Goal: Task Accomplishment & Management: Use online tool/utility

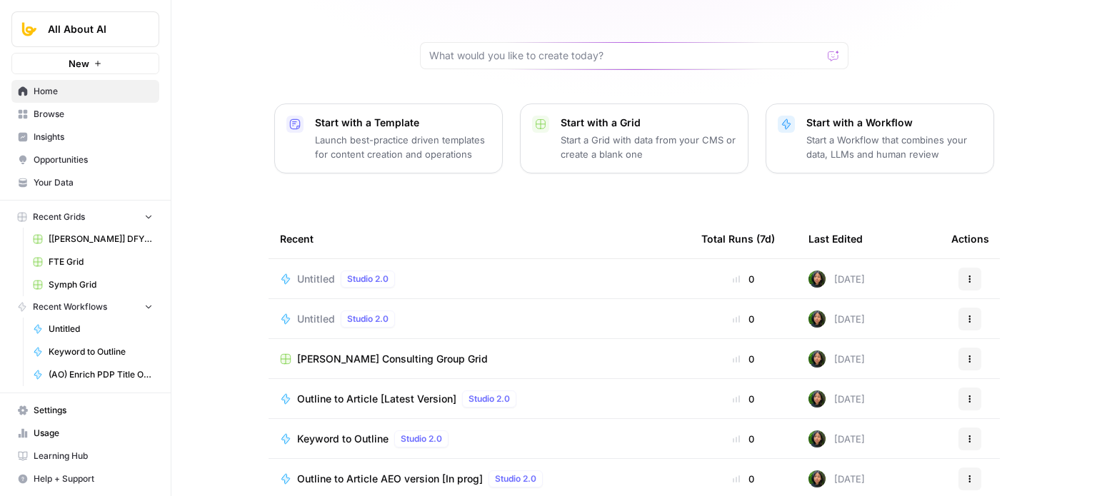
drag, startPoint x: 226, startPoint y: 137, endPoint x: 226, endPoint y: 217, distance: 80.0
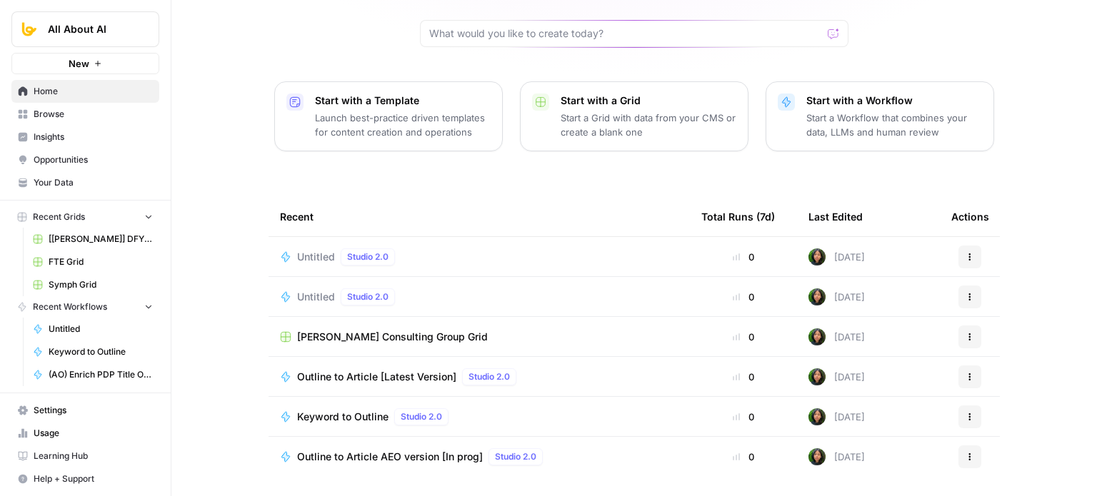
drag, startPoint x: 203, startPoint y: 129, endPoint x: 205, endPoint y: 156, distance: 26.5
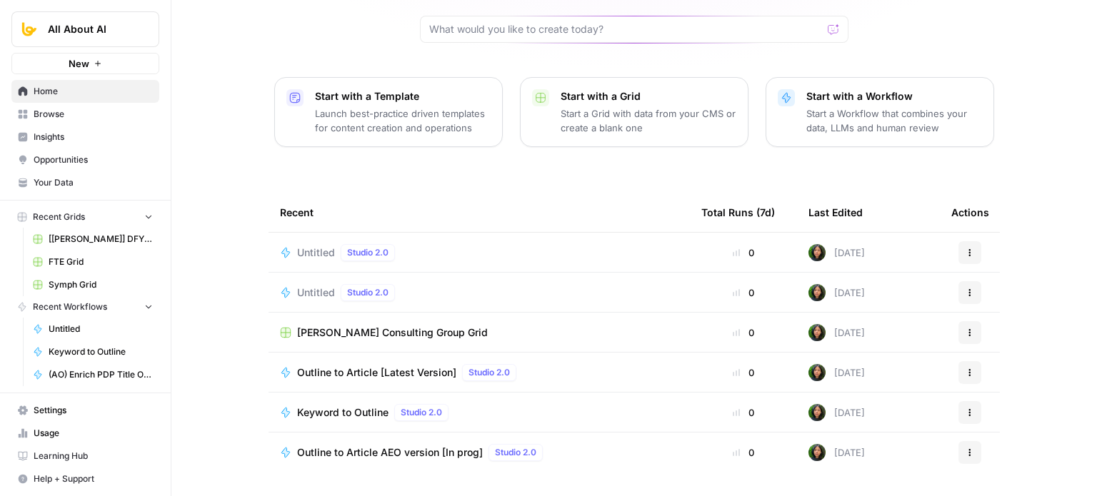
click at [306, 246] on span "Untitled" at bounding box center [316, 253] width 38 height 14
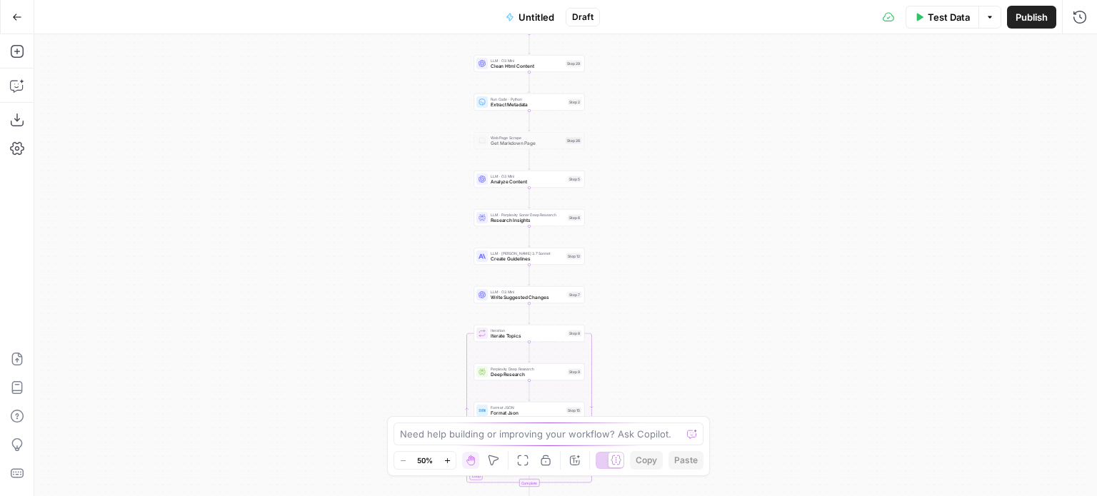
drag, startPoint x: 428, startPoint y: 251, endPoint x: 423, endPoint y: 243, distance: 8.9
click at [420, 285] on div "Workflow Input Settings Inputs Web Page Scrape Get full HTML Step 1 Web Page Sc…" at bounding box center [565, 265] width 1062 height 462
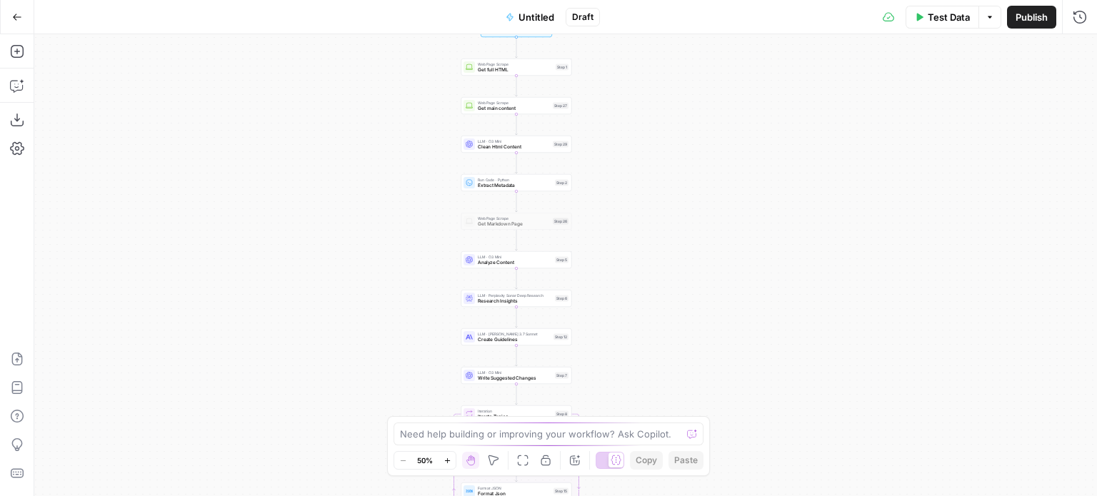
drag, startPoint x: 412, startPoint y: 208, endPoint x: 401, endPoint y: 162, distance: 46.9
click at [411, 214] on div "Workflow Input Settings Inputs Web Page Scrape Get full HTML Step 1 Web Page Sc…" at bounding box center [565, 265] width 1062 height 462
click at [379, 199] on div "Workflow Input Settings Inputs Web Page Scrape Get full HTML Step 1 Web Page Sc…" at bounding box center [565, 265] width 1062 height 462
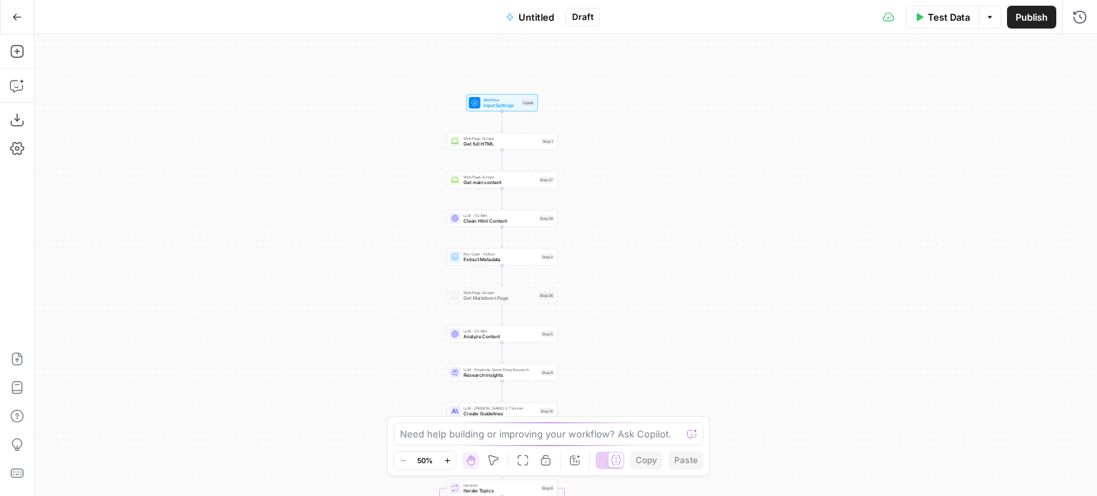
drag, startPoint x: 357, startPoint y: 292, endPoint x: 331, endPoint y: 141, distance: 152.9
click at [330, 145] on div "Workflow Input Settings Inputs Web Page Scrape Get full HTML Step 1 Web Page Sc…" at bounding box center [565, 265] width 1062 height 462
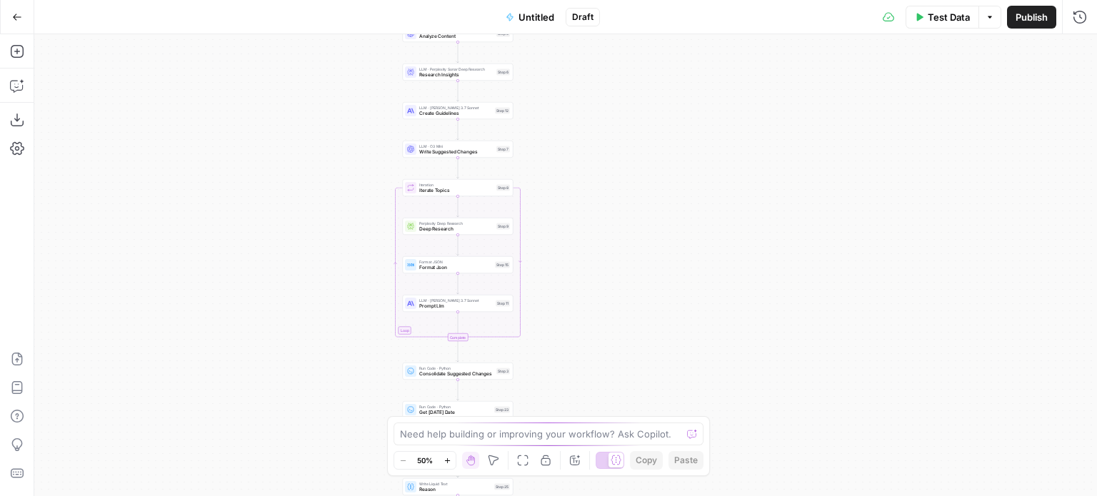
click at [318, 128] on div "Workflow Input Settings Inputs Web Page Scrape Get full HTML Step 1 Web Page Sc…" at bounding box center [565, 265] width 1062 height 462
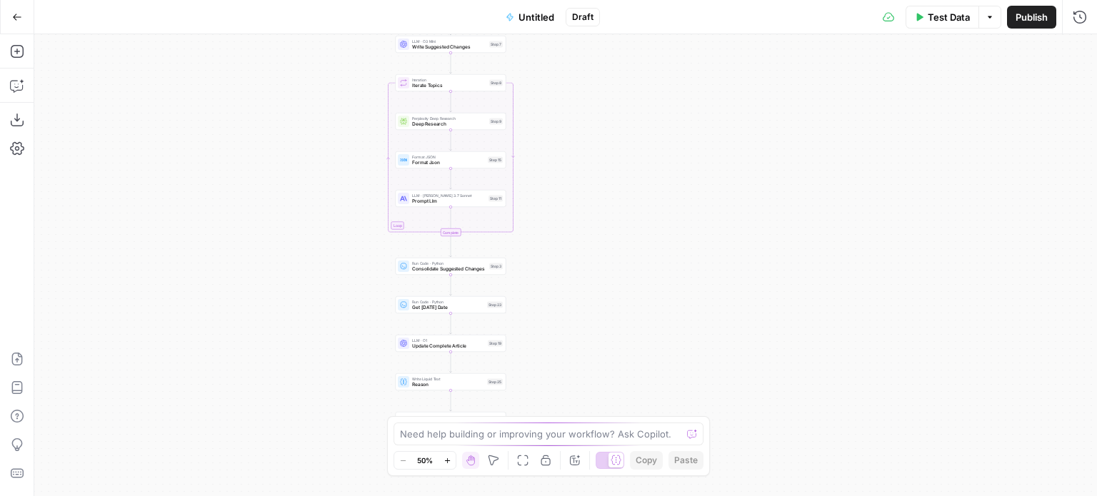
drag, startPoint x: 319, startPoint y: 153, endPoint x: 325, endPoint y: 161, distance: 9.1
click at [321, 125] on div "Workflow Input Settings Inputs Web Page Scrape Get full HTML Step 1 Web Page Sc…" at bounding box center [565, 265] width 1062 height 462
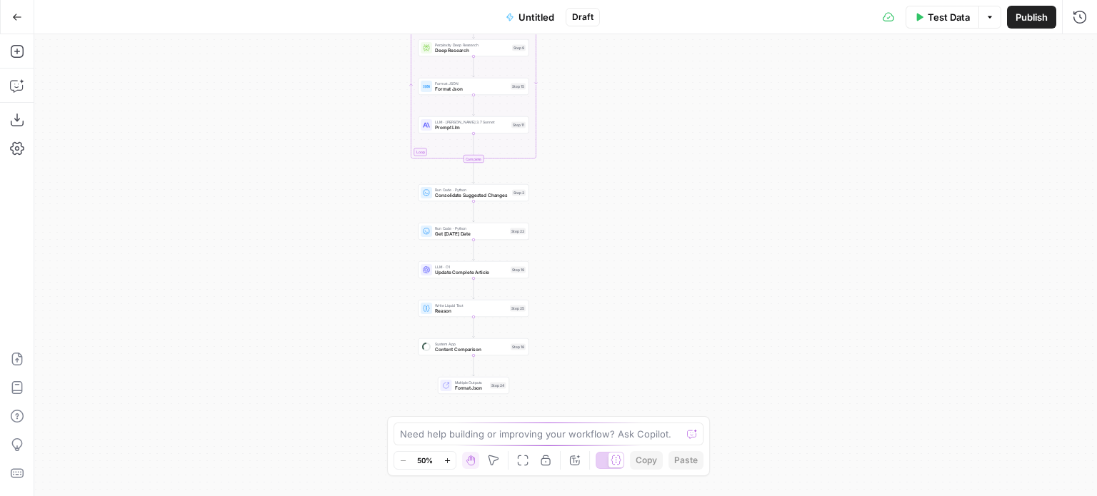
drag, startPoint x: 254, startPoint y: 175, endPoint x: 280, endPoint y: 76, distance: 101.8
click at [291, 114] on div "Workflow Input Settings Inputs Web Page Scrape Get full HTML Step 1 Web Page Sc…" at bounding box center [565, 265] width 1062 height 462
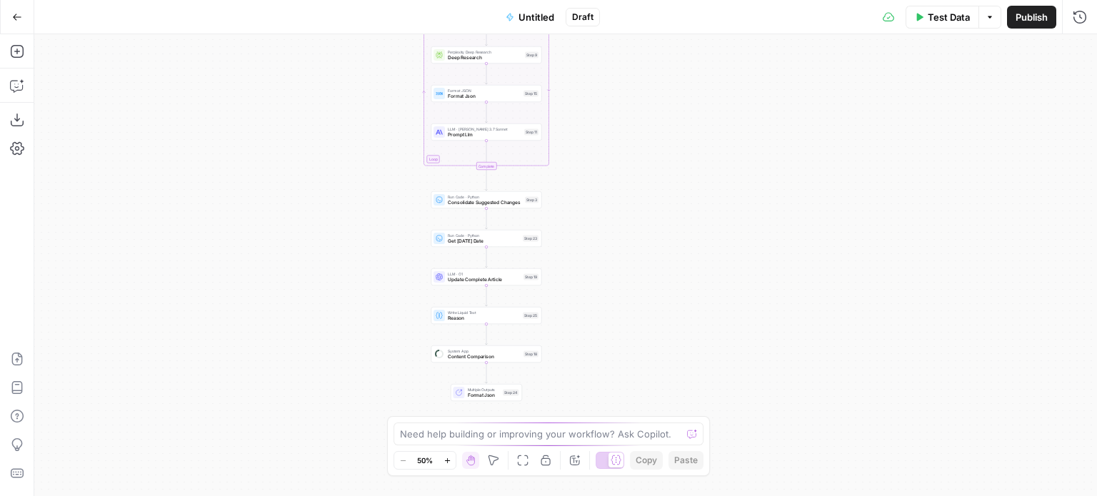
drag, startPoint x: 313, startPoint y: 178, endPoint x: 367, endPoint y: 214, distance: 64.9
click at [311, 191] on div "Workflow Input Settings Inputs Web Page Scrape Get full HTML Step 1 Web Page Sc…" at bounding box center [565, 265] width 1062 height 462
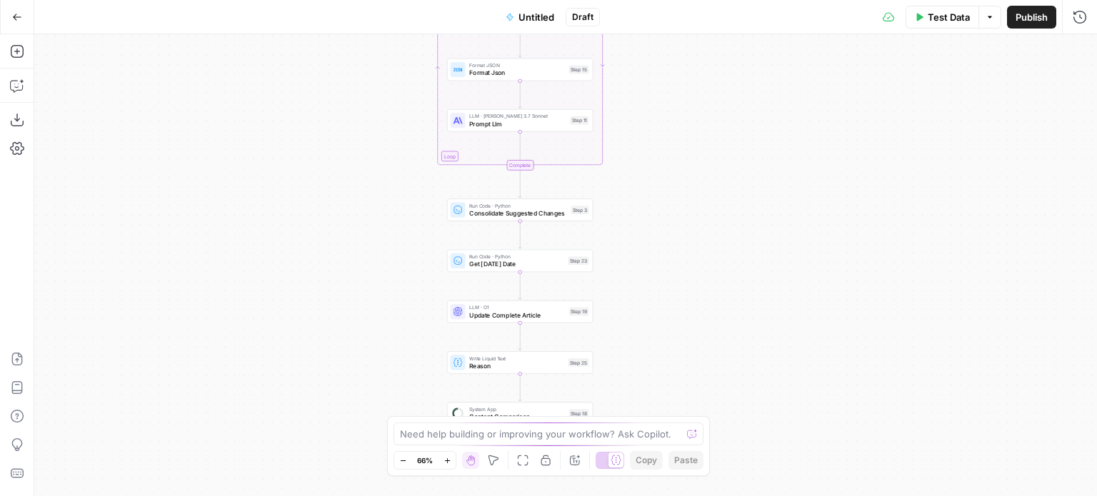
click at [348, 281] on div "Workflow Input Settings Inputs Web Page Scrape Get full HTML Step 1 Web Page Sc…" at bounding box center [565, 265] width 1062 height 462
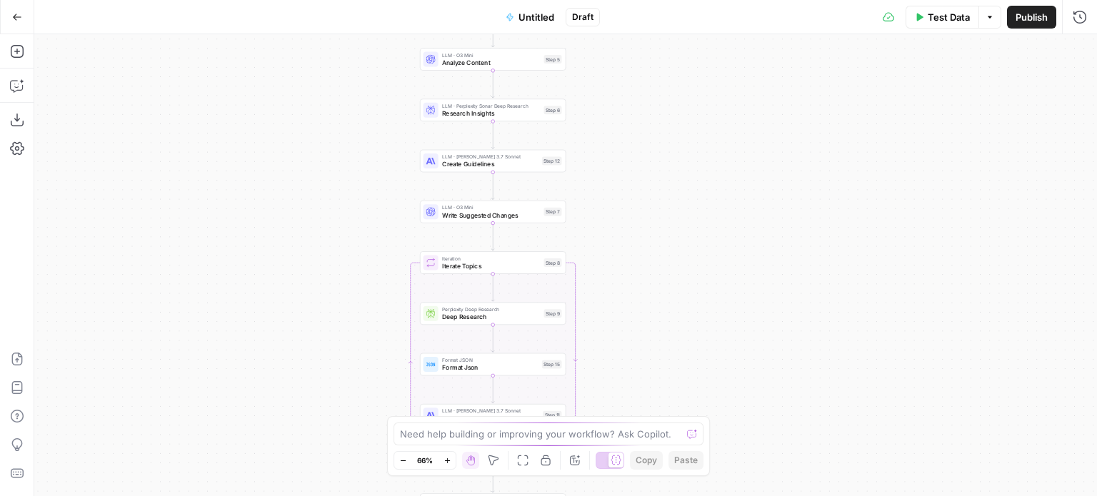
drag, startPoint x: 328, startPoint y: 238, endPoint x: 315, endPoint y: 165, distance: 74.1
click at [326, 296] on div "Workflow Input Settings Inputs Web Page Scrape Get full HTML Step 1 Web Page Sc…" at bounding box center [565, 265] width 1062 height 462
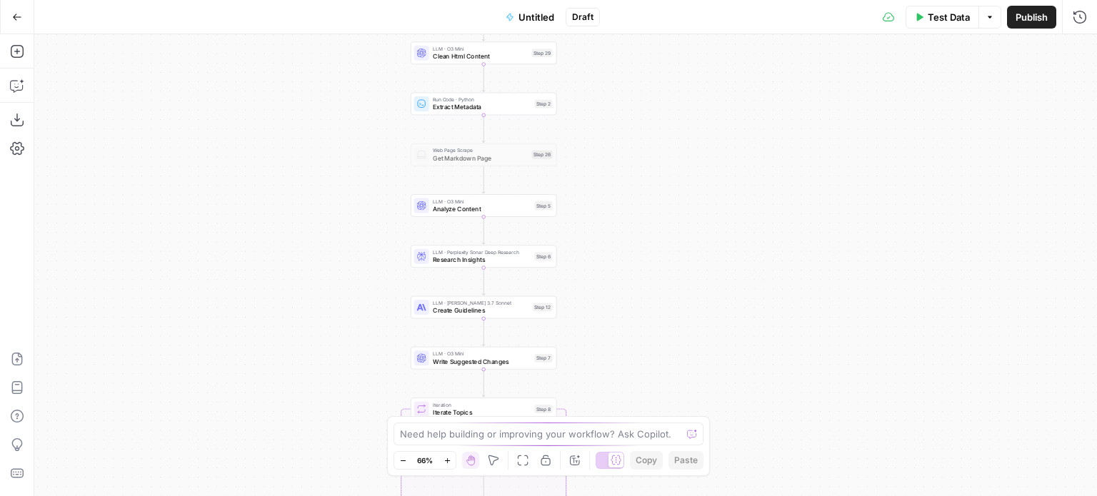
drag, startPoint x: 305, startPoint y: 232, endPoint x: 376, endPoint y: 141, distance: 115.4
click at [303, 242] on div "Workflow Input Settings Inputs Web Page Scrape Get full HTML Step 1 Web Page Sc…" at bounding box center [565, 265] width 1062 height 462
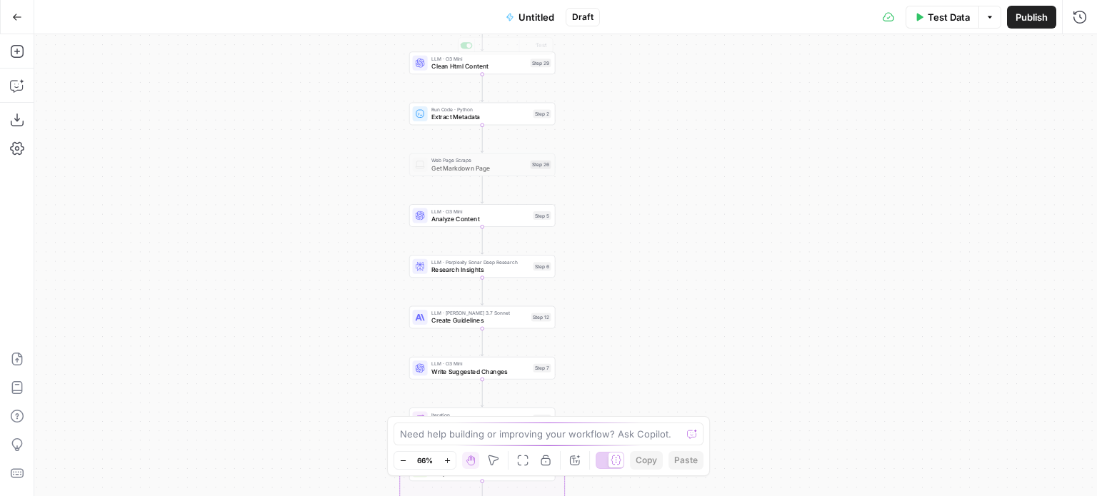
click at [539, 12] on span "Untitled" at bounding box center [536, 17] width 36 height 14
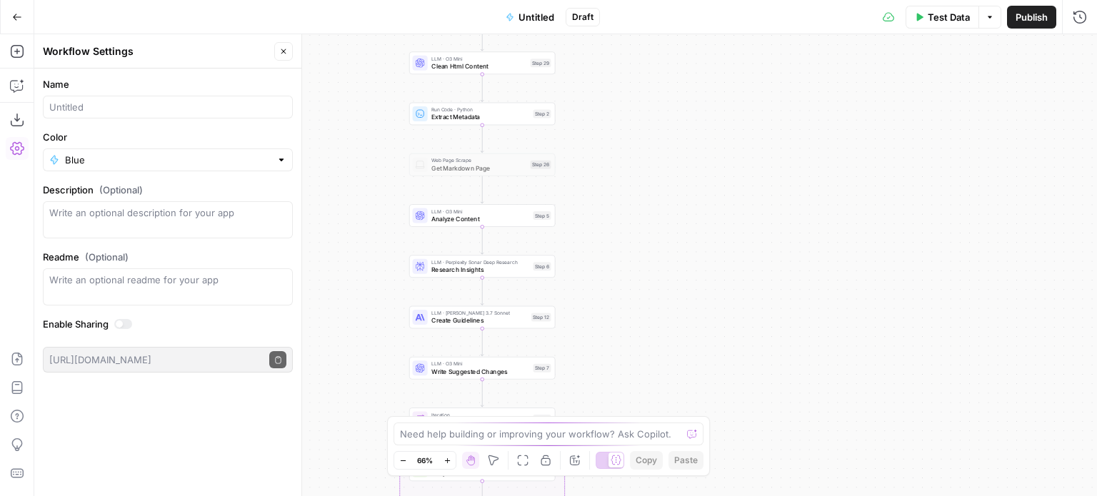
click at [108, 81] on label "Name" at bounding box center [168, 84] width 250 height 14
click at [108, 100] on input "Name" at bounding box center [167, 107] width 237 height 14
click at [119, 102] on input "Name" at bounding box center [167, 107] width 237 height 14
type input "PDP_SEO_Notebook"
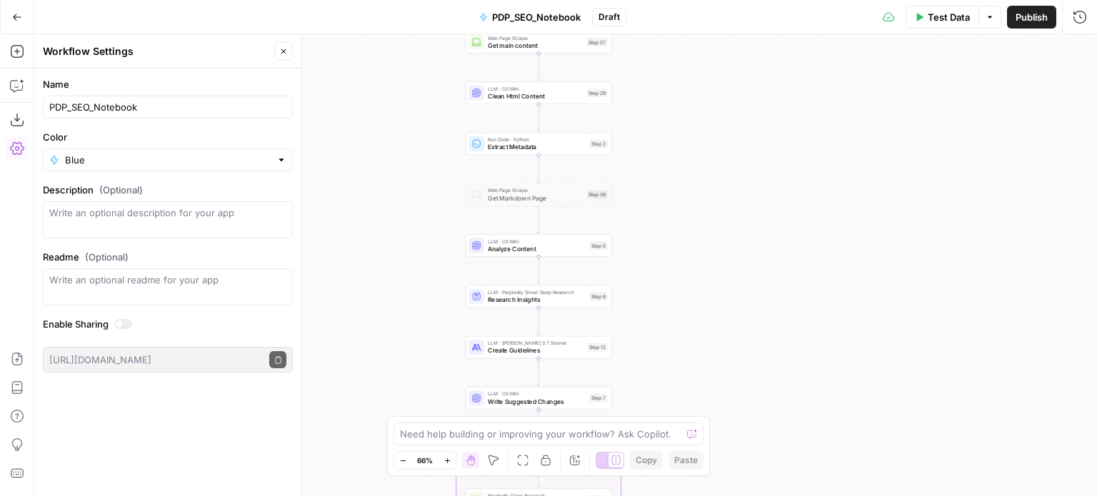
drag, startPoint x: 348, startPoint y: 61, endPoint x: 405, endPoint y: 91, distance: 63.9
click at [405, 91] on div "Workflow Input Settings Inputs Web Page Scrape Get full HTML Step 1 Web Page Sc…" at bounding box center [565, 265] width 1062 height 462
click at [358, 91] on div "Workflow Input Settings Inputs Web Page Scrape Get full HTML Step 1 Web Page Sc…" at bounding box center [565, 265] width 1062 height 462
click at [277, 47] on button "Close" at bounding box center [283, 51] width 19 height 19
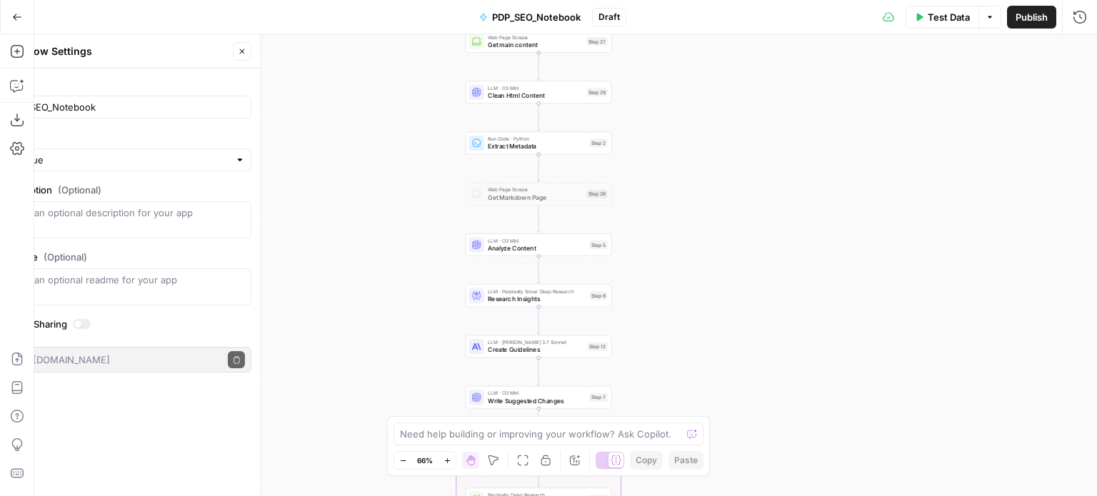
click at [343, 49] on div "Workflow Input Settings Inputs Web Page Scrape Get full HTML Step 1 Web Page Sc…" at bounding box center [565, 265] width 1062 height 462
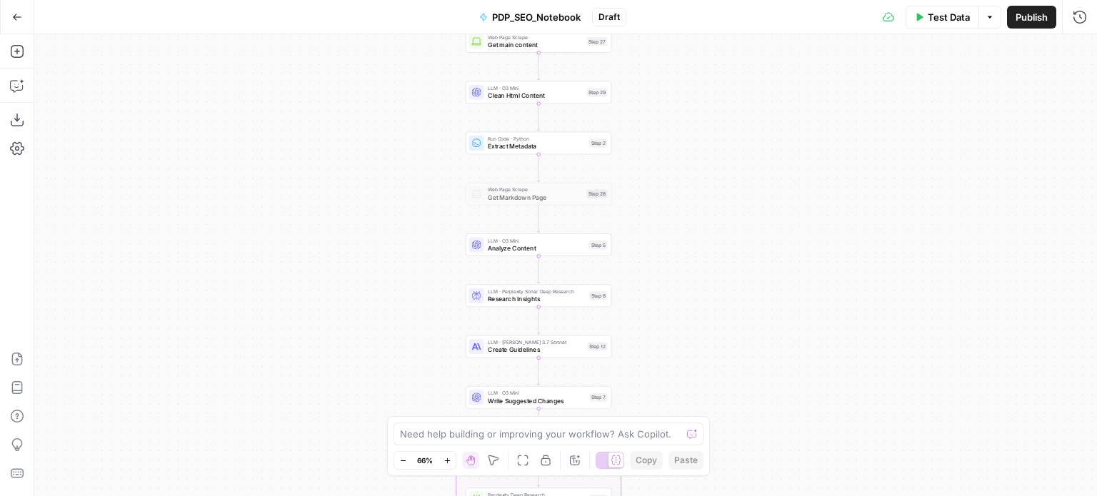
click at [14, 18] on icon "button" at bounding box center [17, 17] width 9 height 6
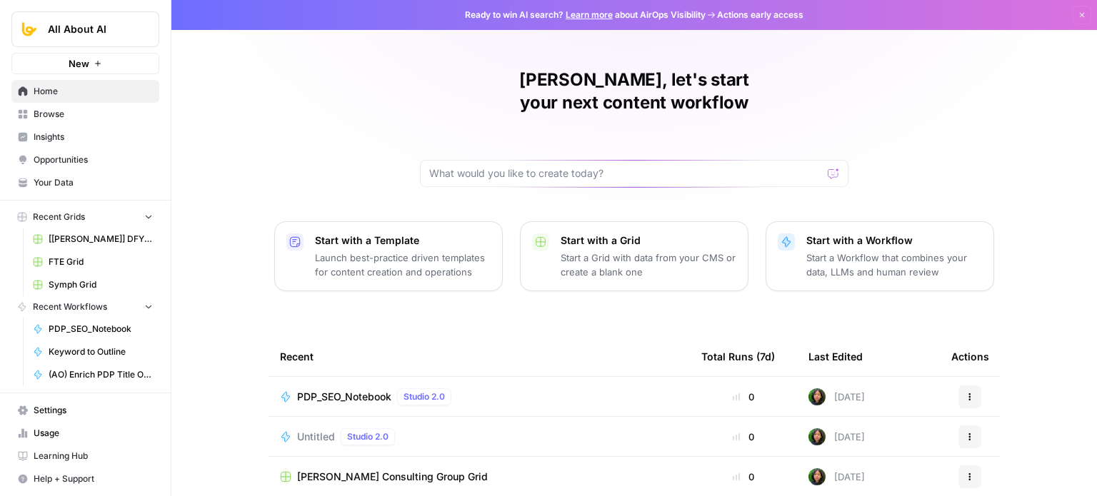
click at [311, 430] on span "Untitled" at bounding box center [316, 437] width 38 height 14
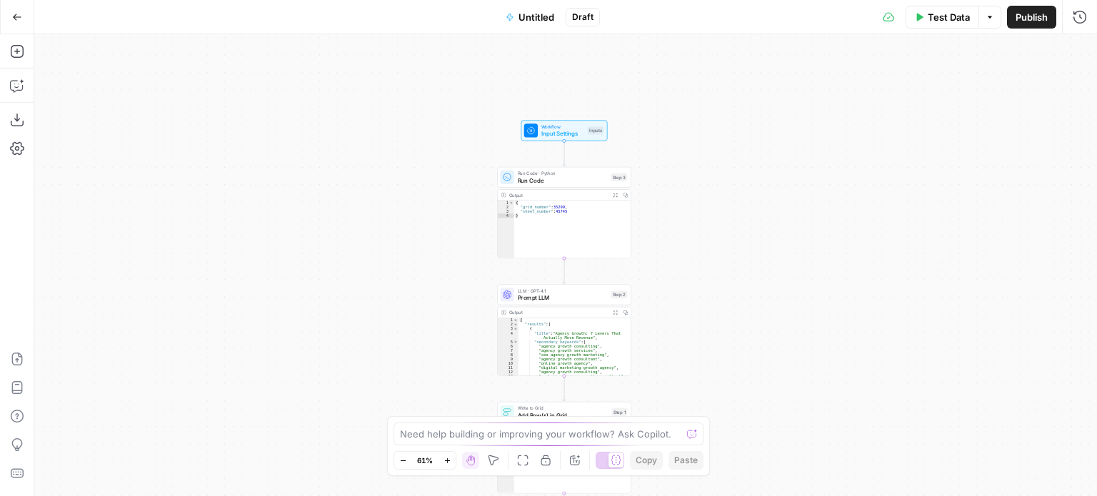
drag, startPoint x: 653, startPoint y: 141, endPoint x: 651, endPoint y: 196, distance: 55.0
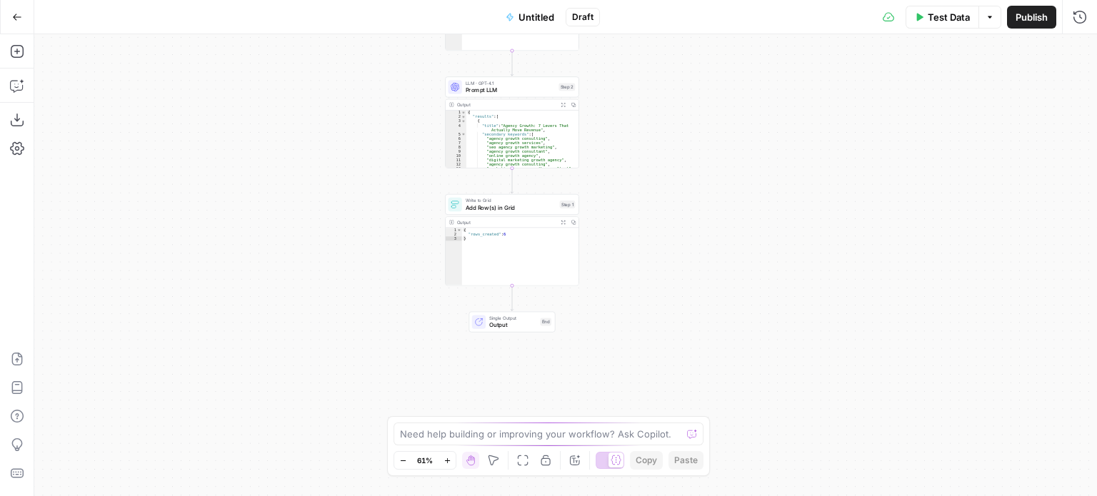
drag, startPoint x: 697, startPoint y: 261, endPoint x: 648, endPoint y: 54, distance: 212.8
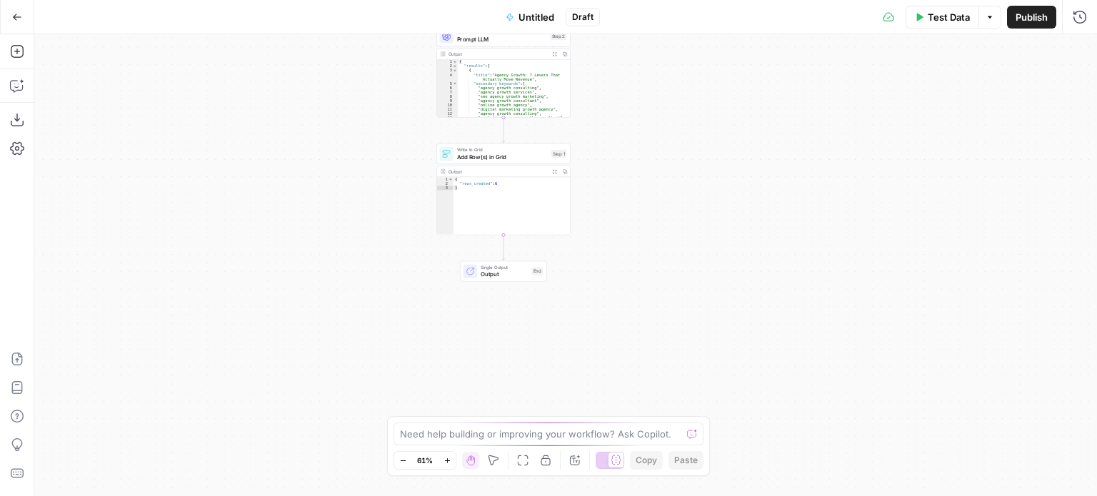
drag, startPoint x: 645, startPoint y: 143, endPoint x: 645, endPoint y: 85, distance: 57.8
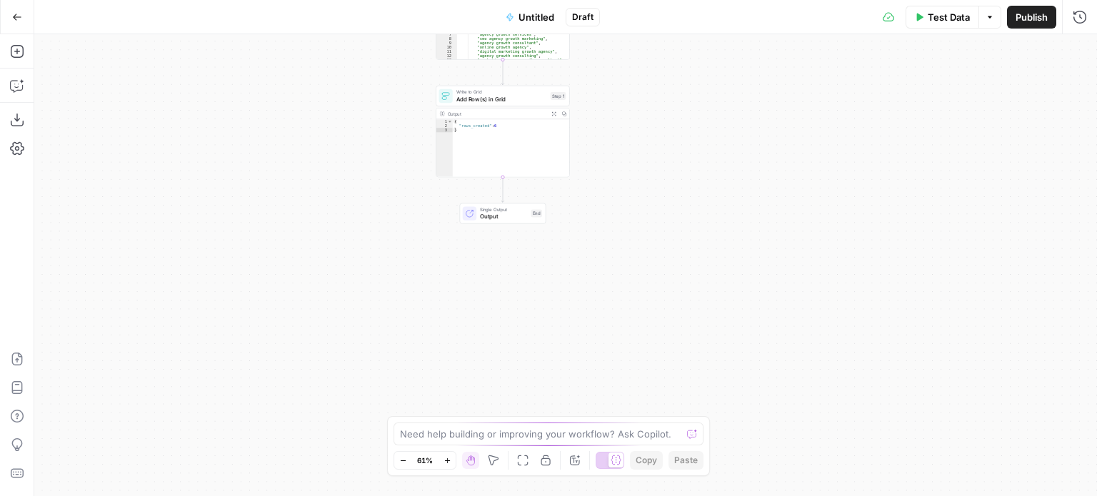
drag, startPoint x: 665, startPoint y: 213, endPoint x: 682, endPoint y: 246, distance: 36.7
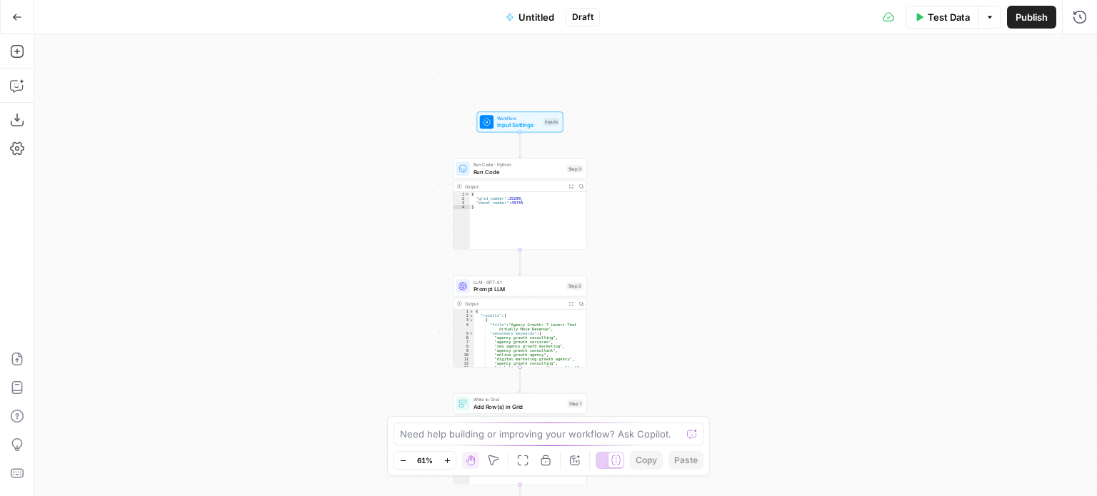
drag, startPoint x: 654, startPoint y: 222, endPoint x: 655, endPoint y: 305, distance: 82.8
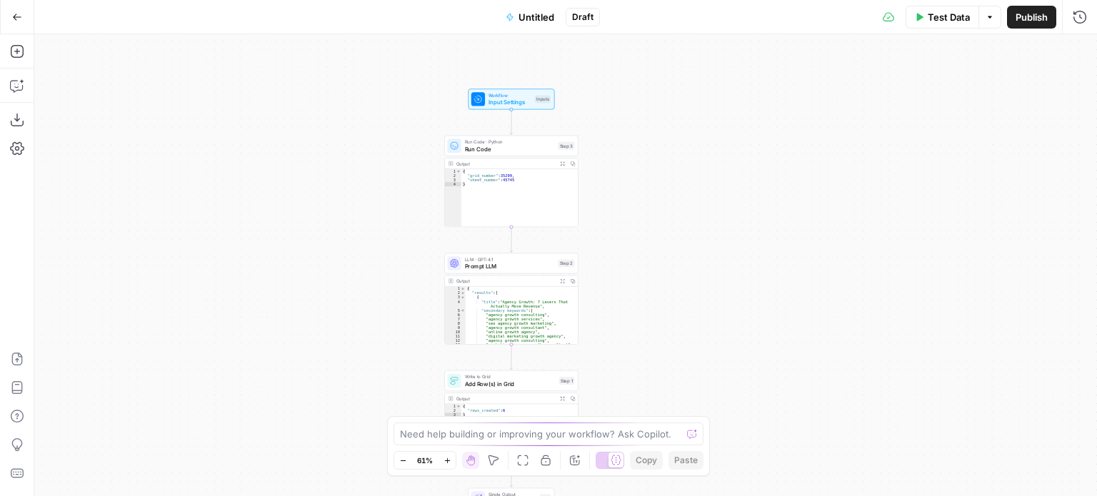
drag, startPoint x: 662, startPoint y: 269, endPoint x: 663, endPoint y: 177, distance: 92.1
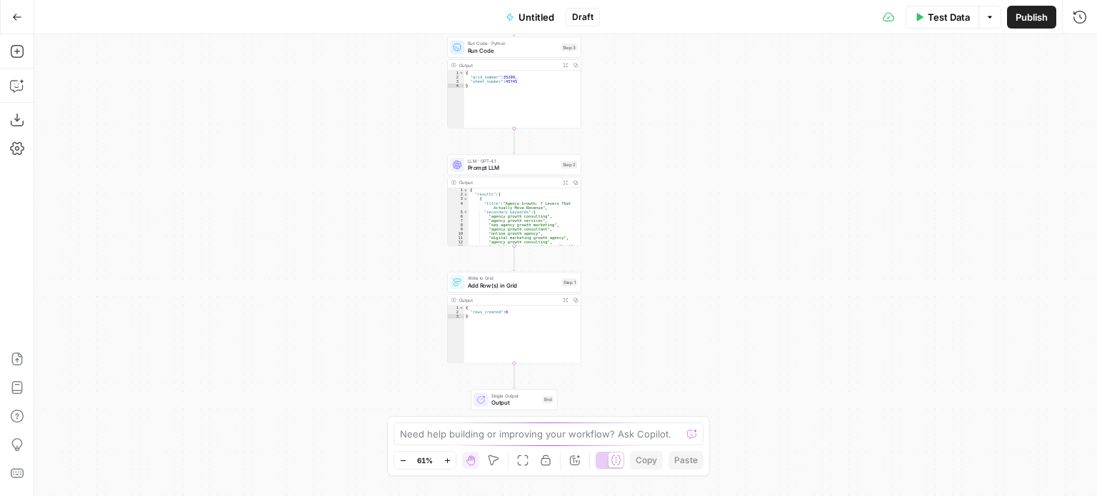
drag, startPoint x: 666, startPoint y: 259, endPoint x: 654, endPoint y: 171, distance: 88.6
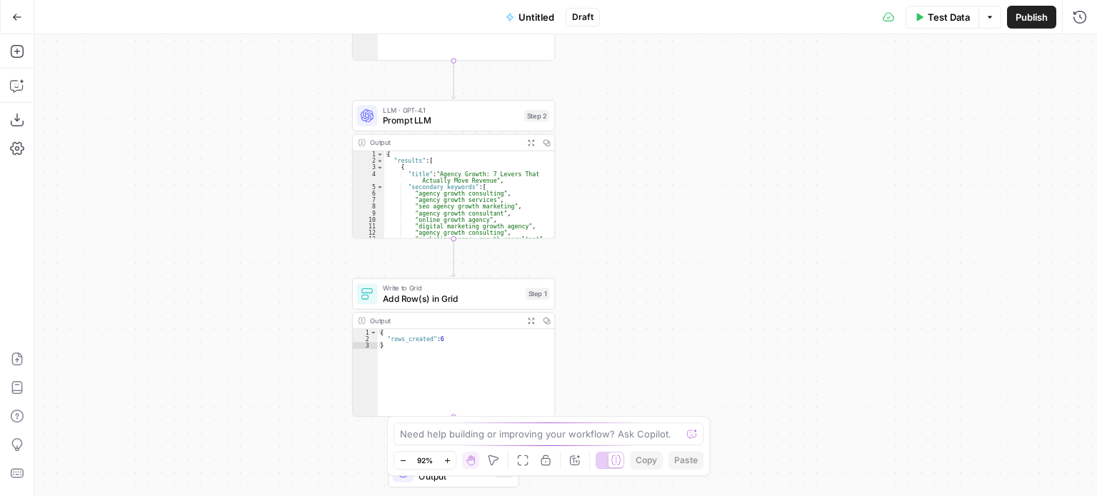
drag, startPoint x: 640, startPoint y: 138, endPoint x: 650, endPoint y: 165, distance: 28.9
click at [650, 165] on div "Workflow Input Settings Inputs Run Code · Python Run Code Step 3 Output Expand …" at bounding box center [565, 265] width 1062 height 462
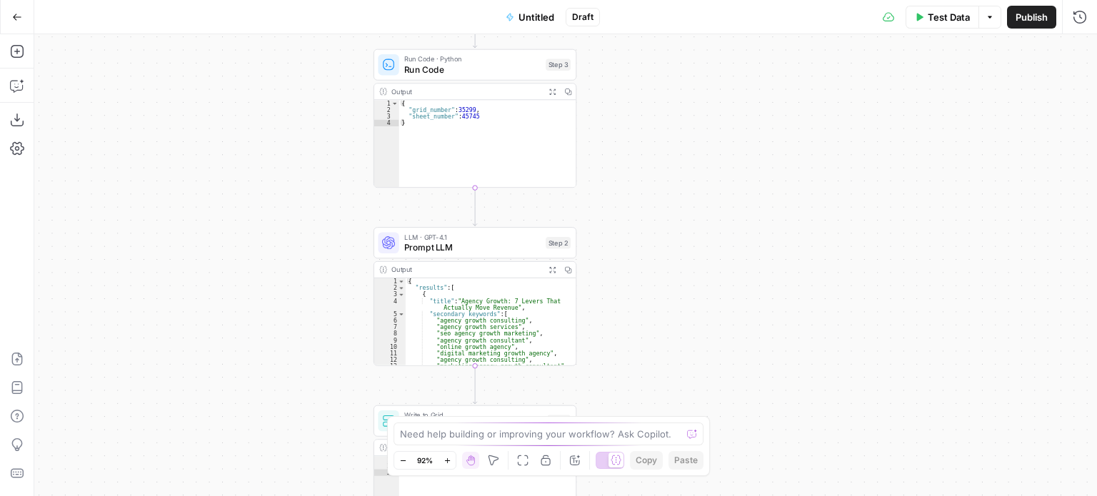
drag, startPoint x: 637, startPoint y: 130, endPoint x: 657, endPoint y: 256, distance: 127.2
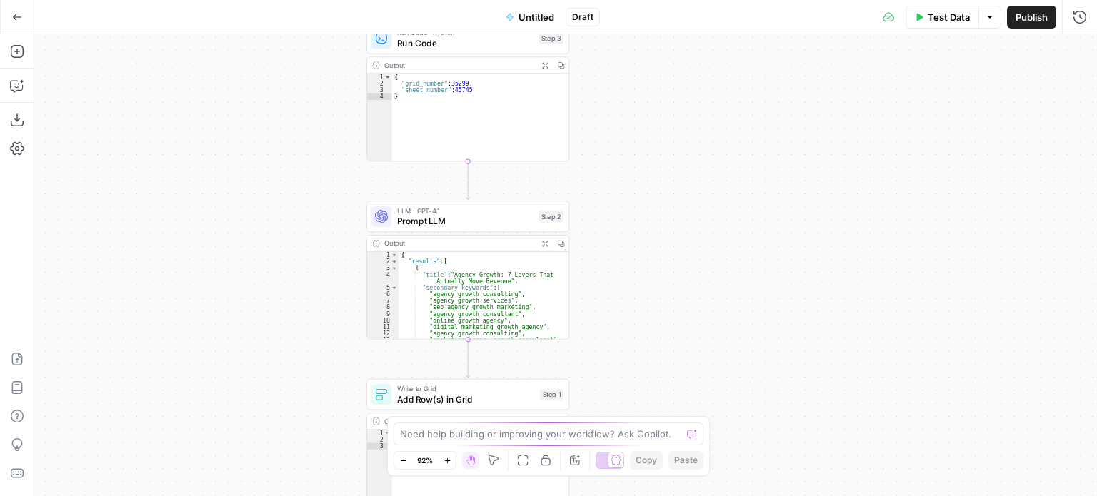
drag, startPoint x: 662, startPoint y: 306, endPoint x: 666, endPoint y: 233, distance: 72.9
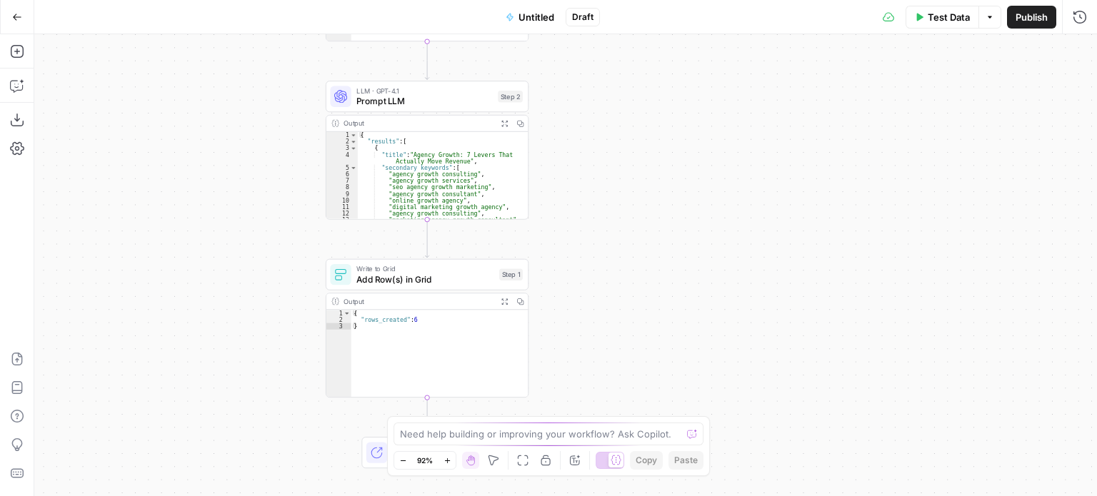
drag, startPoint x: 624, startPoint y: 276, endPoint x: 613, endPoint y: 263, distance: 17.7
drag, startPoint x: 626, startPoint y: 316, endPoint x: 655, endPoint y: 264, distance: 58.8
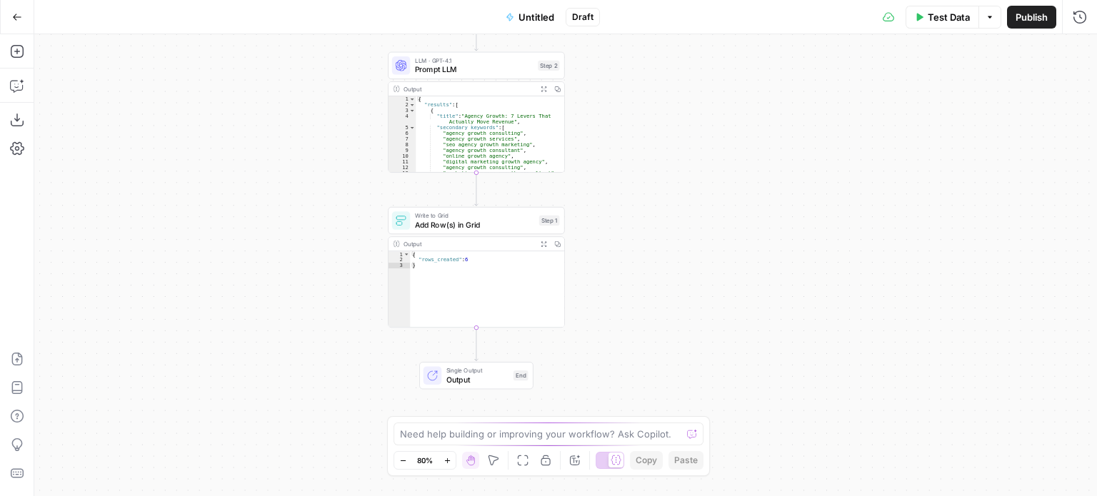
drag, startPoint x: 668, startPoint y: 158, endPoint x: 652, endPoint y: 217, distance: 60.6
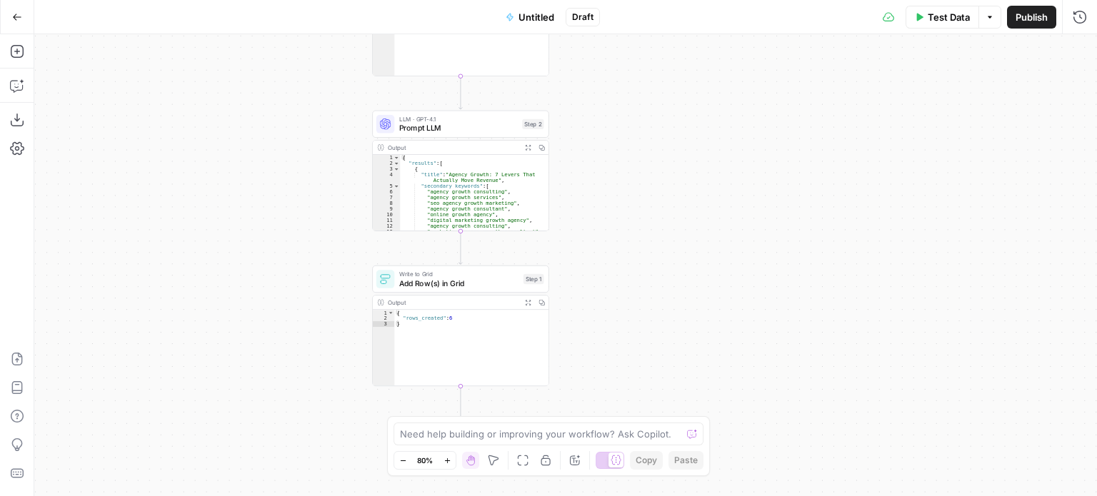
click at [9, 8] on button "Go Back" at bounding box center [17, 17] width 26 height 26
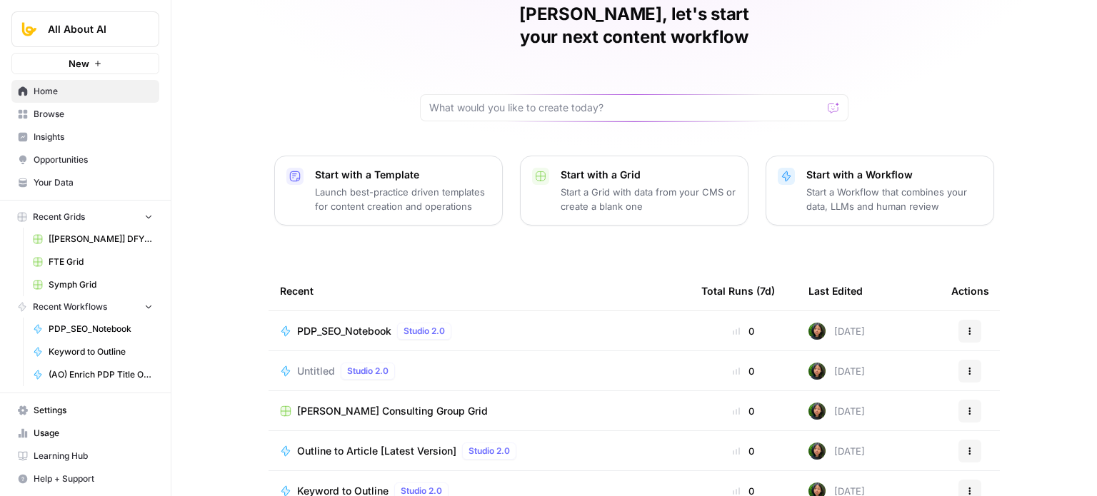
scroll to position [71, 0]
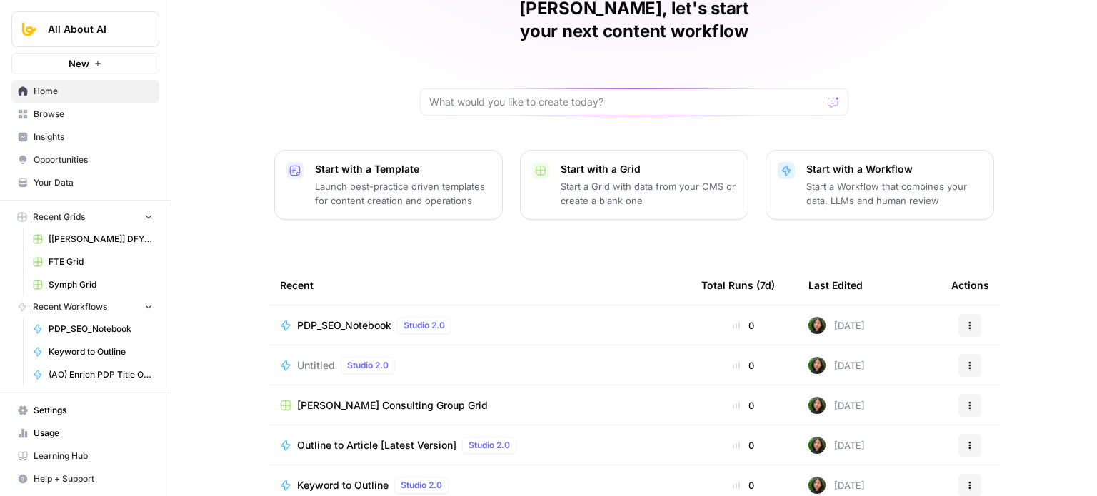
click at [367, 398] on span "Schmidt Consulting Group Grid" at bounding box center [392, 405] width 191 height 14
click at [308, 358] on span "Untitled" at bounding box center [316, 365] width 38 height 14
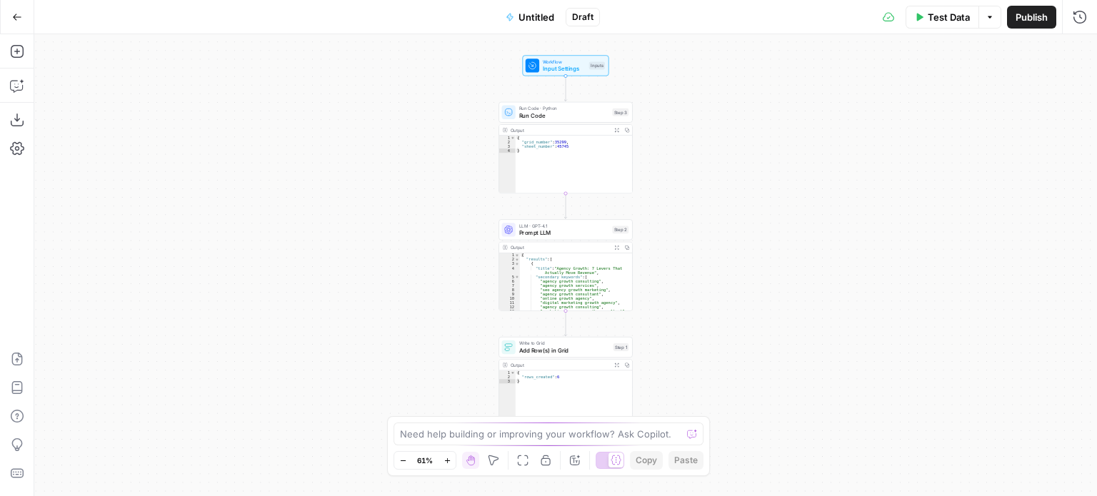
drag, startPoint x: 737, startPoint y: 186, endPoint x: 644, endPoint y: 136, distance: 105.4
click at [648, 143] on div "Workflow Input Settings Inputs Run Code · Python Run Code Step 3 Output Expand …" at bounding box center [565, 265] width 1062 height 462
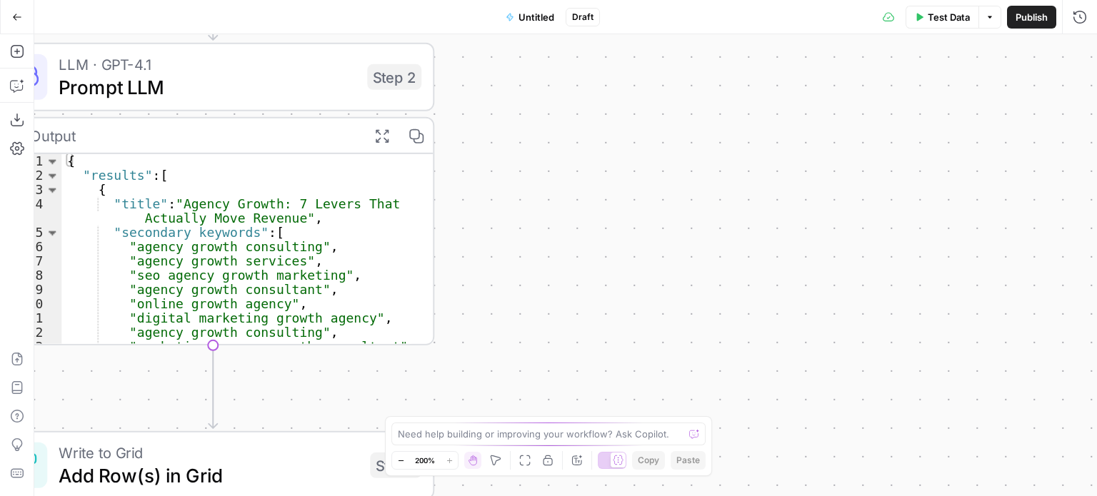
drag, startPoint x: 722, startPoint y: 217, endPoint x: 784, endPoint y: 227, distance: 62.2
click at [788, 228] on div "Workflow Input Settings Inputs Run Code · Python Run Code Step 3 Output Expand …" at bounding box center [565, 265] width 1062 height 462
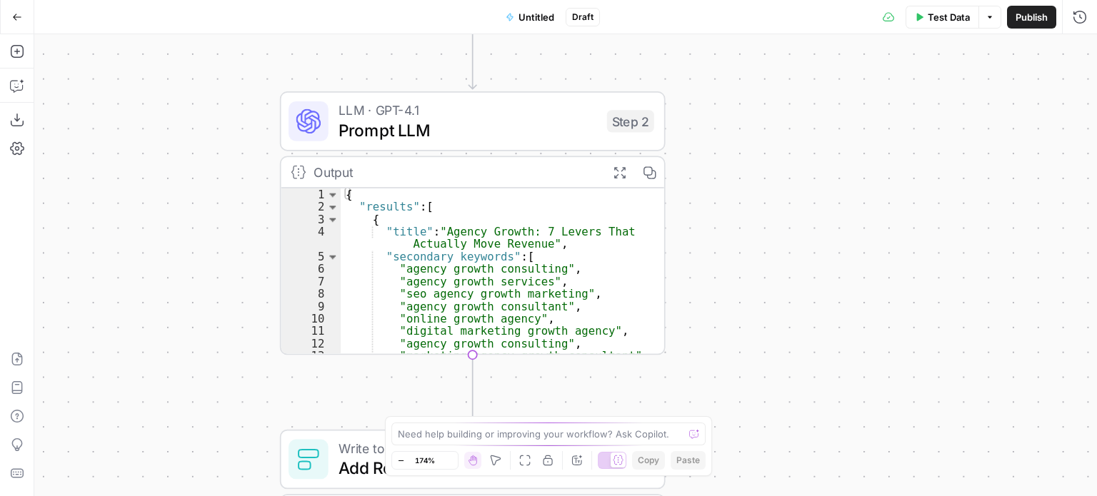
click at [760, 242] on div "Workflow Input Settings Inputs Run Code · Python Run Code Step 3 Output Expand …" at bounding box center [565, 265] width 1062 height 462
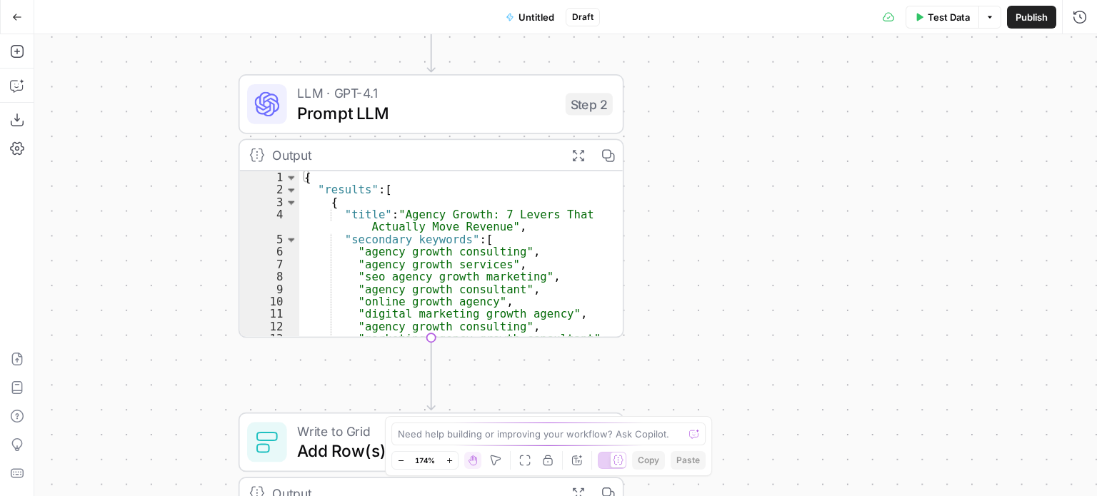
click at [450, 97] on span "LLM · GPT-4.1" at bounding box center [426, 93] width 258 height 20
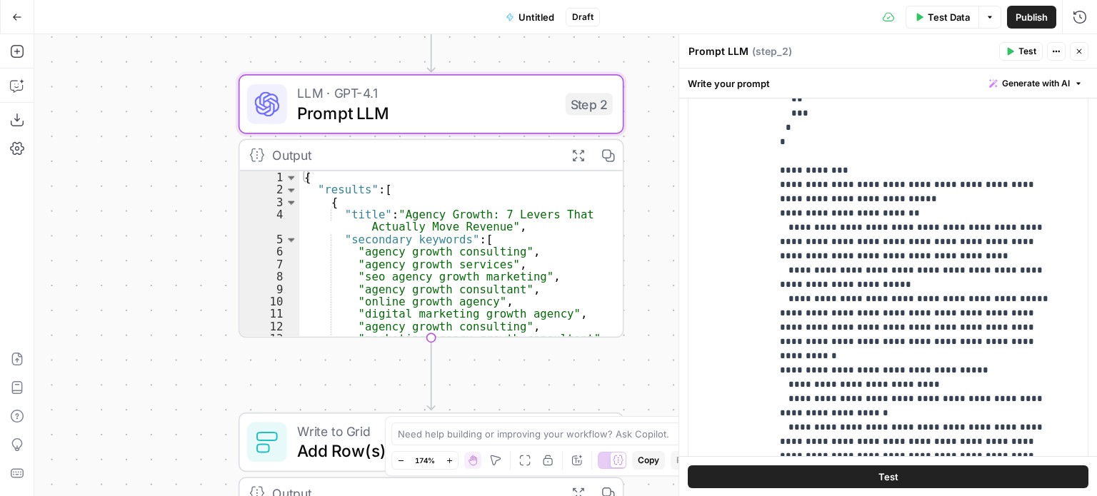
scroll to position [143, 0]
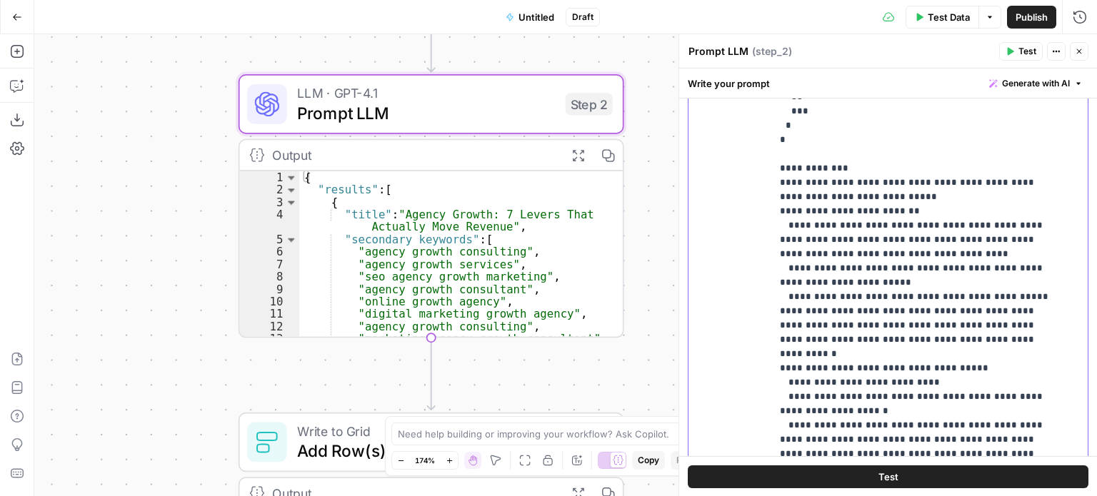
click at [908, 275] on p "**********" at bounding box center [919, 375] width 278 height 1142
click at [1005, 285] on p "**********" at bounding box center [919, 375] width 278 height 1142
click at [877, 297] on p "**********" at bounding box center [919, 375] width 278 height 1142
drag, startPoint x: 844, startPoint y: 304, endPoint x: 904, endPoint y: 303, distance: 60.0
click at [904, 303] on p "**********" at bounding box center [919, 375] width 278 height 1142
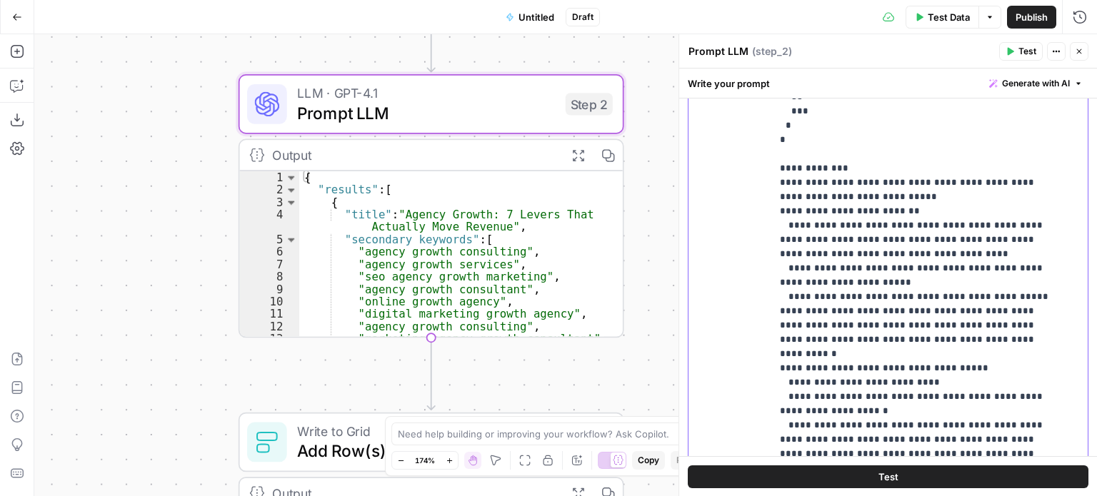
click at [937, 332] on p "**********" at bounding box center [919, 375] width 278 height 1142
click at [986, 299] on p "**********" at bounding box center [919, 375] width 278 height 1142
drag, startPoint x: 1025, startPoint y: 290, endPoint x: 771, endPoint y: 291, distance: 254.1
click at [771, 291] on div "**********" at bounding box center [924, 233] width 306 height 582
click at [765, 320] on div "**********" at bounding box center [887, 249] width 399 height 615
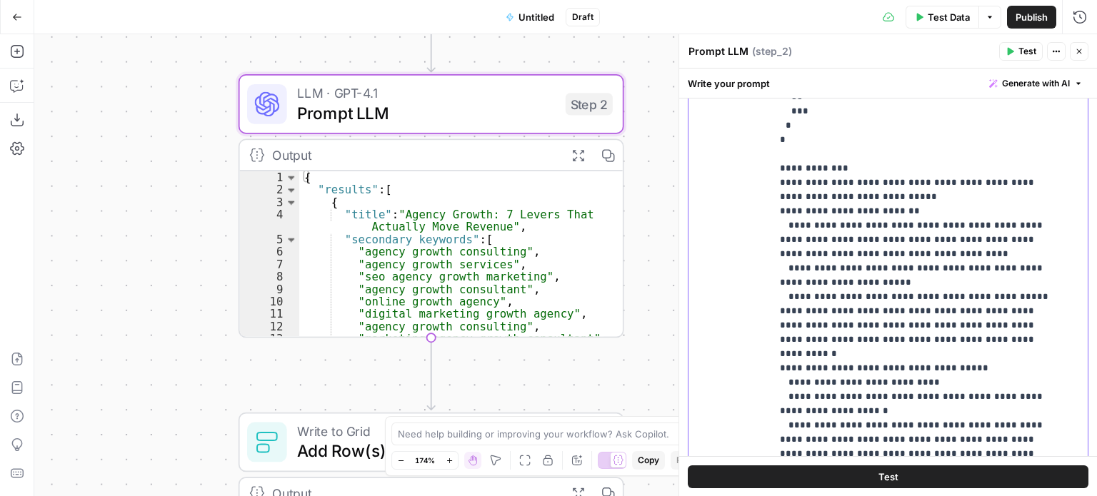
drag, startPoint x: 994, startPoint y: 338, endPoint x: 767, endPoint y: 336, distance: 226.3
click at [767, 336] on div "**********" at bounding box center [887, 249] width 399 height 615
click at [785, 357] on p "**********" at bounding box center [919, 375] width 278 height 1142
click at [953, 286] on p "**********" at bounding box center [919, 375] width 278 height 1142
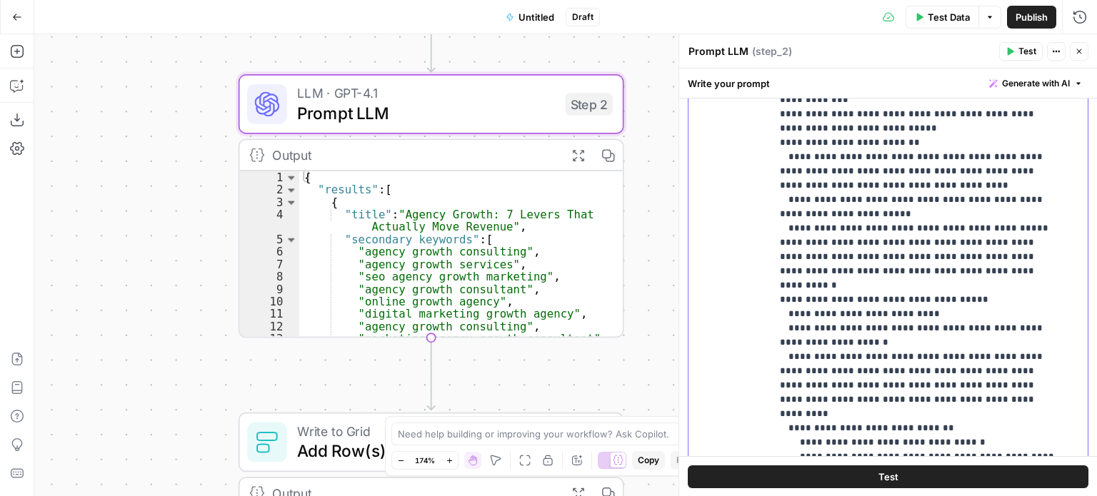
scroll to position [215, 0]
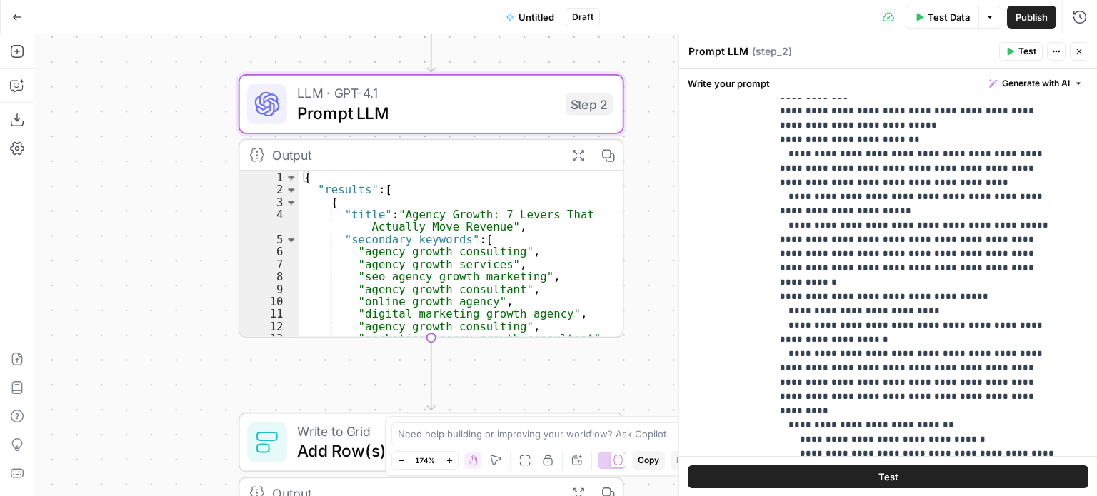
click at [923, 293] on p "**********" at bounding box center [919, 304] width 278 height 1142
click at [942, 291] on p "**********" at bounding box center [919, 304] width 278 height 1142
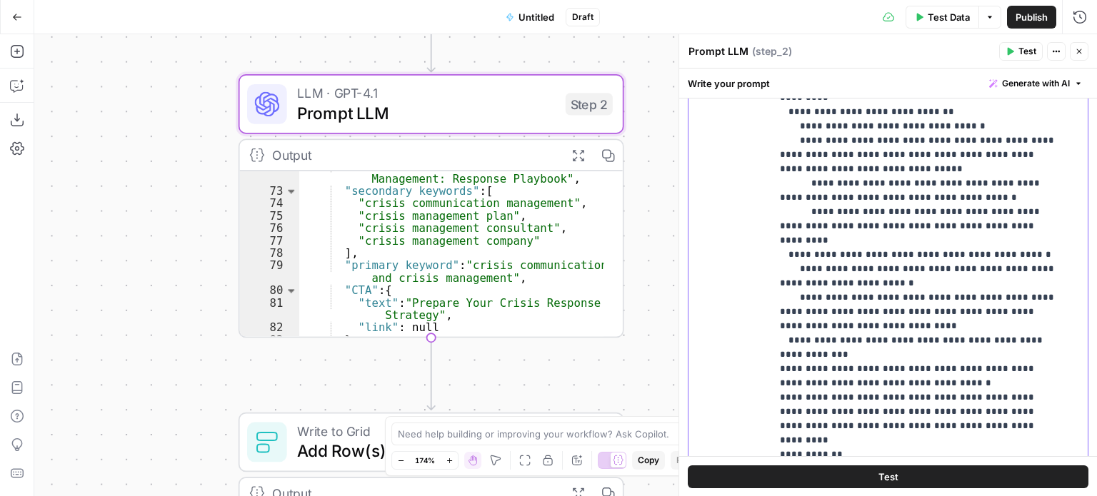
scroll to position [572, 0]
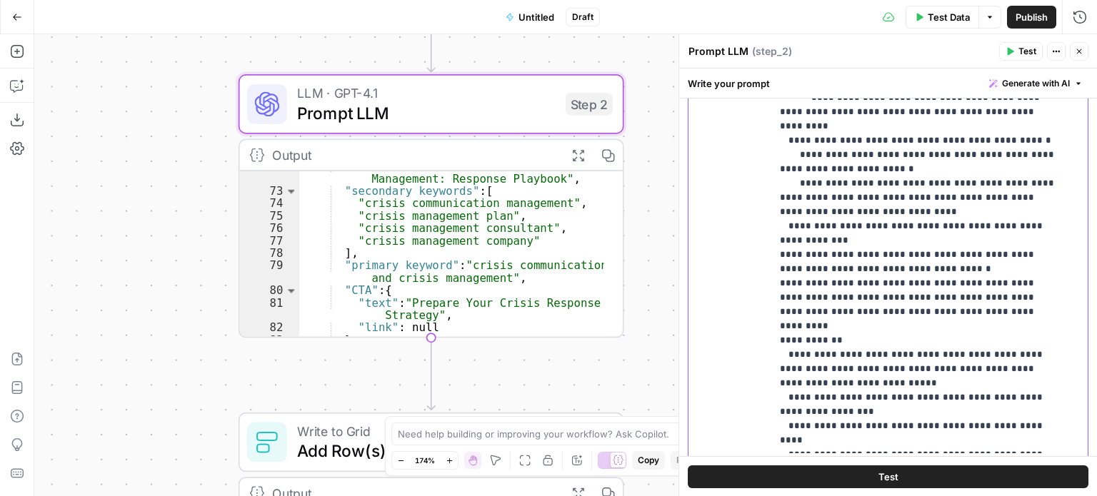
scroll to position [391, 0]
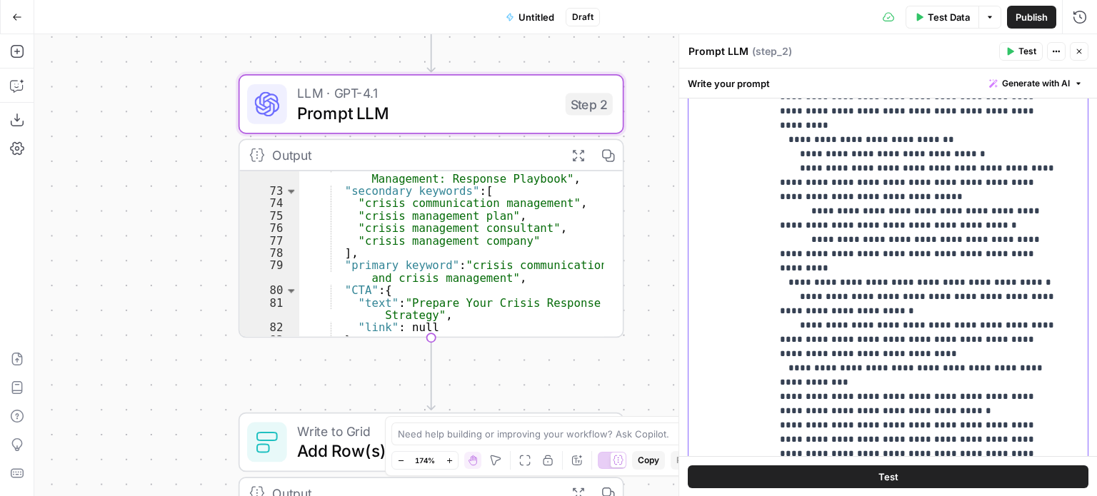
click at [953, 319] on p "**********" at bounding box center [919, 18] width 278 height 1142
click at [861, 348] on p "**********" at bounding box center [919, 32] width 278 height 1171
click at [947, 324] on p "**********" at bounding box center [919, 32] width 278 height 1171
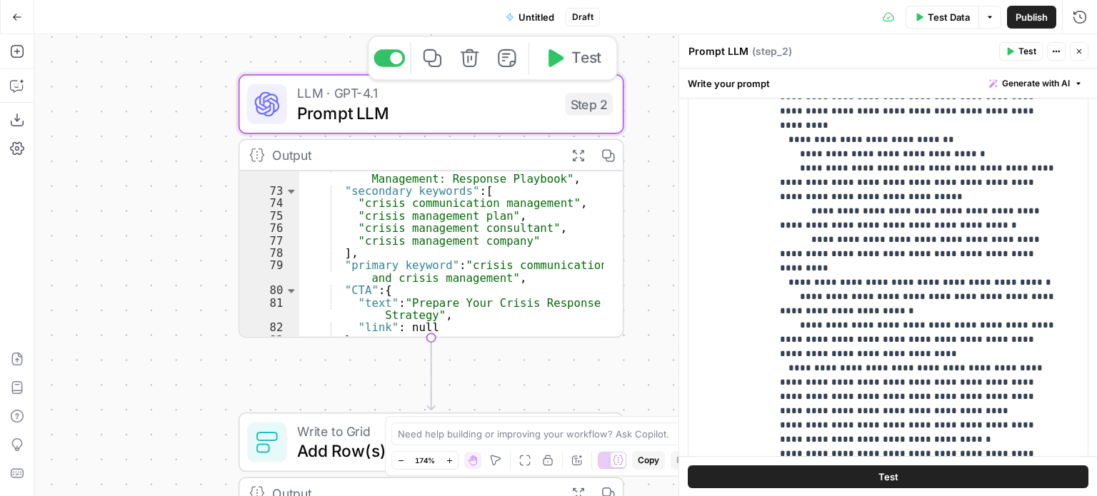
click at [585, 54] on span "Test" at bounding box center [586, 58] width 30 height 22
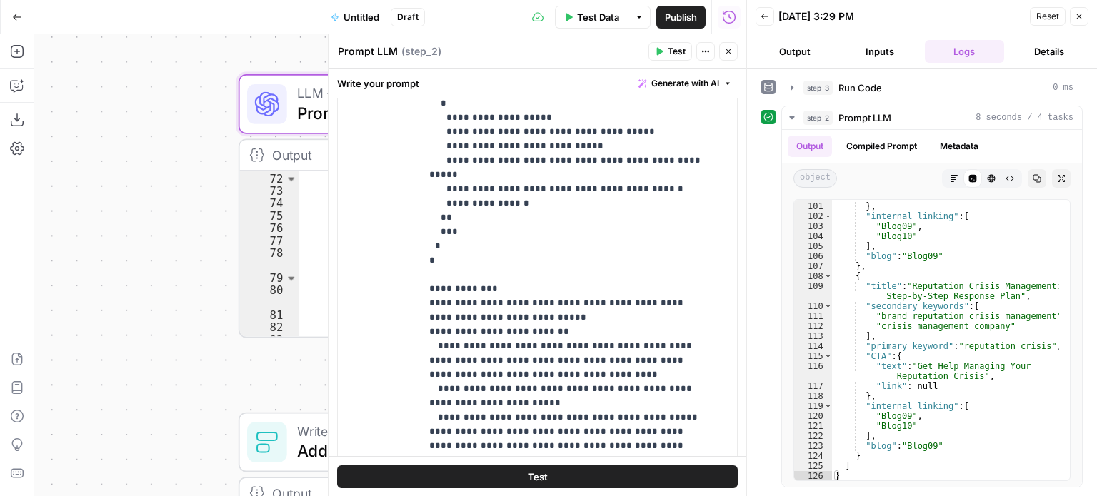
scroll to position [29, 0]
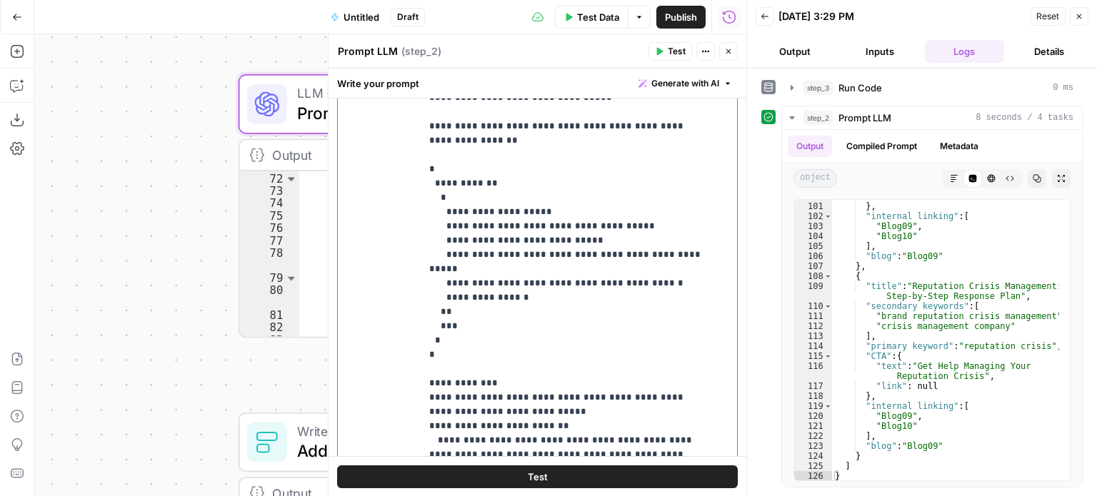
drag, startPoint x: 561, startPoint y: 208, endPoint x: 563, endPoint y: 145, distance: 63.6
type textarea "********"
click at [891, 231] on div ""link" : null } , "internal linking" : [ "Blog09" , "Blog10" ] , "blog" : "Blog…" at bounding box center [946, 341] width 228 height 301
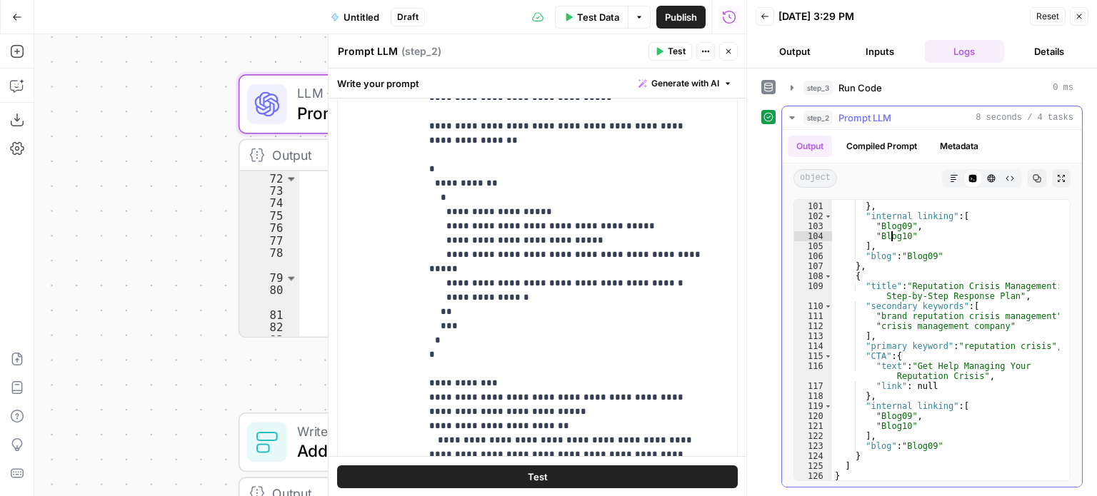
click at [1033, 176] on icon "button" at bounding box center [1037, 179] width 8 height 8
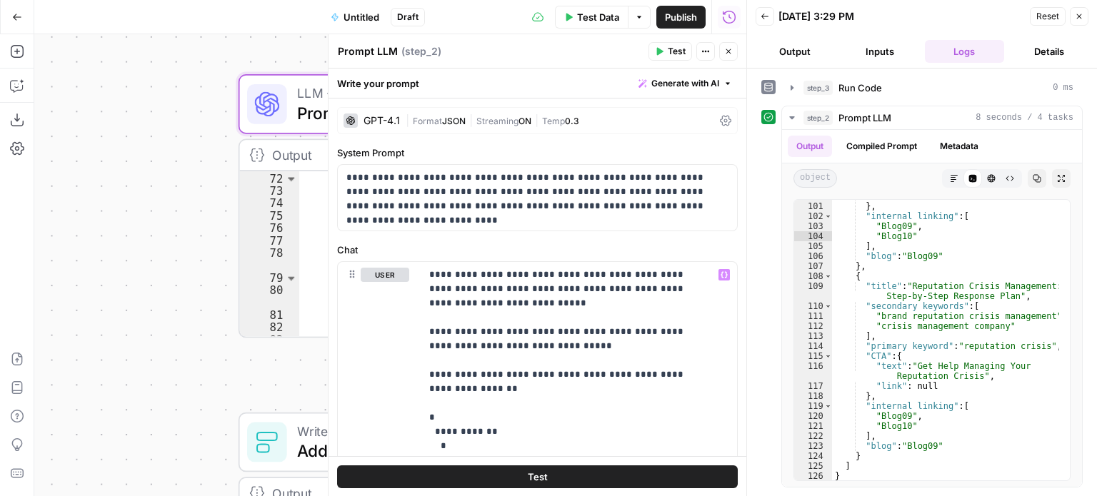
click at [438, 119] on span "Format" at bounding box center [427, 121] width 29 height 11
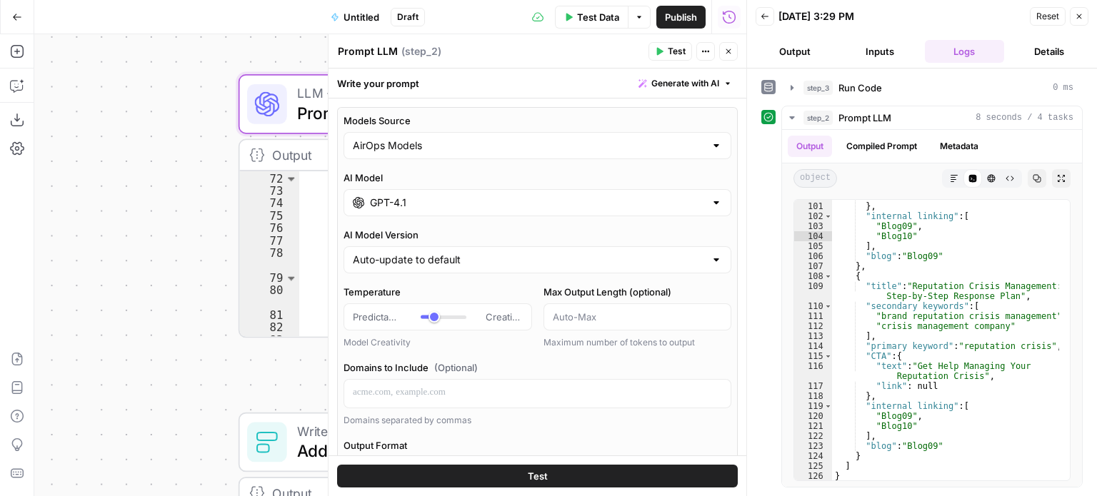
click at [411, 196] on input "GPT-4.1" at bounding box center [537, 203] width 335 height 14
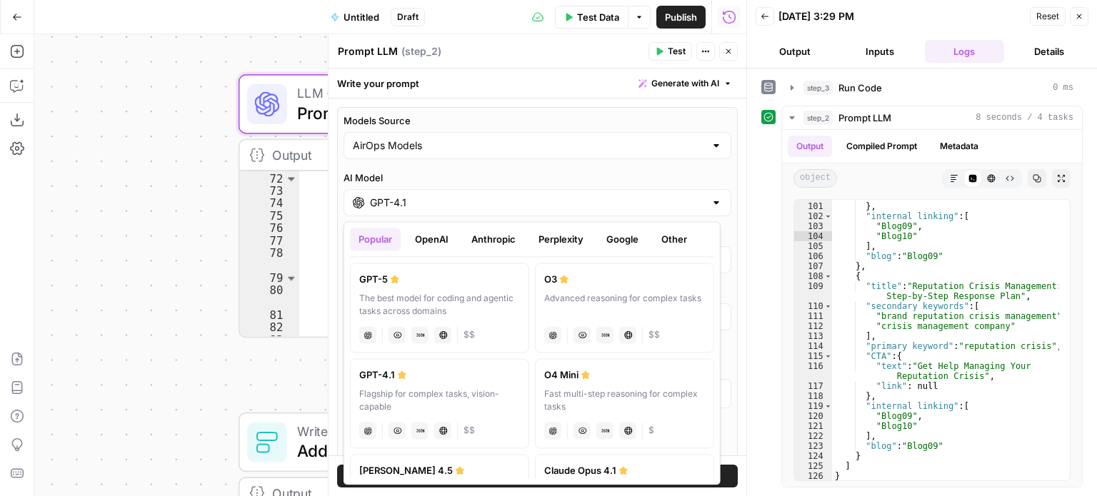
click at [468, 280] on div "GPT-5" at bounding box center [439, 279] width 161 height 14
type input "GPT-5"
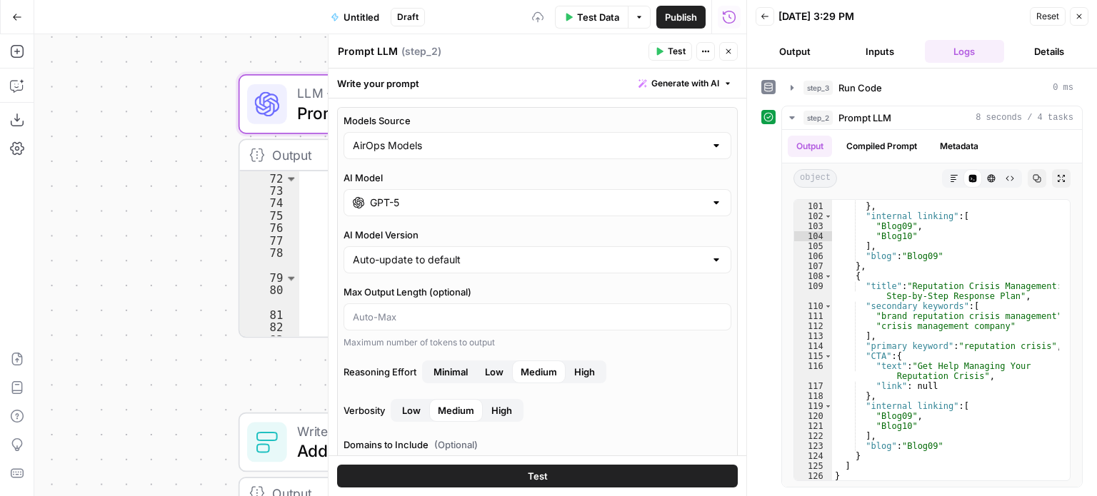
click at [674, 50] on span "Test" at bounding box center [676, 51] width 18 height 13
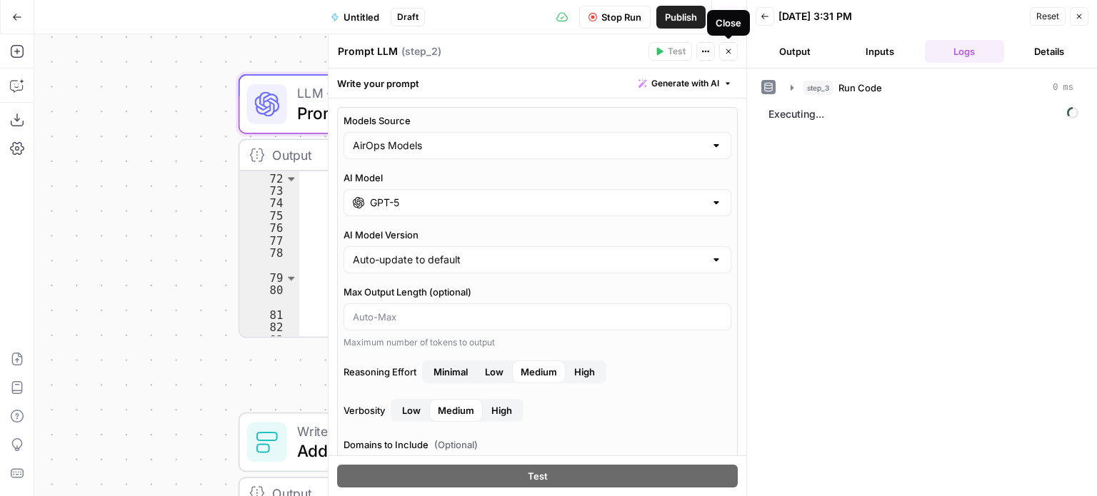
click at [722, 55] on button "Close" at bounding box center [728, 51] width 19 height 19
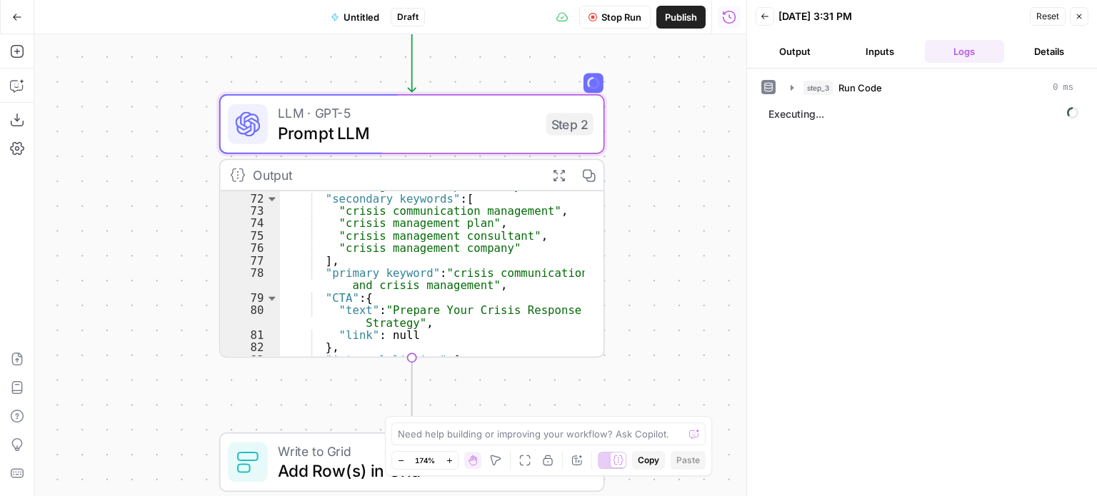
drag, startPoint x: 652, startPoint y: 213, endPoint x: 629, endPoint y: 251, distance: 44.6
click at [630, 251] on div "Workflow Input Settings Inputs Run Code · Python Run Code Step 3 Output Expand …" at bounding box center [390, 265] width 712 height 462
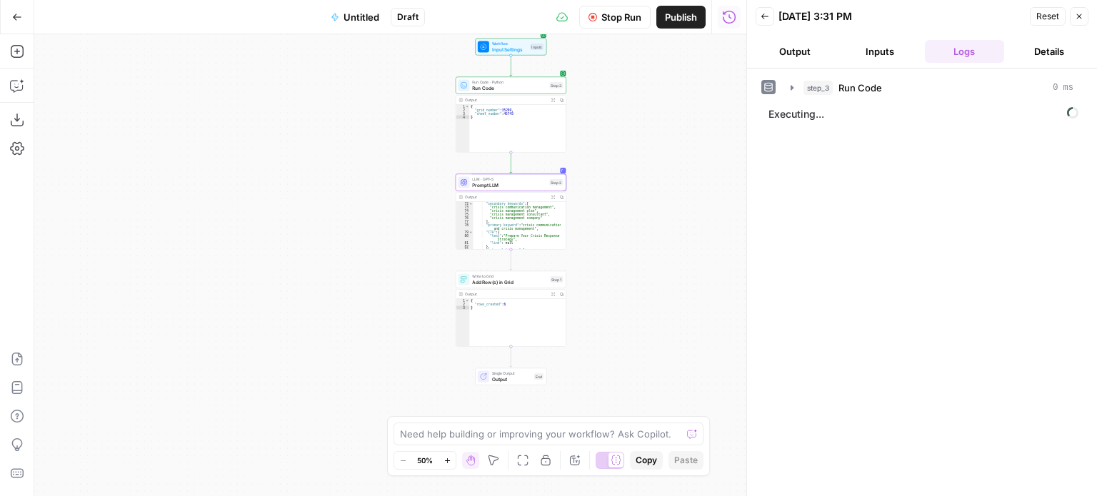
drag, startPoint x: 623, startPoint y: 203, endPoint x: 615, endPoint y: 224, distance: 22.4
click at [615, 224] on div "Workflow Input Settings Inputs Run Code · Python Run Code Step 3 Output Expand …" at bounding box center [390, 265] width 712 height 462
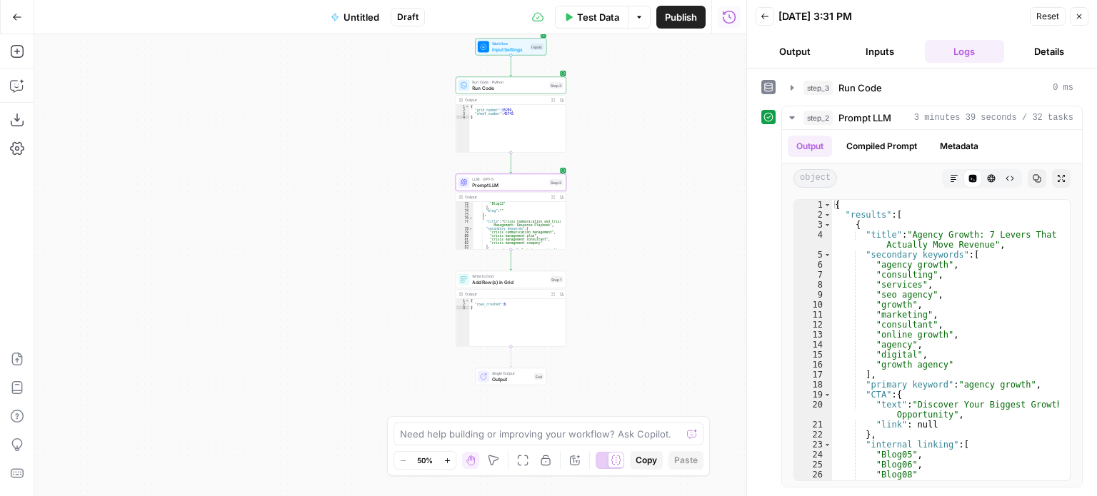
drag, startPoint x: 626, startPoint y: 184, endPoint x: 646, endPoint y: 222, distance: 42.8
click at [644, 223] on div "Workflow Input Settings Inputs Run Code · Python Run Code Step 3 Output Expand …" at bounding box center [390, 265] width 712 height 462
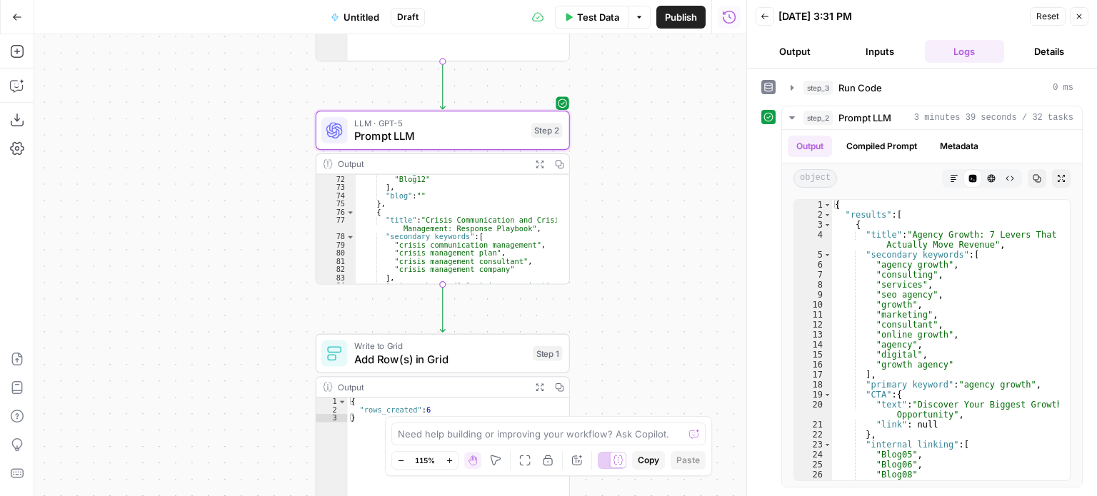
drag, startPoint x: 657, startPoint y: 218, endPoint x: 777, endPoint y: 224, distance: 120.8
click at [700, 198] on div "Workflow Input Settings Inputs Run Code · Python Run Code Step 3 Output Expand …" at bounding box center [390, 265] width 712 height 462
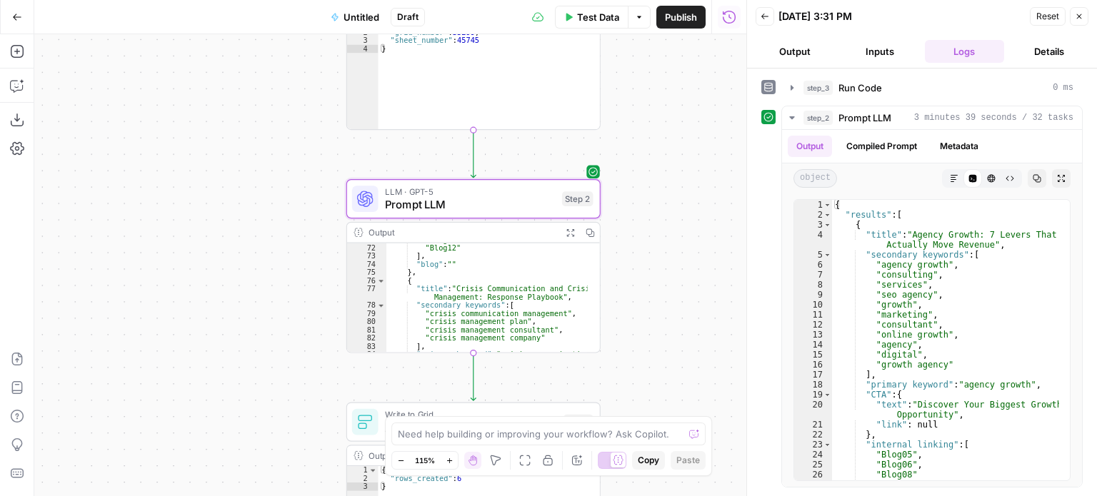
drag, startPoint x: 641, startPoint y: 127, endPoint x: 637, endPoint y: 211, distance: 83.6
click at [637, 211] on div "Workflow Input Settings Inputs Run Code · Python Run Code Step 3 Output Expand …" at bounding box center [390, 265] width 712 height 462
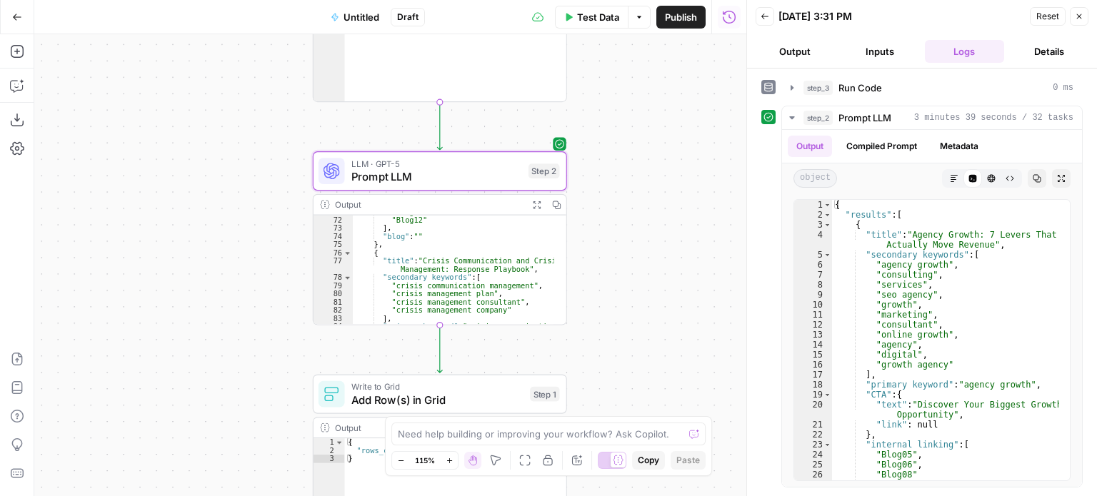
drag, startPoint x: 637, startPoint y: 216, endPoint x: 603, endPoint y: 185, distance: 46.0
click at [603, 185] on div "Workflow Input Settings Inputs Run Code · Python Run Code Step 3 Output Expand …" at bounding box center [390, 265] width 712 height 462
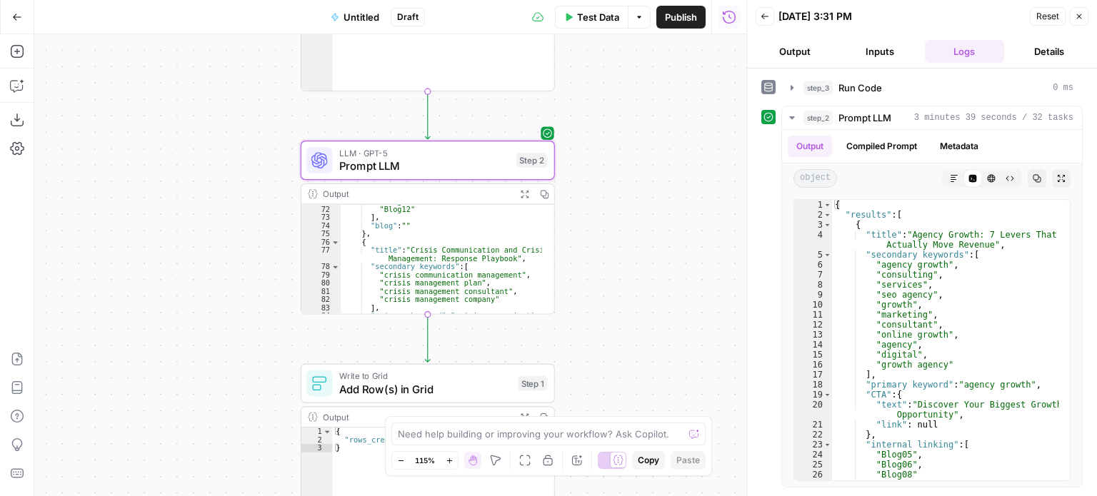
drag, startPoint x: 618, startPoint y: 210, endPoint x: 668, endPoint y: 251, distance: 65.0
click at [668, 251] on div "Workflow Input Settings Inputs Run Code · Python Run Code Step 3 Output Expand …" at bounding box center [390, 265] width 712 height 462
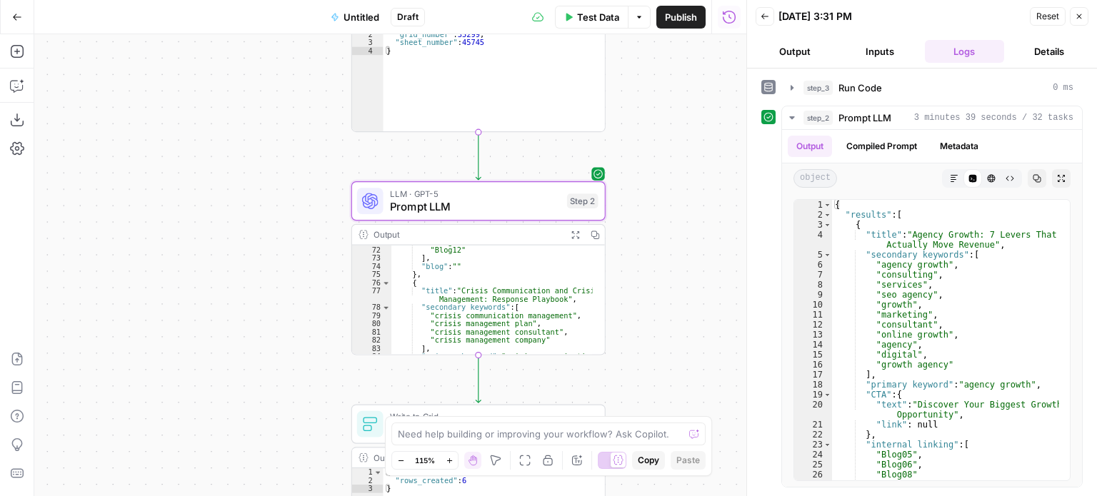
drag, startPoint x: 702, startPoint y: 247, endPoint x: 646, endPoint y: 211, distance: 67.1
click at [640, 211] on div "Workflow Input Settings Inputs Run Code · Python Run Code Step 3 Output Expand …" at bounding box center [390, 265] width 712 height 462
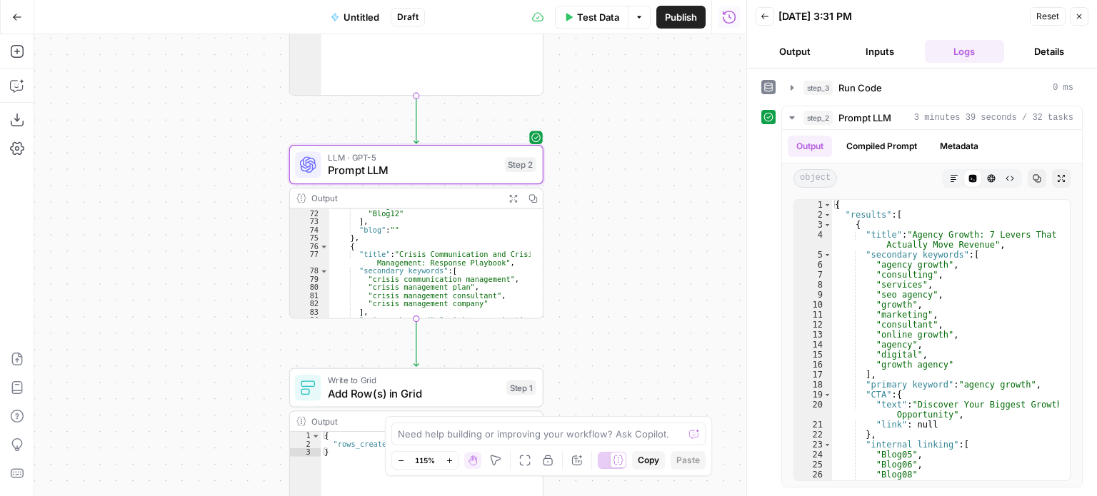
click at [437, 167] on span "Prompt LLM" at bounding box center [413, 170] width 171 height 16
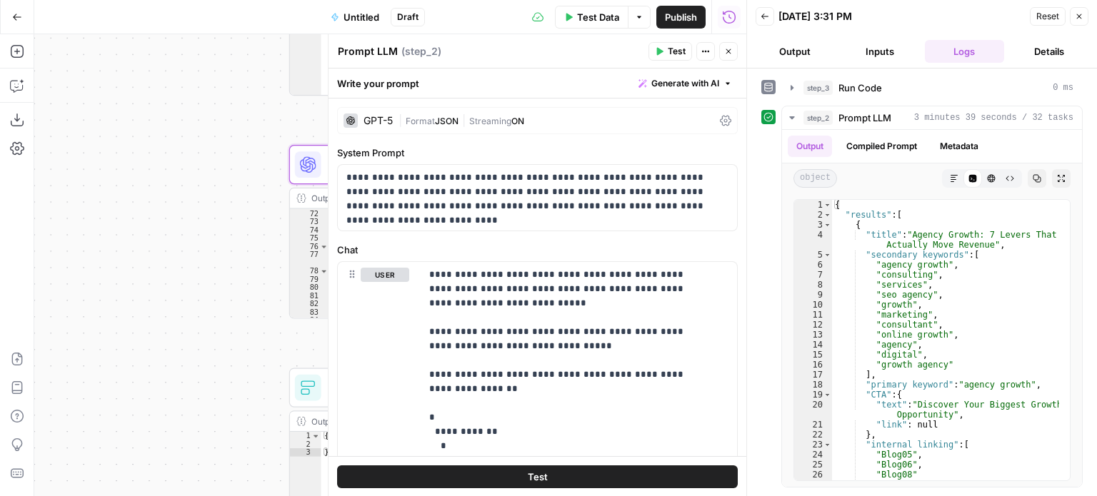
click at [414, 114] on div "| Format JSON | Streaming ON" at bounding box center [556, 121] width 316 height 14
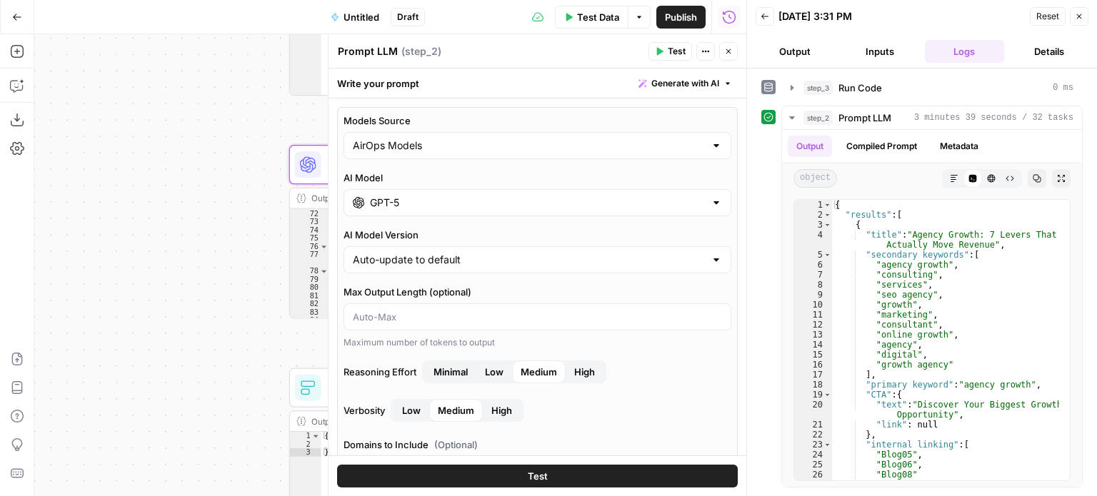
click at [404, 216] on div "Models Source AirOps Models AI Model GPT-5 AI Model Version Auto-update to defa…" at bounding box center [537, 493] width 400 height 772
click at [400, 198] on input "GPT-5" at bounding box center [537, 203] width 335 height 14
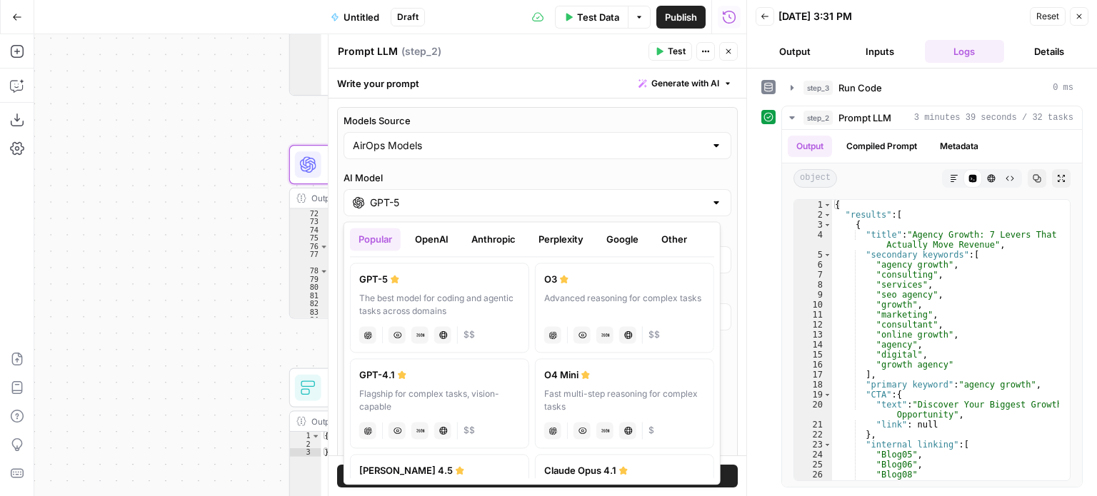
click at [424, 384] on label "GPT-4.1 Flagship for complex tasks, vision-capable chat Vision Capabilities JSO…" at bounding box center [439, 403] width 179 height 90
type input "GPT-4.1"
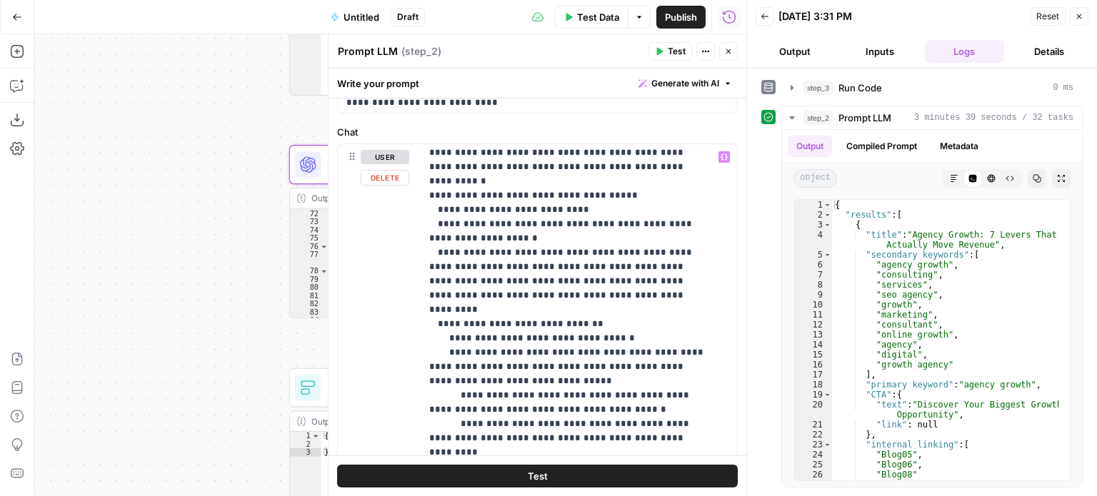
scroll to position [529, 0]
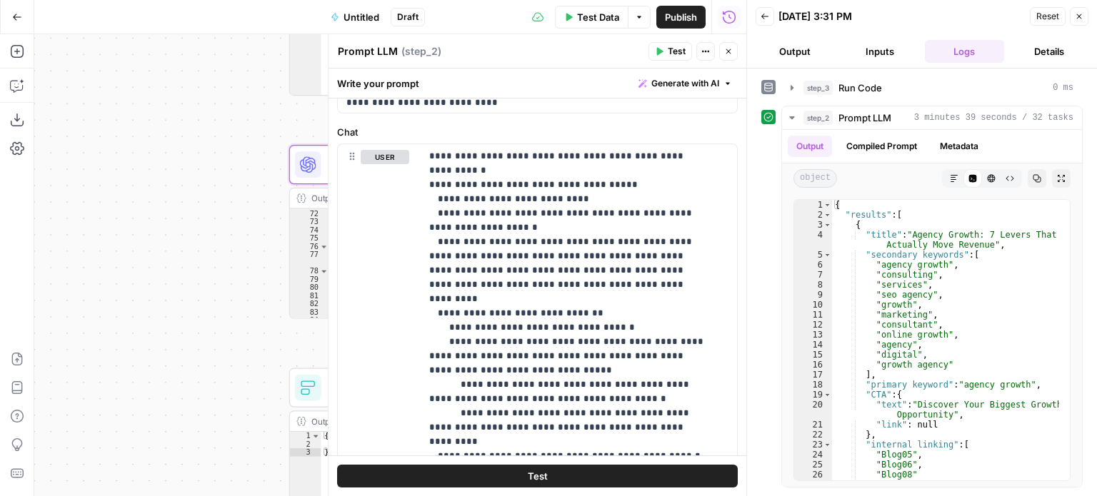
click at [719, 54] on button "Close" at bounding box center [728, 51] width 19 height 19
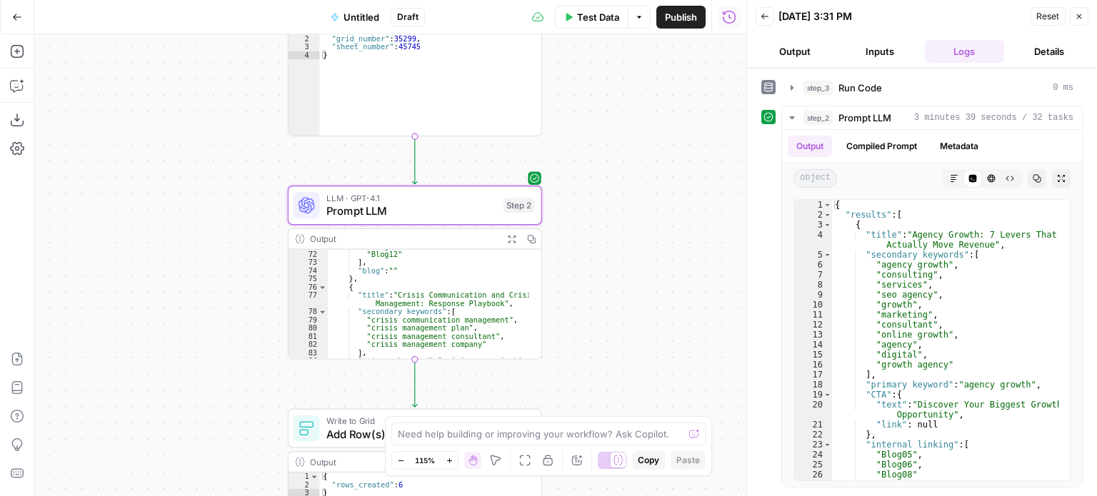
click at [611, 136] on div "Workflow Input Settings Inputs Run Code · Python Run Code Step 3 Output Expand …" at bounding box center [390, 265] width 712 height 462
click at [394, 214] on span "Prompt LLM" at bounding box center [409, 211] width 171 height 16
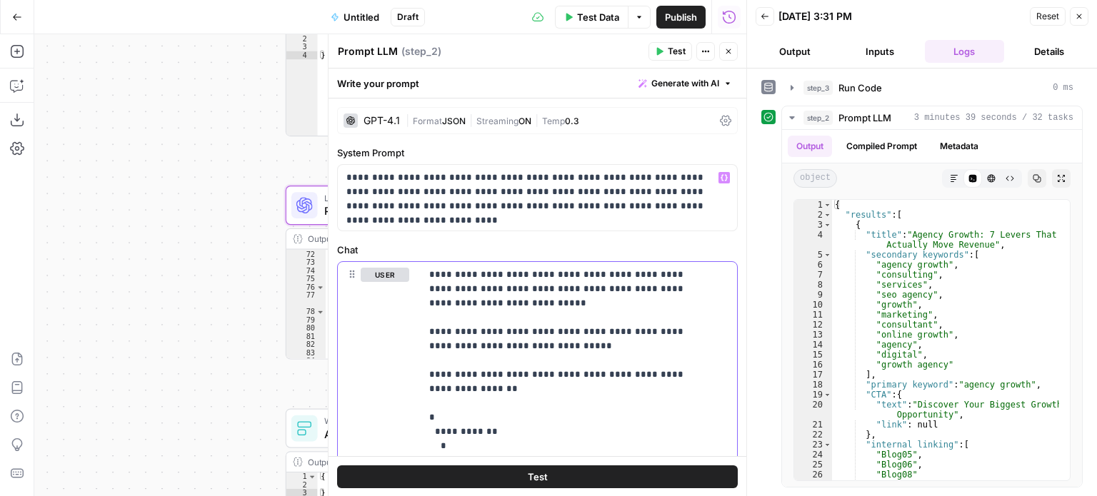
click at [655, 49] on icon "button" at bounding box center [659, 51] width 9 height 9
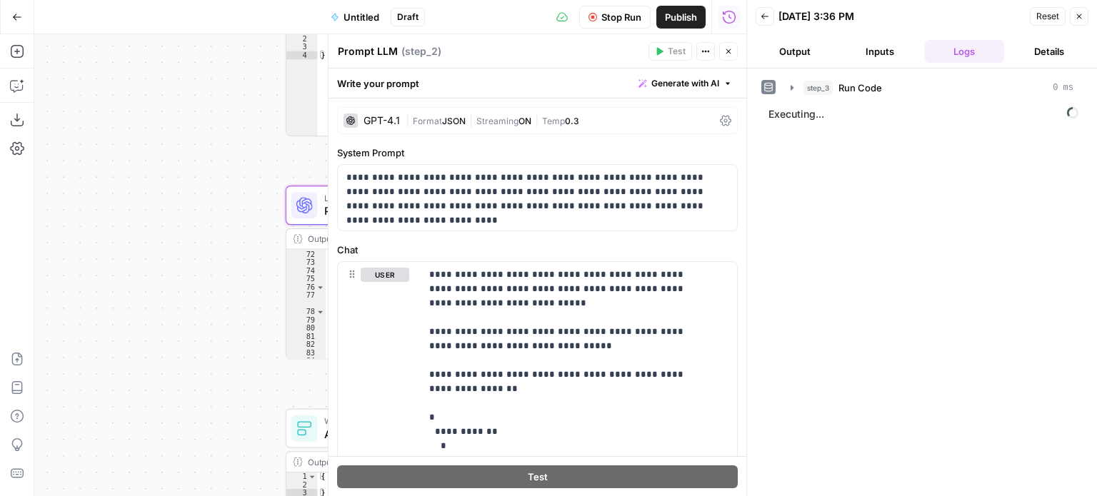
click at [730, 54] on icon "button" at bounding box center [728, 51] width 9 height 9
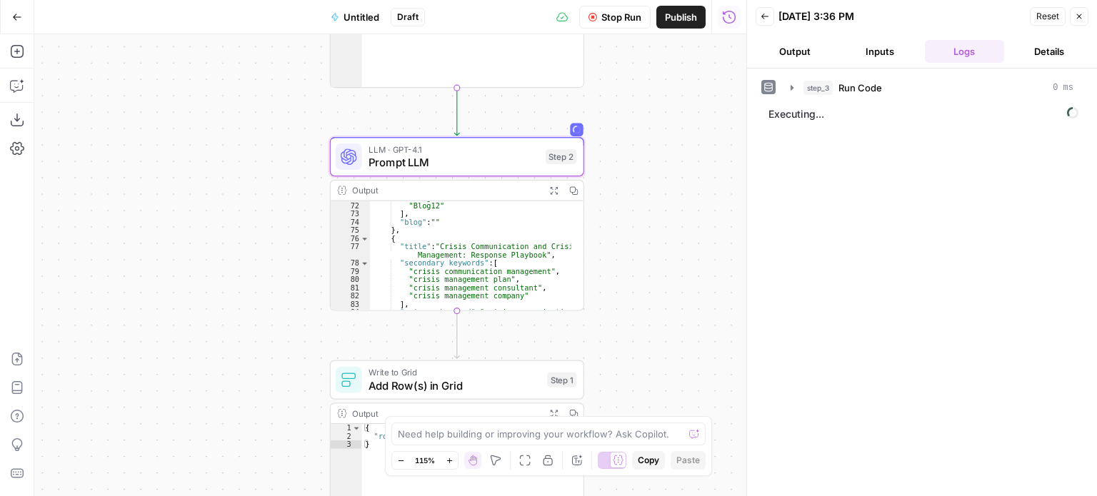
drag, startPoint x: 618, startPoint y: 278, endPoint x: 664, endPoint y: 230, distance: 66.7
click at [664, 230] on div "Workflow Input Settings Inputs Run Code · Python Run Code Step 3 Output Expand …" at bounding box center [390, 265] width 712 height 462
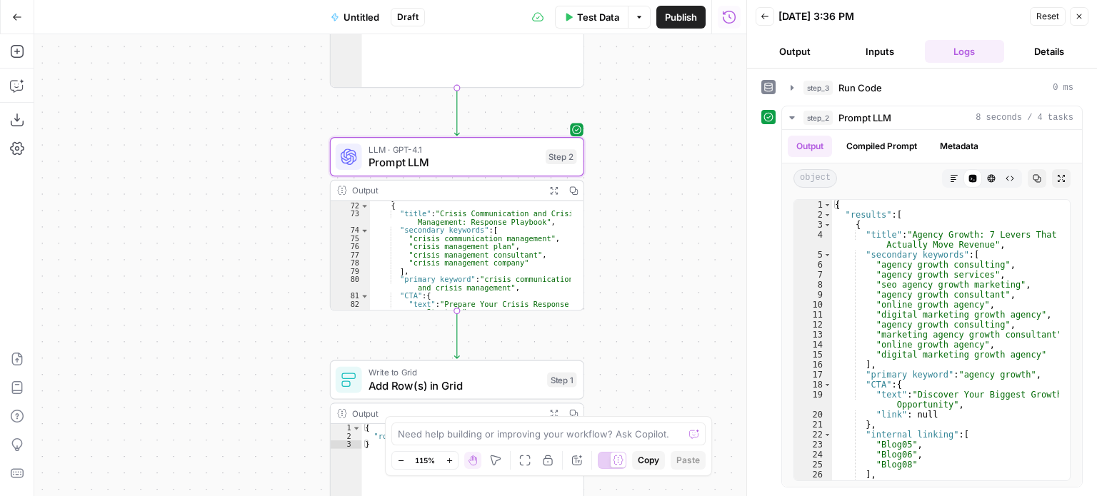
click at [183, 160] on div "Workflow Input Settings Inputs Run Code · Python Run Code Step 3 Output Expand …" at bounding box center [390, 265] width 712 height 462
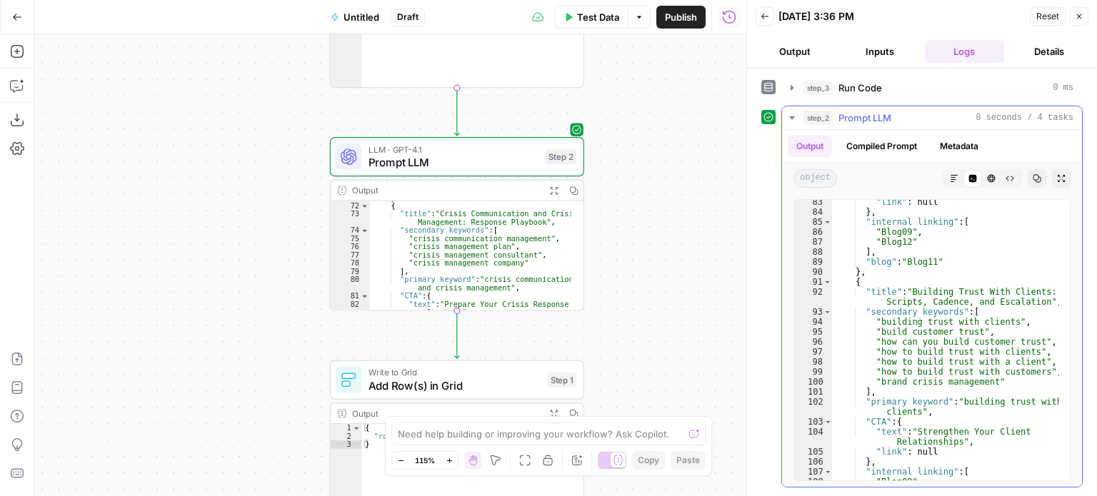
scroll to position [991, 0]
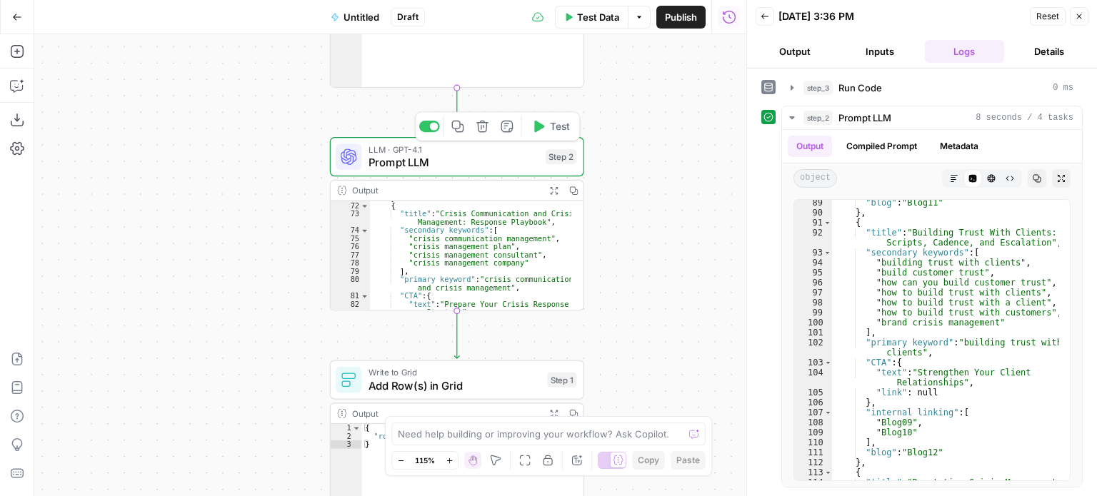
click at [478, 161] on span "Prompt LLM" at bounding box center [453, 162] width 171 height 16
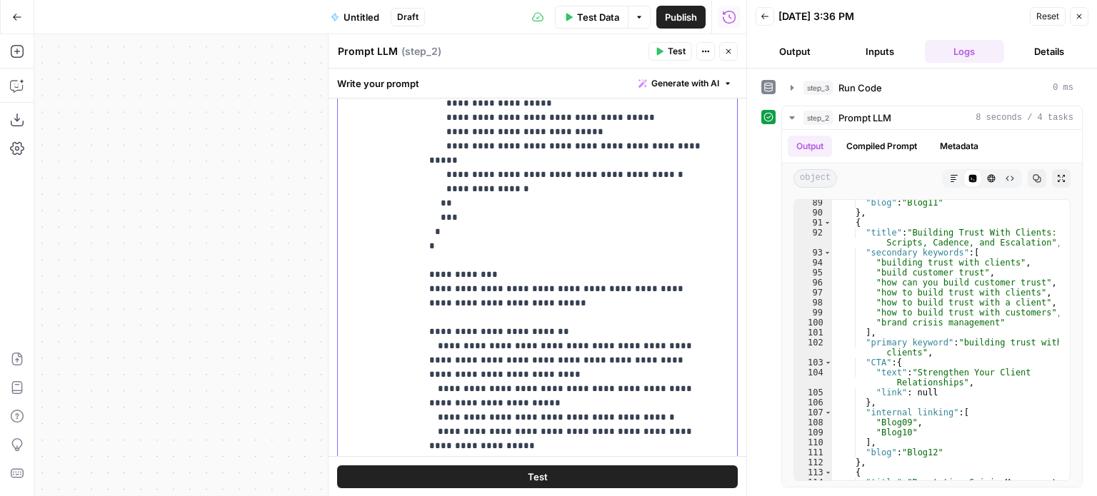
click at [724, 51] on icon "button" at bounding box center [728, 51] width 9 height 9
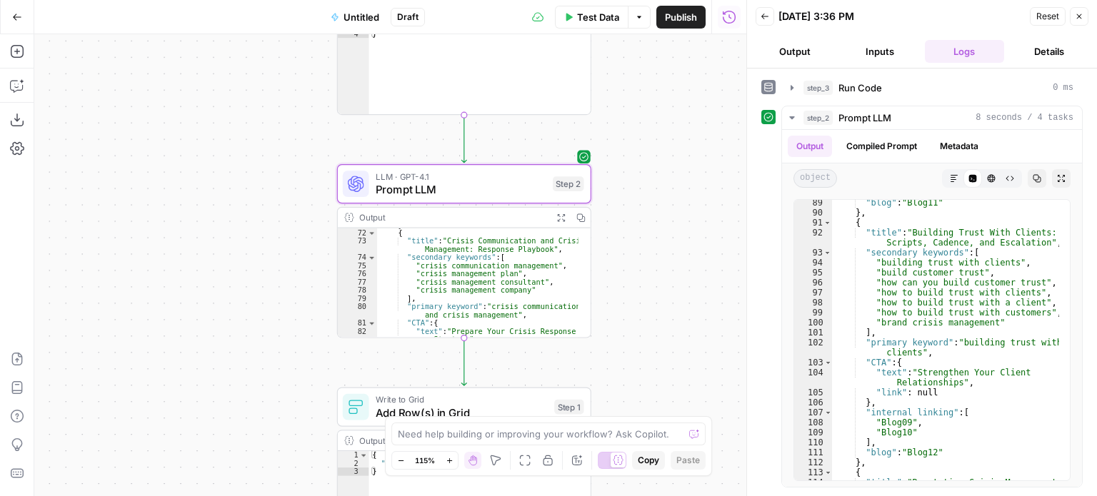
drag, startPoint x: 197, startPoint y: 177, endPoint x: 208, endPoint y: 200, distance: 25.5
click at [202, 277] on div "Workflow Input Settings Inputs Run Code · Python Run Code Step 3 Output Expand …" at bounding box center [390, 265] width 712 height 462
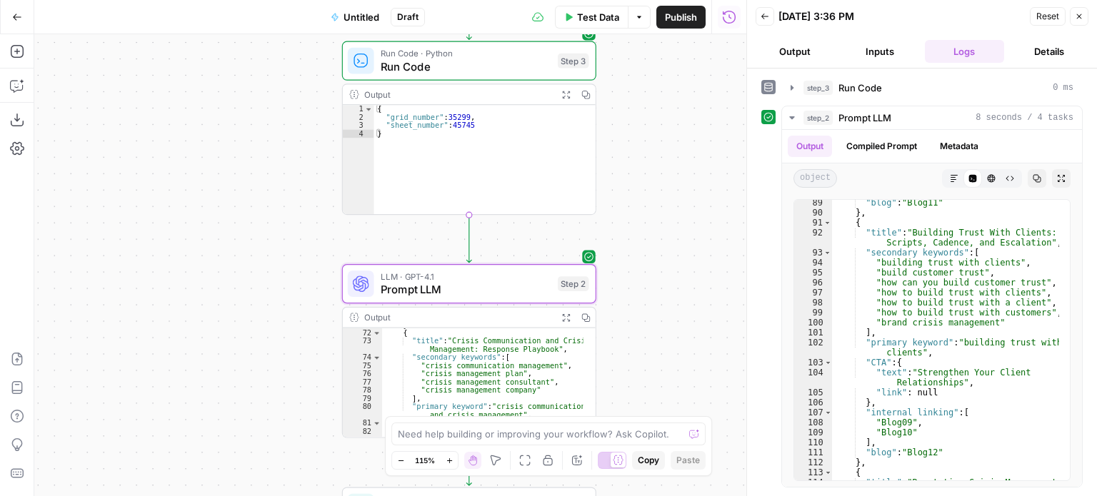
drag, startPoint x: 208, startPoint y: 165, endPoint x: 234, endPoint y: 240, distance: 79.2
click at [215, 286] on div "Workflow Input Settings Inputs Run Code · Python Run Code Step 3 Output Expand …" at bounding box center [390, 265] width 712 height 462
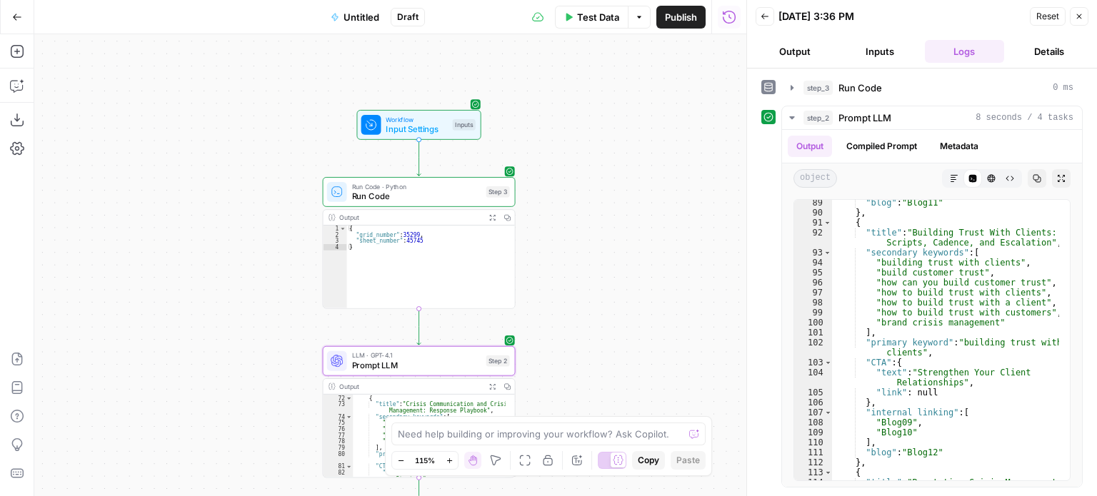
click at [236, 222] on div "Workflow Input Settings Inputs Run Code · Python Run Code Step 3 Output Expand …" at bounding box center [390, 265] width 712 height 462
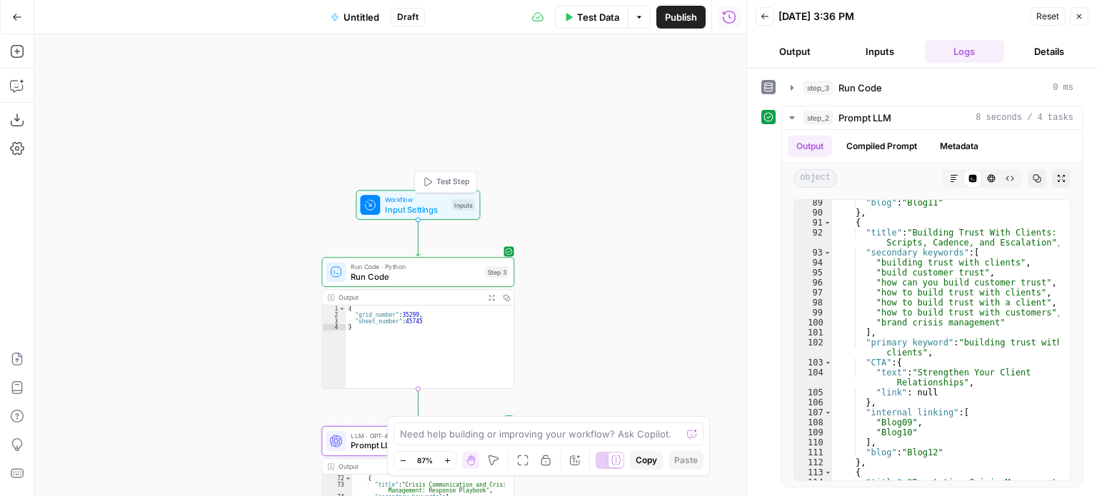
click at [418, 198] on span "Workflow" at bounding box center [415, 199] width 61 height 10
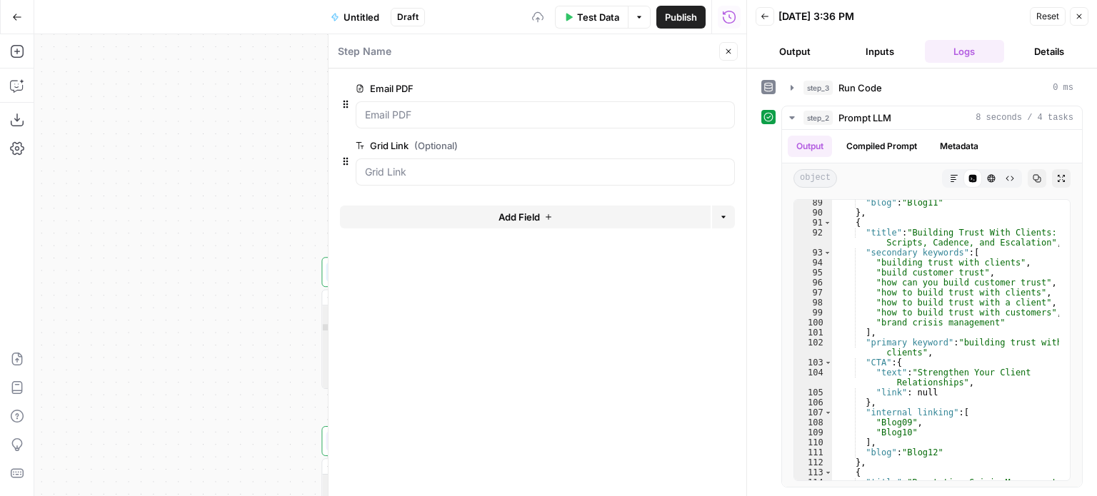
drag, startPoint x: 203, startPoint y: 146, endPoint x: 193, endPoint y: 152, distance: 12.1
click at [193, 152] on div "Workflow Input Settings Inputs Run Code · Python Run Code Step 3 Output Expand …" at bounding box center [390, 265] width 712 height 462
click at [670, 84] on span "edit field" at bounding box center [680, 88] width 31 height 11
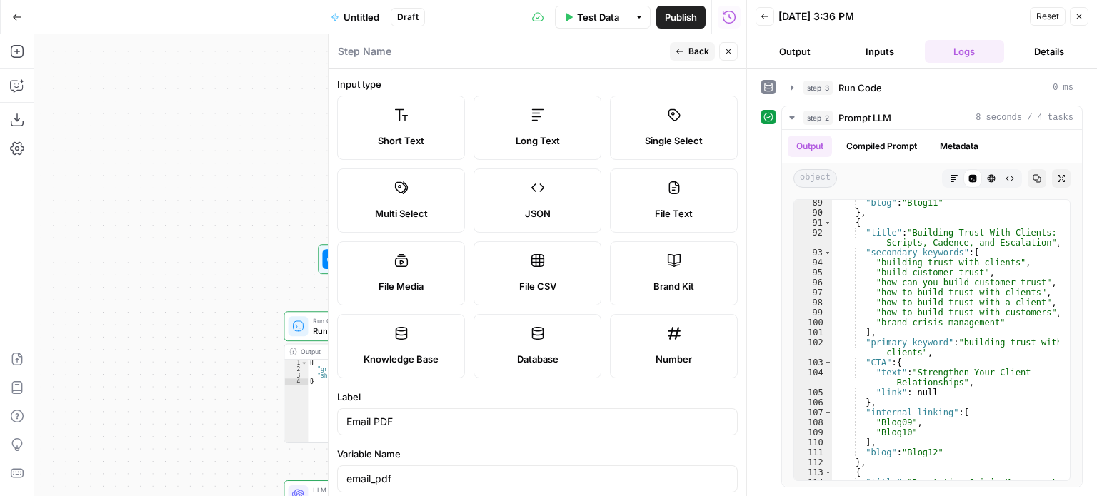
click at [533, 116] on icon at bounding box center [537, 115] width 14 height 14
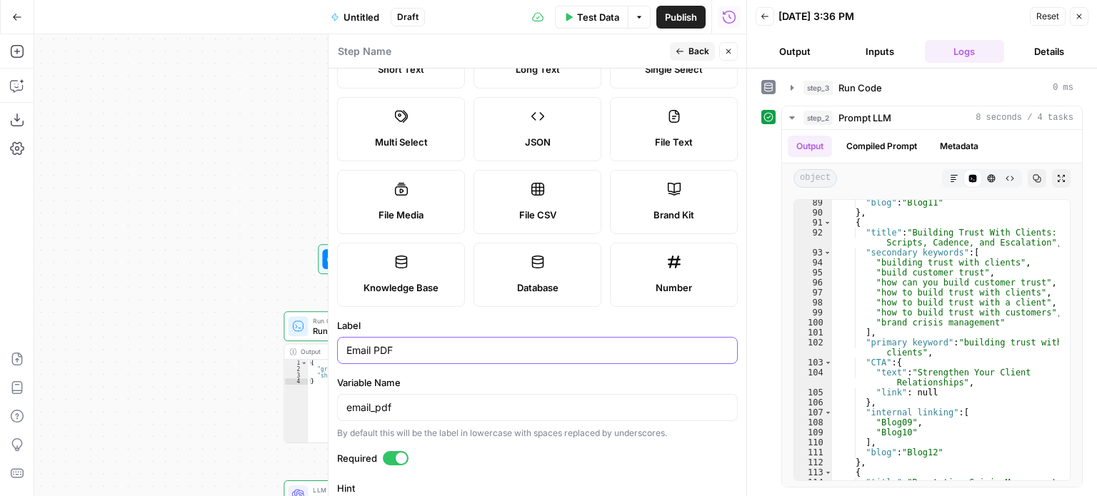
click at [421, 351] on input "Email PDF" at bounding box center [537, 350] width 382 height 14
type input "Email Markdown"
click at [682, 56] on button "Back" at bounding box center [692, 51] width 45 height 19
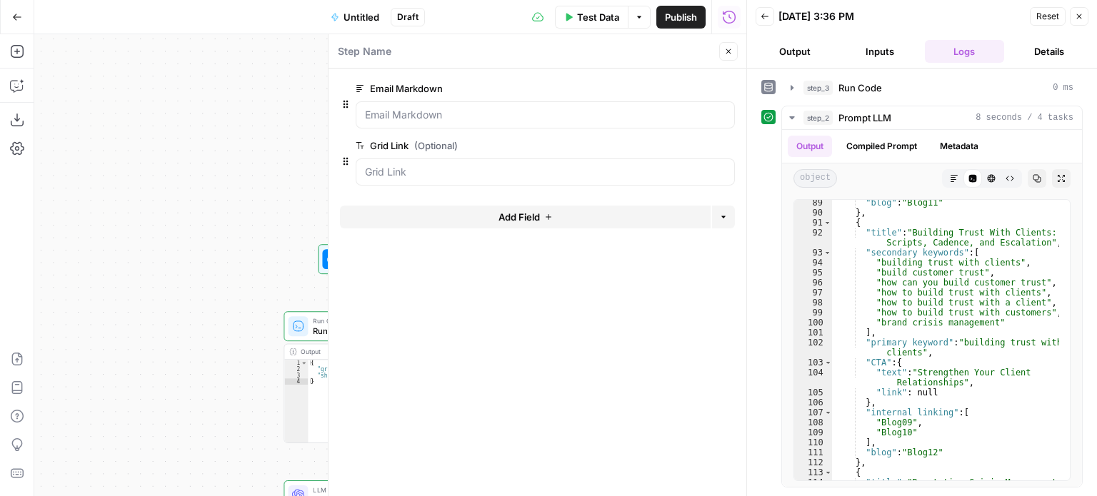
click at [724, 41] on header "Step Name Close" at bounding box center [537, 51] width 418 height 34
click at [720, 50] on button "Close" at bounding box center [728, 51] width 19 height 19
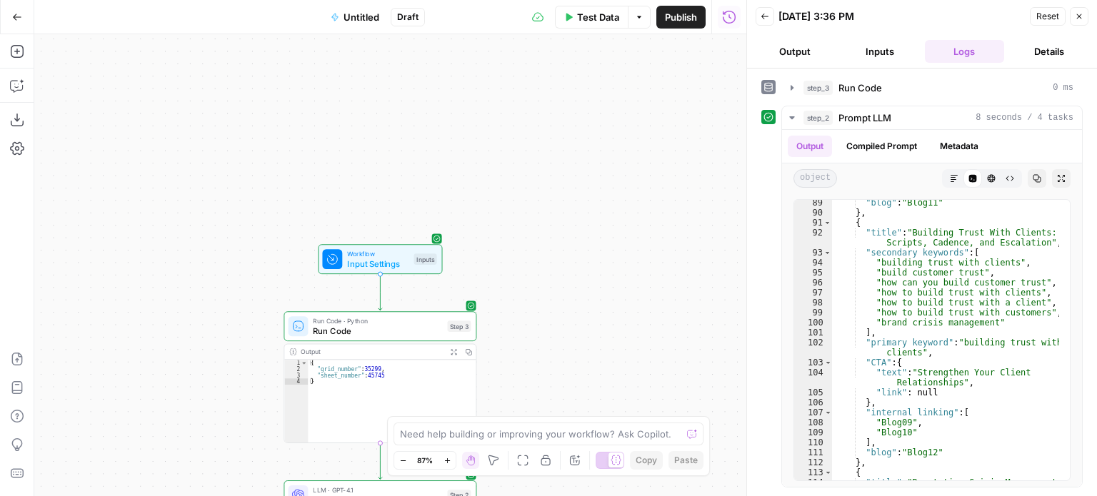
click at [383, 253] on span "Workflow" at bounding box center [377, 253] width 61 height 10
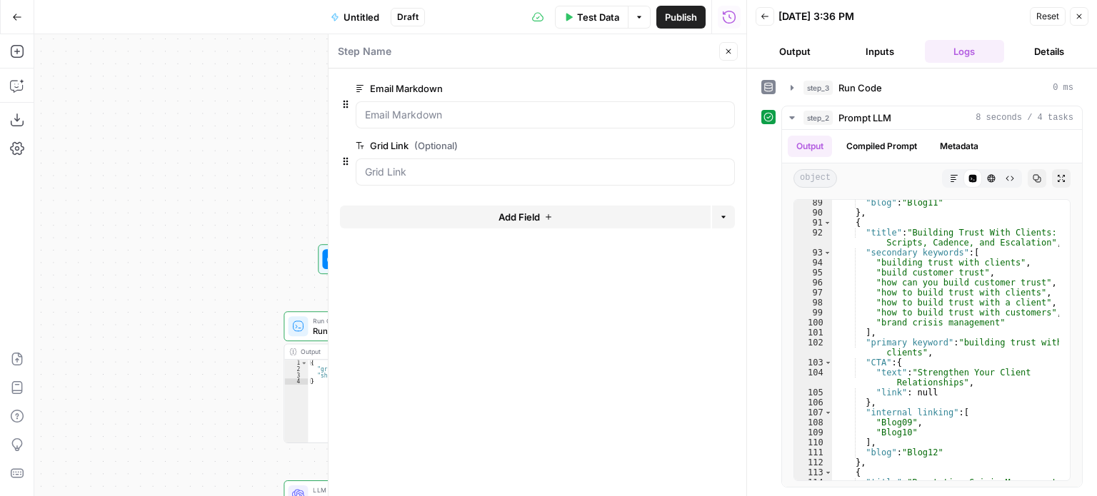
click at [602, 22] on span "Test Data" at bounding box center [598, 17] width 42 height 14
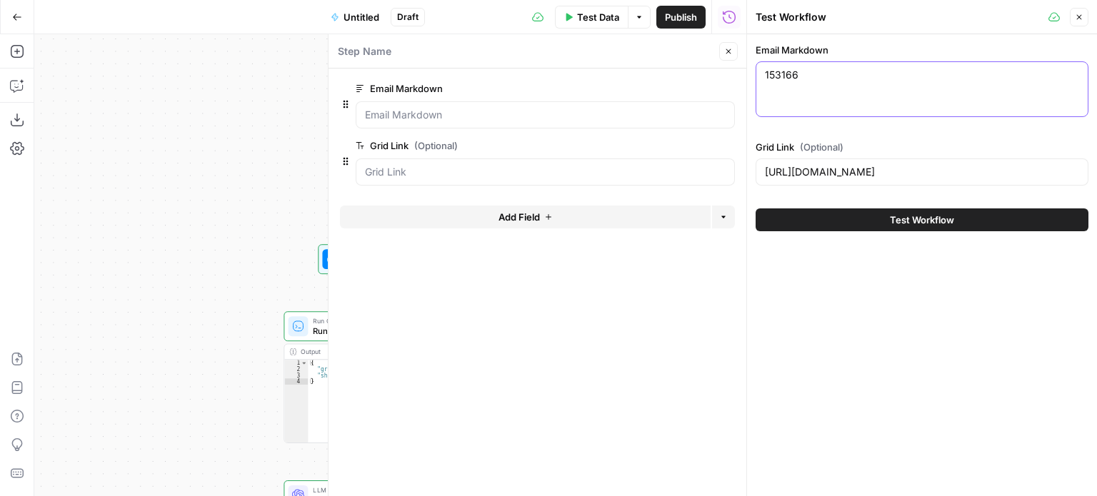
click at [829, 79] on textarea "153166" at bounding box center [922, 75] width 314 height 14
drag, startPoint x: 845, startPoint y: 80, endPoint x: 685, endPoint y: 66, distance: 159.8
click at [685, 66] on body "All About AI New Home Browse Insights Opportunities Your Data Recent Grids [Kur…" at bounding box center [548, 248] width 1097 height 496
click at [837, 84] on div "153166 153166" at bounding box center [921, 89] width 333 height 56
paste textarea "Status Blog Title Kind Primary Secondaries Internal Links Post on CTA Approved …"
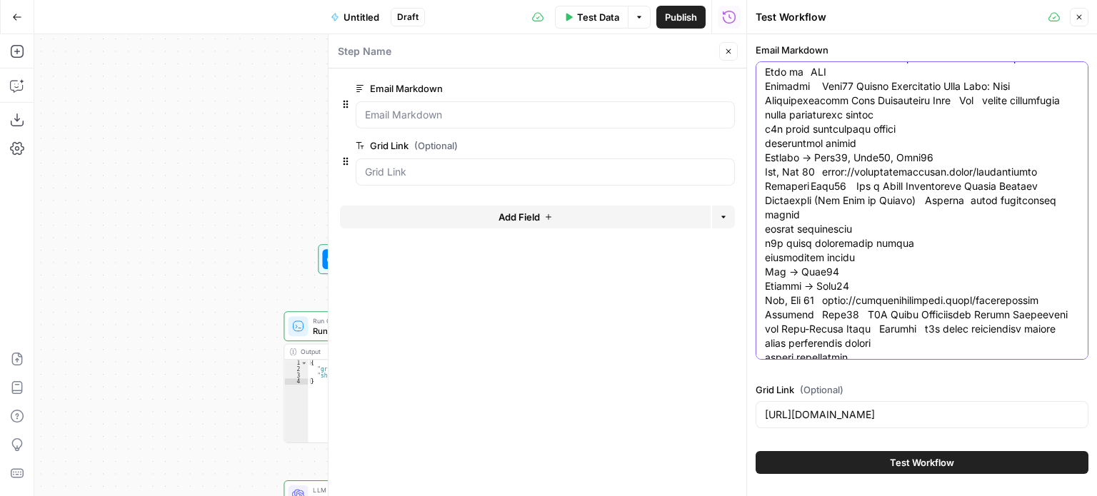
scroll to position [0, 0]
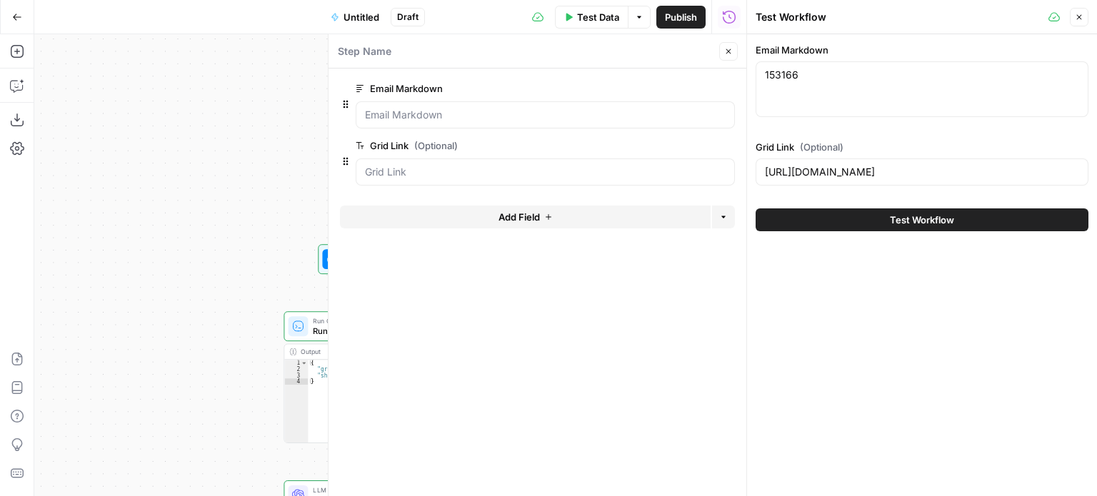
click at [875, 88] on div "153166 153166" at bounding box center [921, 89] width 333 height 56
paste textarea "| Status | Blog | Title | Kind | Primary | Secondaries | Internal Links | Post …"
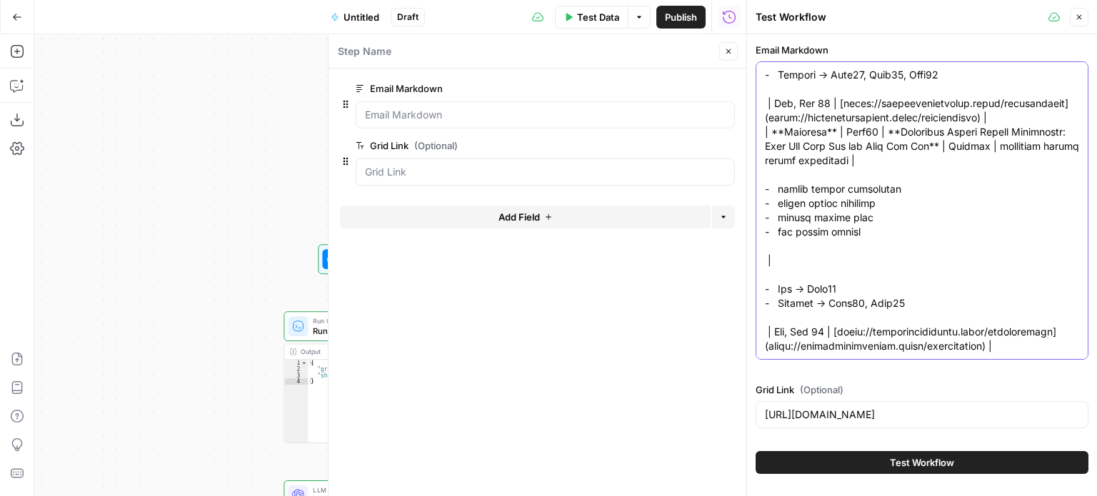
type textarea "| Status | Blog | Title | Kind | Primary | Secondaries | Internal Links | Post …"
click at [907, 382] on div "Email Markdown Grid Link (Optional) https://app.airops.com/all-about-ai-0/grids…" at bounding box center [921, 238] width 333 height 391
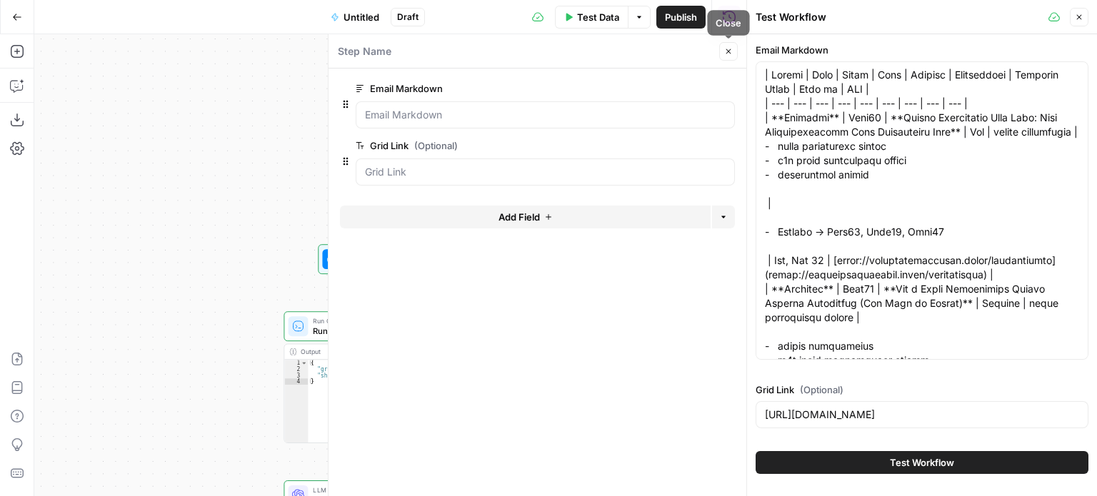
click at [727, 47] on icon "button" at bounding box center [728, 51] width 9 height 9
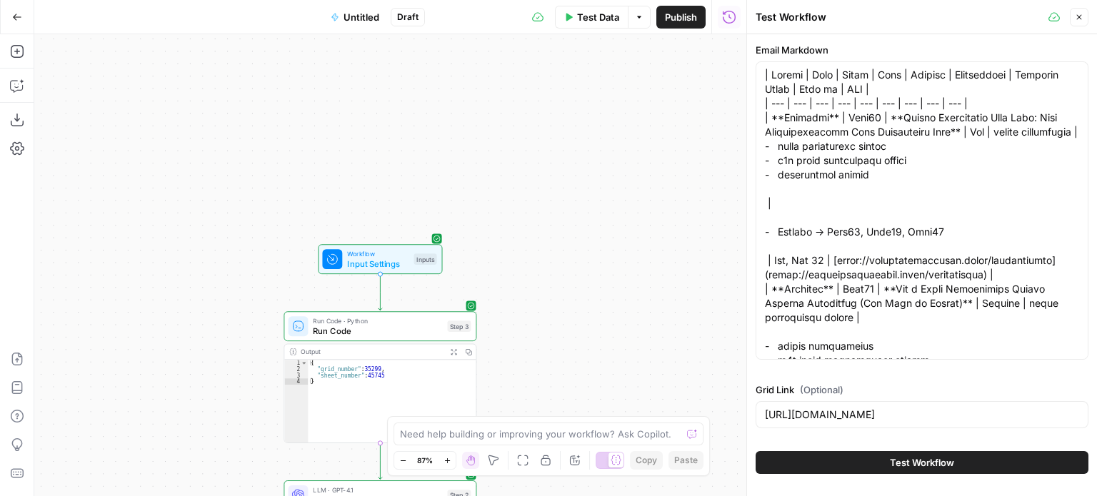
drag, startPoint x: 557, startPoint y: 273, endPoint x: 568, endPoint y: 114, distance: 160.3
click at [566, 106] on div "Workflow Input Settings Inputs Run Code · Python Run Code Step 3 Output Expand …" at bounding box center [390, 265] width 712 height 462
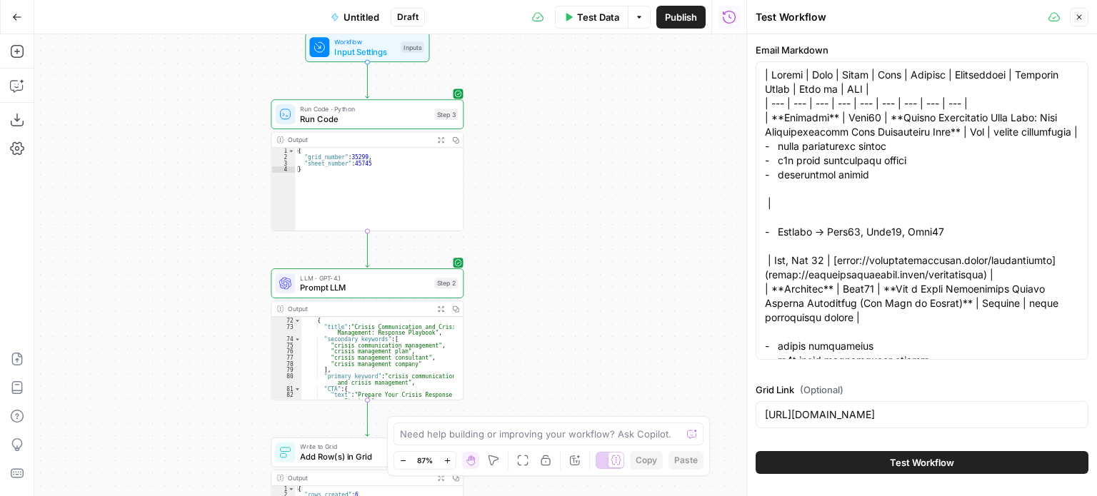
drag, startPoint x: 545, startPoint y: 230, endPoint x: 544, endPoint y: 183, distance: 46.4
click at [544, 183] on div "Workflow Input Settings Inputs Run Code · Python Run Code Step 3 Output Expand …" at bounding box center [390, 265] width 712 height 462
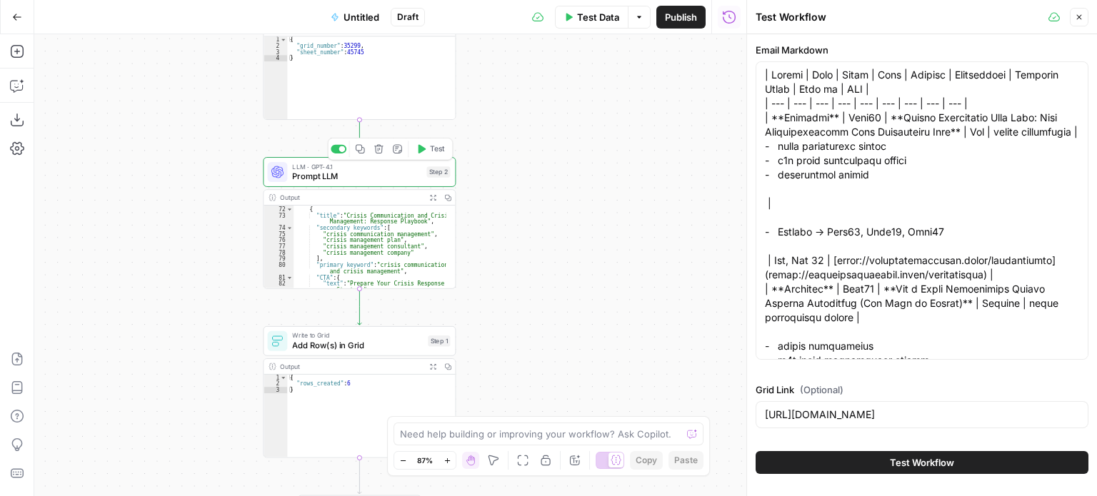
click at [346, 173] on span "Prompt LLM" at bounding box center [356, 176] width 129 height 12
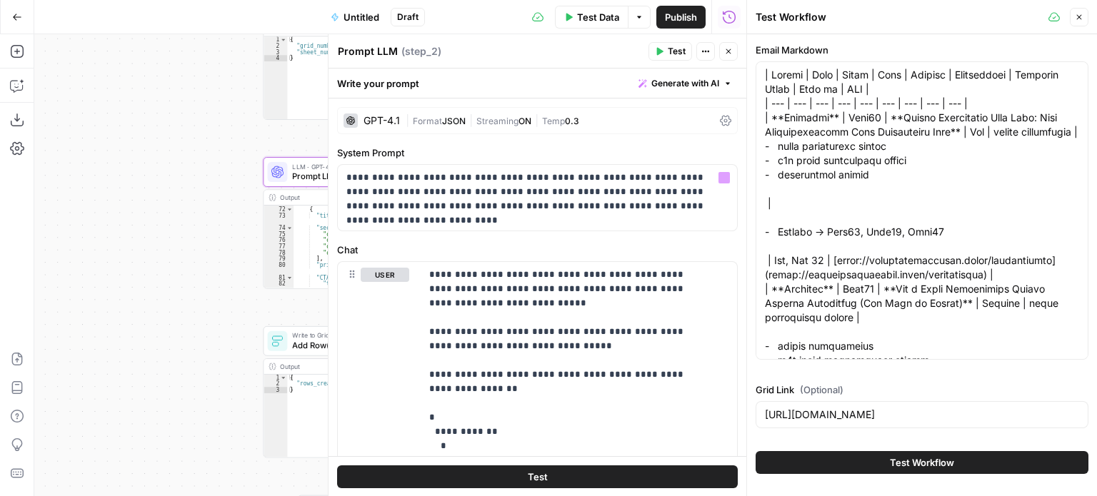
click at [167, 198] on div "Workflow Input Settings Inputs Run Code · Python Run Code Step 3 Output Expand …" at bounding box center [390, 265] width 712 height 462
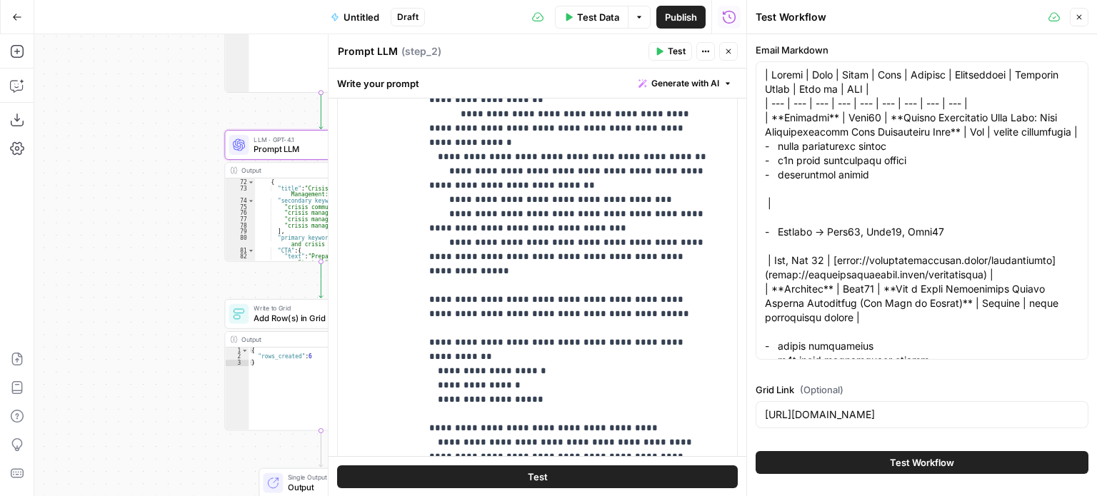
scroll to position [428, 0]
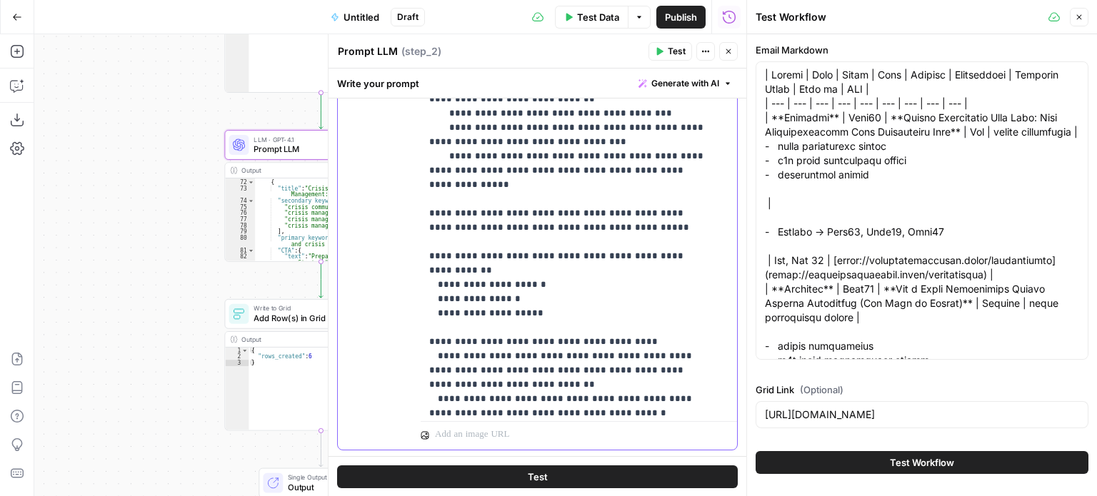
scroll to position [929, 0]
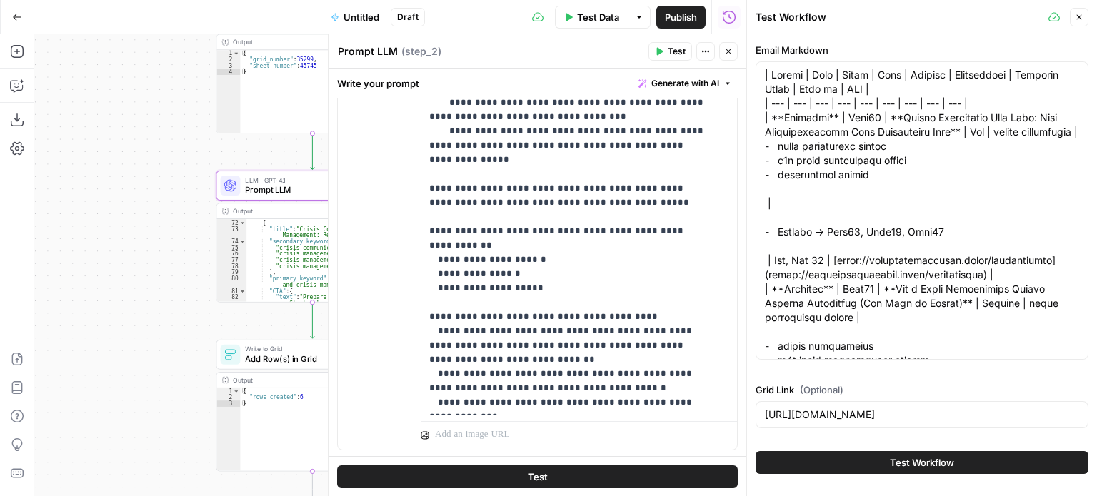
drag, startPoint x: 156, startPoint y: 150, endPoint x: 114, endPoint y: 289, distance: 145.2
click at [114, 302] on div "Workflow Input Settings Inputs Run Code · Python Run Code Step 3 Output Expand …" at bounding box center [390, 265] width 712 height 462
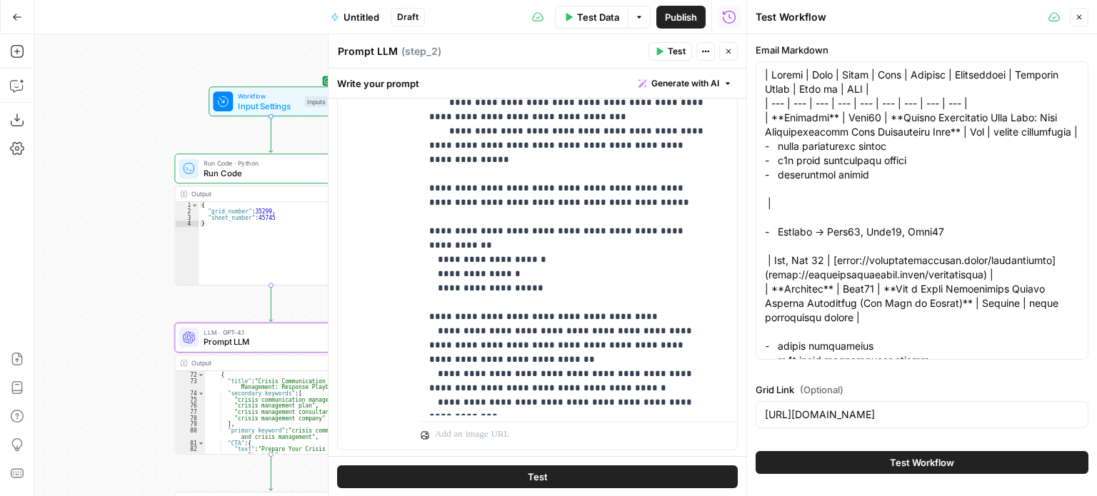
drag, startPoint x: 89, startPoint y: 244, endPoint x: 124, endPoint y: 231, distance: 38.2
click at [82, 253] on div "Workflow Input Settings Inputs Run Code · Python Run Code Step 3 Output Expand …" at bounding box center [390, 265] width 712 height 462
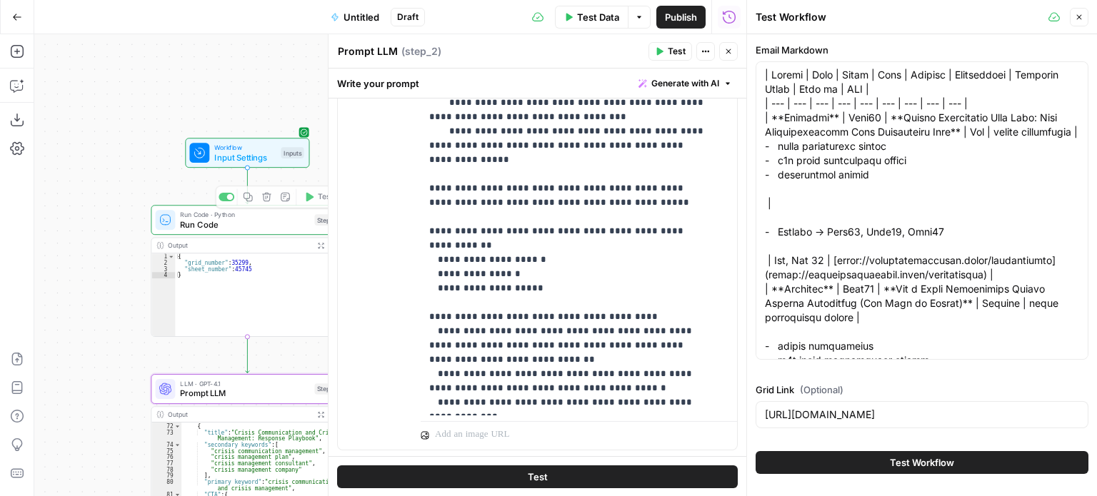
click at [234, 148] on span "Workflow" at bounding box center [244, 147] width 61 height 10
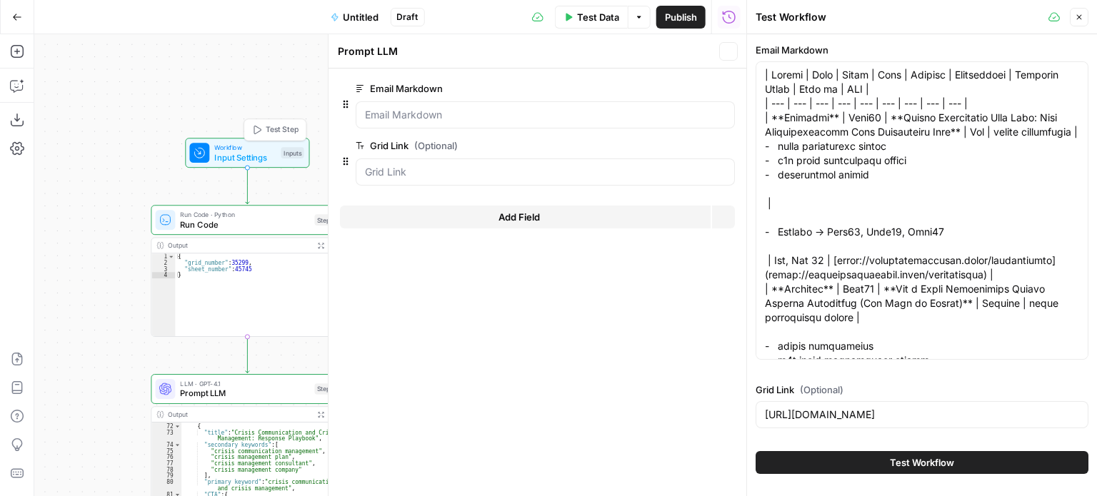
type textarea "Inputs"
click at [696, 88] on span "edit field" at bounding box center [680, 88] width 31 height 11
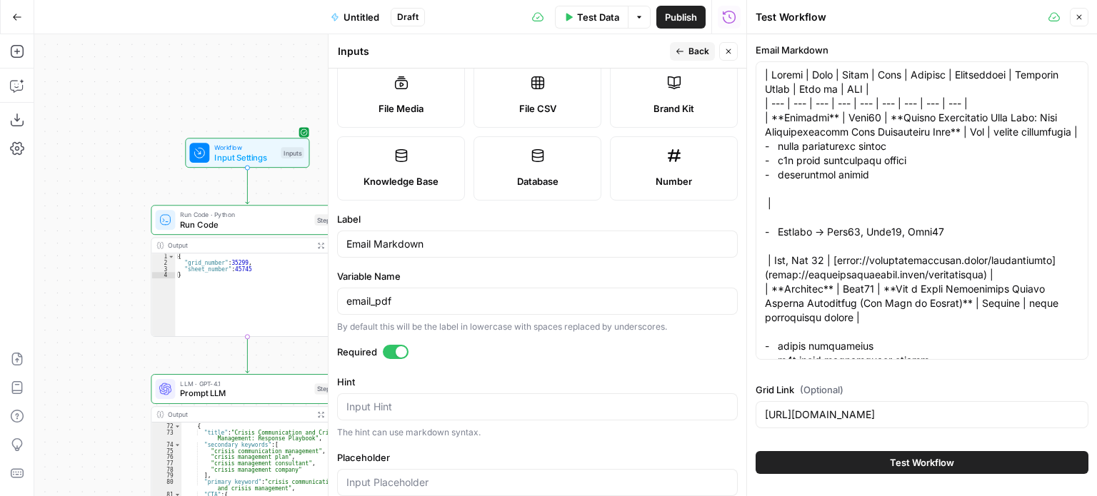
scroll to position [214, 0]
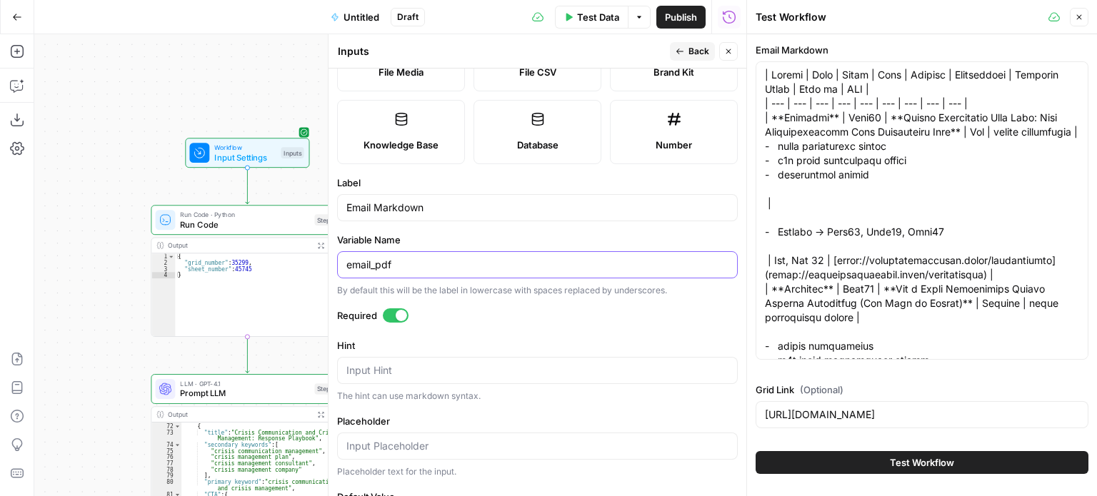
click at [406, 261] on input "email_pdf" at bounding box center [537, 265] width 382 height 14
drag, startPoint x: 406, startPoint y: 261, endPoint x: 307, endPoint y: 258, distance: 99.3
click at [307, 258] on body "All About AI New Home Browse Insights Opportunities Your Data Recent Grids [Kur…" at bounding box center [548, 248] width 1097 height 496
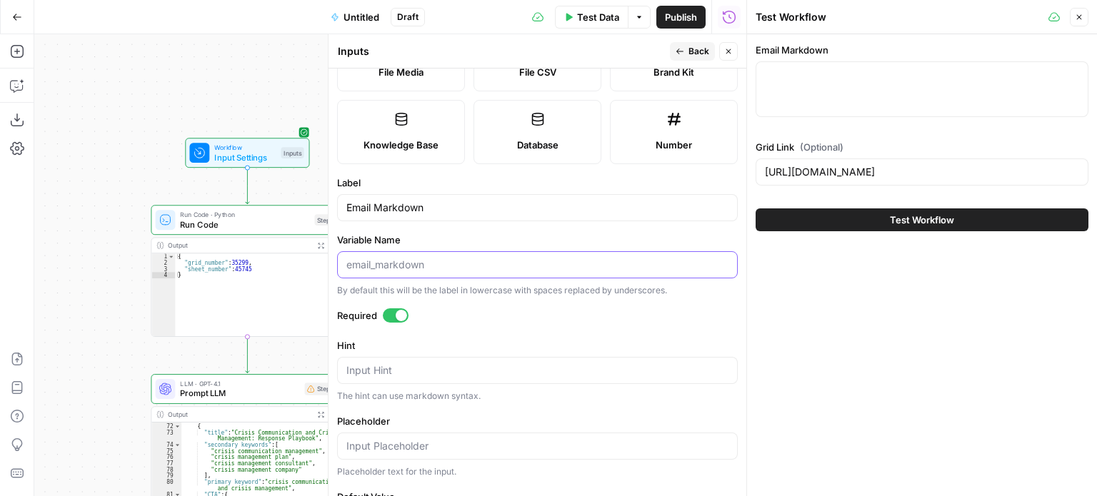
drag, startPoint x: 592, startPoint y: 266, endPoint x: 920, endPoint y: 331, distance: 334.8
click at [695, 239] on label "Variable Name" at bounding box center [537, 240] width 400 height 14
click at [695, 258] on input "Variable Name" at bounding box center [537, 265] width 382 height 14
click at [802, 94] on div at bounding box center [921, 89] width 333 height 56
paste textarea "| Status | Blog | Title | Kind | Primary | Secondaries | Internal Links | Post …"
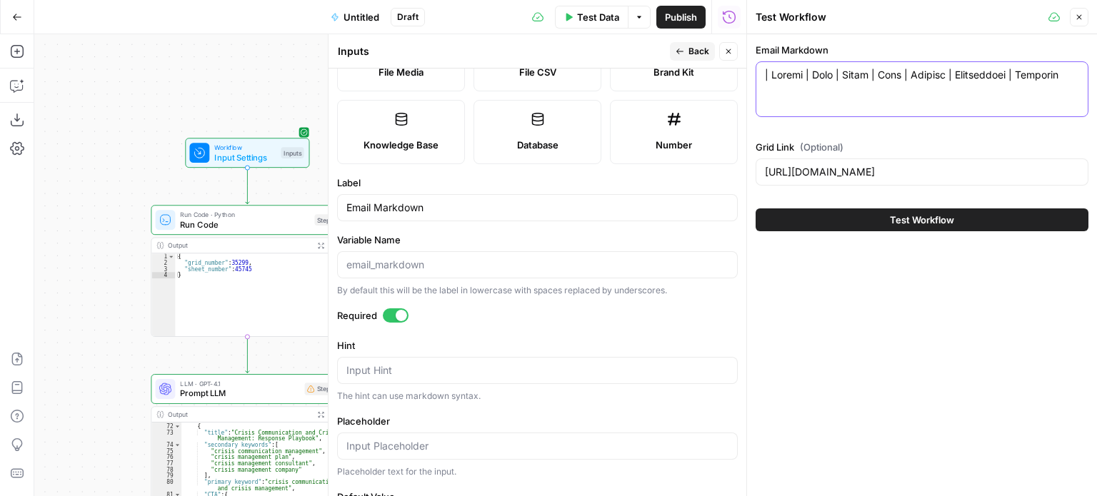
scroll to position [1084, 0]
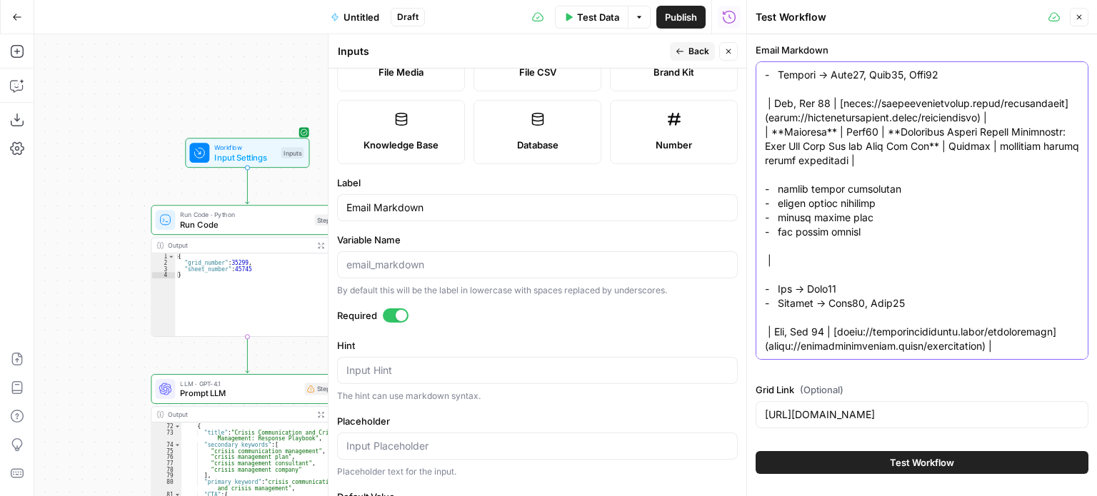
type textarea "| Status | Blog | Title | Kind | Primary | Secondaries | Internal Links | Post …"
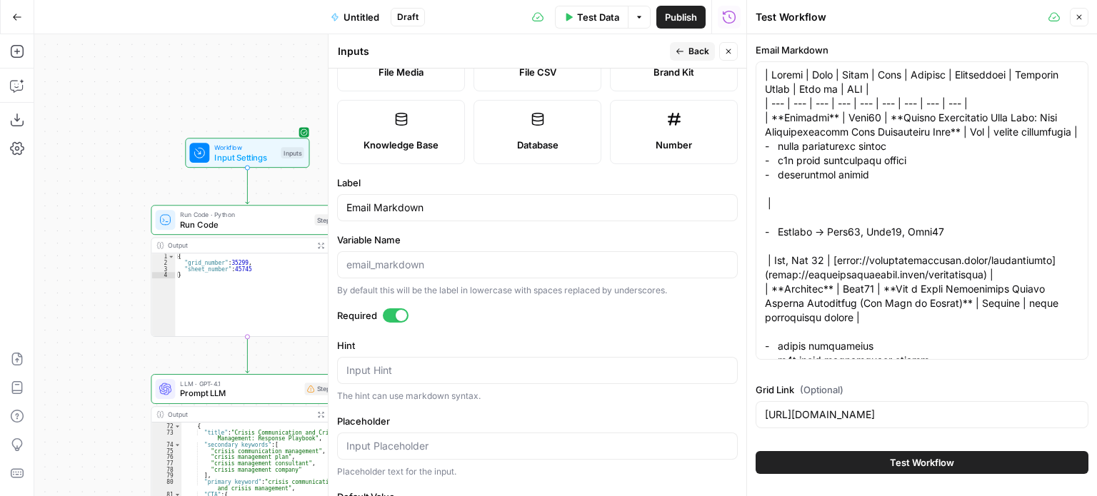
click at [625, 314] on label "Required" at bounding box center [537, 315] width 400 height 14
click at [624, 319] on label "Required" at bounding box center [537, 315] width 400 height 14
click at [695, 47] on span "Back" at bounding box center [698, 51] width 21 height 13
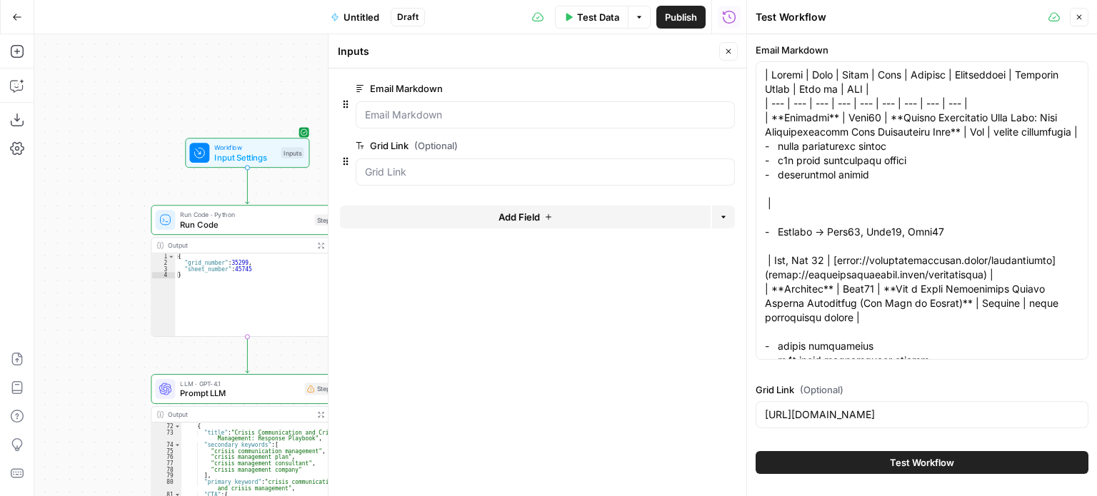
click at [731, 53] on icon "button" at bounding box center [728, 51] width 9 height 9
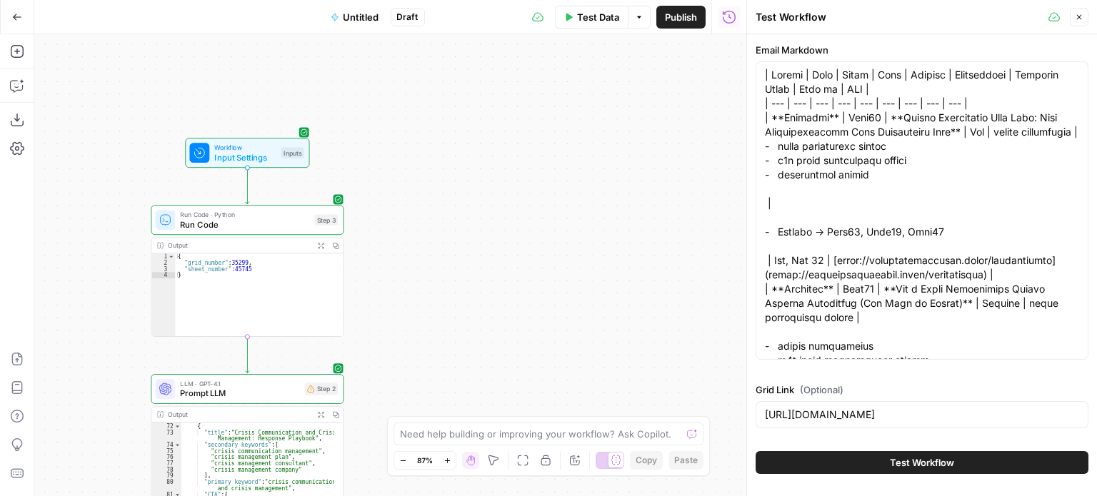
drag, startPoint x: 550, startPoint y: 205, endPoint x: 595, endPoint y: 141, distance: 78.4
click at [598, 139] on div "Workflow Input Settings Inputs Run Code · Python Run Code Step 3 Output Expand …" at bounding box center [390, 265] width 712 height 462
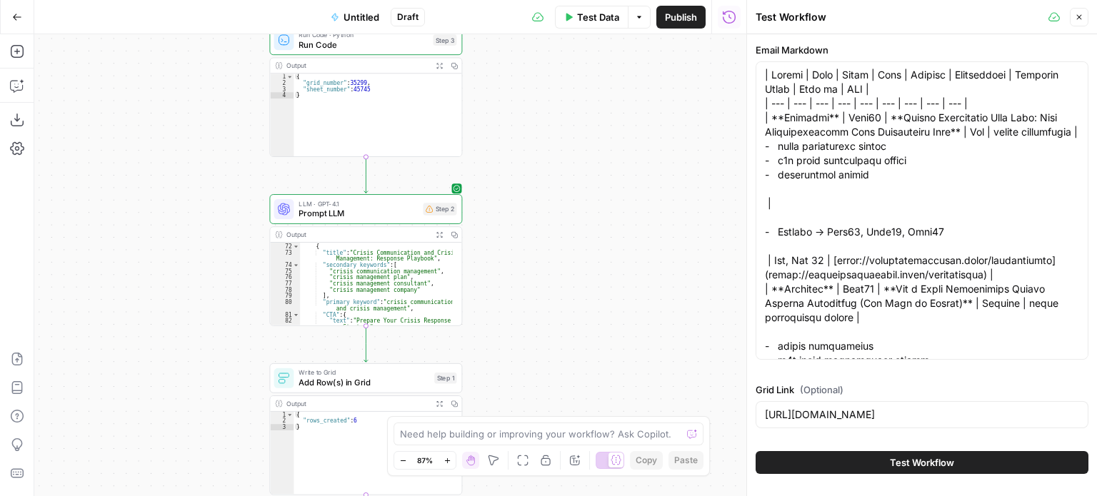
click at [366, 213] on span "Prompt LLM" at bounding box center [357, 213] width 119 height 12
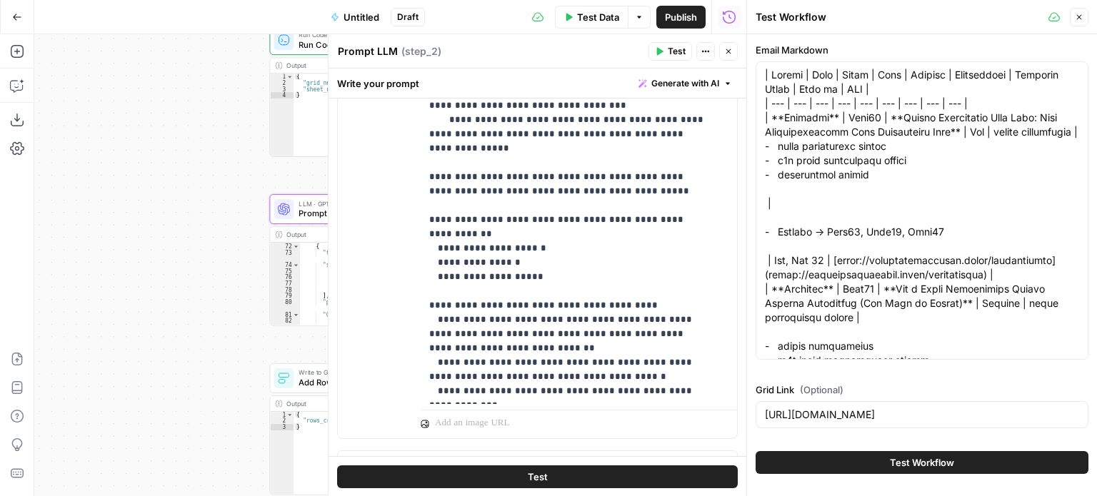
scroll to position [463, 0]
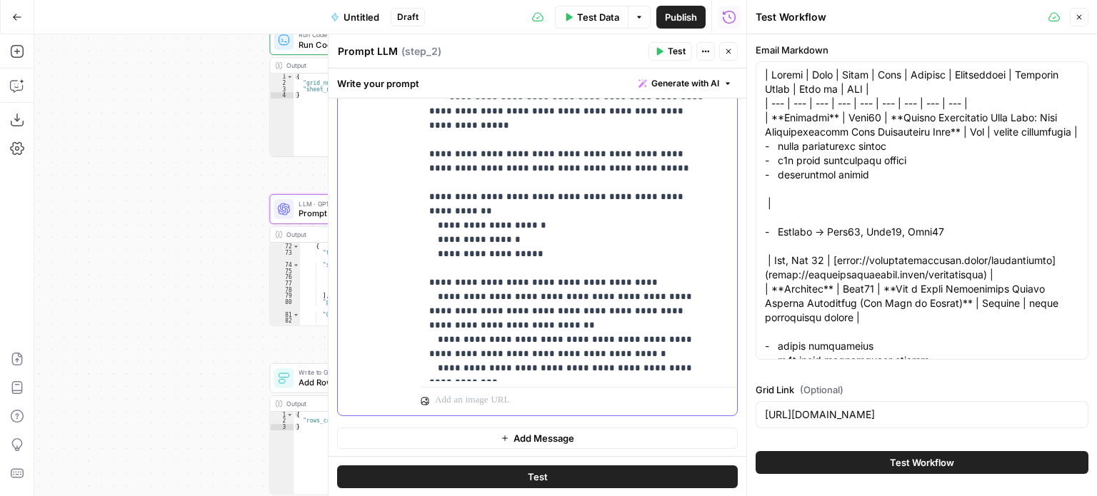
drag, startPoint x: 504, startPoint y: 351, endPoint x: 382, endPoint y: 332, distance: 123.5
click at [388, 353] on div "**********" at bounding box center [537, 106] width 399 height 615
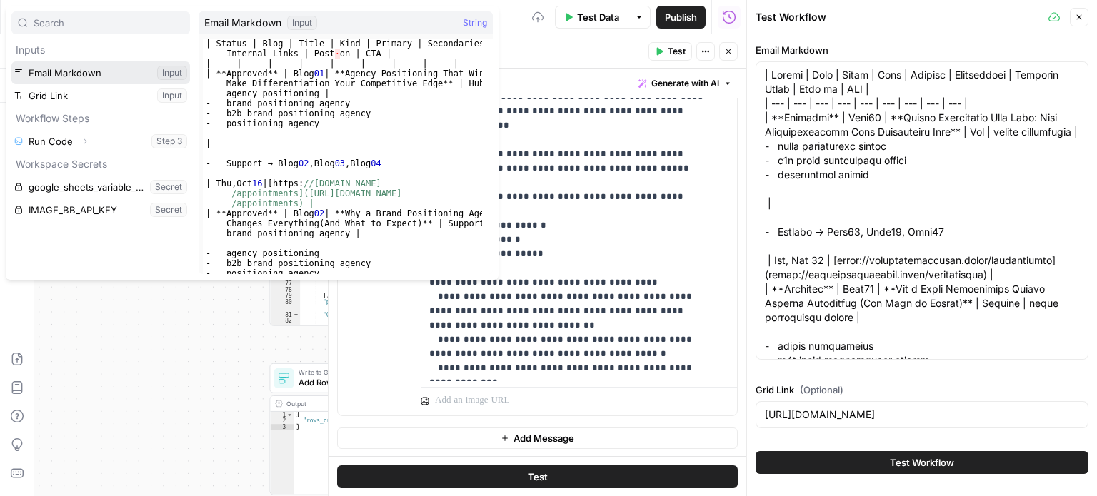
click at [96, 68] on button "Select variable Email Markdown" at bounding box center [100, 72] width 178 height 23
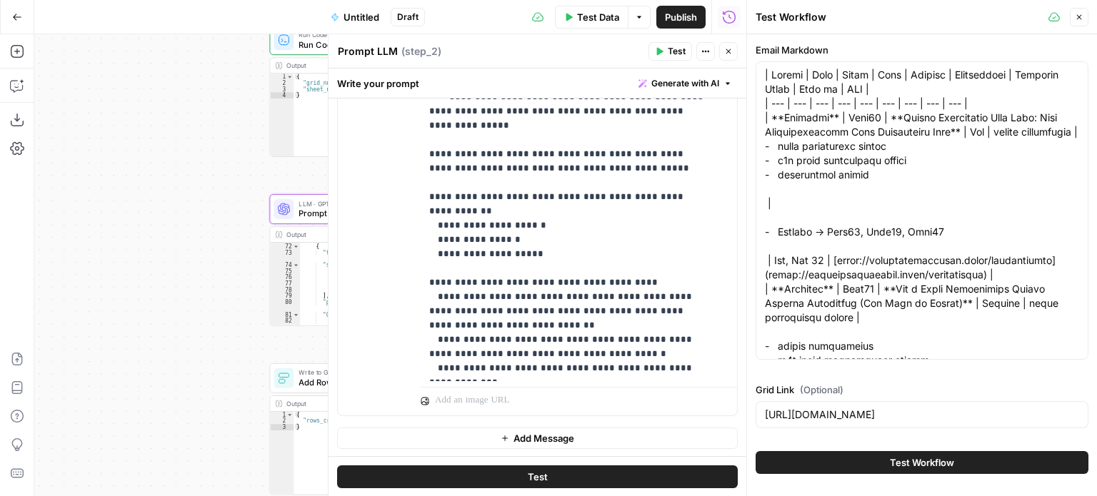
click at [732, 44] on button "Close" at bounding box center [728, 51] width 19 height 19
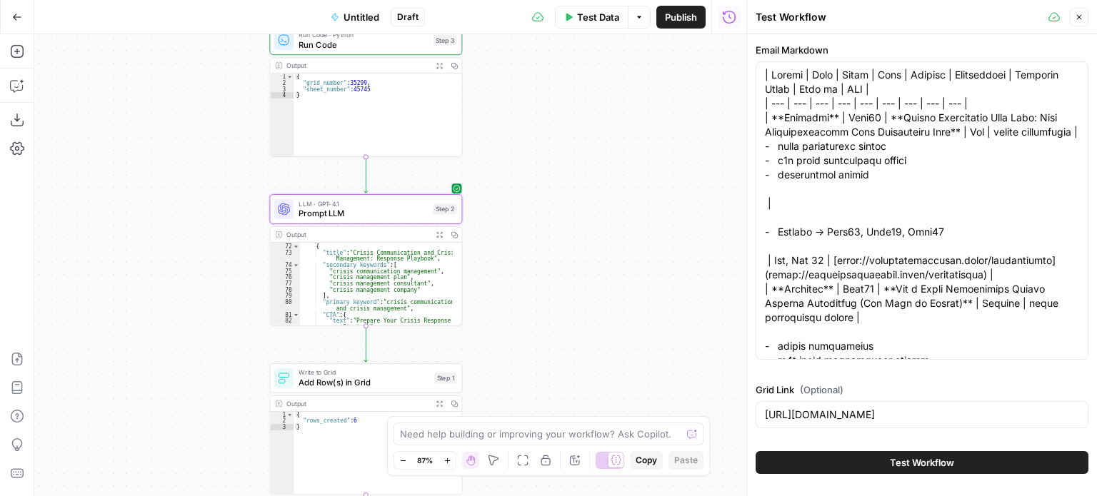
click at [1079, 16] on icon "button" at bounding box center [1079, 17] width 5 height 5
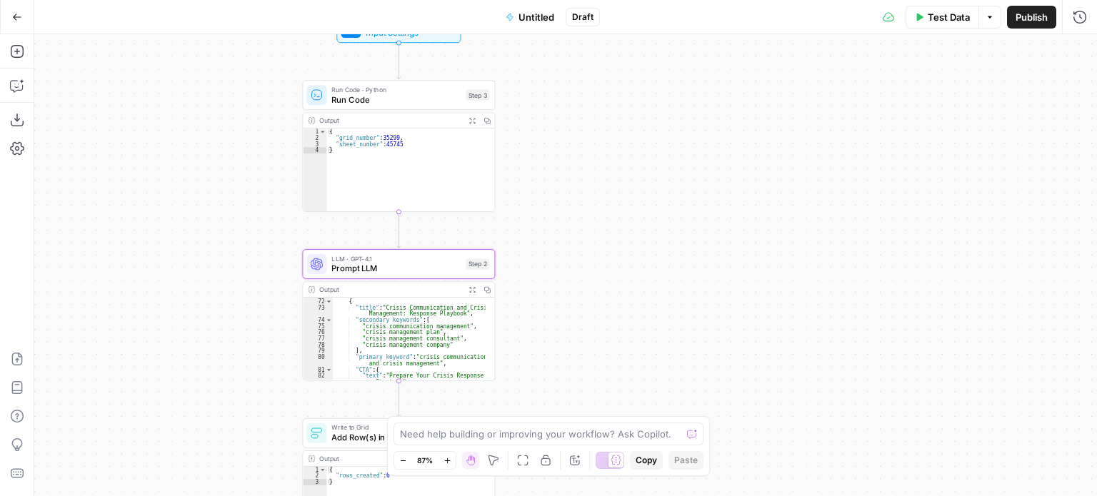
drag, startPoint x: 583, startPoint y: 213, endPoint x: 617, endPoint y: 365, distance: 155.7
click at [616, 365] on div "Workflow Input Settings Inputs Run Code · Python Run Code Step 3 Output Expand …" at bounding box center [565, 265] width 1062 height 462
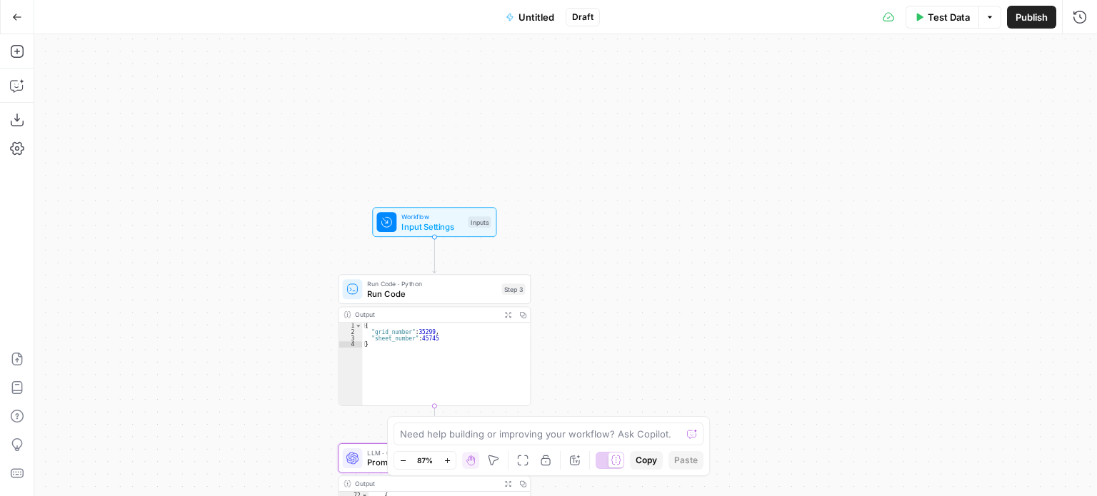
drag, startPoint x: 626, startPoint y: 271, endPoint x: 617, endPoint y: 56, distance: 214.4
click at [617, 56] on div "Workflow Input Settings Inputs Run Code · Python Run Code Step 3 Output Expand …" at bounding box center [565, 265] width 1062 height 462
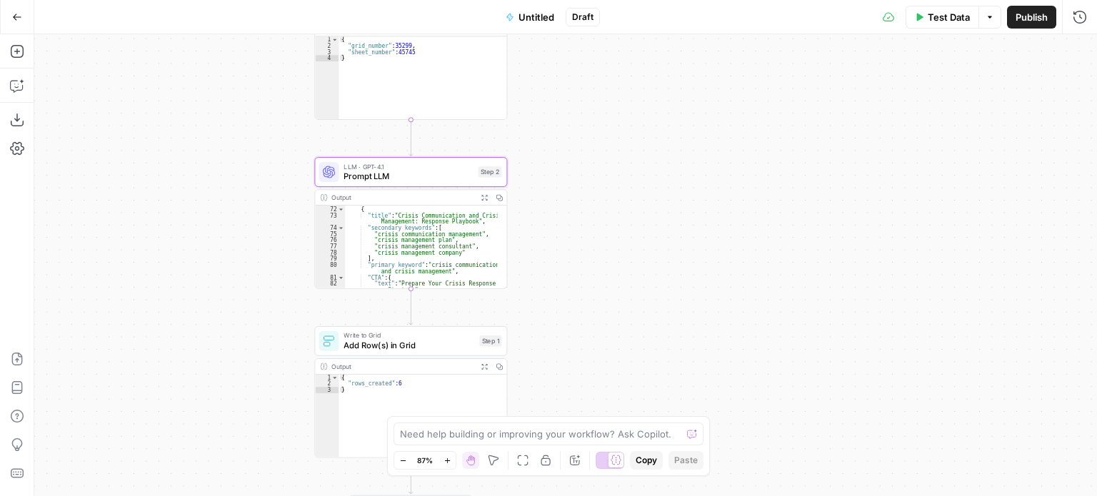
drag, startPoint x: 597, startPoint y: 283, endPoint x: 582, endPoint y: 198, distance: 85.6
click at [582, 198] on div "Workflow Input Settings Inputs Run Code · Python Run Code Step 3 Output Expand …" at bounding box center [565, 265] width 1062 height 462
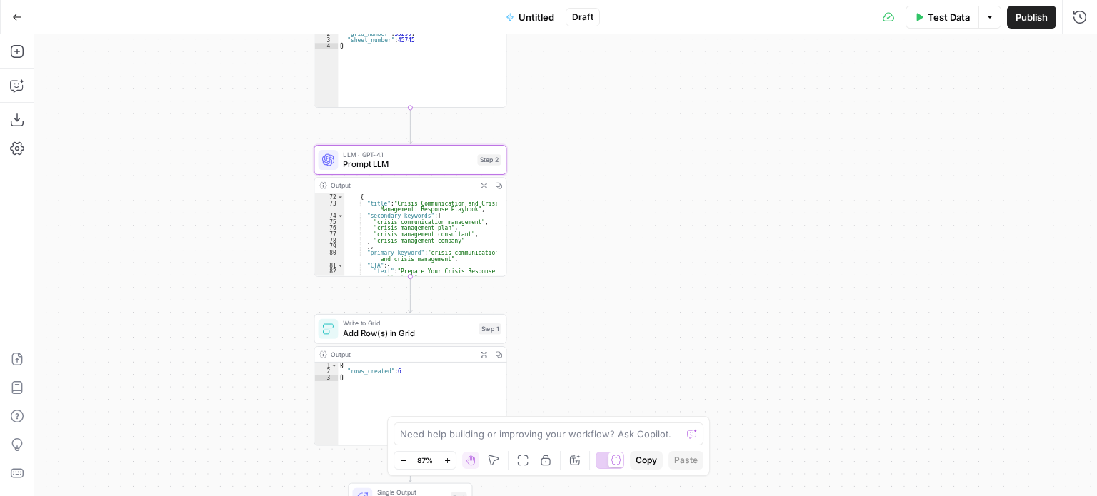
click at [478, 142] on button "Test" at bounding box center [481, 136] width 39 height 16
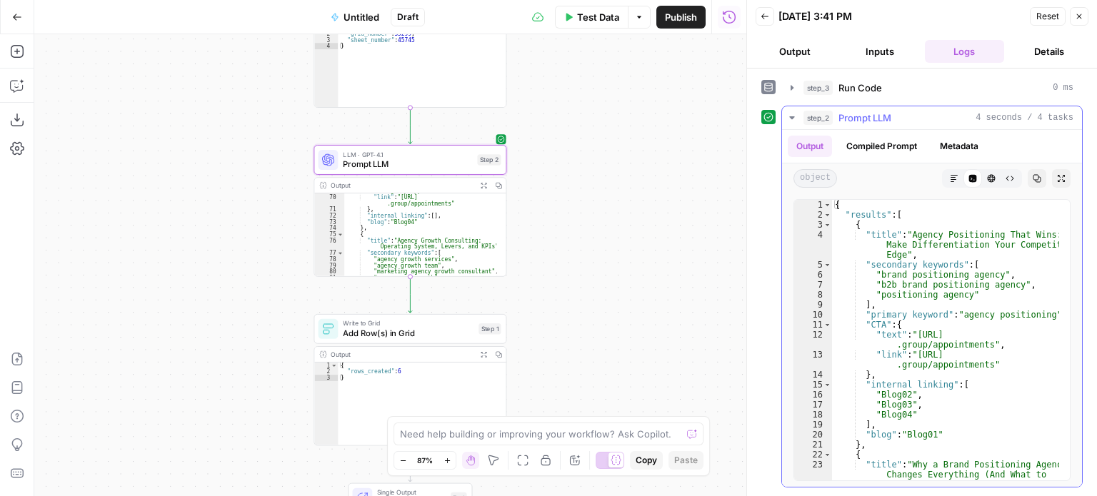
type textarea "**********"
click at [995, 281] on div "{ "results" : [ { "title" : "Agency Positioning That Wins: Make Differentiation…" at bounding box center [946, 350] width 228 height 301
click at [975, 116] on div "step_2 Prompt LLM 4 seconds / 4 tasks" at bounding box center [938, 118] width 270 height 14
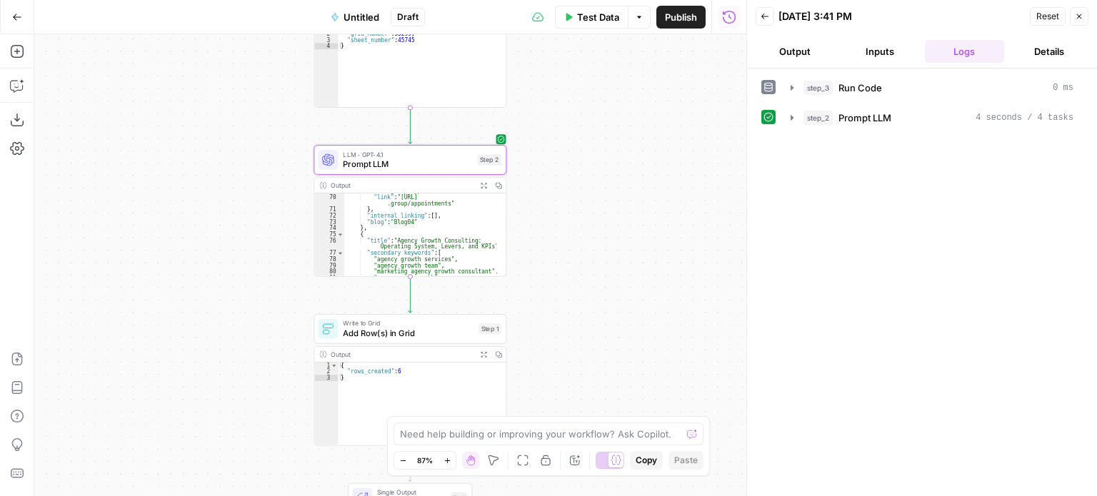
drag, startPoint x: 615, startPoint y: 113, endPoint x: 634, endPoint y: 211, distance: 100.2
click at [634, 211] on div "Workflow Input Settings Inputs Run Code · Python Run Code Step 3 Output Expand …" at bounding box center [390, 265] width 712 height 462
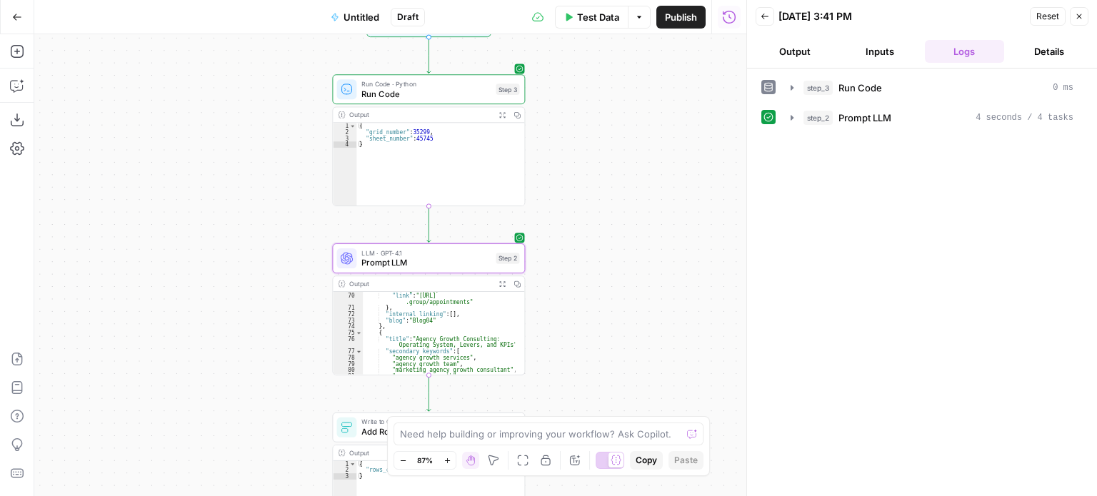
drag, startPoint x: 637, startPoint y: 128, endPoint x: 644, endPoint y: 213, distance: 85.3
click at [644, 213] on div "Workflow Input Settings Inputs Run Code · Python Run Code Step 3 Output Expand …" at bounding box center [390, 265] width 712 height 462
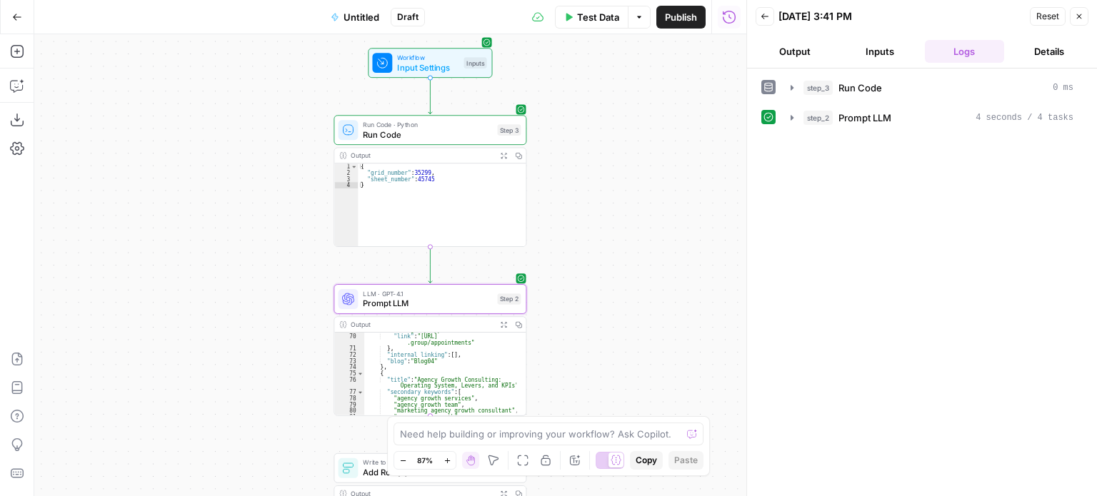
drag, startPoint x: 631, startPoint y: 307, endPoint x: 626, endPoint y: 205, distance: 102.2
click at [625, 179] on div "Workflow Input Settings Inputs Run Code · Python Run Code Step 3 Output Expand …" at bounding box center [390, 265] width 712 height 462
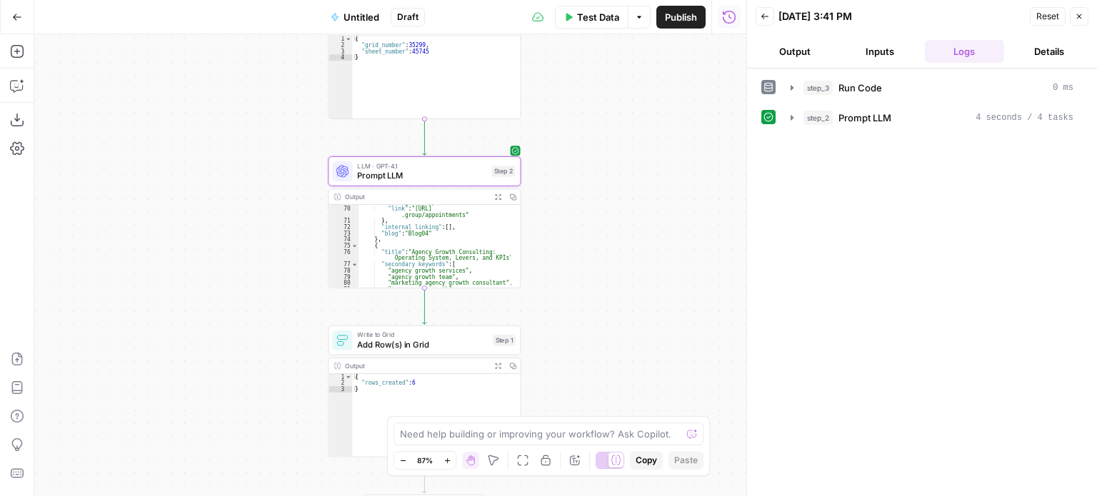
drag, startPoint x: 630, startPoint y: 275, endPoint x: 608, endPoint y: 164, distance: 113.0
click at [607, 158] on div "Workflow Input Settings Inputs Run Code · Python Run Code Step 3 Output Expand …" at bounding box center [390, 265] width 712 height 462
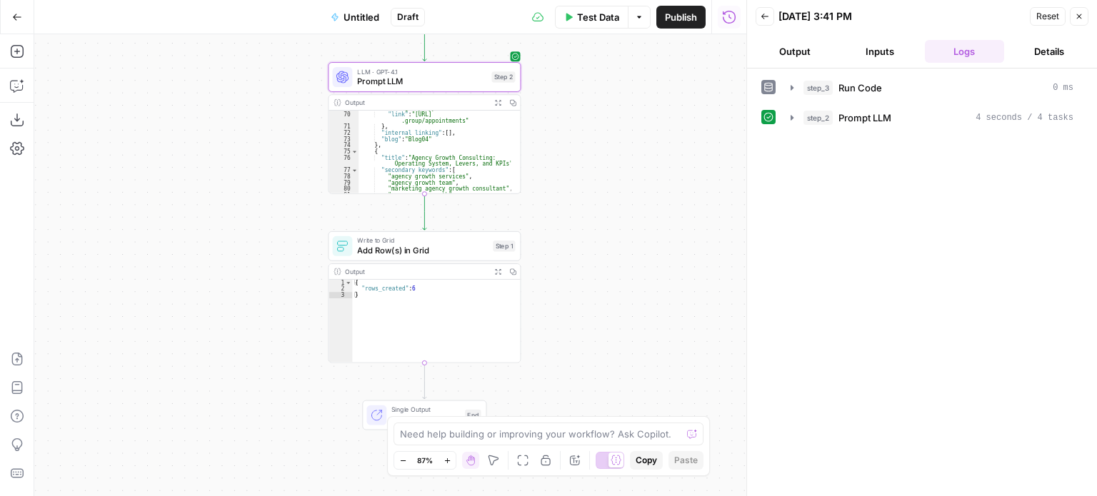
drag, startPoint x: 598, startPoint y: 273, endPoint x: 639, endPoint y: 308, distance: 53.7
click at [639, 308] on div "Workflow Input Settings Inputs Run Code · Python Run Code Step 3 Output Expand …" at bounding box center [390, 265] width 712 height 462
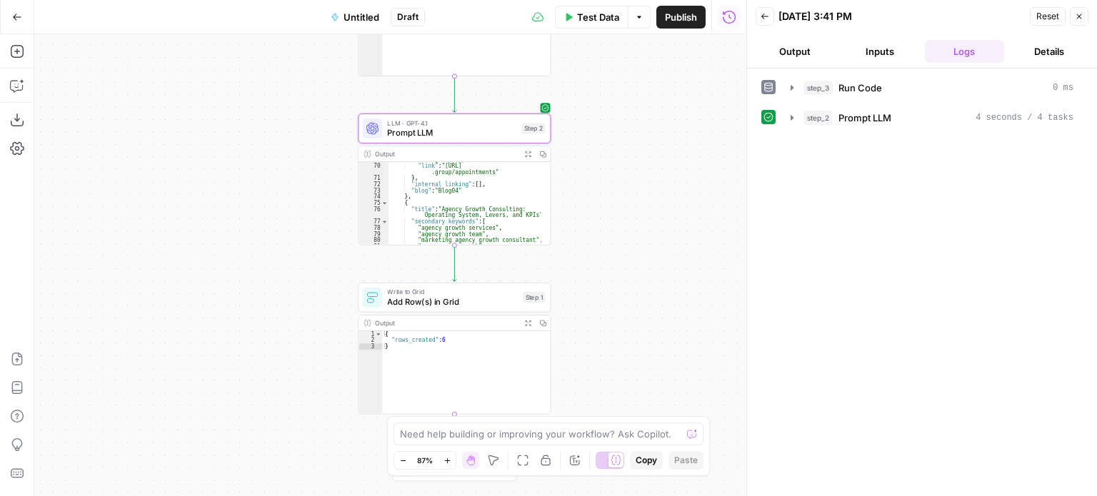
drag, startPoint x: 599, startPoint y: 132, endPoint x: 600, endPoint y: 159, distance: 27.1
click at [600, 159] on div "Workflow Input Settings Inputs Run Code · Python Run Code Step 3 Output Expand …" at bounding box center [390, 265] width 712 height 462
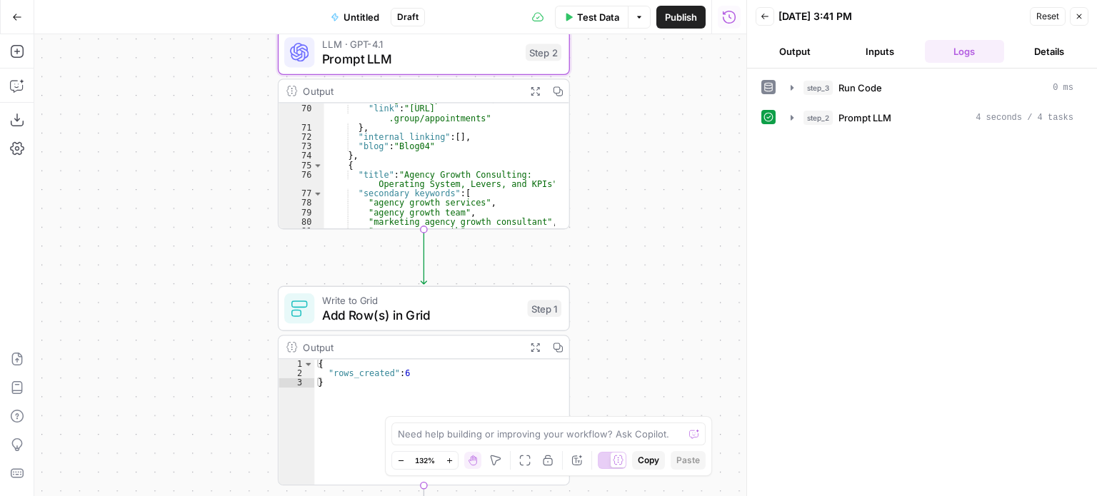
drag, startPoint x: 633, startPoint y: 256, endPoint x: 467, endPoint y: 315, distance: 175.7
click at [642, 237] on div "Workflow Input Settings Inputs Run Code · Python Run Code Step 3 Output Expand …" at bounding box center [390, 265] width 712 height 462
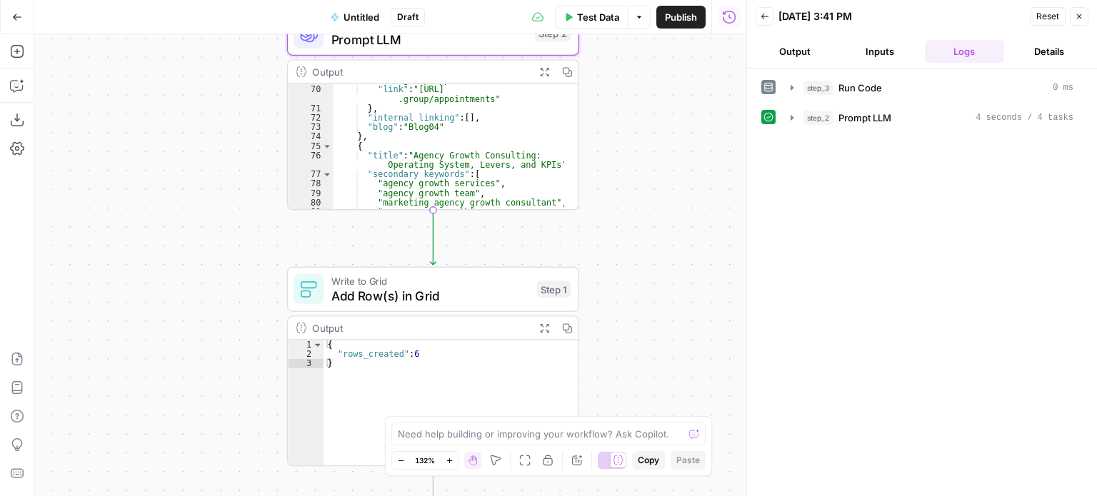
click at [452, 290] on span "Add Row(s) in Grid" at bounding box center [430, 295] width 198 height 19
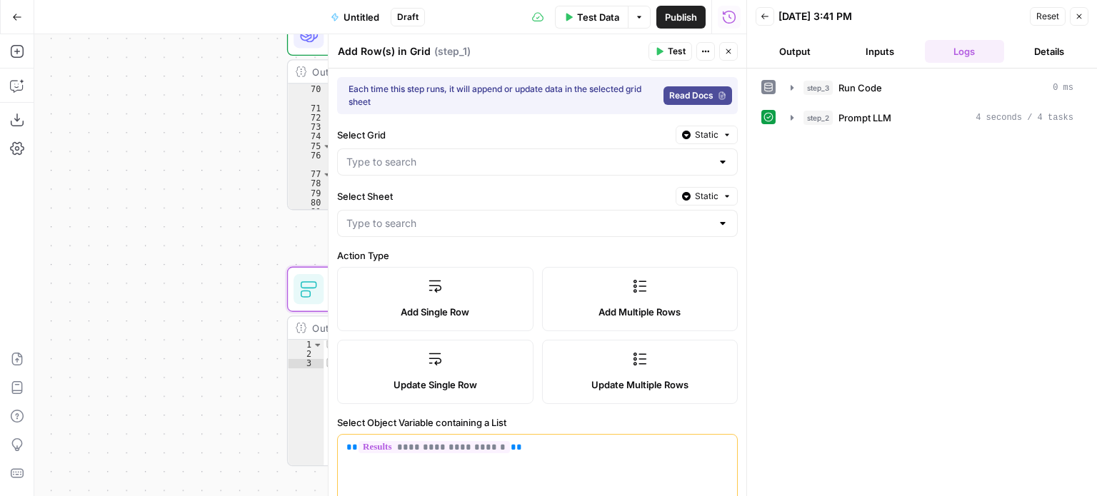
click at [57, 169] on div "Workflow Input Settings Inputs Run Code · Python Run Code Step 3 Output Expand …" at bounding box center [390, 265] width 712 height 462
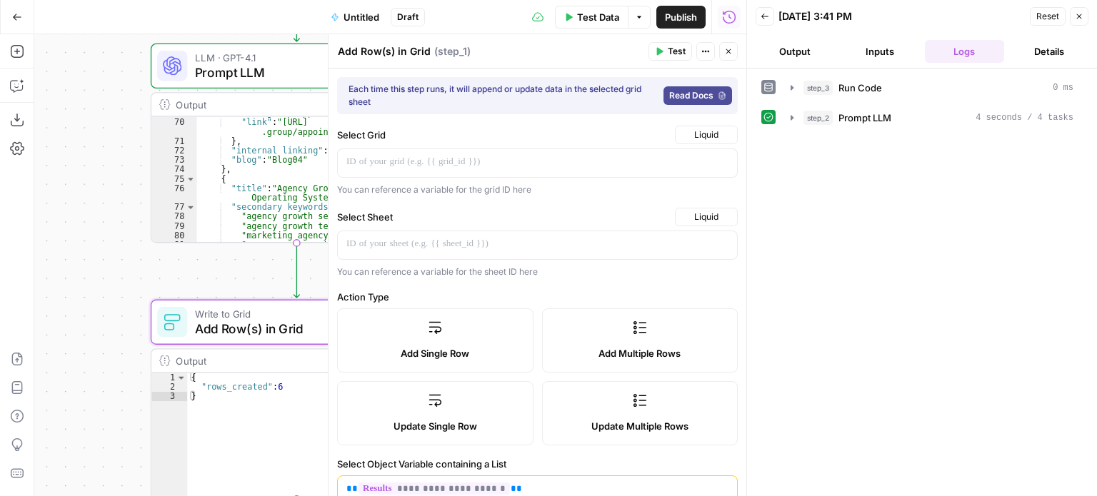
type input "Title"
type input "Primary Keyword"
type input "CTA"
type input "Blog"
type input "Internal Linking"
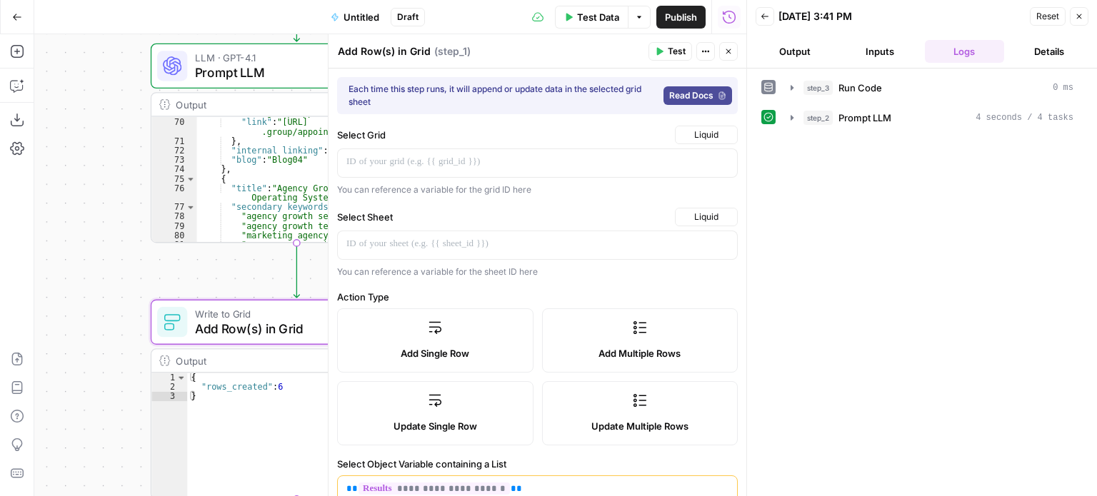
type input "Secondary Keywords"
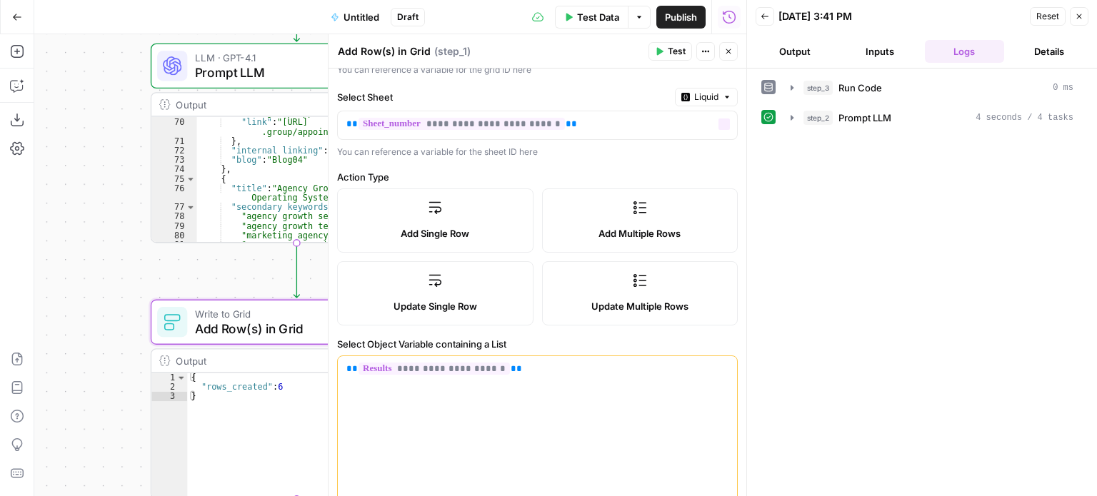
scroll to position [214, 0]
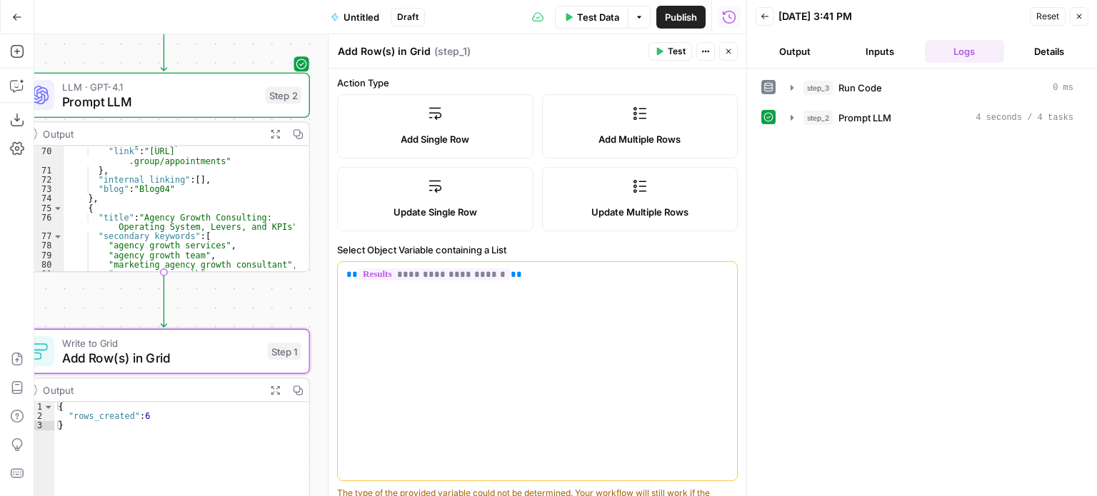
drag, startPoint x: 240, startPoint y: 271, endPoint x: 107, endPoint y: 300, distance: 136.0
click at [107, 300] on div "Workflow Input Settings Inputs Run Code · Python Run Code Step 3 Output Expand …" at bounding box center [390, 265] width 712 height 462
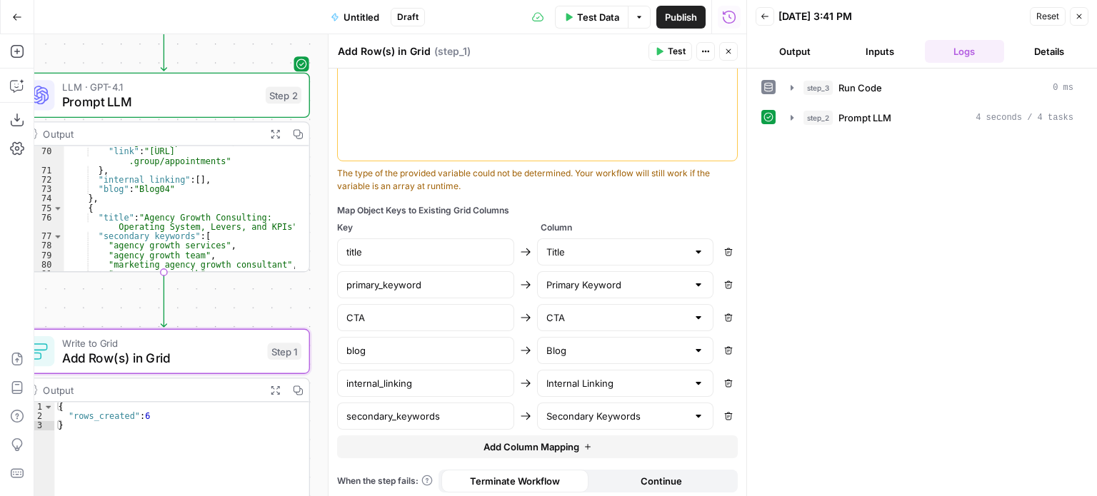
scroll to position [535, 0]
click at [583, 443] on icon "button" at bounding box center [587, 446] width 9 height 9
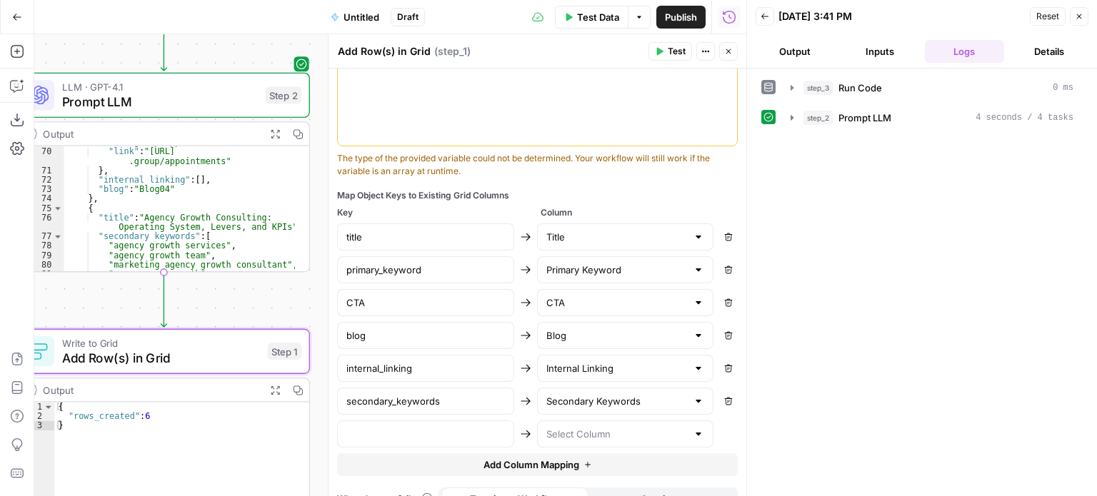
scroll to position [568, 0]
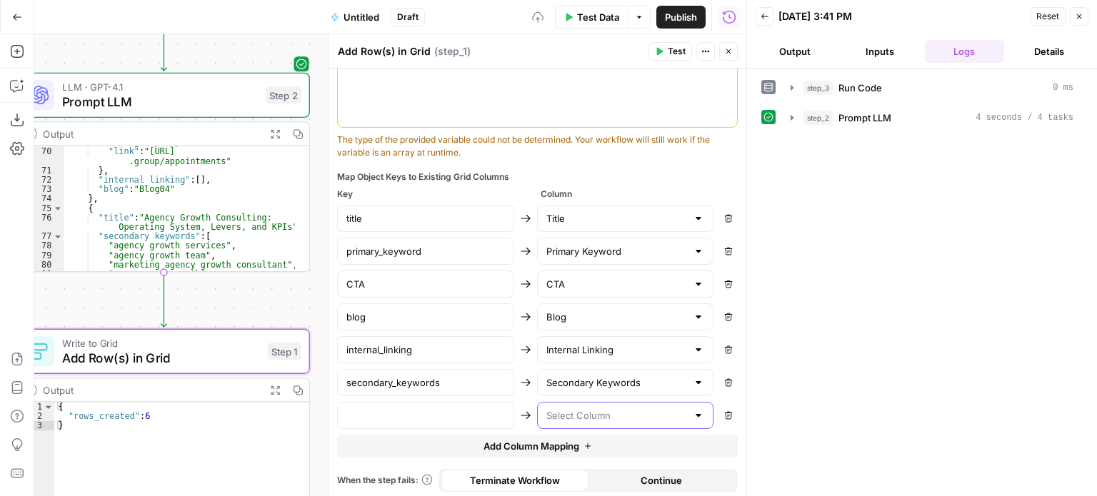
click at [599, 413] on input "text" at bounding box center [616, 415] width 141 height 14
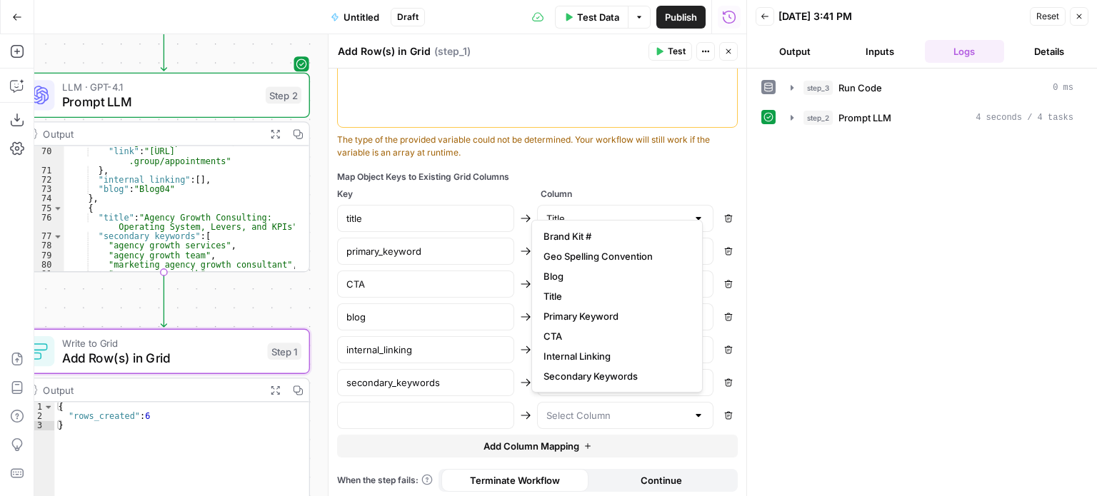
click at [634, 176] on div "Map Object Keys to Existing Grid Columns" at bounding box center [537, 177] width 400 height 13
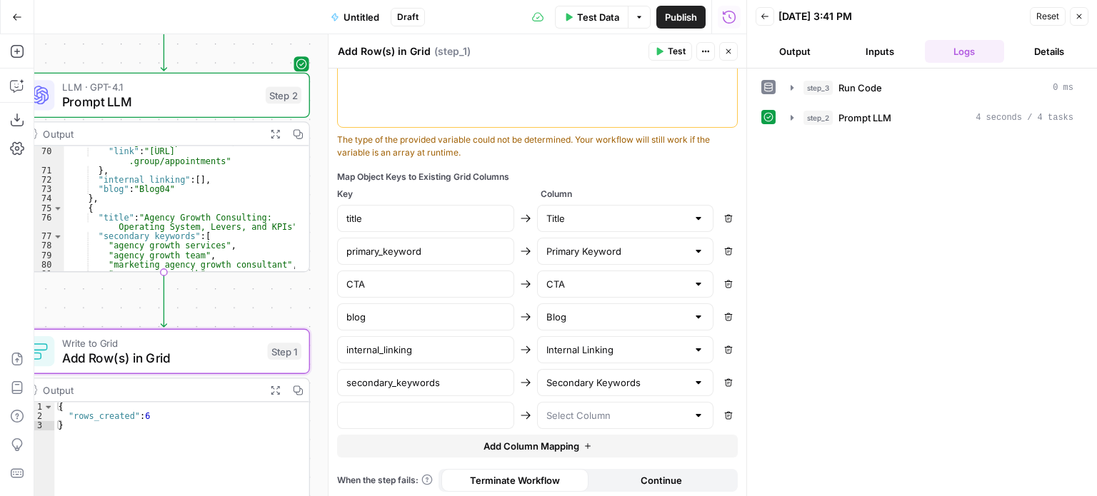
click at [615, 422] on div at bounding box center [625, 415] width 177 height 27
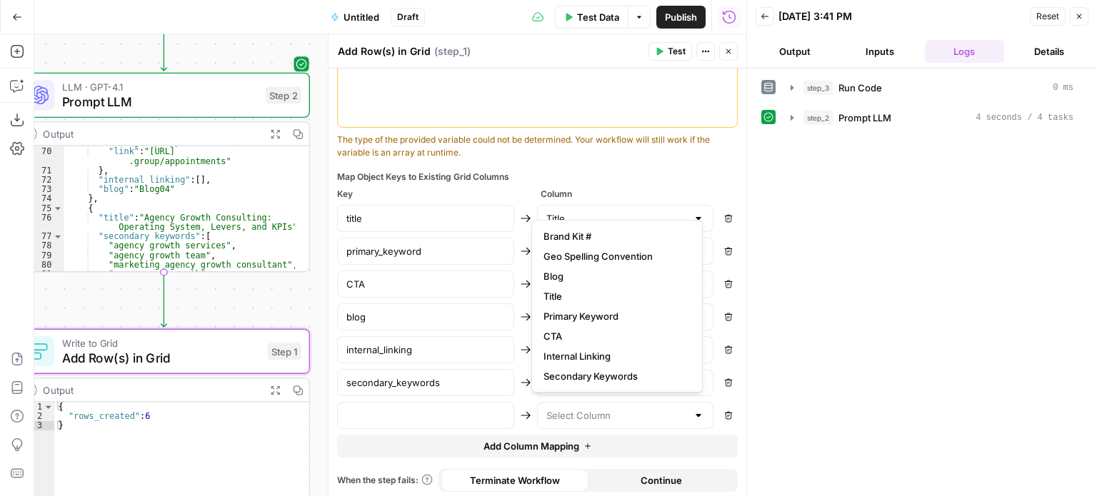
click at [595, 166] on div "**********" at bounding box center [537, 0] width 418 height 999
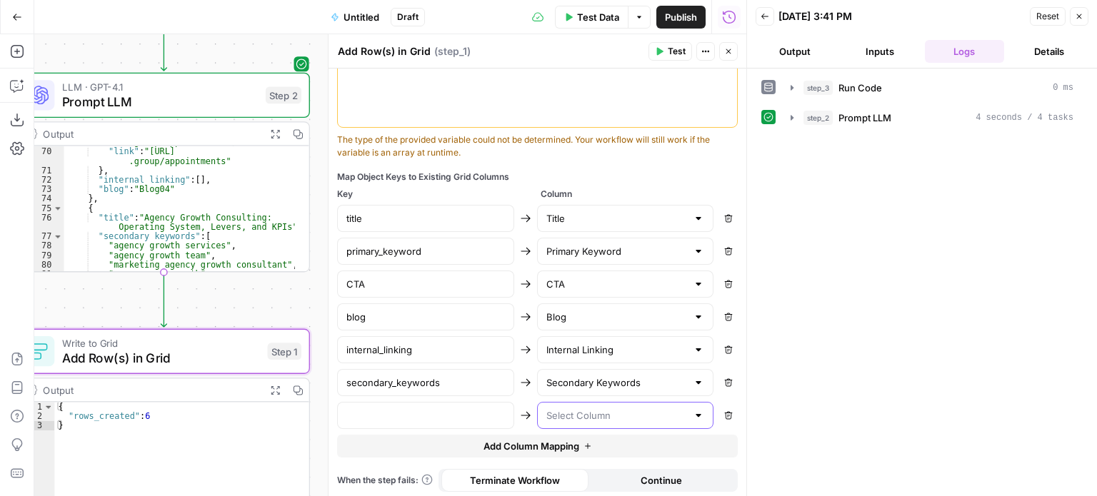
click at [631, 418] on input "text" at bounding box center [616, 415] width 141 height 14
click at [620, 168] on div "**********" at bounding box center [537, 0] width 418 height 999
click at [605, 410] on input "text" at bounding box center [616, 415] width 141 height 14
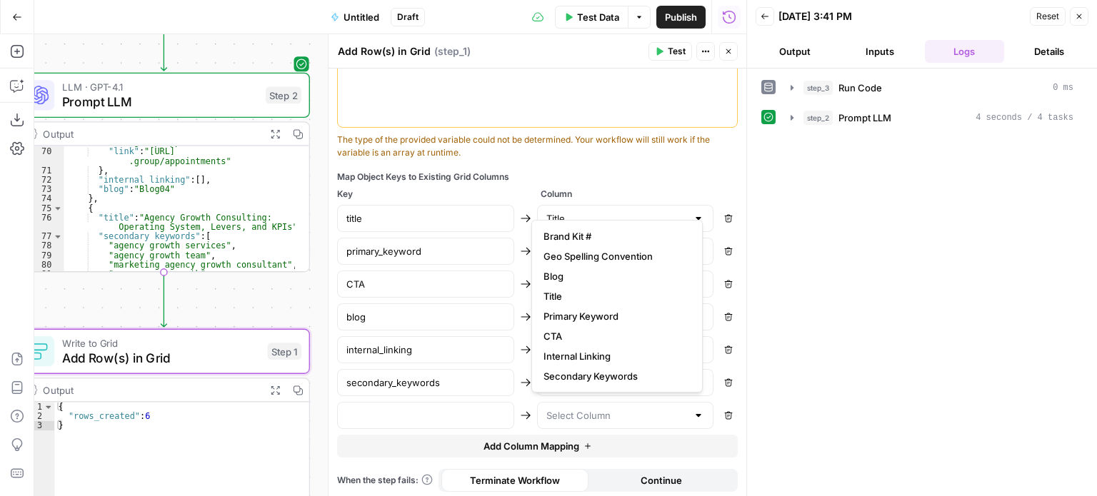
click at [623, 171] on div "Map Object Keys to Existing Grid Columns" at bounding box center [537, 177] width 400 height 13
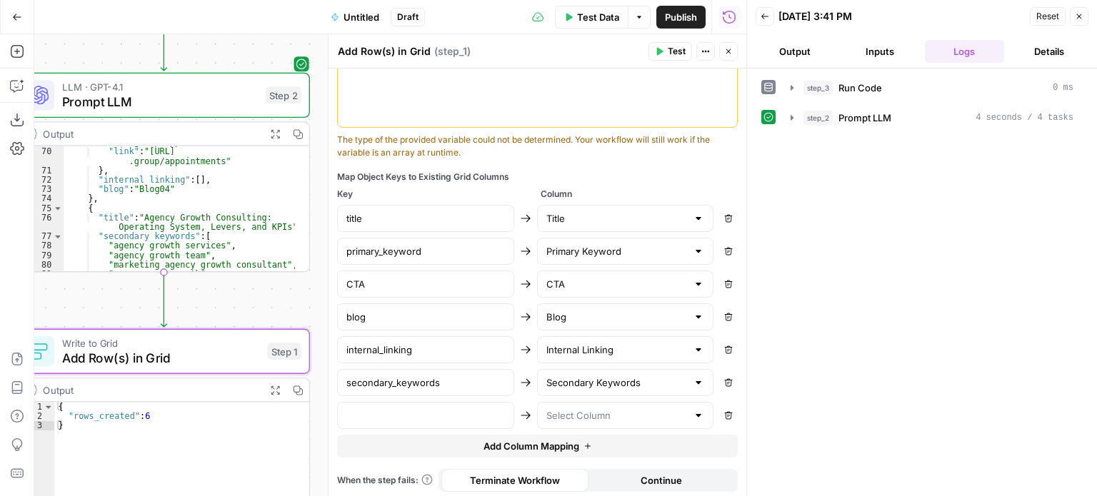
click at [631, 420] on div at bounding box center [625, 415] width 177 height 27
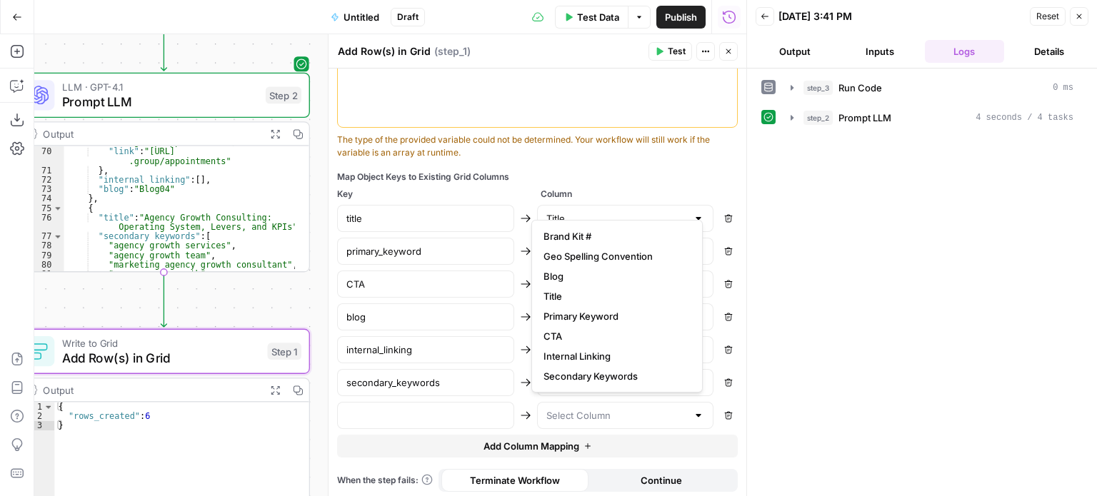
click at [628, 164] on div "**********" at bounding box center [537, 0] width 418 height 999
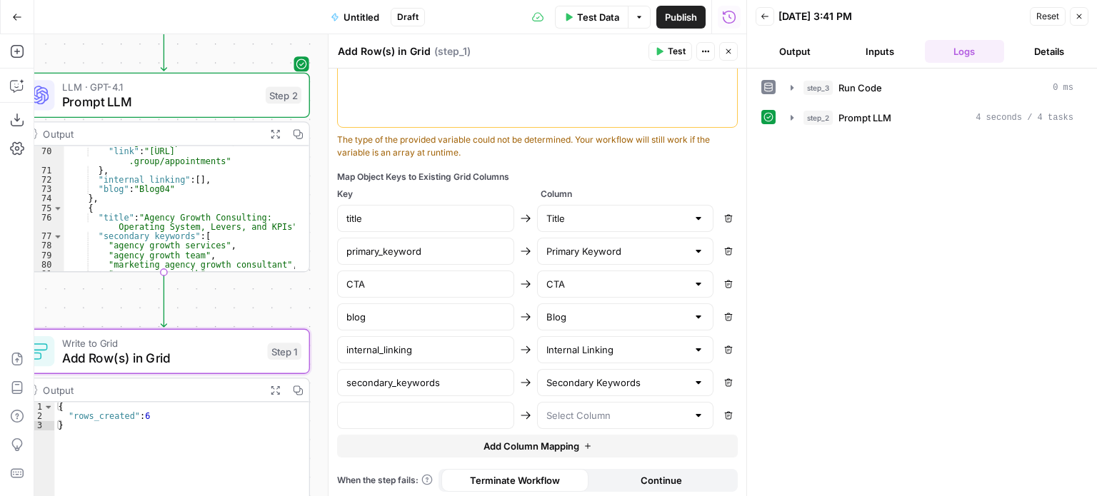
click at [827, 440] on div "step_3 Run Code 0 ms step_2 Prompt LLM 4 seconds / 4 tasks" at bounding box center [921, 282] width 321 height 413
click at [927, 271] on div "step_3 Run Code 0 ms step_2 Prompt LLM 4 seconds / 4 tasks" at bounding box center [921, 282] width 321 height 413
click at [719, 410] on button "Remove" at bounding box center [728, 415] width 19 height 19
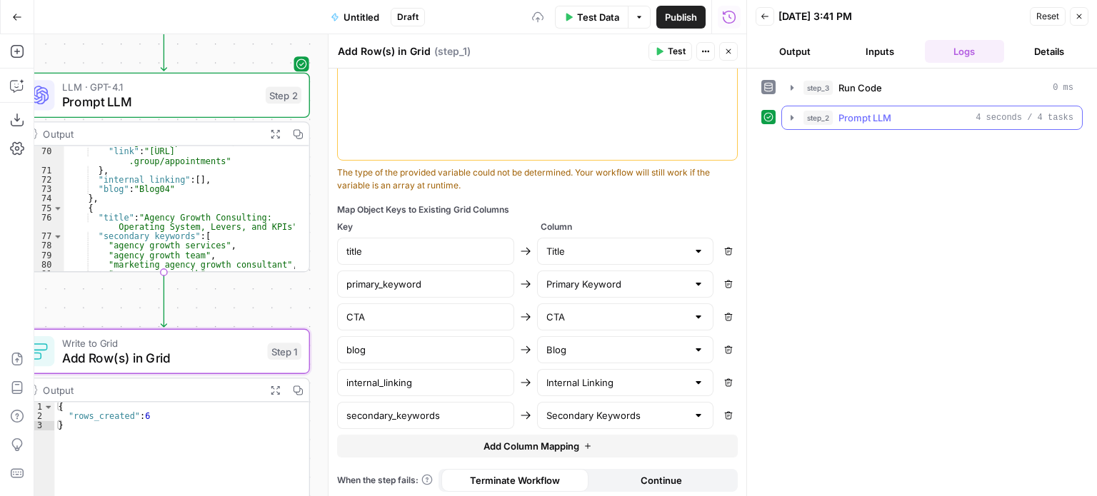
click at [862, 111] on span "Prompt LLM" at bounding box center [864, 118] width 53 height 14
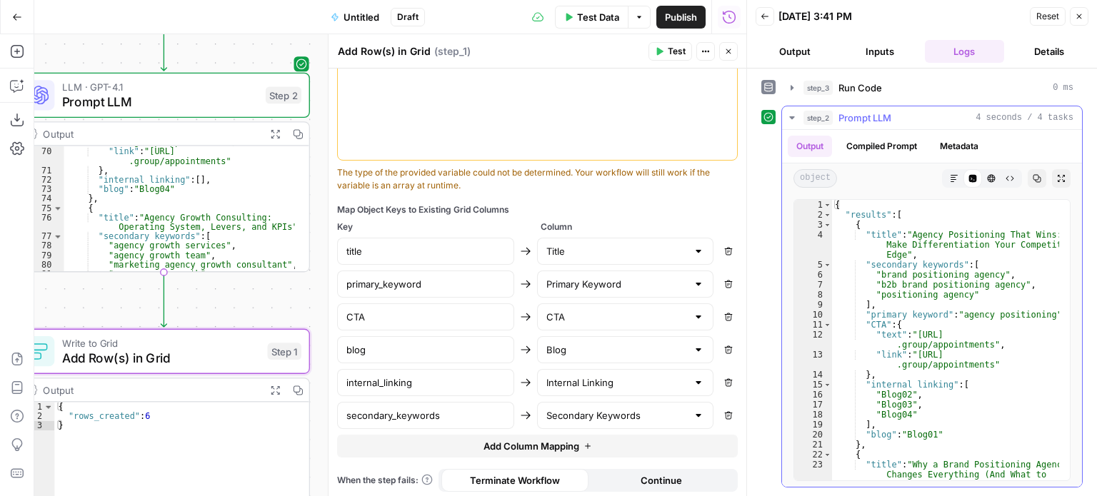
click at [905, 233] on div "{ "results" : [ { "title" : "Agency Positioning That Wins: Make Differentiation…" at bounding box center [946, 350] width 228 height 301
drag, startPoint x: 921, startPoint y: 236, endPoint x: 881, endPoint y: 251, distance: 42.5
click at [874, 238] on div "{ "results" : [ { "title" : "Agency Positioning That Wins: Make Differentiation…" at bounding box center [946, 350] width 228 height 301
click at [924, 270] on div "{ "results" : [ { "title" : "Agency Positioning That Wins: Make Differentiation…" at bounding box center [946, 350] width 228 height 301
drag, startPoint x: 980, startPoint y: 261, endPoint x: 880, endPoint y: 271, distance: 101.2
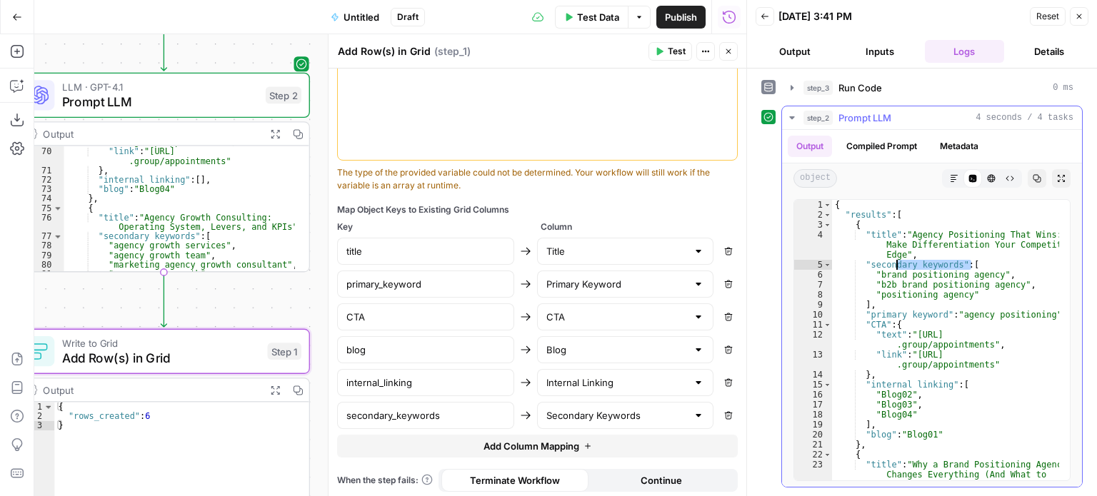
click at [870, 268] on div "{ "results" : [ { "title" : "Agency Positioning That Wins: Make Differentiation…" at bounding box center [946, 350] width 228 height 301
click at [909, 280] on div "{ "results" : [ { "title" : "Agency Positioning That Wins: Make Differentiation…" at bounding box center [946, 350] width 228 height 301
drag, startPoint x: 947, startPoint y: 311, endPoint x: 865, endPoint y: 313, distance: 82.1
click at [865, 313] on div "{ "results" : [ { "title" : "Agency Positioning That Wins: Make Differentiation…" at bounding box center [946, 350] width 228 height 301
click at [914, 329] on div "{ "results" : [ { "title" : "Agency Positioning That Wins: Make Differentiation…" at bounding box center [946, 350] width 228 height 301
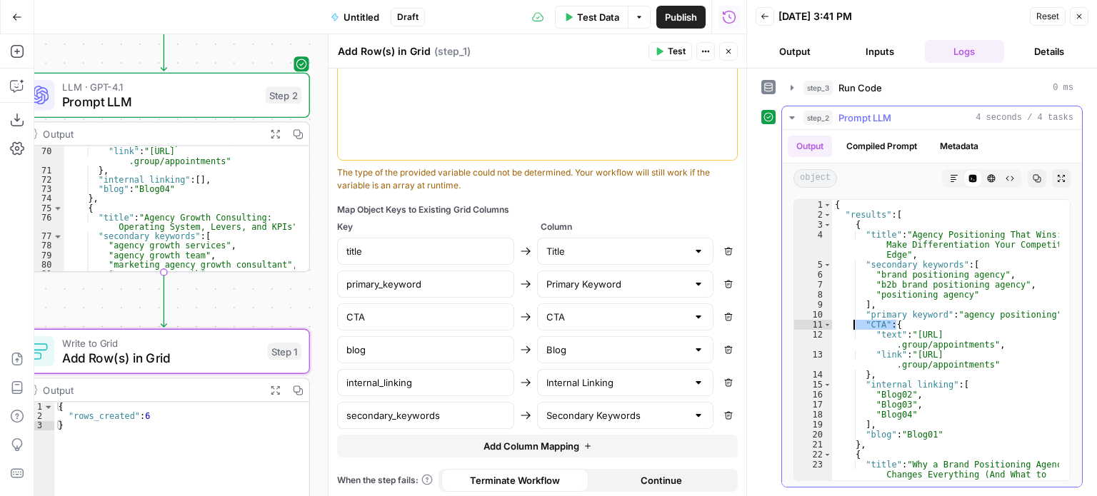
drag, startPoint x: 892, startPoint y: 321, endPoint x: 855, endPoint y: 321, distance: 37.1
click at [855, 321] on div "{ "results" : [ { "title" : "Agency Positioning That Wins: Make Differentiation…" at bounding box center [946, 350] width 228 height 301
click at [897, 329] on div "{ "results" : [ { "title" : "Agency Positioning That Wins: Make Differentiation…" at bounding box center [946, 350] width 228 height 301
drag, startPoint x: 914, startPoint y: 358, endPoint x: 923, endPoint y: 361, distance: 9.7
click at [914, 358] on div "{ "results" : [ { "title" : "Agency Positioning That Wins: Make Differentiation…" at bounding box center [946, 350] width 228 height 301
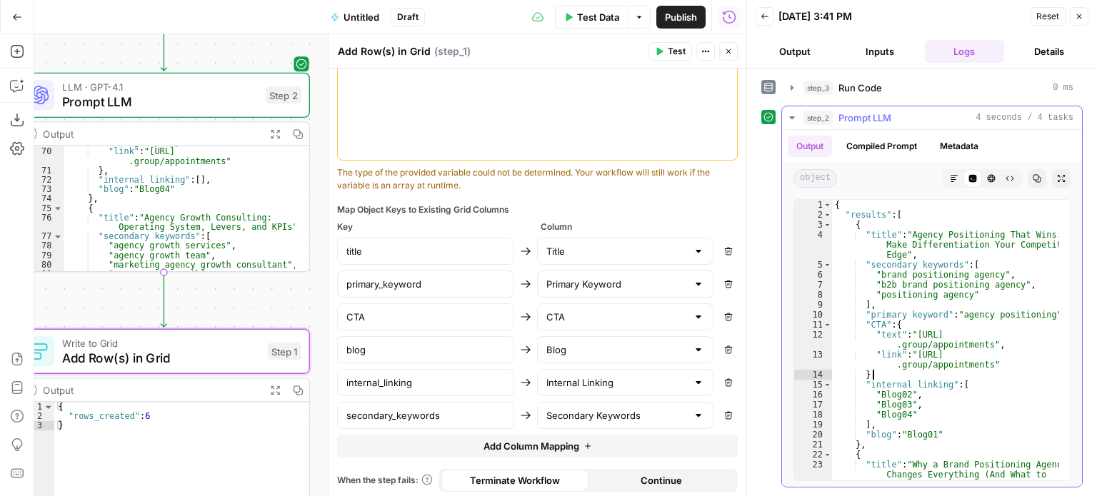
click at [994, 369] on div "{ "results" : [ { "title" : "Agency Positioning That Wins: Make Differentiation…" at bounding box center [946, 350] width 228 height 301
type textarea "**"
click at [725, 57] on button "Close" at bounding box center [728, 51] width 19 height 19
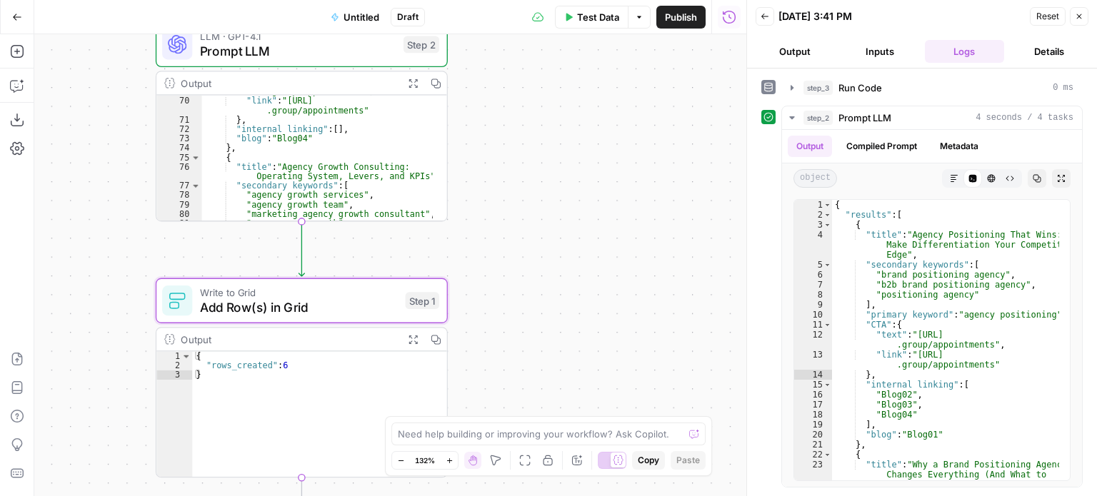
drag, startPoint x: 563, startPoint y: 91, endPoint x: 573, endPoint y: 135, distance: 45.4
click at [580, 79] on div "Workflow Input Settings Inputs Run Code · Python Run Code Step 3 Output Expand …" at bounding box center [390, 265] width 712 height 462
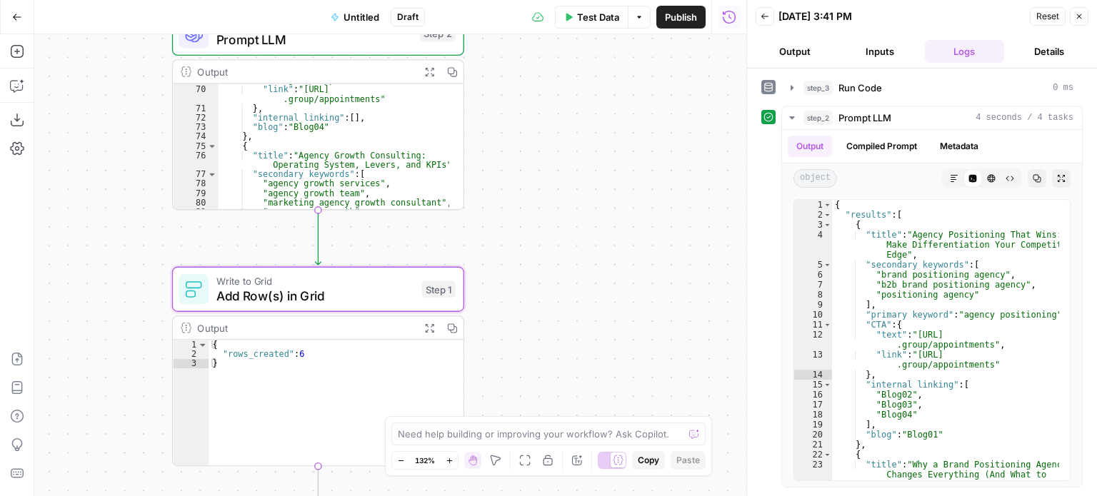
drag, startPoint x: 580, startPoint y: 204, endPoint x: 595, endPoint y: 276, distance: 73.6
click at [595, 276] on div "Workflow Input Settings Inputs Run Code · Python Run Code Step 3 Output Expand …" at bounding box center [390, 265] width 712 height 462
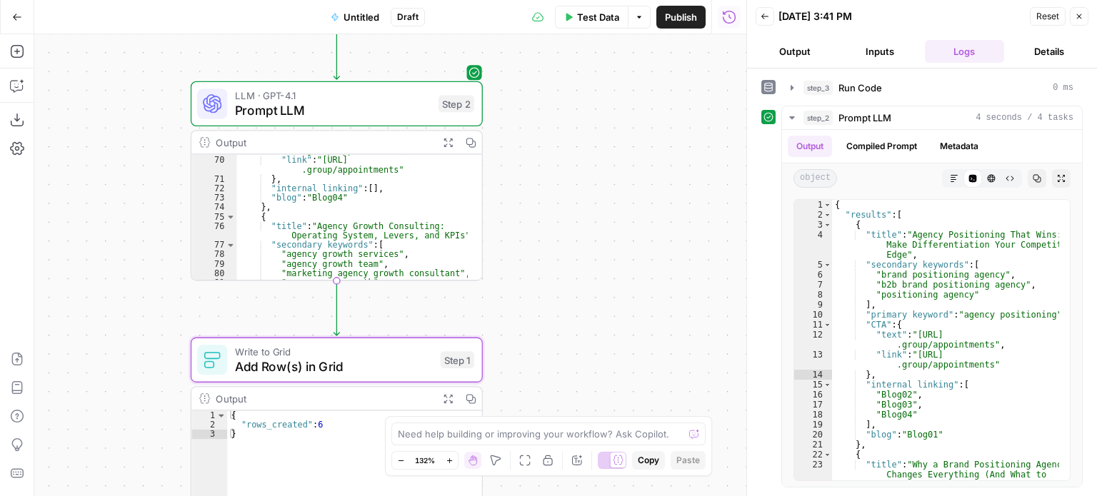
drag, startPoint x: 600, startPoint y: 193, endPoint x: 644, endPoint y: 96, distance: 107.4
click at [644, 64] on div "Workflow Input Settings Inputs Run Code · Python Run Code Step 3 Output Expand …" at bounding box center [390, 265] width 712 height 462
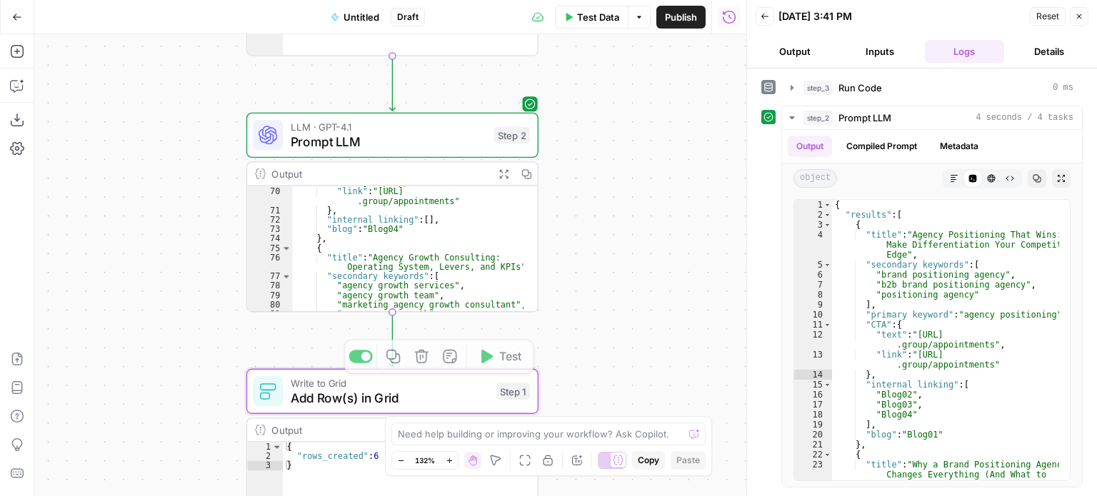
drag, startPoint x: 604, startPoint y: 313, endPoint x: 463, endPoint y: 211, distance: 174.4
click at [605, 302] on div "Workflow Input Settings Inputs Run Code · Python Run Code Step 3 Output Expand …" at bounding box center [390, 265] width 712 height 462
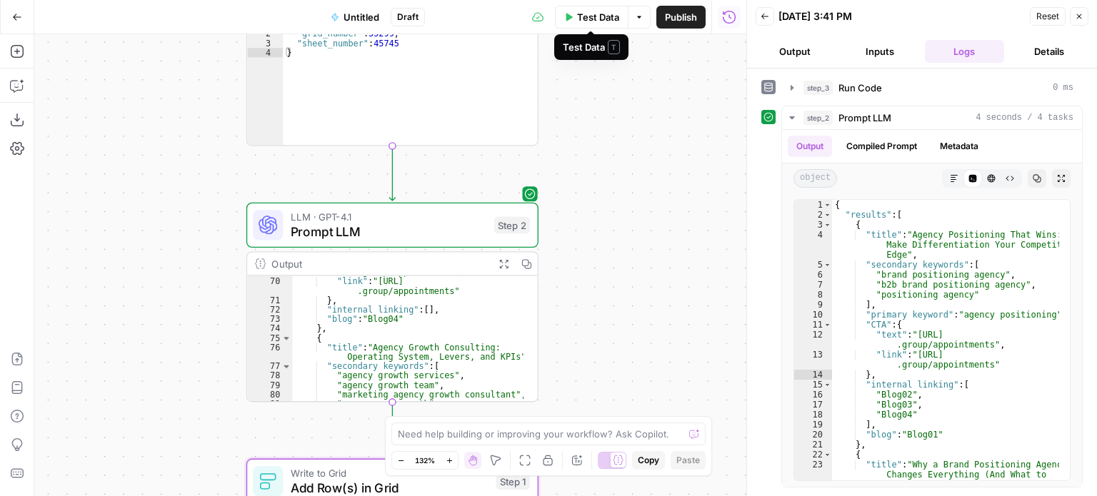
drag, startPoint x: 610, startPoint y: 172, endPoint x: 642, endPoint y: 351, distance: 182.0
click at [639, 385] on div "Workflow Input Settings Inputs Run Code · Python Run Code Step 3 Output Expand …" at bounding box center [390, 265] width 712 height 462
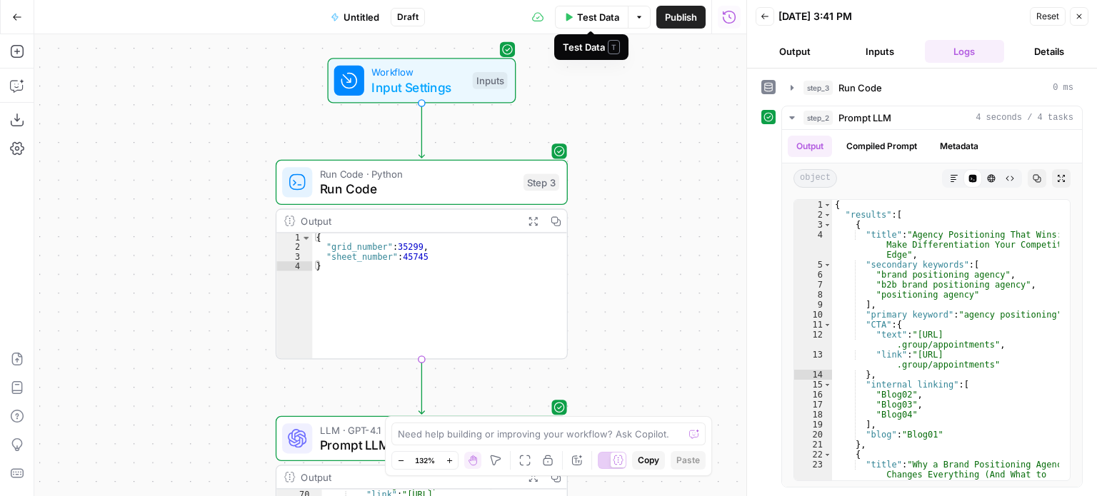
drag, startPoint x: 637, startPoint y: 136, endPoint x: 631, endPoint y: 245, distance: 108.7
click at [634, 250] on div "Workflow Input Settings Inputs Run Code · Python Run Code Step 3 Output Expand …" at bounding box center [390, 265] width 712 height 462
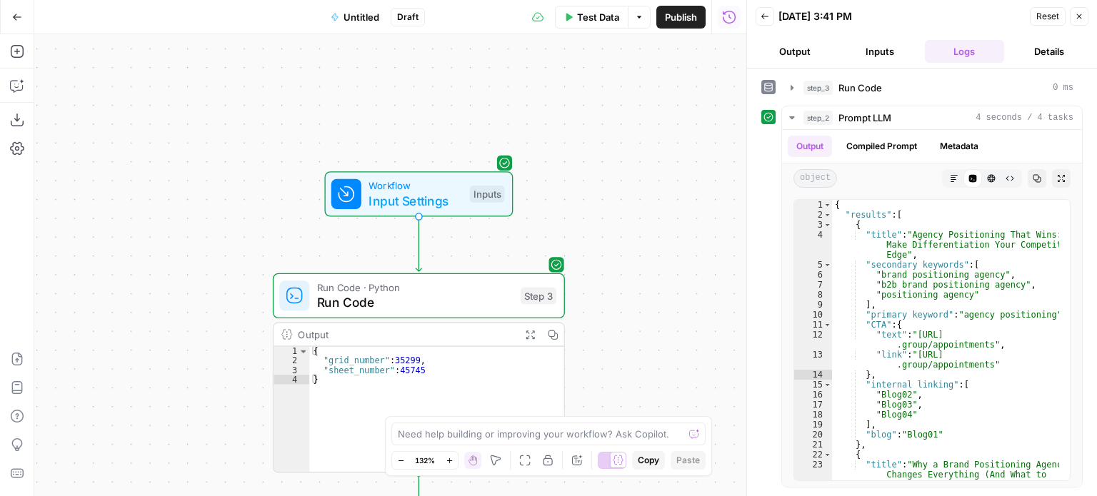
click at [470, 191] on div "Inputs" at bounding box center [487, 194] width 35 height 17
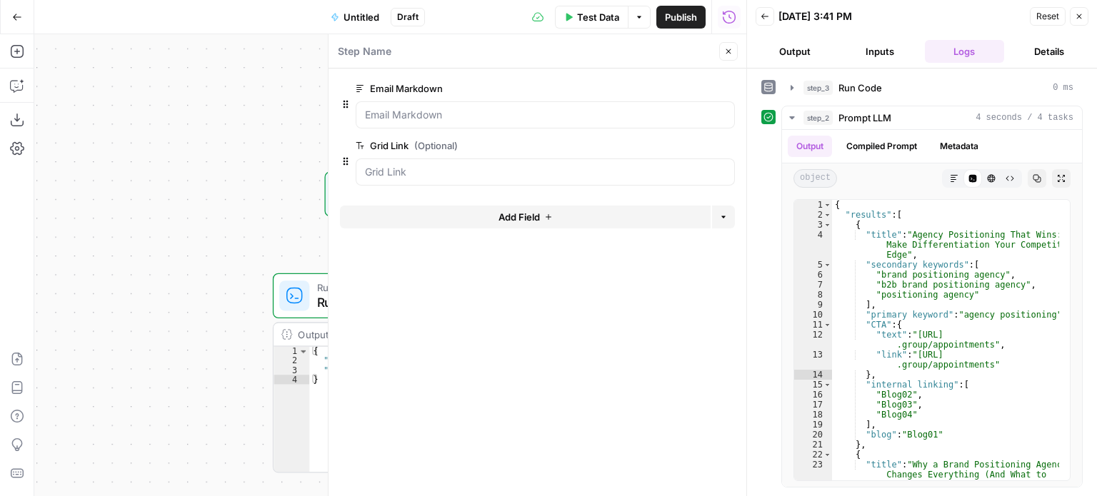
click at [717, 48] on div "Step Name Close" at bounding box center [537, 51] width 400 height 19
click at [730, 50] on icon "button" at bounding box center [728, 51] width 5 height 5
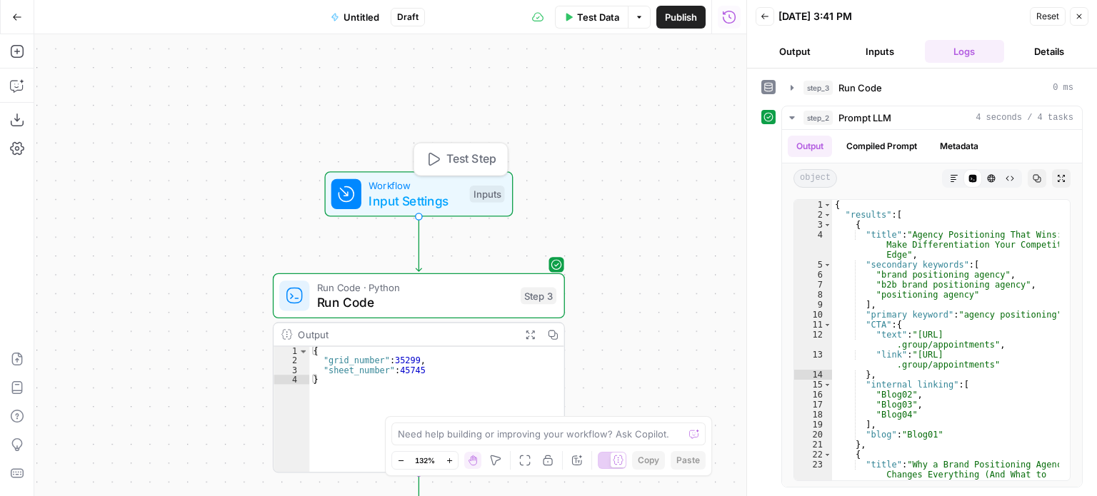
click at [443, 157] on button "Test Step" at bounding box center [461, 159] width 86 height 24
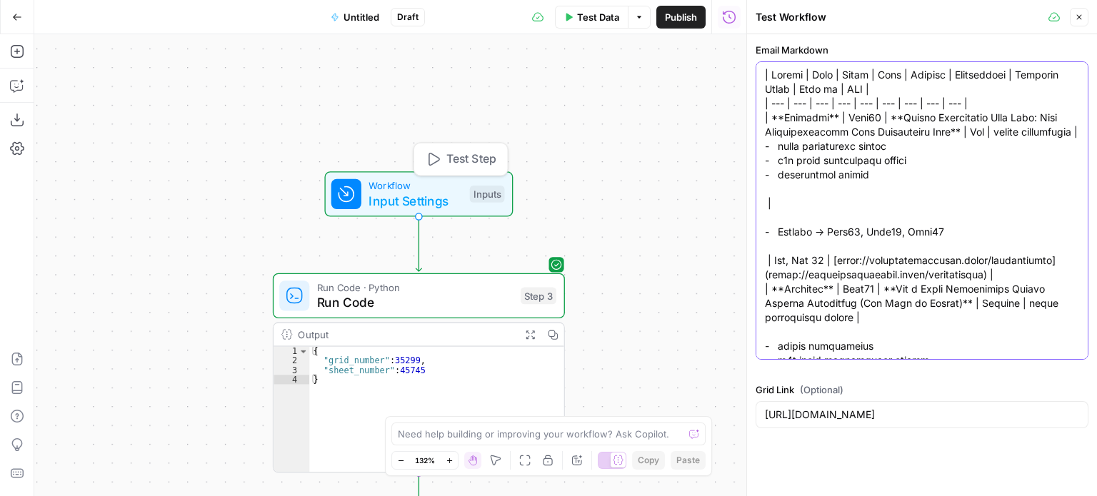
paste textarea "let's talk about positioning your agency](https://schmidtconsulting.group/appoi…"
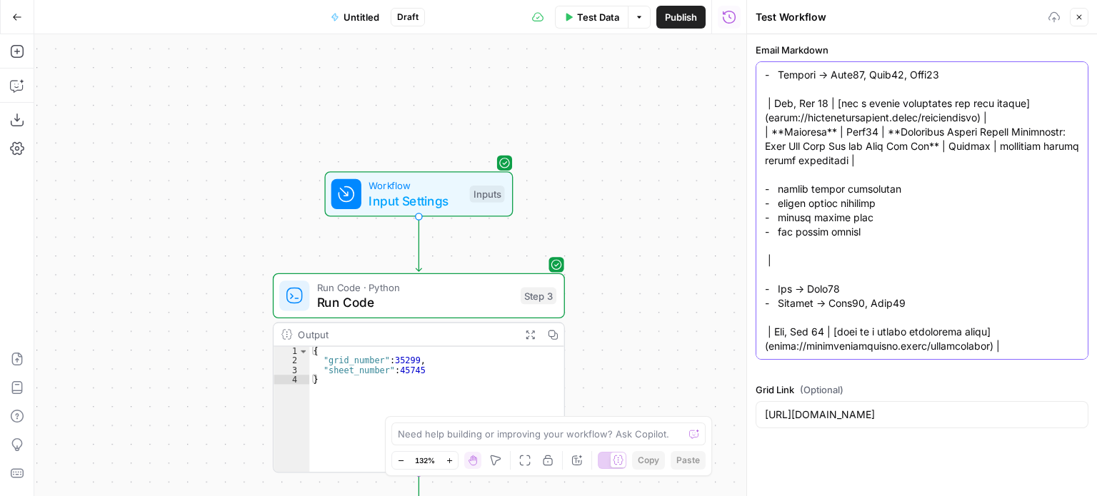
type textarea "| Status | Blog | Title | Kind | Primary | Secondaries | Internal Links | Post …"
click at [1072, 14] on button "Close" at bounding box center [1078, 17] width 19 height 19
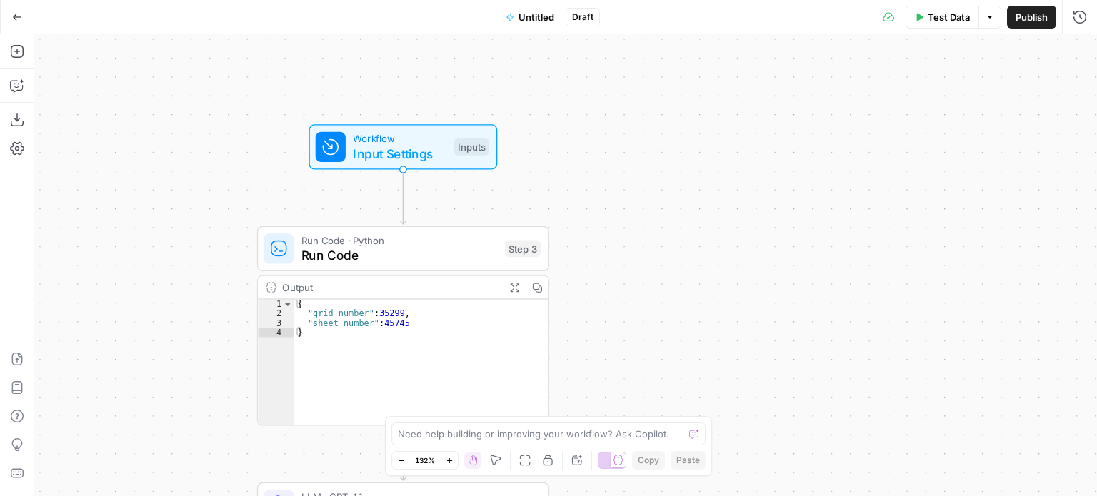
drag, startPoint x: 762, startPoint y: 241, endPoint x: 743, endPoint y: 208, distance: 37.7
click at [760, 131] on div "Workflow Input Settings Inputs Run Code · Python Run Code Step 3 Output Expand …" at bounding box center [565, 265] width 1062 height 462
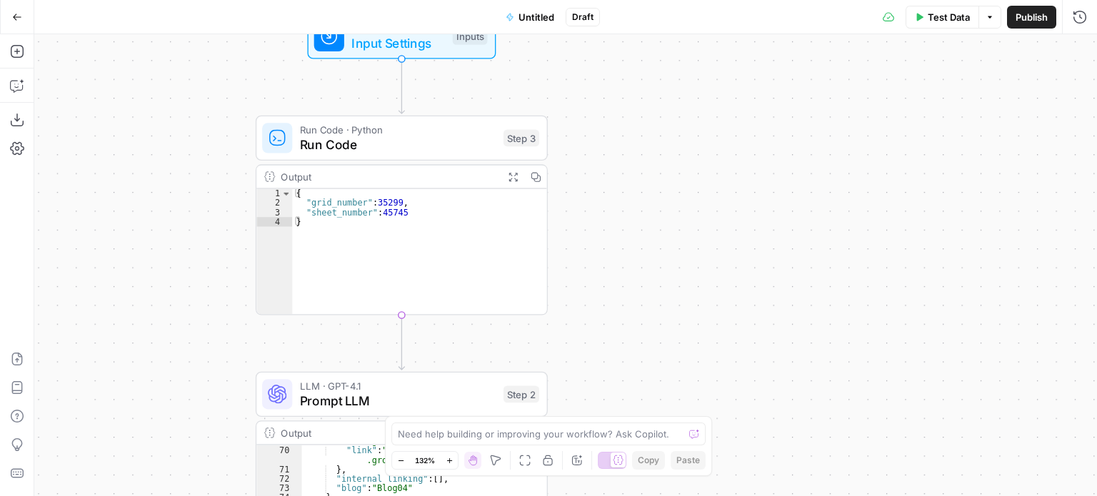
click at [691, 76] on div "Workflow Input Settings Inputs Run Code · Python Run Code Step 3 Output Expand …" at bounding box center [565, 265] width 1062 height 462
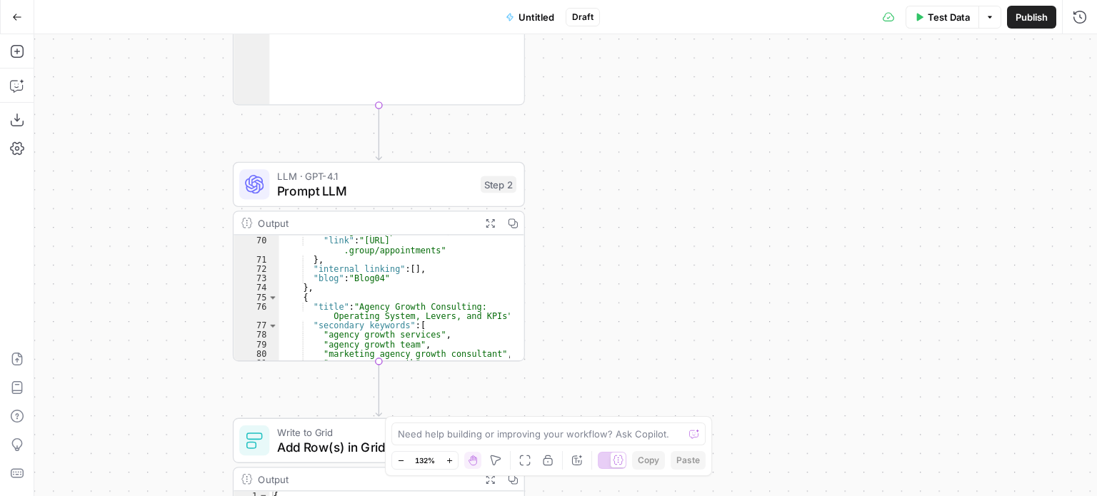
drag, startPoint x: 637, startPoint y: 208, endPoint x: 645, endPoint y: 178, distance: 31.2
click at [633, 104] on div "Workflow Input Settings Inputs Run Code · Python Run Code Step 3 Output Expand …" at bounding box center [565, 265] width 1062 height 462
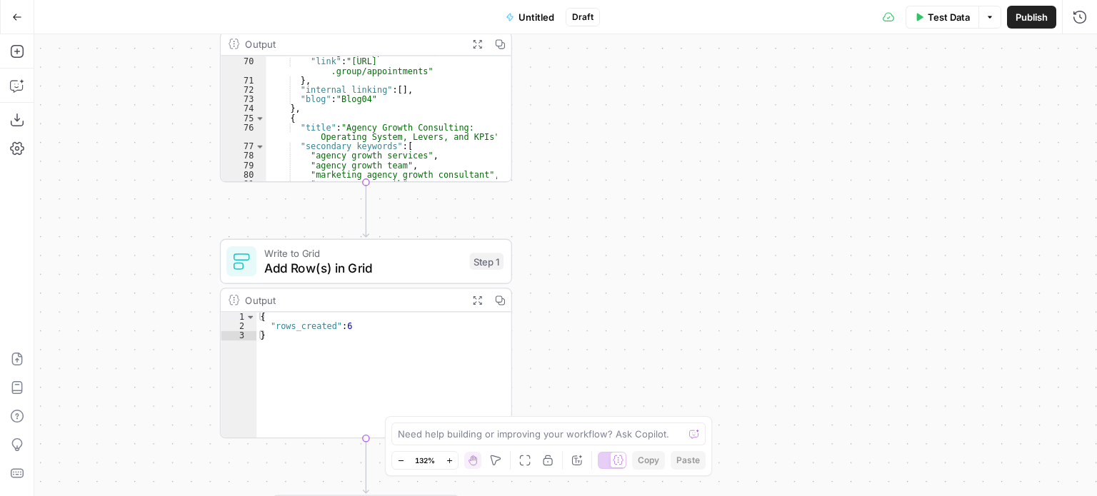
click at [670, 151] on div "Workflow Input Settings Inputs Run Code · Python Run Code Step 3 Output Expand …" at bounding box center [565, 265] width 1062 height 462
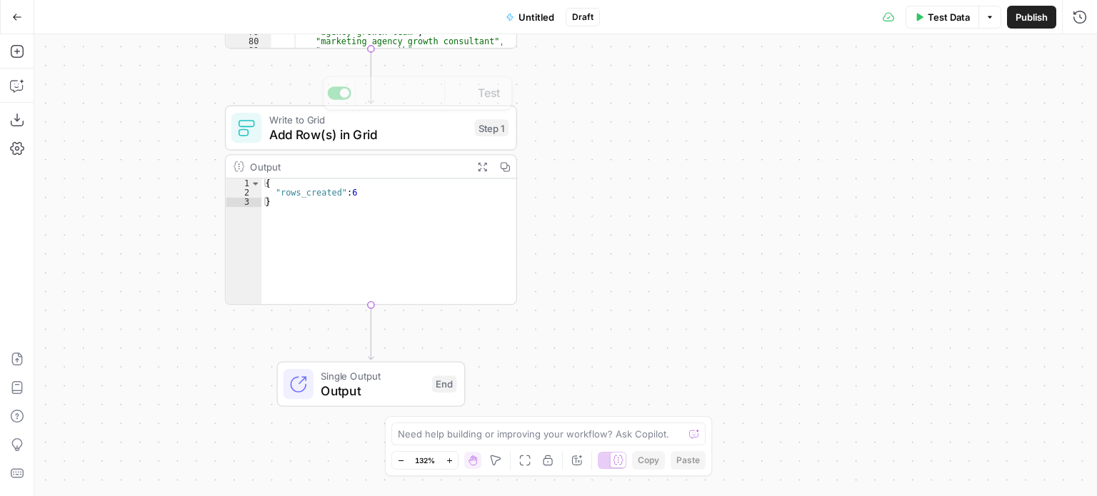
drag, startPoint x: 623, startPoint y: 116, endPoint x: 656, endPoint y: 290, distance: 177.4
click at [655, 291] on div "Workflow Input Settings Inputs Run Code · Python Run Code Step 3 Output Expand …" at bounding box center [565, 265] width 1062 height 462
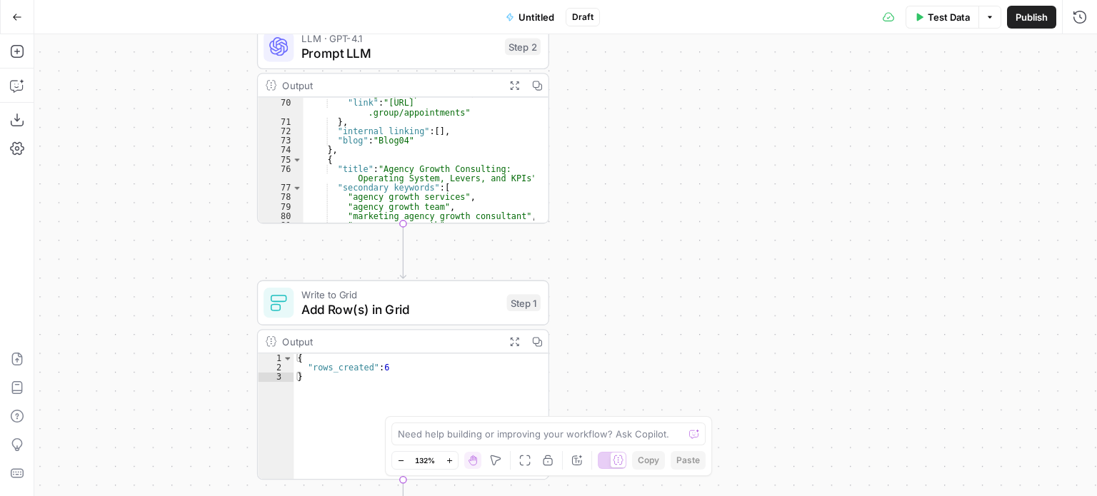
click at [652, 273] on div "Workflow Input Settings Inputs Run Code · Python Run Code Step 3 Output Expand …" at bounding box center [565, 265] width 1062 height 462
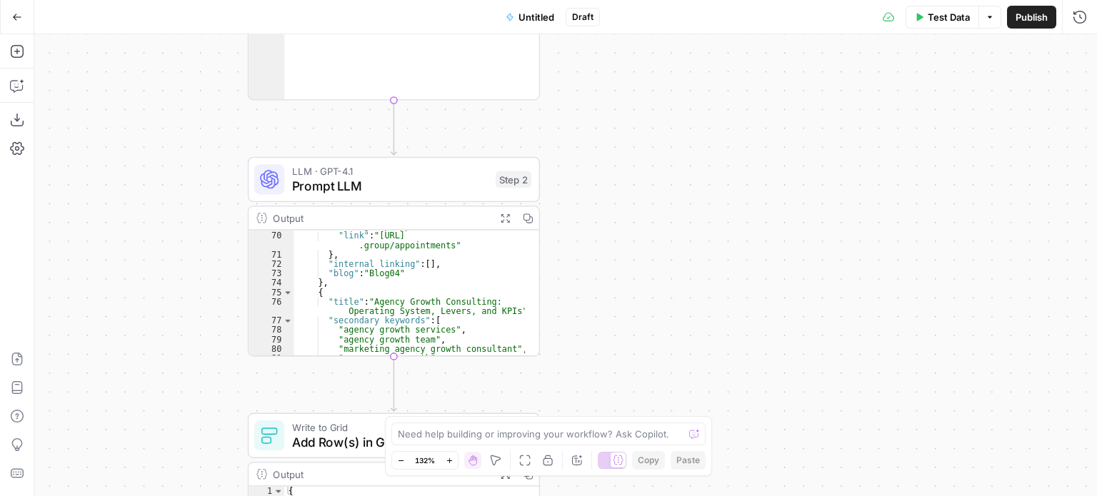
drag, startPoint x: 654, startPoint y: 151, endPoint x: 649, endPoint y: 205, distance: 54.5
click at [649, 204] on div "Workflow Input Settings Inputs Run Code · Python Run Code Step 3 Output Expand …" at bounding box center [565, 265] width 1062 height 462
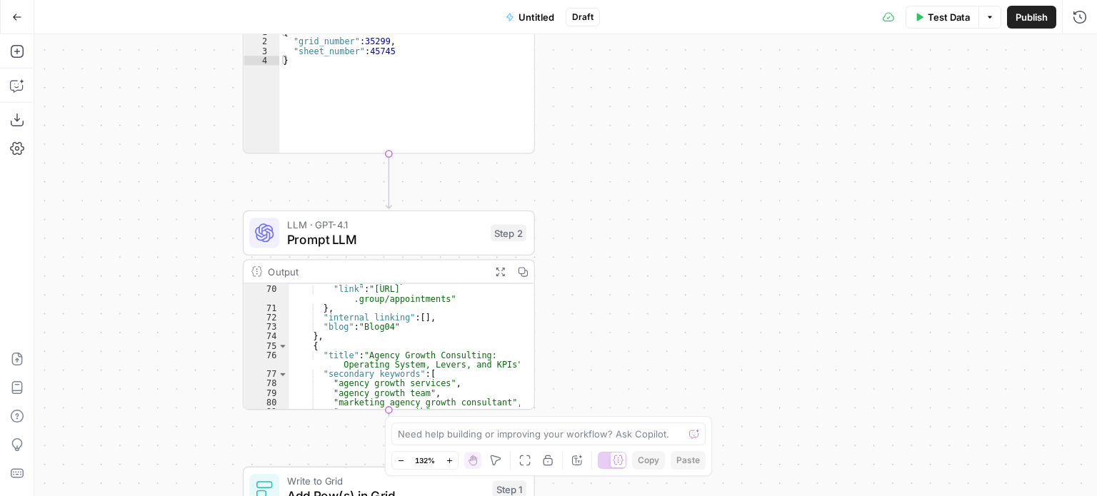
drag, startPoint x: 570, startPoint y: 270, endPoint x: 568, endPoint y: 254, distance: 15.8
click at [568, 292] on div "Workflow Input Settings Inputs Run Code · Python Run Code Step 3 Output Expand …" at bounding box center [565, 265] width 1062 height 462
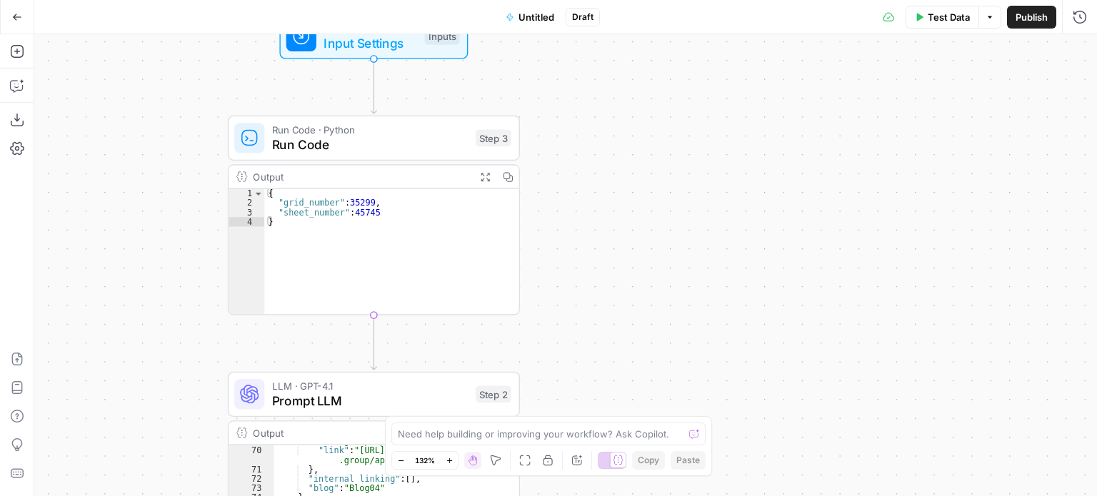
click at [642, 169] on div "Workflow Input Settings Inputs Run Code · Python Run Code Step 3 Output Expand …" at bounding box center [565, 265] width 1062 height 462
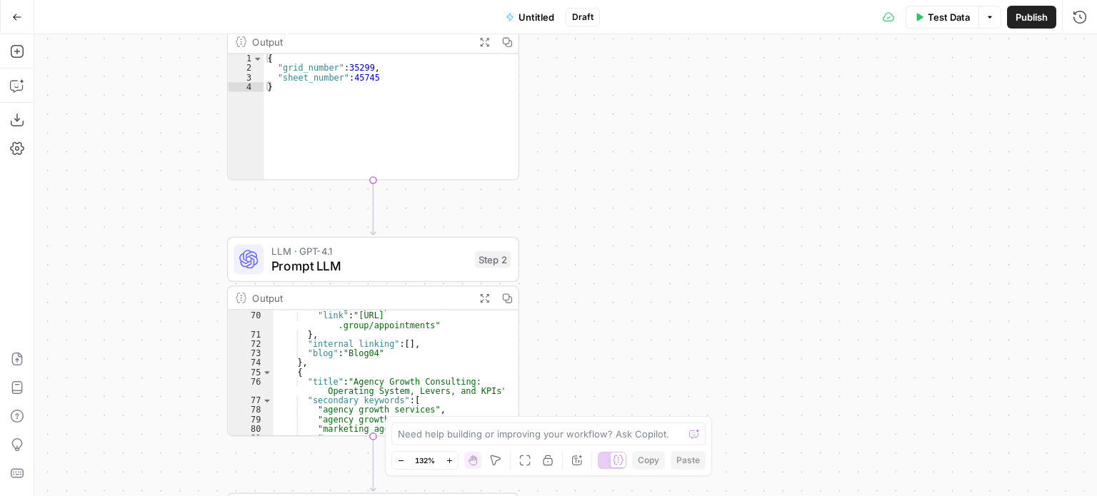
click at [386, 261] on span "Prompt LLM" at bounding box center [369, 265] width 196 height 19
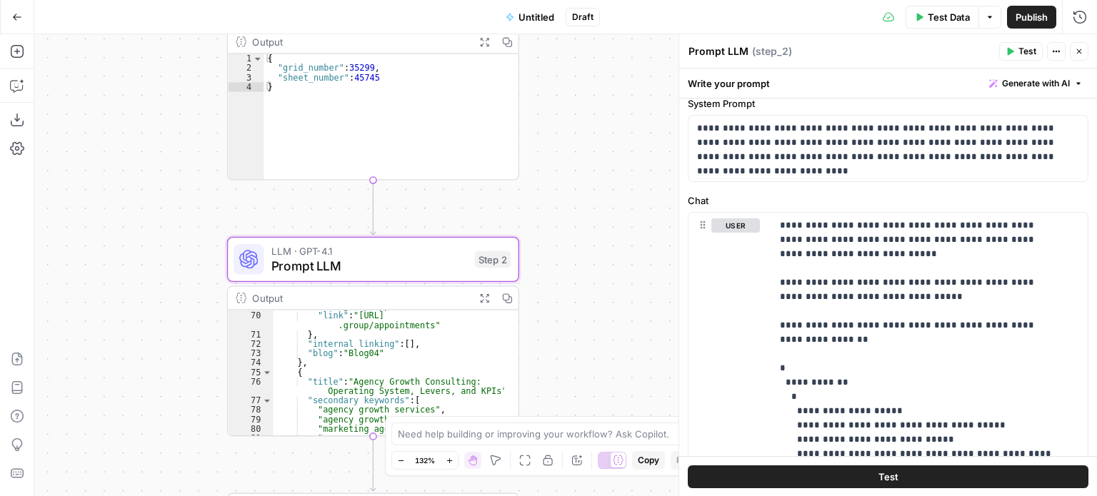
scroll to position [71, 0]
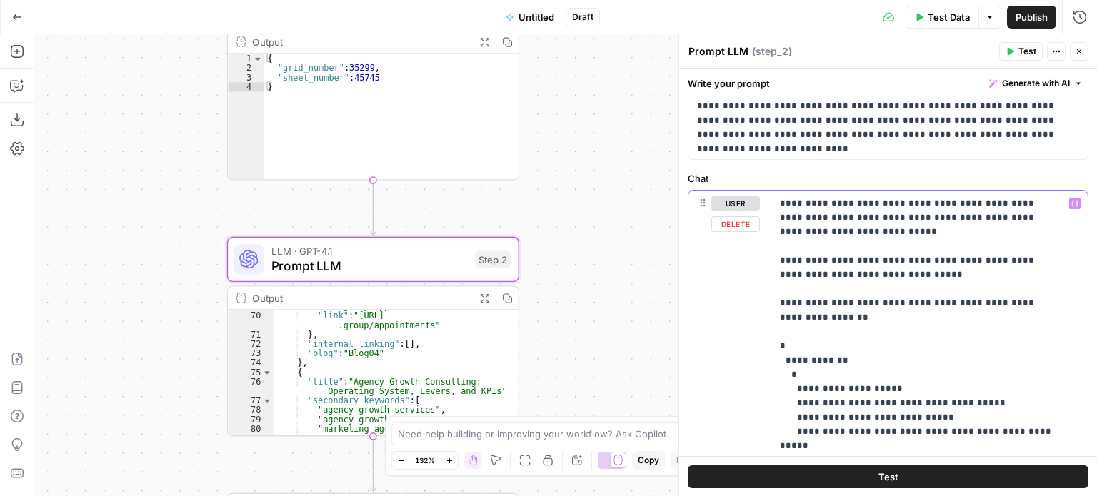
click at [1087, 9] on button "Run History" at bounding box center [1079, 17] width 23 height 23
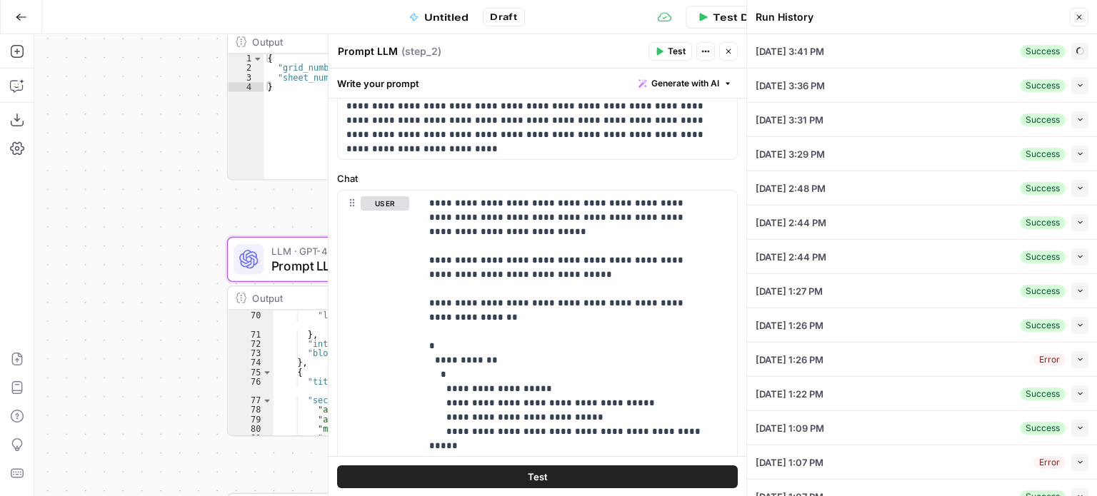
type input "https://app.airops.com/all-about-ai-0/grids/35299/sheets/45745"
type textarea "| Status | Blog | Title | Kind | Primary | Secondaries | Internal Links | Post …"
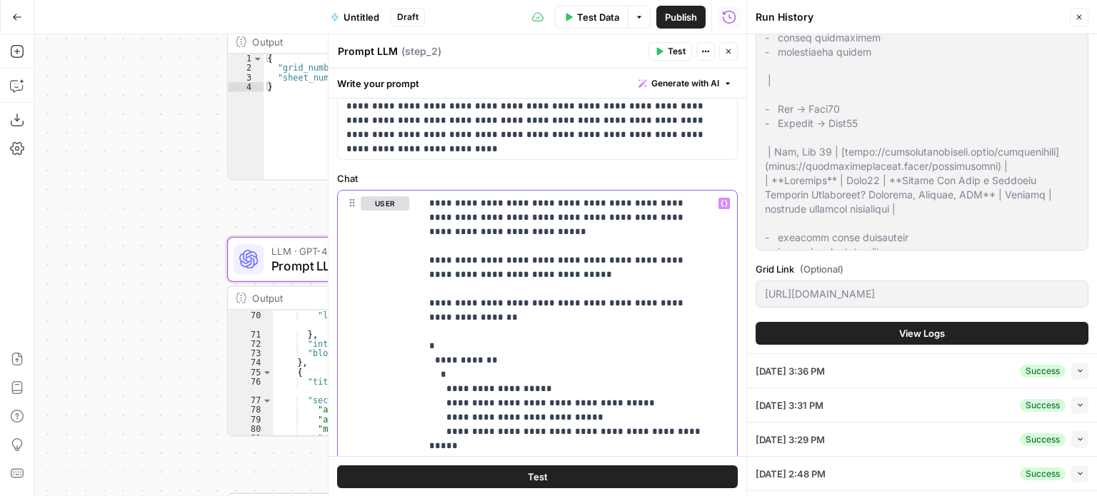
scroll to position [428, 0]
click at [913, 327] on span "View Logs" at bounding box center [922, 333] width 46 height 14
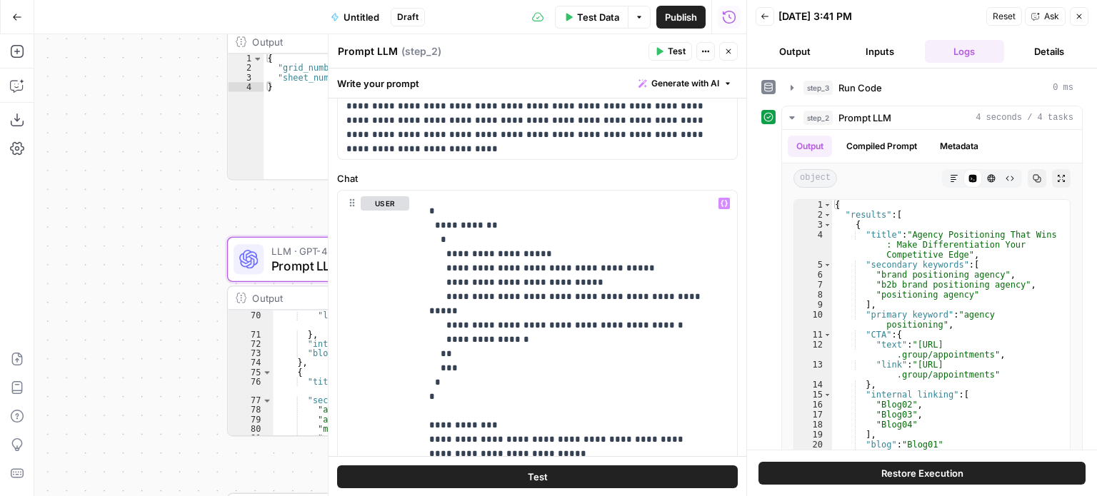
scroll to position [143, 0]
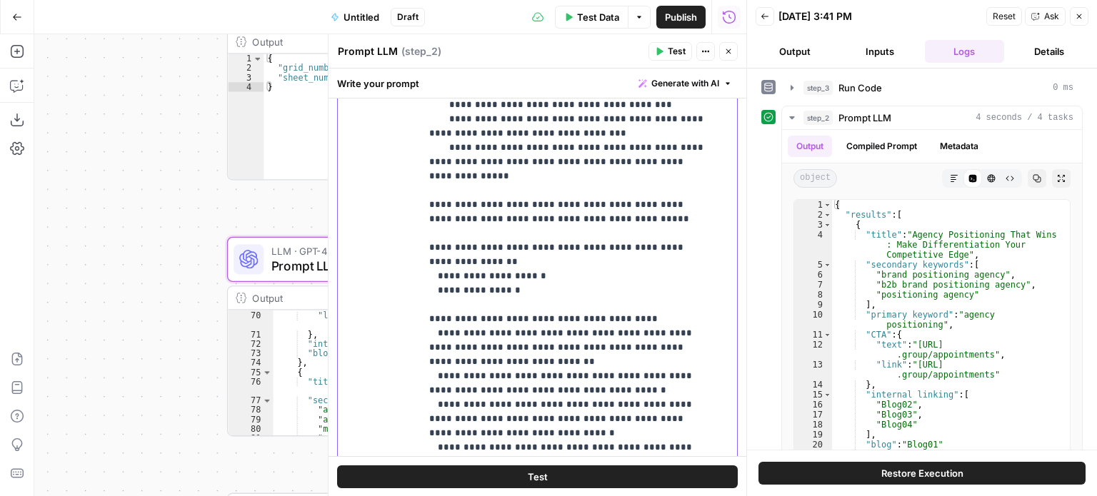
scroll to position [357, 0]
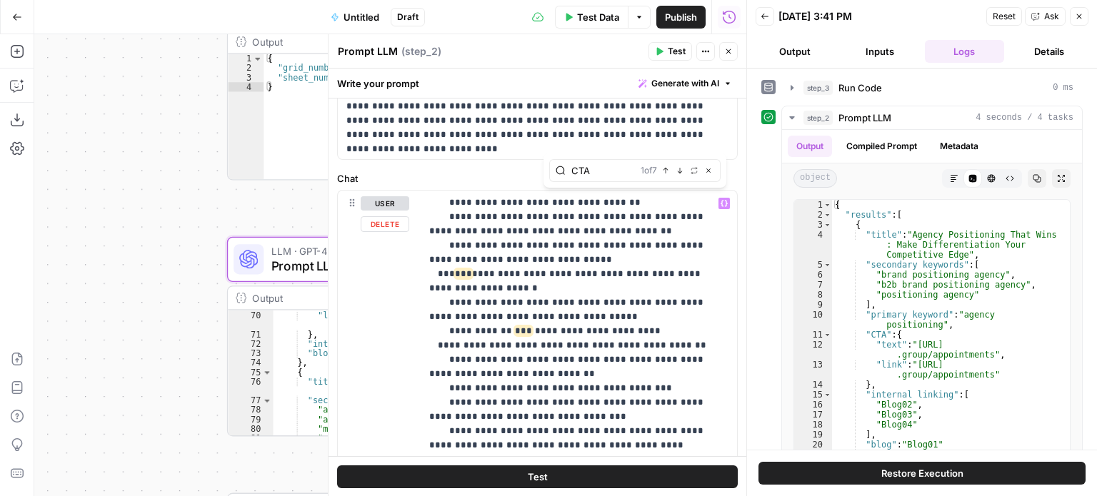
type input "CTA"
click at [682, 172] on icon "button" at bounding box center [679, 170] width 7 height 7
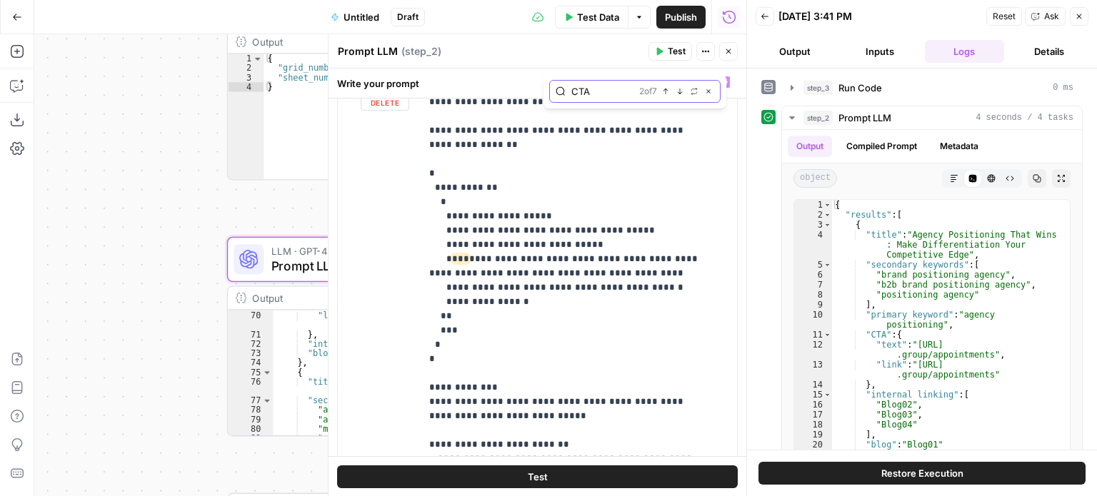
scroll to position [121, 0]
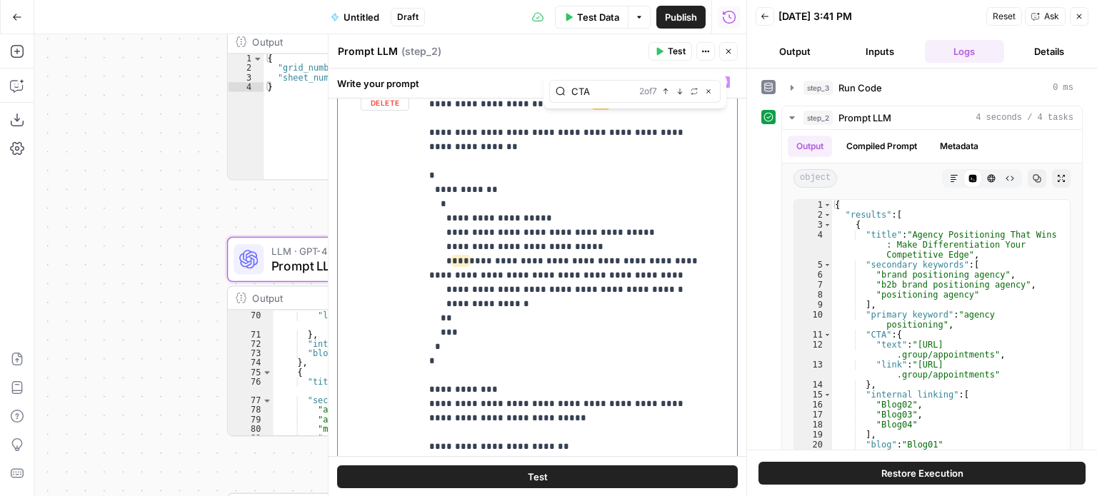
drag, startPoint x: 485, startPoint y: 242, endPoint x: 561, endPoint y: 261, distance: 78.6
drag, startPoint x: 657, startPoint y: 246, endPoint x: 483, endPoint y: 244, distance: 173.5
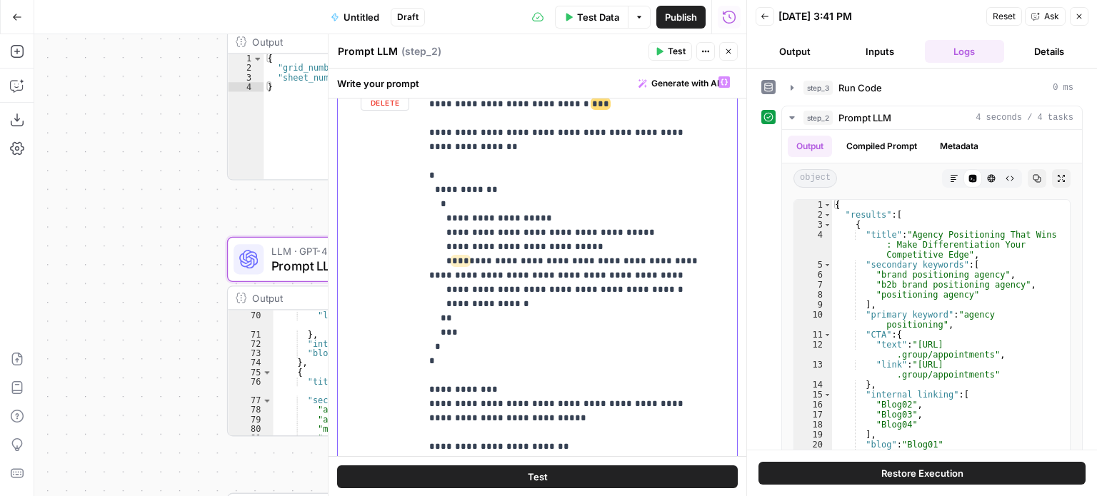
drag, startPoint x: 465, startPoint y: 262, endPoint x: 635, endPoint y: 257, distance: 170.0
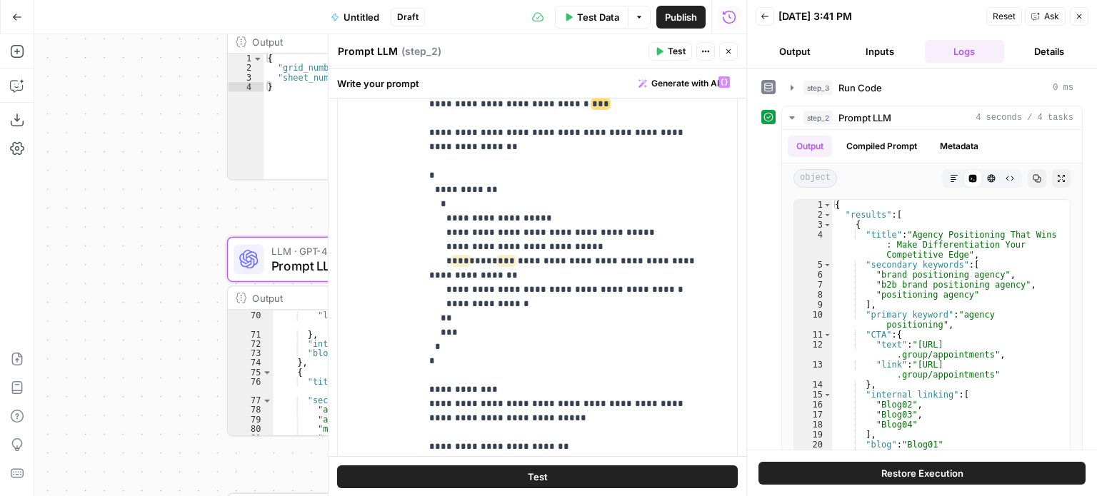
click at [667, 46] on button "Test" at bounding box center [670, 51] width 44 height 19
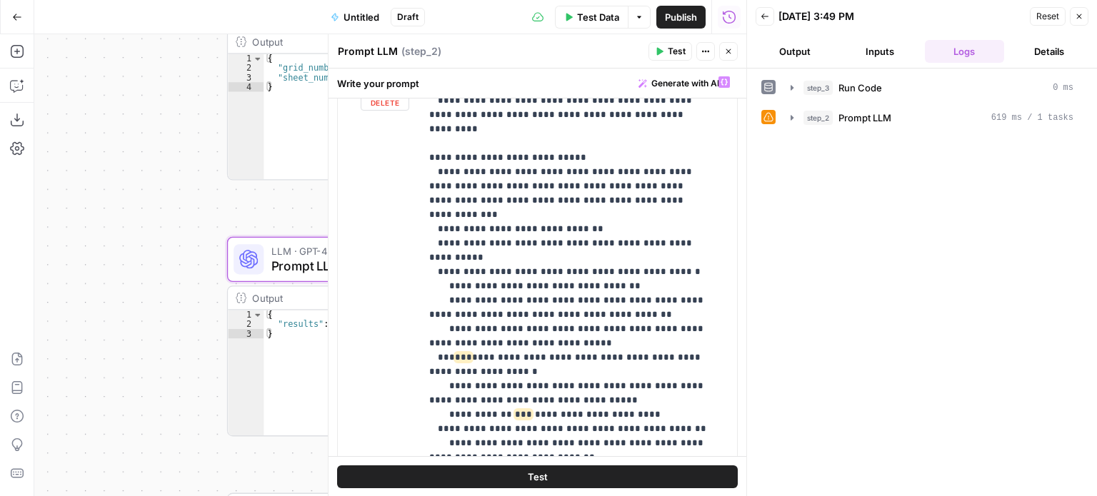
scroll to position [763, 0]
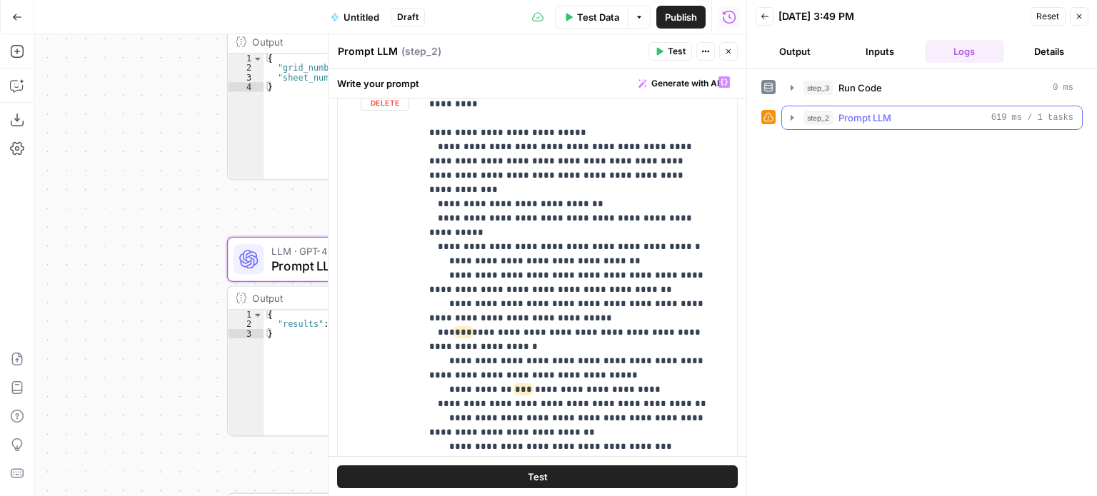
click at [870, 120] on span "Prompt LLM" at bounding box center [864, 118] width 53 height 14
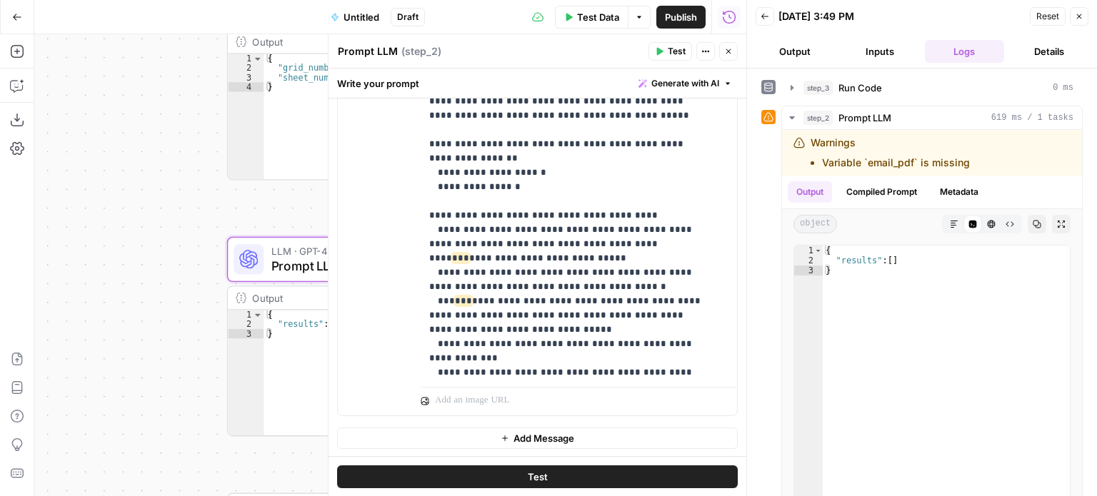
scroll to position [943, 0]
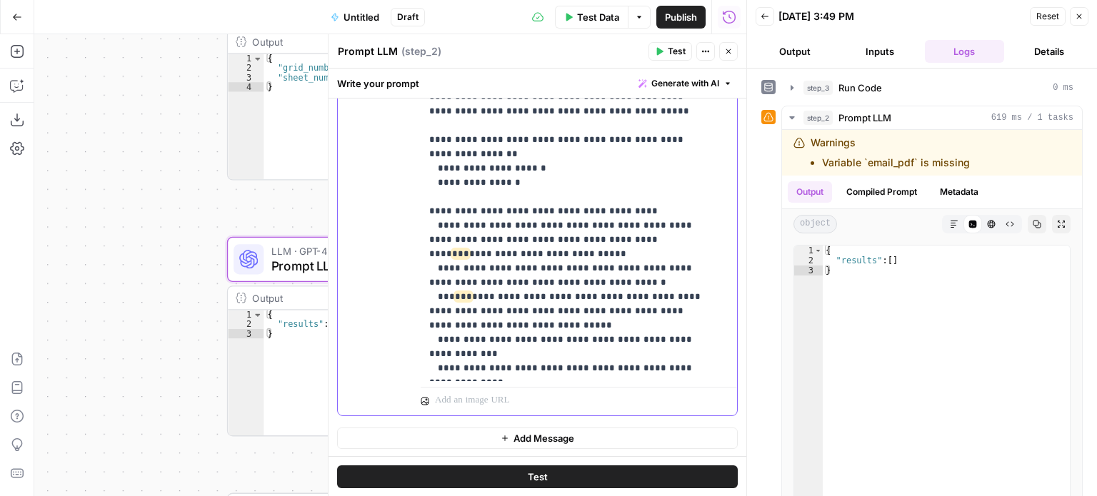
drag, startPoint x: 514, startPoint y: 322, endPoint x: 403, endPoint y: 328, distance: 111.5
click at [403, 328] on div "**********" at bounding box center [537, 106] width 399 height 615
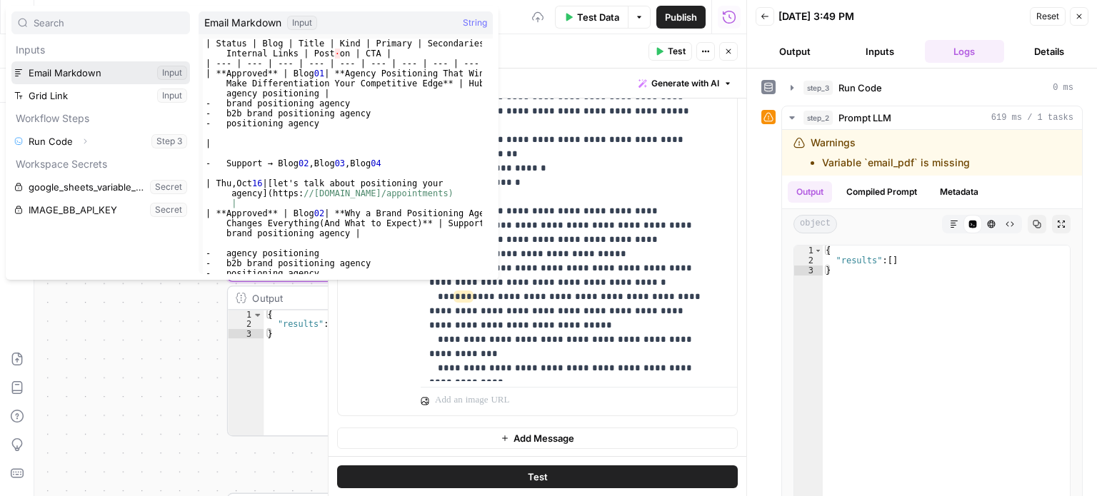
click at [128, 69] on button "Select variable Email Markdown" at bounding box center [100, 72] width 178 height 23
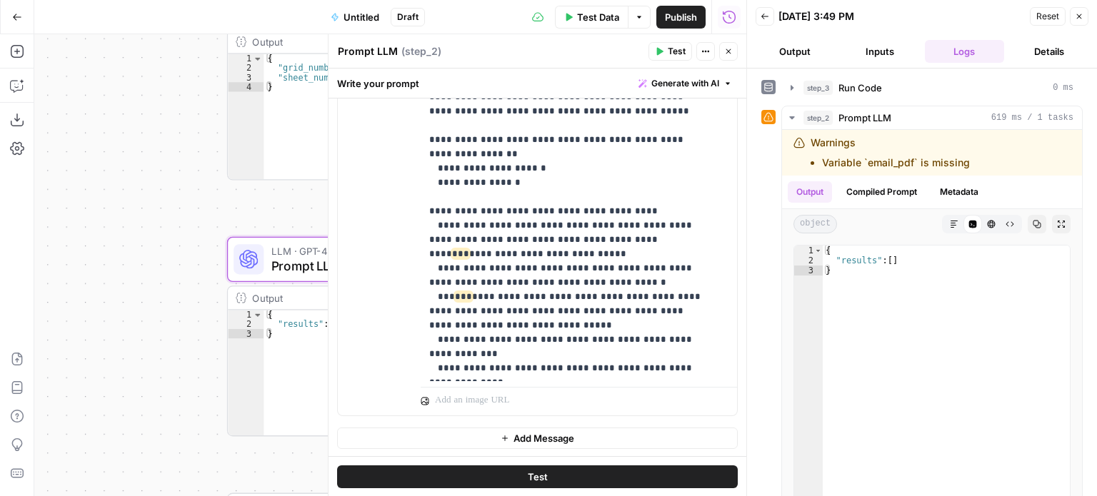
click at [673, 56] on span "Test" at bounding box center [676, 51] width 18 height 13
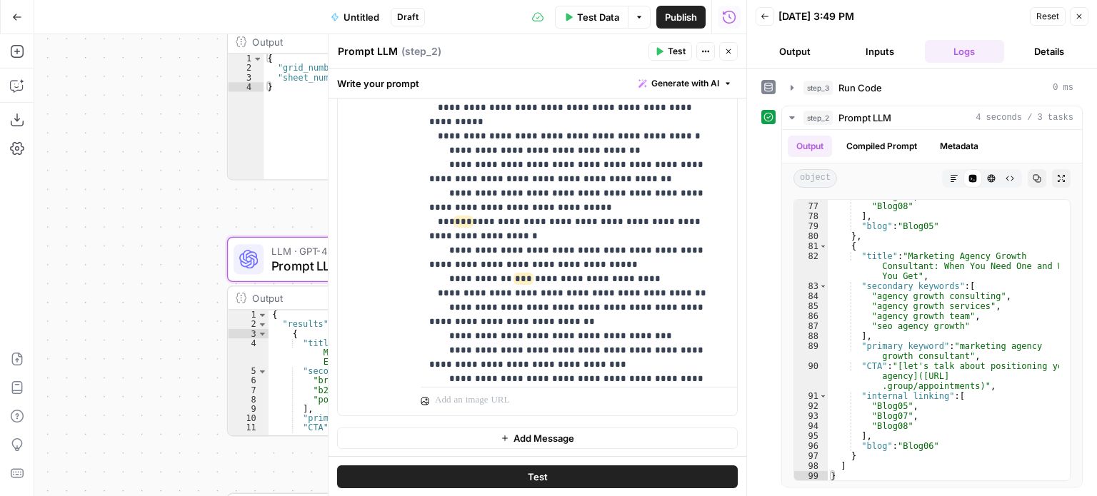
scroll to position [515, 0]
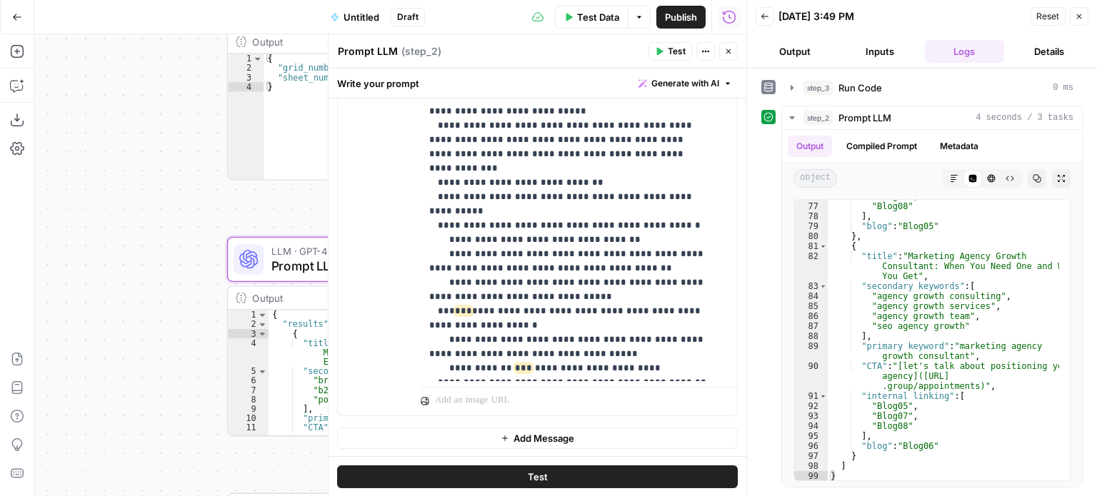
click at [724, 53] on icon "button" at bounding box center [728, 51] width 9 height 9
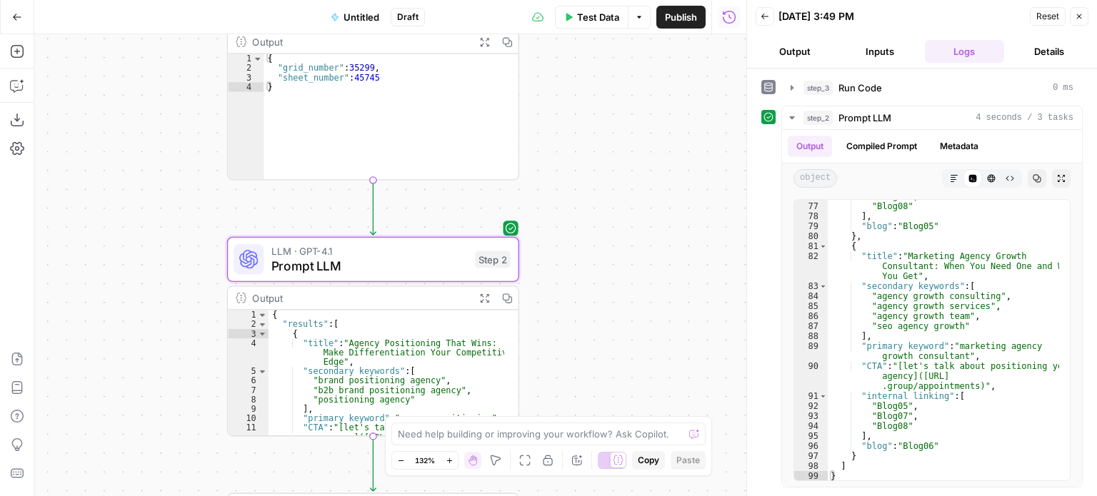
drag, startPoint x: 628, startPoint y: 331, endPoint x: 625, endPoint y: 165, distance: 166.4
click at [625, 165] on div "Workflow Input Settings Inputs Run Code · Python Run Code Step 3 Output Expand …" at bounding box center [390, 265] width 712 height 462
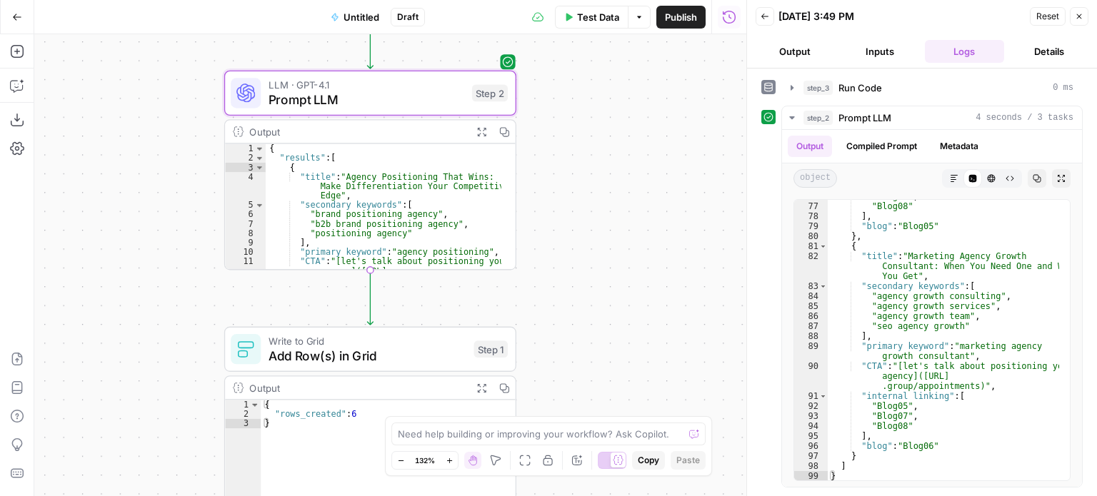
click at [642, 189] on div "Workflow Input Settings Inputs Run Code · Python Run Code Step 3 Output Expand …" at bounding box center [390, 265] width 712 height 462
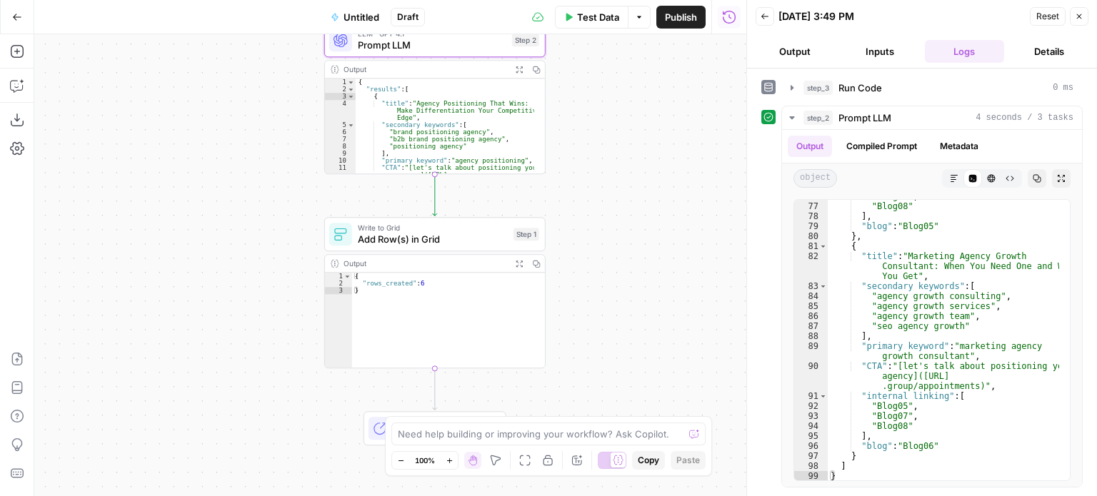
click at [609, 247] on div "Workflow Input Settings Inputs Run Code · Python Run Code Step 3 Output Expand …" at bounding box center [390, 265] width 712 height 462
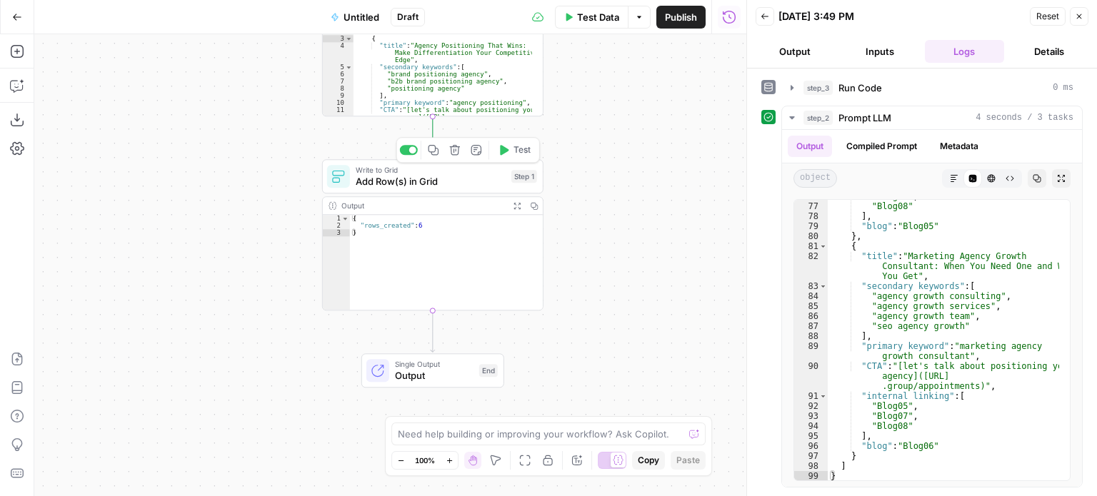
click at [520, 151] on span "Test" at bounding box center [521, 149] width 17 height 13
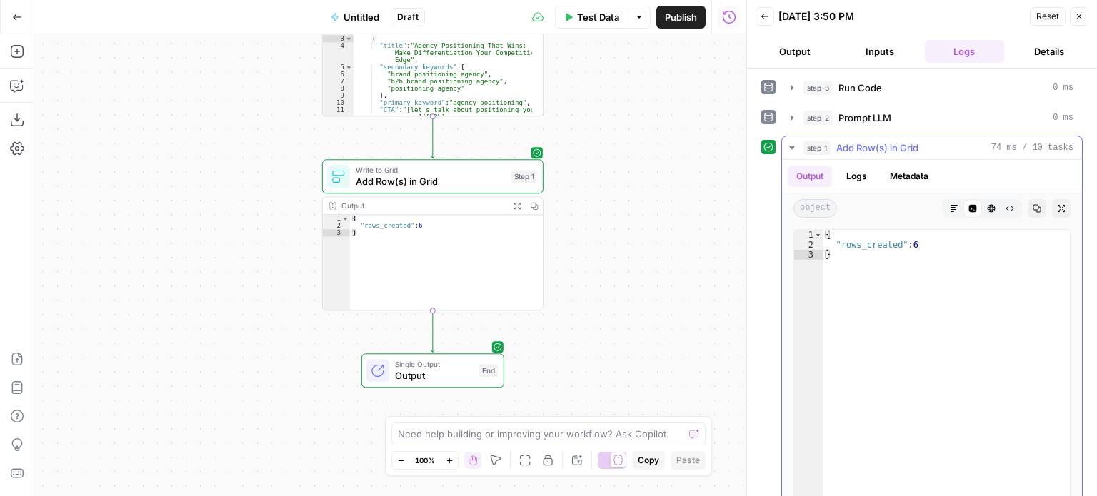
type textarea "*"
click at [924, 250] on div "{ "rows_created" : 6 }" at bounding box center [945, 380] width 247 height 301
click at [430, 173] on span "Write to Grid" at bounding box center [431, 169] width 150 height 11
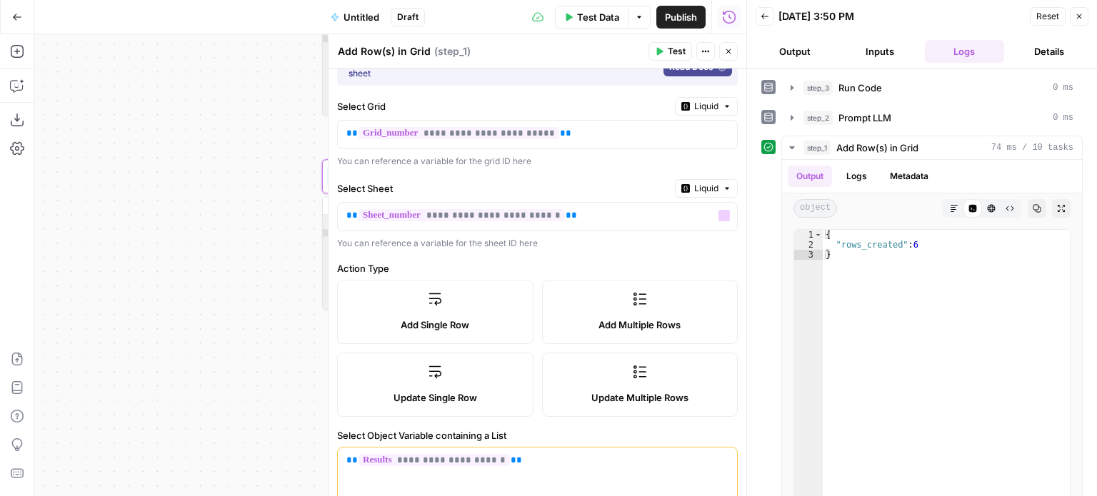
scroll to position [143, 0]
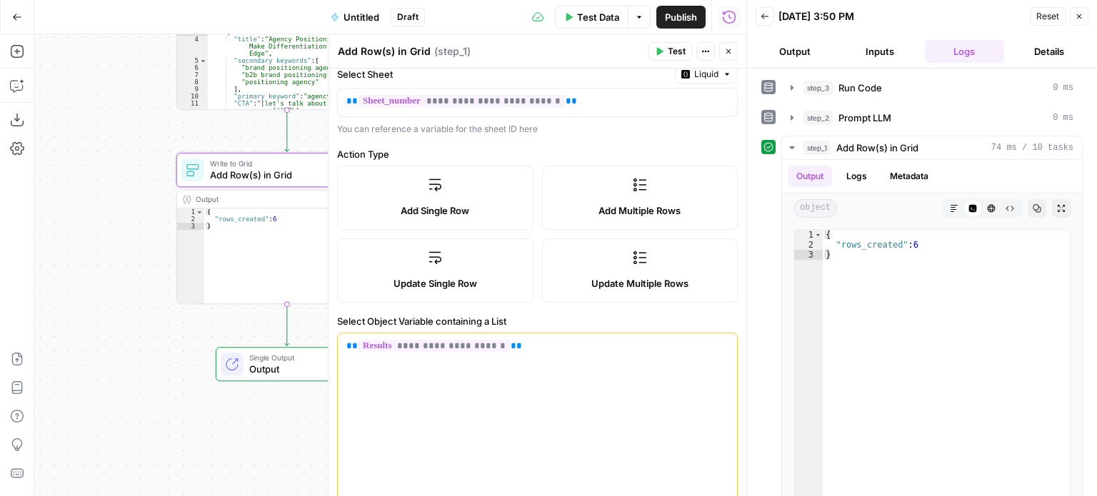
drag, startPoint x: 220, startPoint y: 188, endPoint x: 74, endPoint y: 182, distance: 145.8
click at [74, 182] on div "Workflow Input Settings Inputs Run Code · Python Run Code Step 3 Output Expand …" at bounding box center [390, 265] width 712 height 462
click at [859, 150] on span "Add Row(s) in Grid" at bounding box center [877, 148] width 82 height 14
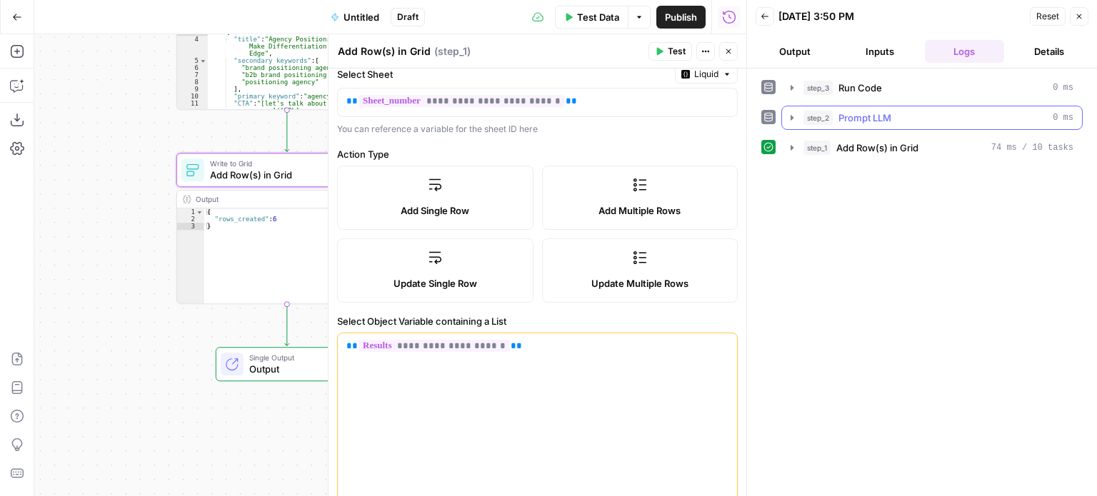
click at [867, 118] on span "Prompt LLM" at bounding box center [864, 118] width 53 height 14
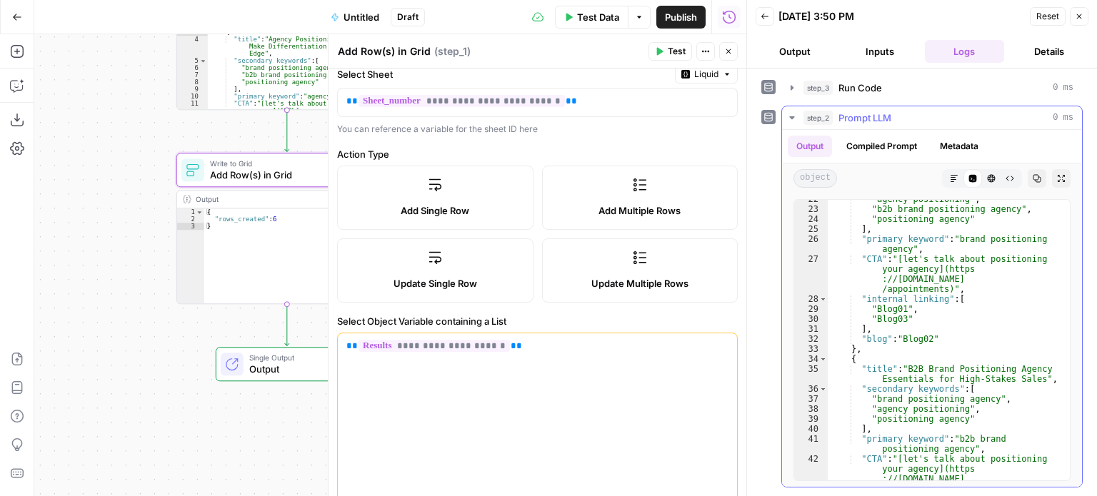
scroll to position [349, 0]
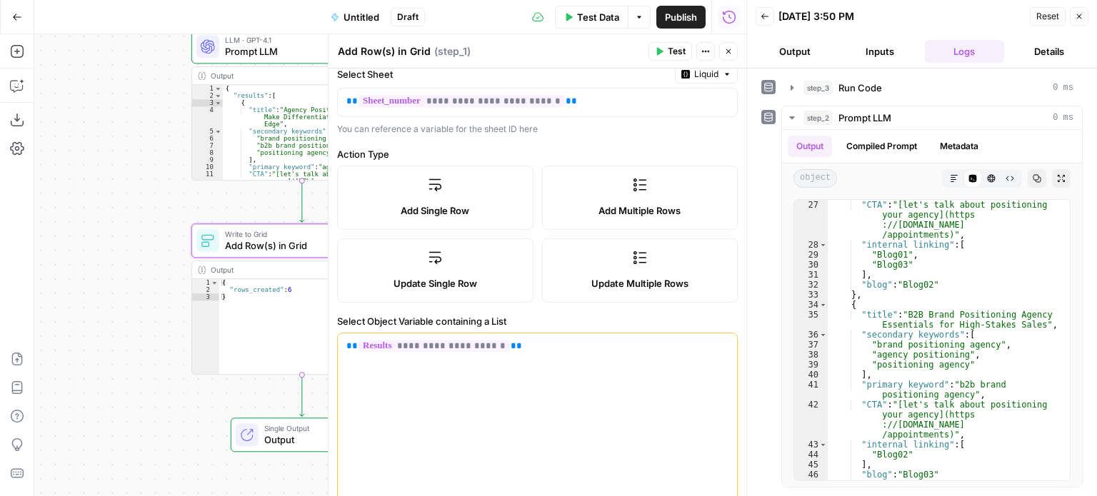
drag, startPoint x: 106, startPoint y: 211, endPoint x: 104, endPoint y: 253, distance: 42.9
click at [104, 291] on div "Workflow Input Settings Inputs Run Code · Python Run Code Step 3 Output Expand …" at bounding box center [390, 265] width 712 height 462
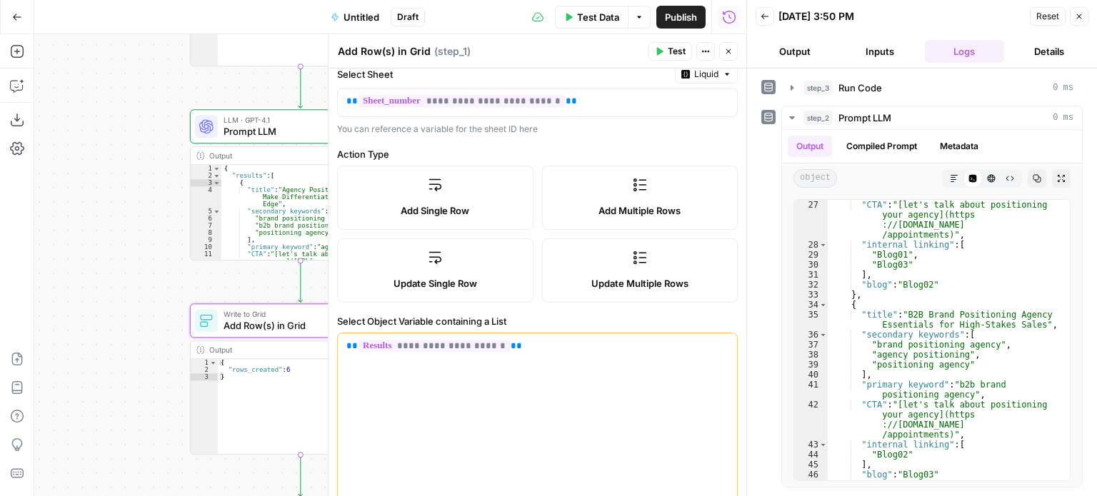
drag, startPoint x: 97, startPoint y: 200, endPoint x: 73, endPoint y: 238, distance: 45.6
click at [66, 248] on div "Workflow Input Settings Inputs Run Code · Python Run Code Step 3 Output Expand …" at bounding box center [390, 265] width 712 height 462
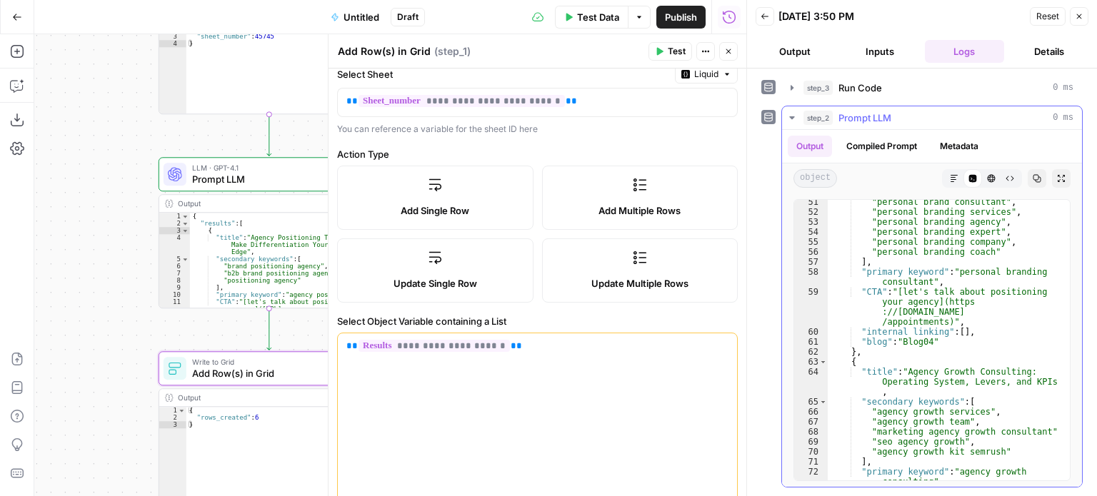
scroll to position [692, 0]
click at [266, 181] on span "Prompt LLM" at bounding box center [266, 179] width 148 height 14
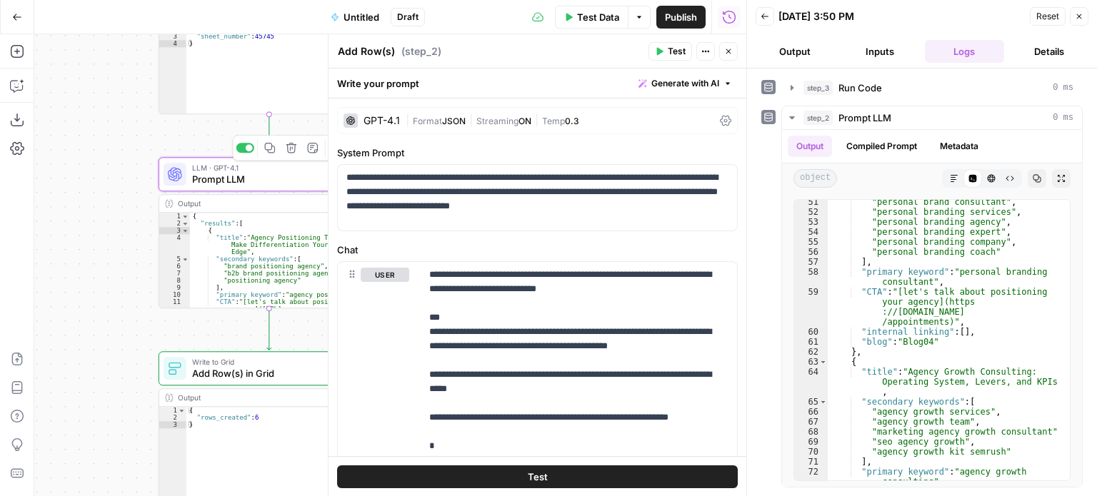
type textarea "Prompt LLM"
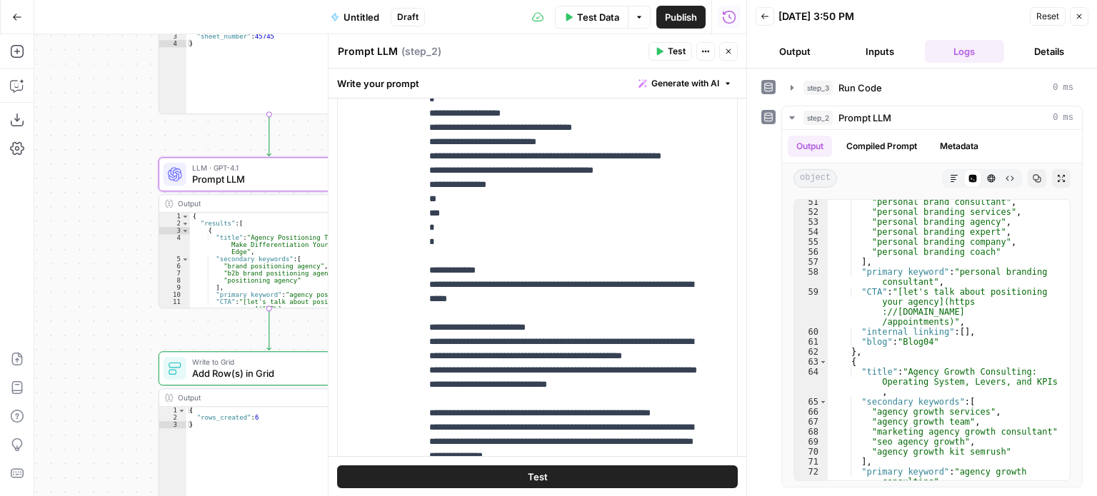
scroll to position [214, 0]
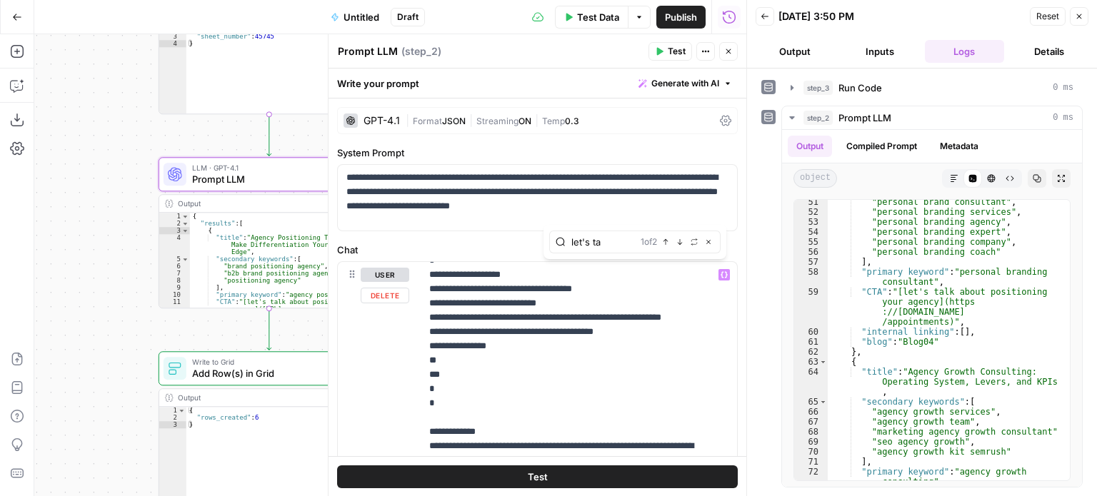
scroll to position [600, 0]
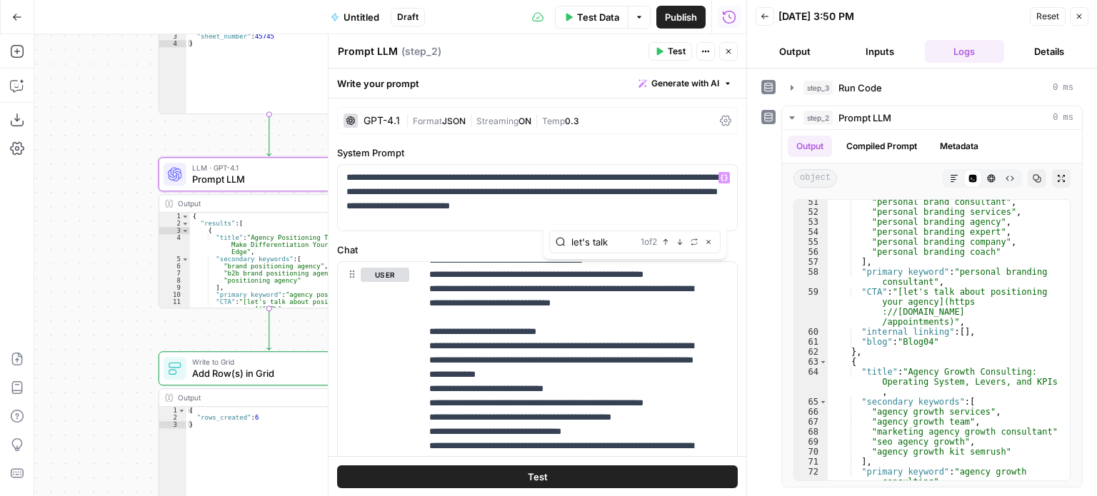
type input "let's talk"
click at [679, 244] on icon "button" at bounding box center [679, 241] width 7 height 7
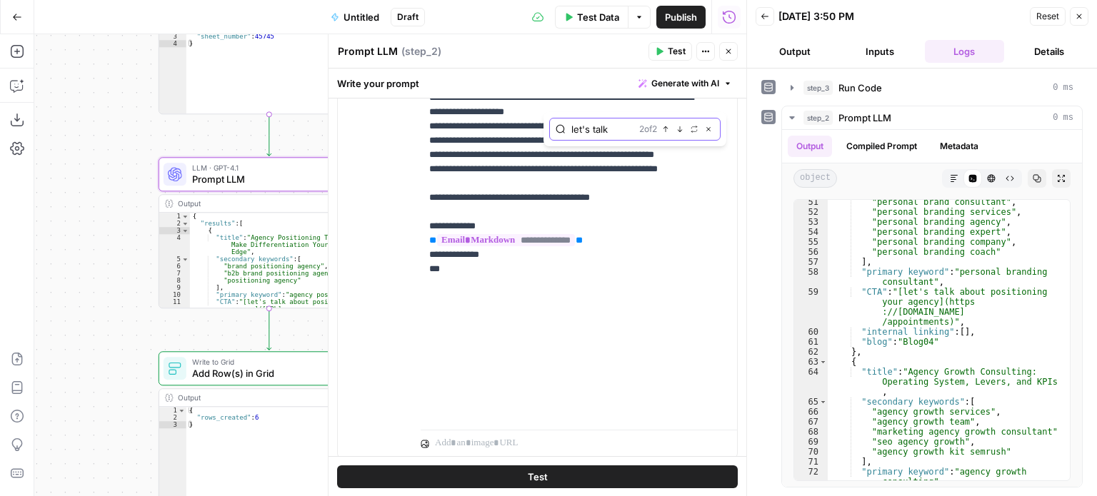
scroll to position [929, 0]
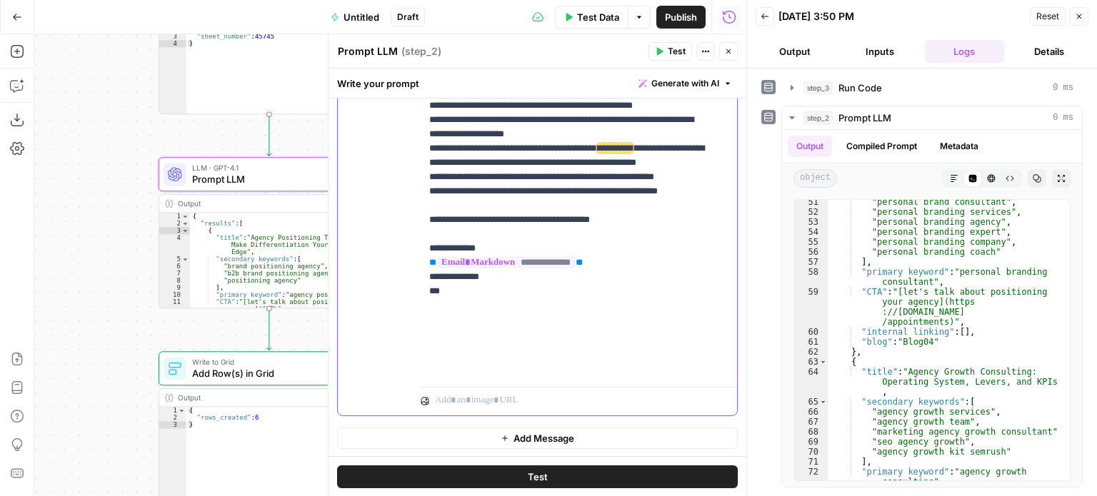
drag, startPoint x: 620, startPoint y: 316, endPoint x: 620, endPoint y: 253, distance: 62.1
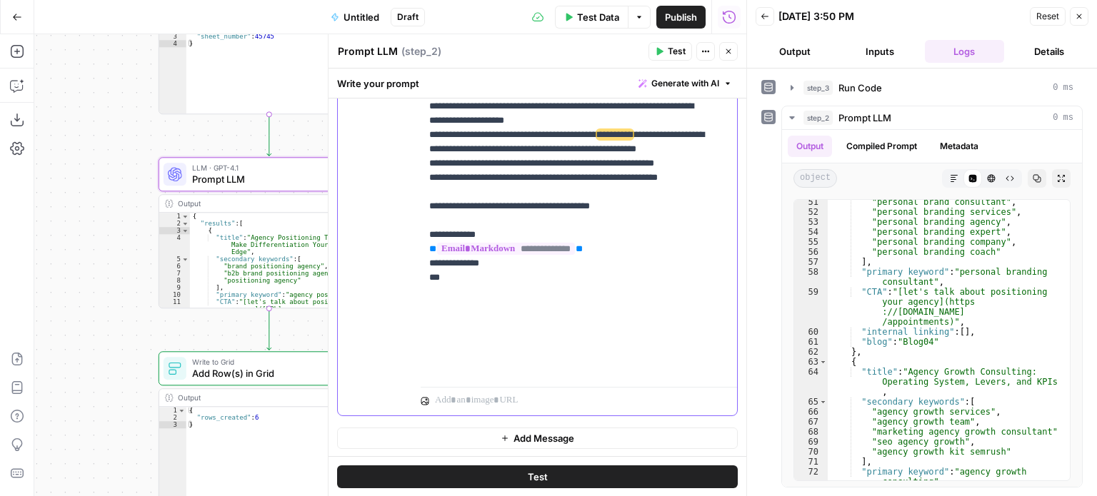
scroll to position [872, 0]
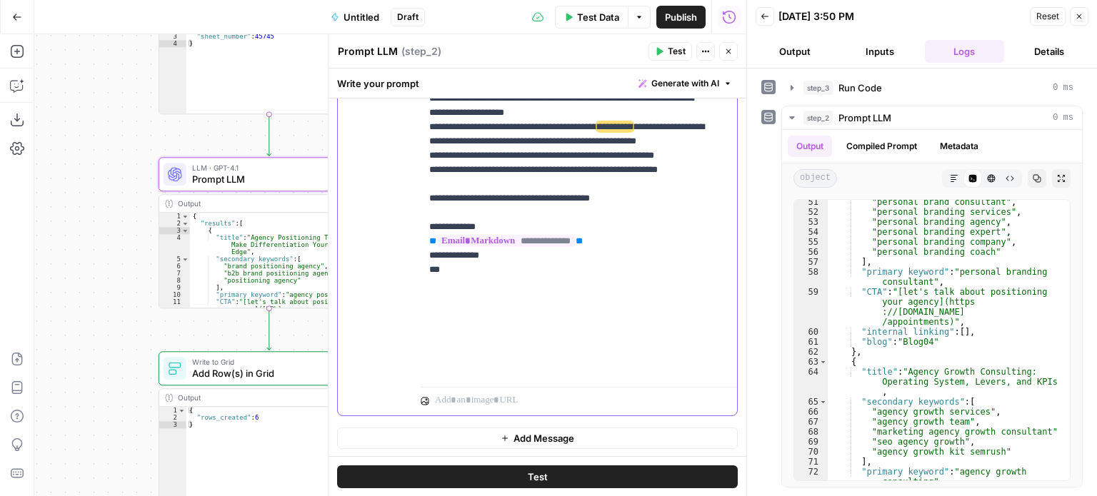
drag, startPoint x: 645, startPoint y: 251, endPoint x: 645, endPoint y: 284, distance: 32.8
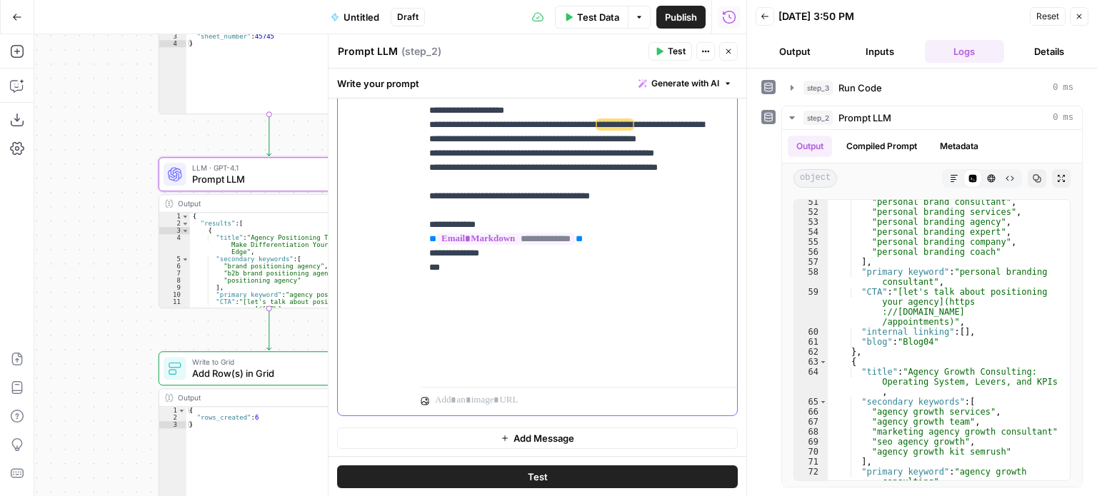
drag, startPoint x: 566, startPoint y: 251, endPoint x: 516, endPoint y: 253, distance: 50.0
drag, startPoint x: 589, startPoint y: 251, endPoint x: 579, endPoint y: 263, distance: 15.7
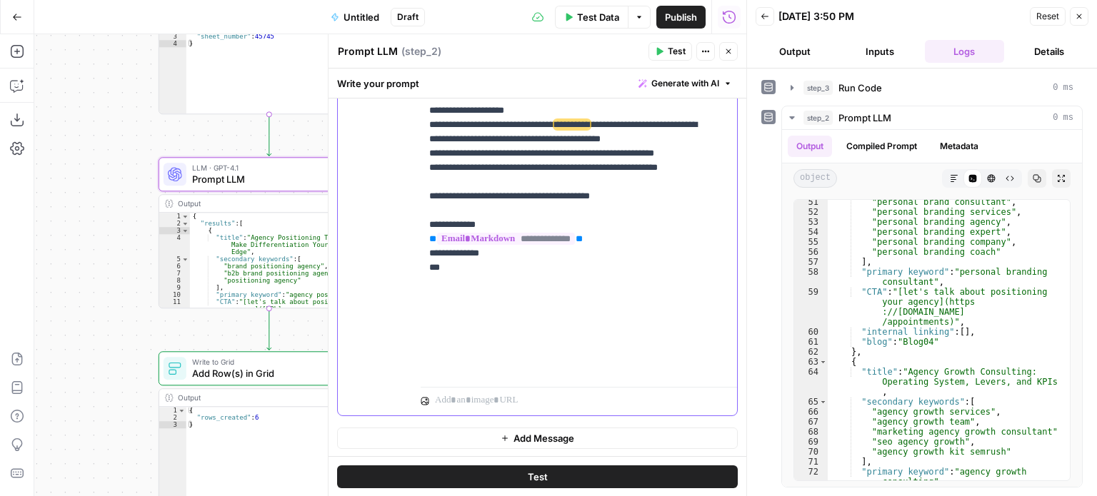
drag, startPoint x: 672, startPoint y: 279, endPoint x: 592, endPoint y: 248, distance: 86.6
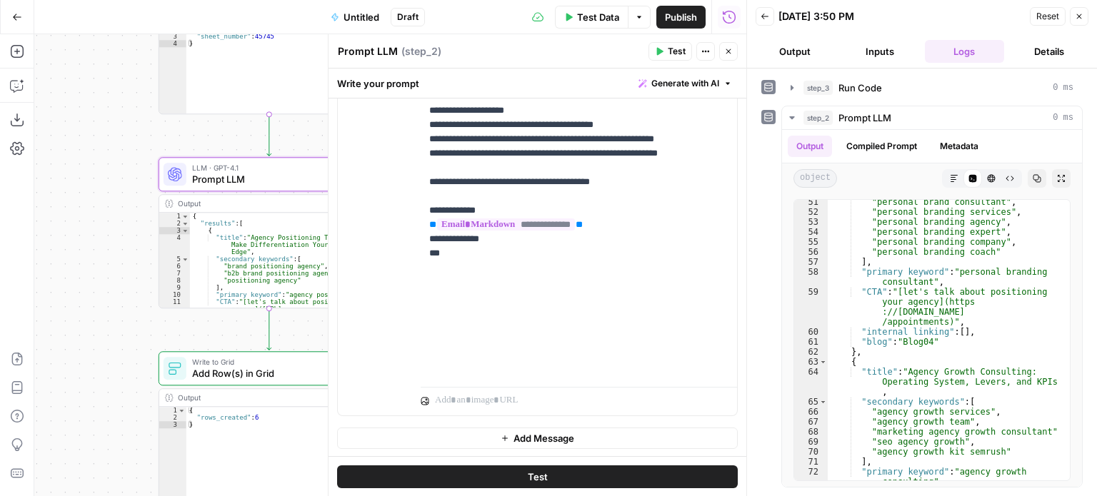
click at [672, 53] on span "Test" at bounding box center [676, 51] width 18 height 13
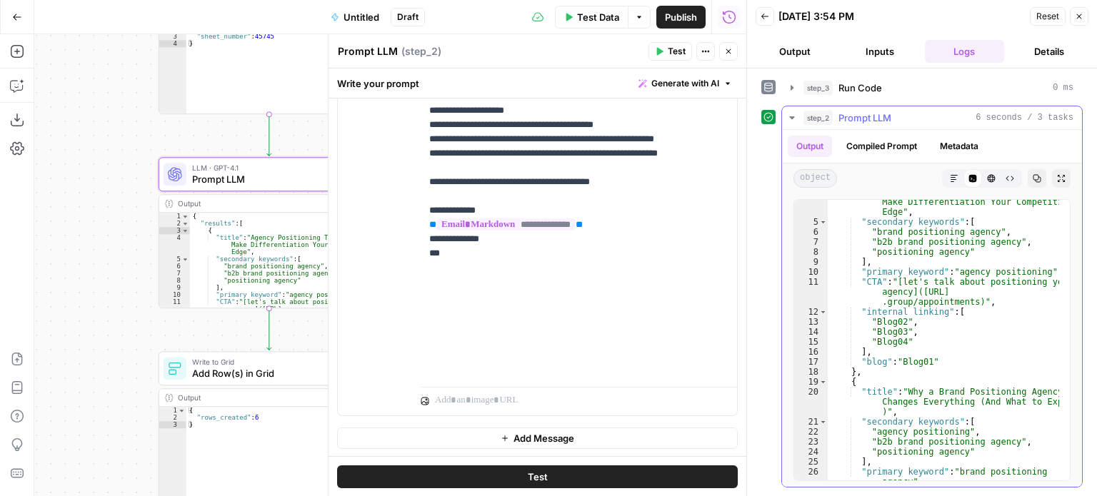
scroll to position [86, 0]
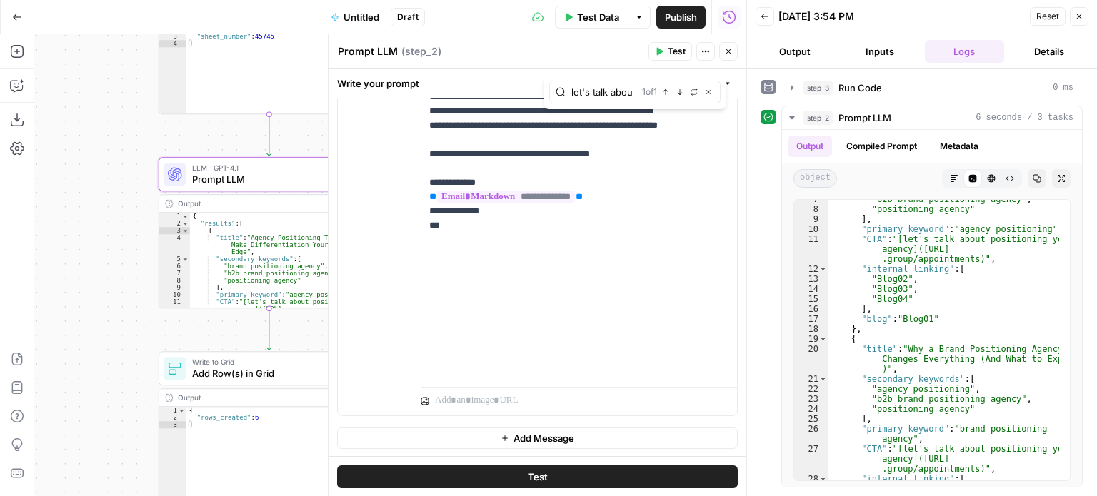
scroll to position [0, 4]
type input "let's talk about"
click at [672, 92] on div "1 of 1 Previous match Next Match Replace Close" at bounding box center [678, 92] width 72 height 13
click at [677, 91] on icon "button" at bounding box center [679, 92] width 7 height 7
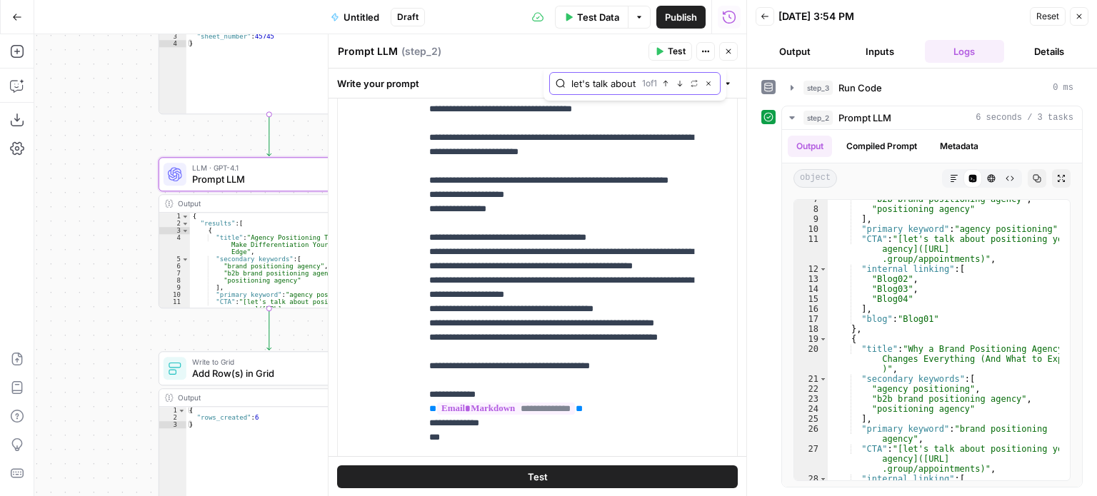
scroll to position [241, 0]
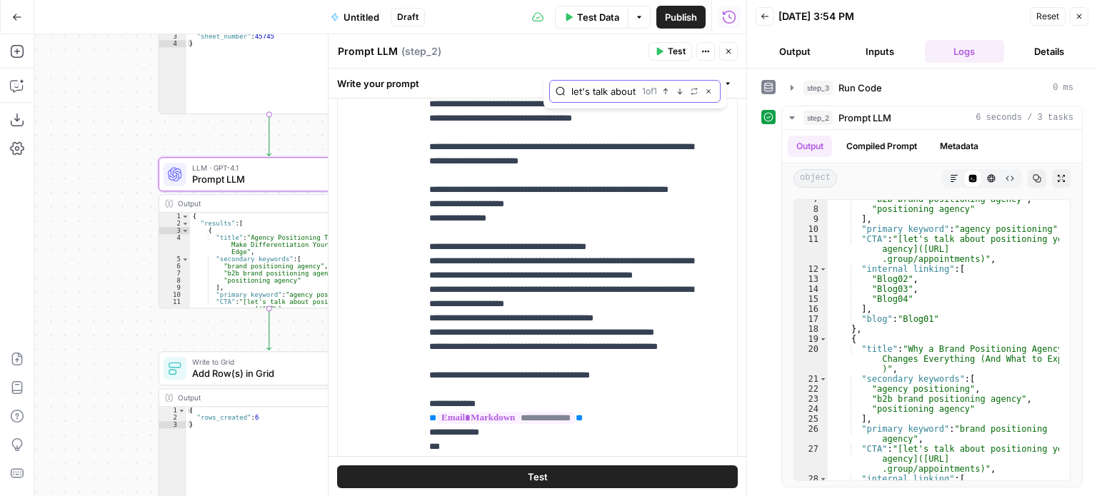
click at [677, 91] on icon "button" at bounding box center [679, 91] width 7 height 7
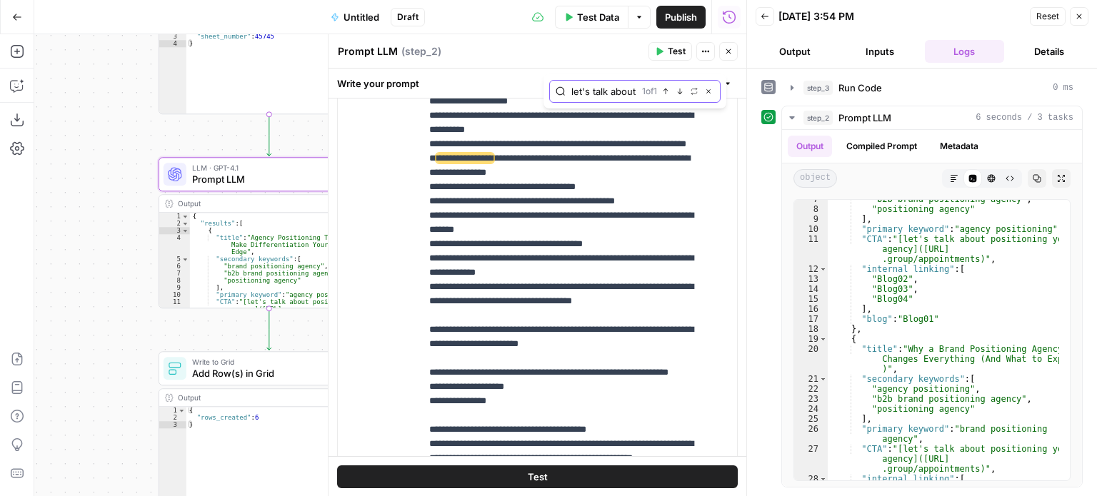
scroll to position [686, 0]
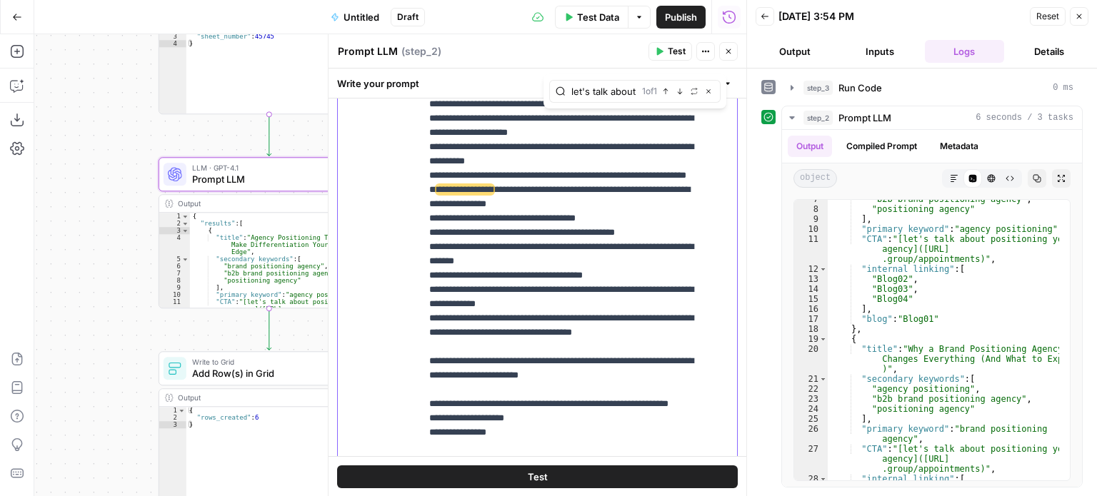
click at [654, 235] on p "**********" at bounding box center [568, 75] width 278 height 1471
click at [650, 292] on p "**********" at bounding box center [568, 75] width 278 height 1471
click at [655, 308] on p "**********" at bounding box center [568, 75] width 278 height 1471
click at [673, 288] on p "**********" at bounding box center [568, 75] width 278 height 1471
click at [458, 194] on span "**********" at bounding box center [464, 189] width 57 height 9
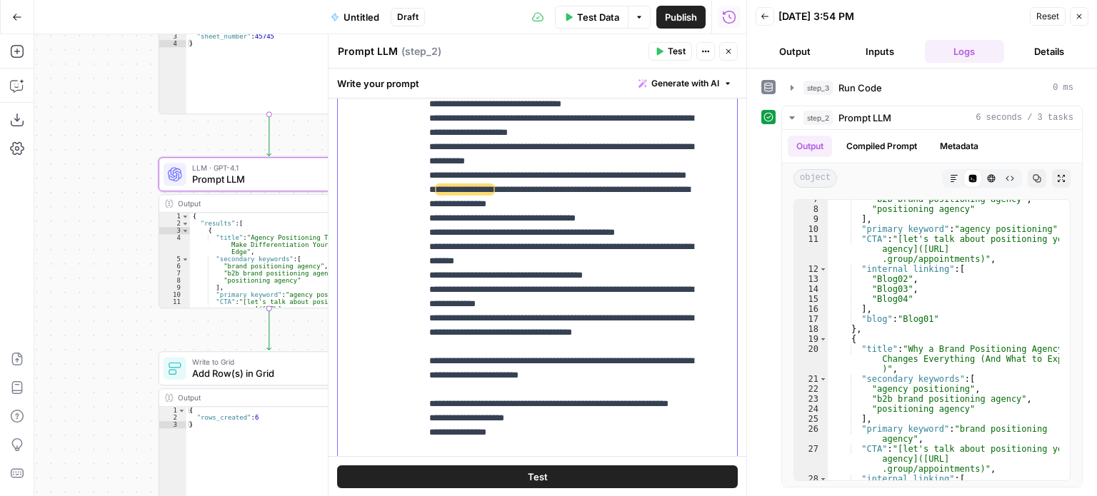
drag, startPoint x: 545, startPoint y: 275, endPoint x: 594, endPoint y: 273, distance: 48.6
click at [594, 273] on p "**********" at bounding box center [568, 75] width 278 height 1471
click at [505, 301] on p "**********" at bounding box center [568, 68] width 278 height 1456
drag, startPoint x: 454, startPoint y: 288, endPoint x: 628, endPoint y: 283, distance: 173.5
click at [628, 283] on p "**********" at bounding box center [568, 68] width 278 height 1456
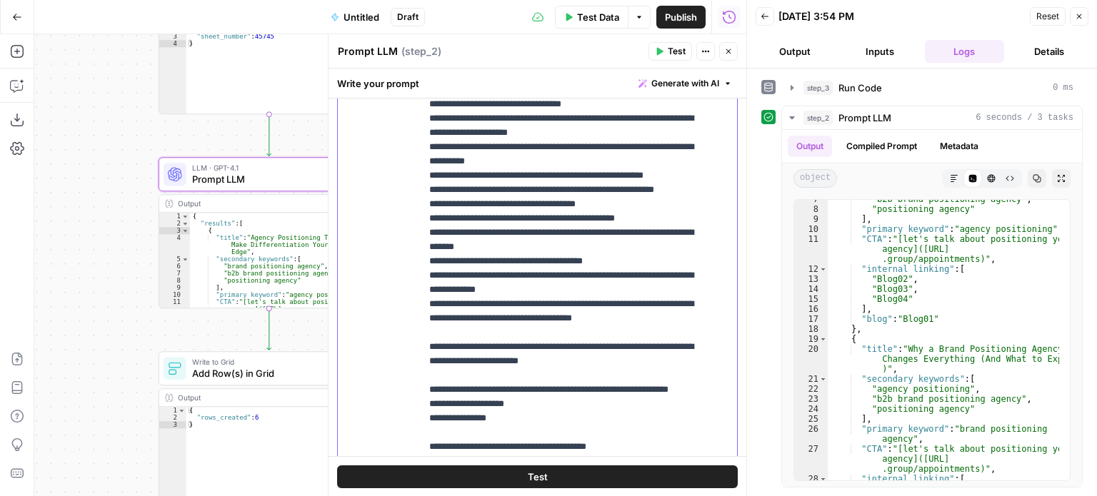
drag, startPoint x: 432, startPoint y: 303, endPoint x: 635, endPoint y: 303, distance: 202.7
click at [635, 303] on p "**********" at bounding box center [568, 68] width 278 height 1456
click at [480, 308] on p "**********" at bounding box center [568, 68] width 278 height 1456
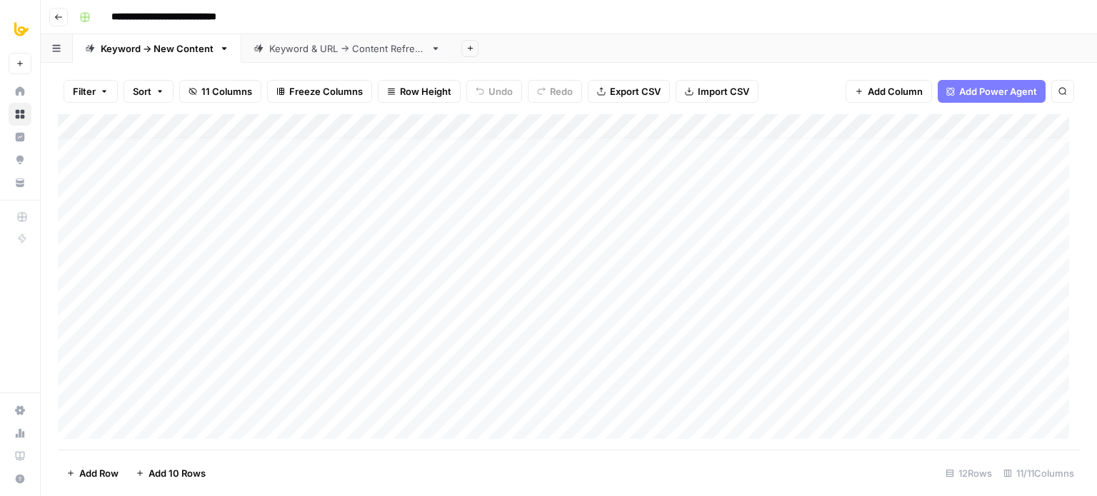
scroll to position [14, 0]
click at [851, 120] on div "Add Column" at bounding box center [569, 282] width 1022 height 336
click at [851, 120] on div at bounding box center [859, 128] width 119 height 29
click at [795, 97] on div "Filter Sort 11 Columns Freeze Columns Row Height Undo Redo Export CSV Import CS…" at bounding box center [569, 92] width 1022 height 46
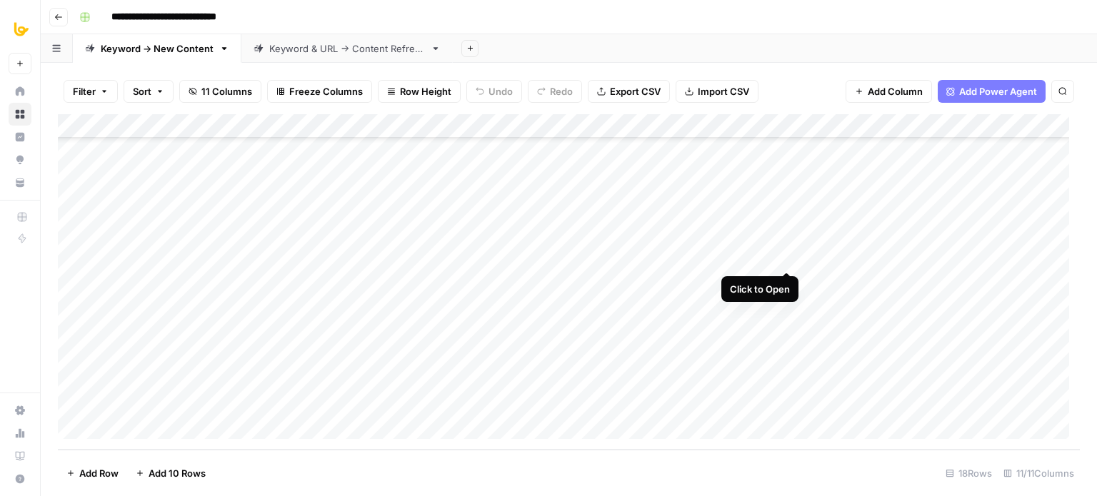
click at [785, 253] on div "Add Column" at bounding box center [569, 282] width 1022 height 336
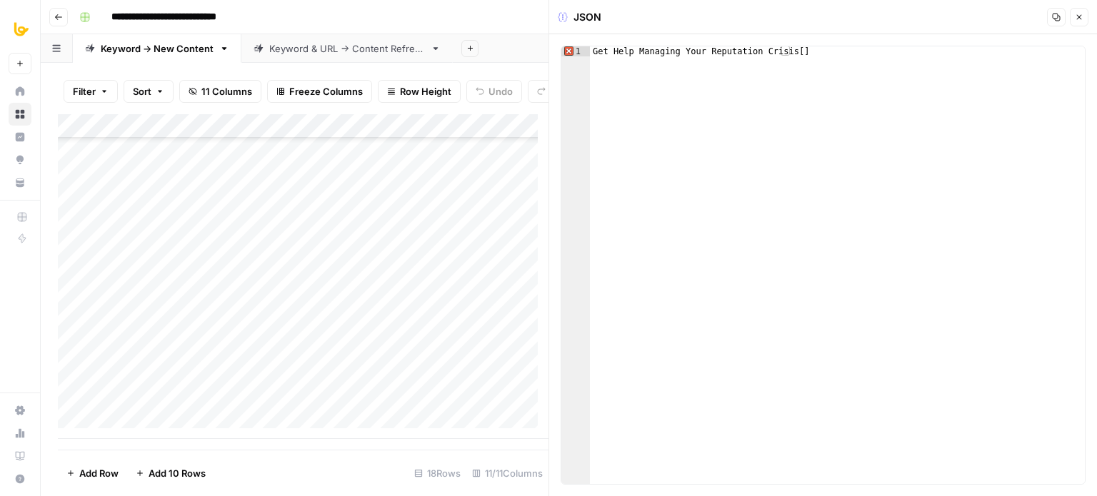
click at [1079, 14] on icon "button" at bounding box center [1078, 17] width 9 height 9
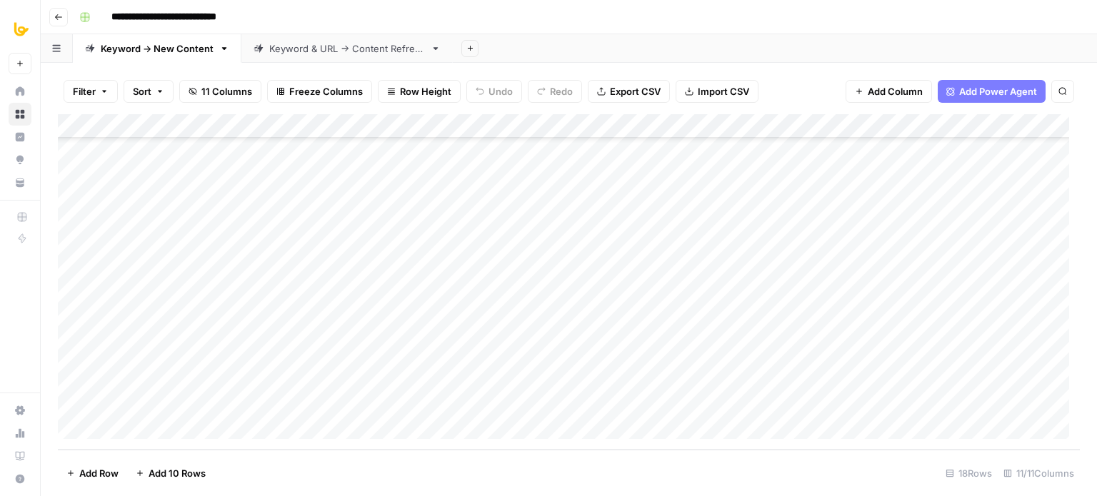
click at [785, 278] on div "Add Column" at bounding box center [569, 282] width 1022 height 336
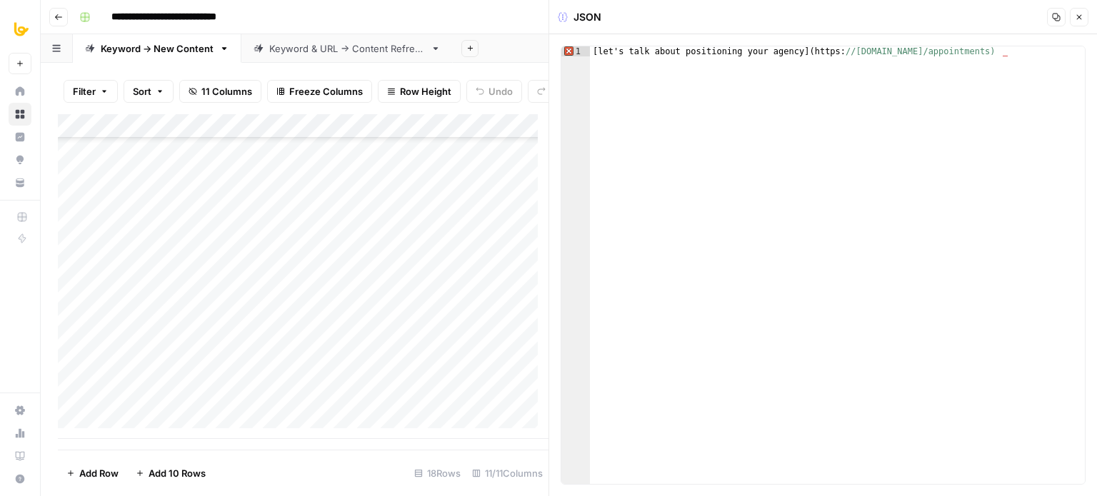
click at [1074, 21] on button "Close" at bounding box center [1078, 17] width 19 height 19
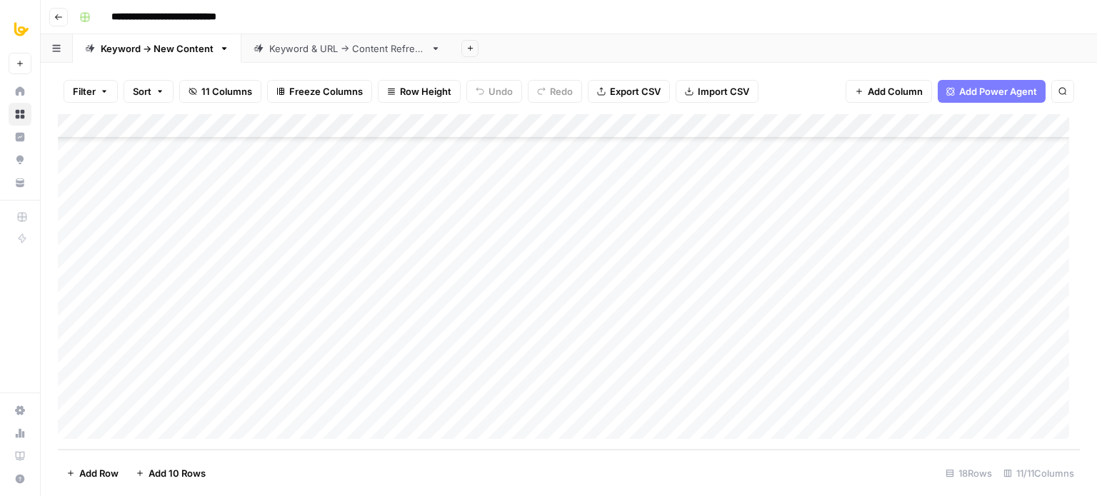
click at [788, 121] on div "Add Column" at bounding box center [569, 282] width 1022 height 336
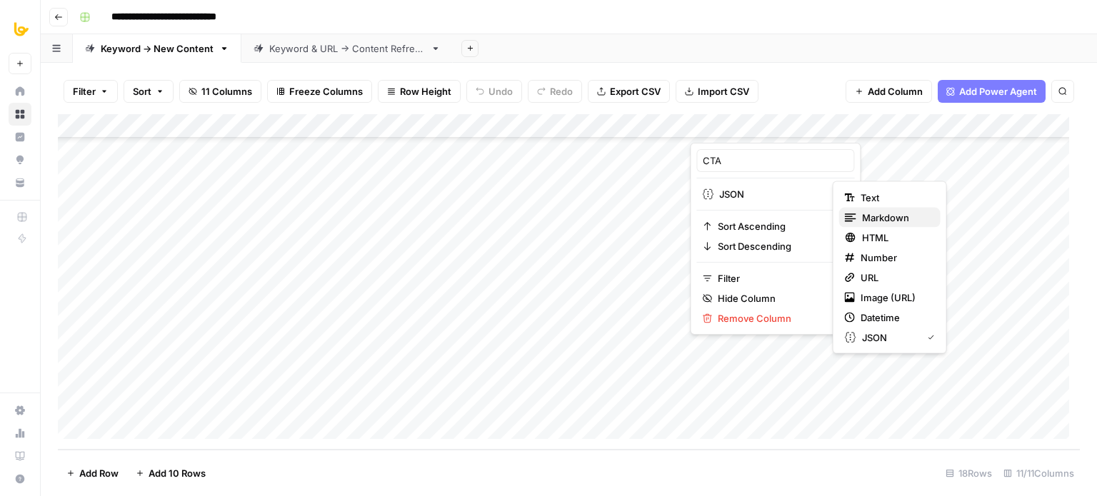
click at [860, 216] on div "Markdown" at bounding box center [890, 218] width 90 height 14
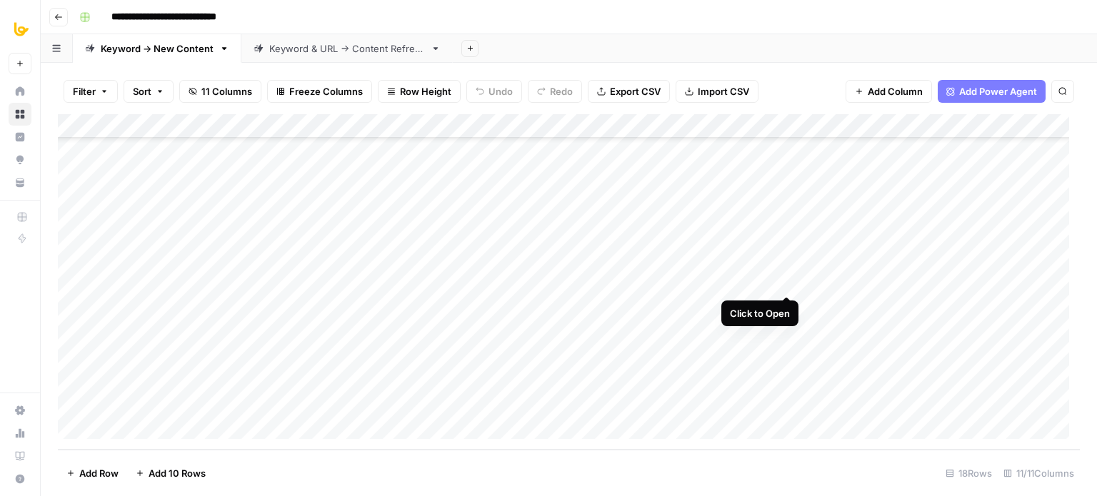
click at [787, 282] on div "Add Column" at bounding box center [569, 282] width 1022 height 336
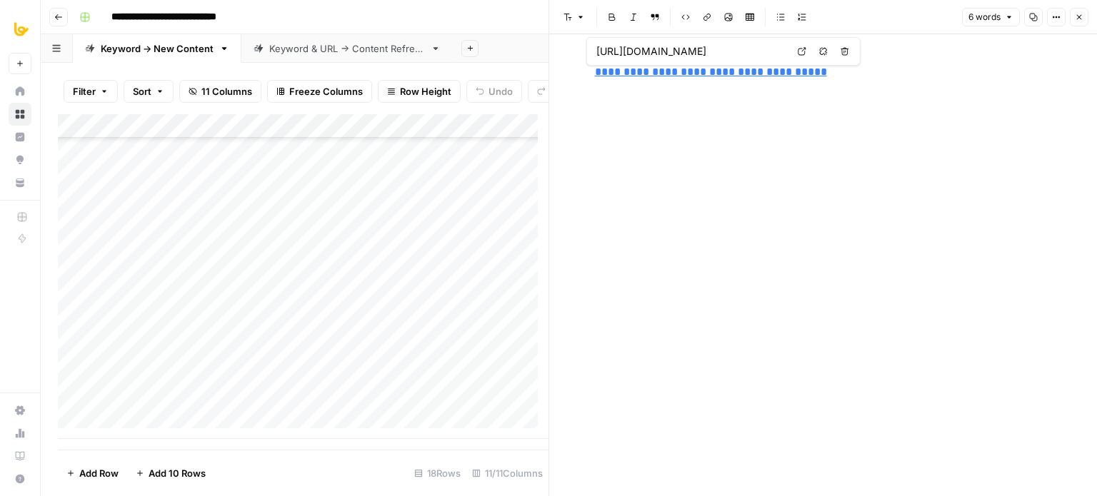
click at [1082, 15] on icon "button" at bounding box center [1078, 17] width 9 height 9
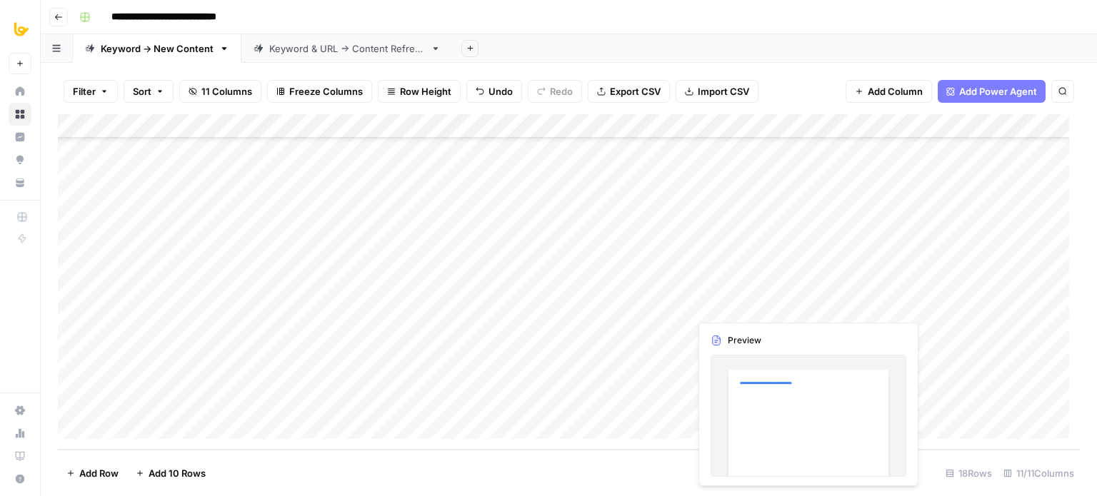
click at [729, 307] on div "Add Column" at bounding box center [569, 282] width 1022 height 336
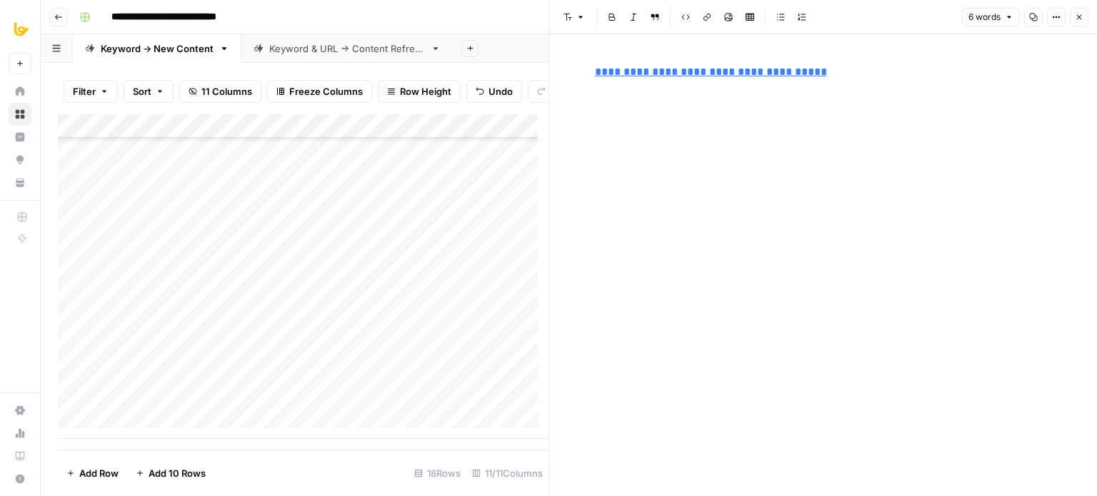
click at [1080, 18] on icon "button" at bounding box center [1078, 17] width 9 height 9
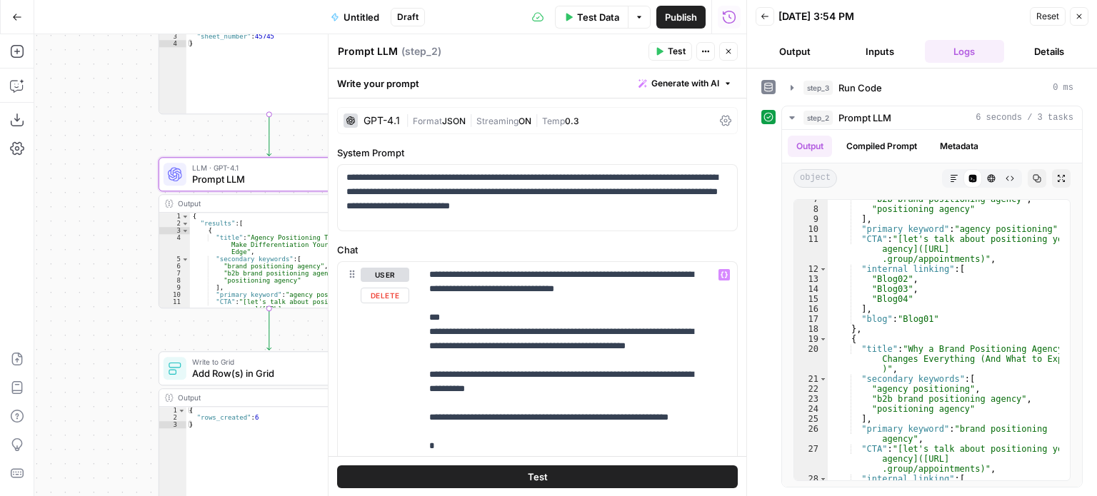
scroll to position [686, 0]
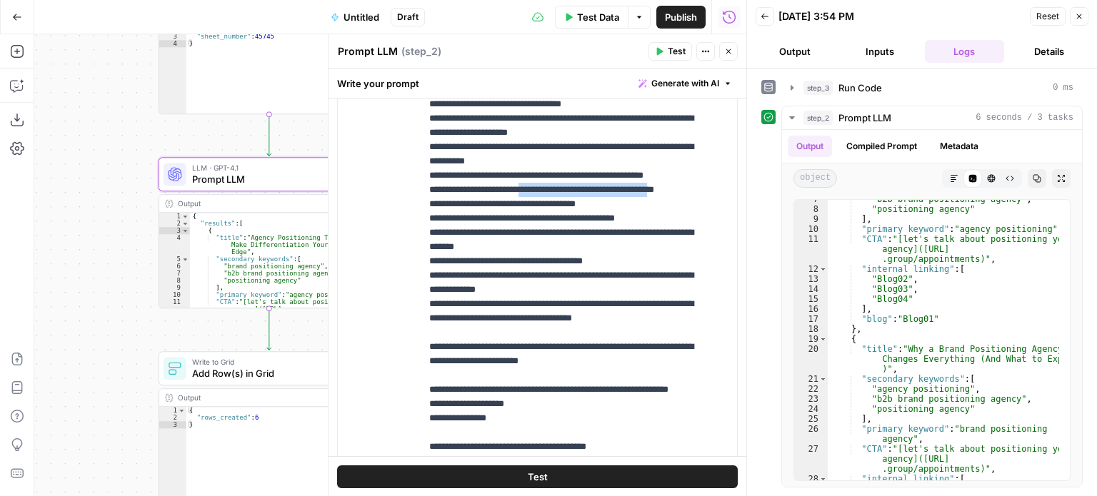
click at [635, 300] on p "**********" at bounding box center [568, 68] width 278 height 1456
click at [630, 288] on p "**********" at bounding box center [568, 61] width 278 height 1442
drag, startPoint x: 523, startPoint y: 273, endPoint x: 483, endPoint y: 279, distance: 40.4
click at [483, 279] on p "**********" at bounding box center [568, 61] width 278 height 1442
click at [661, 56] on button "Test" at bounding box center [670, 51] width 44 height 19
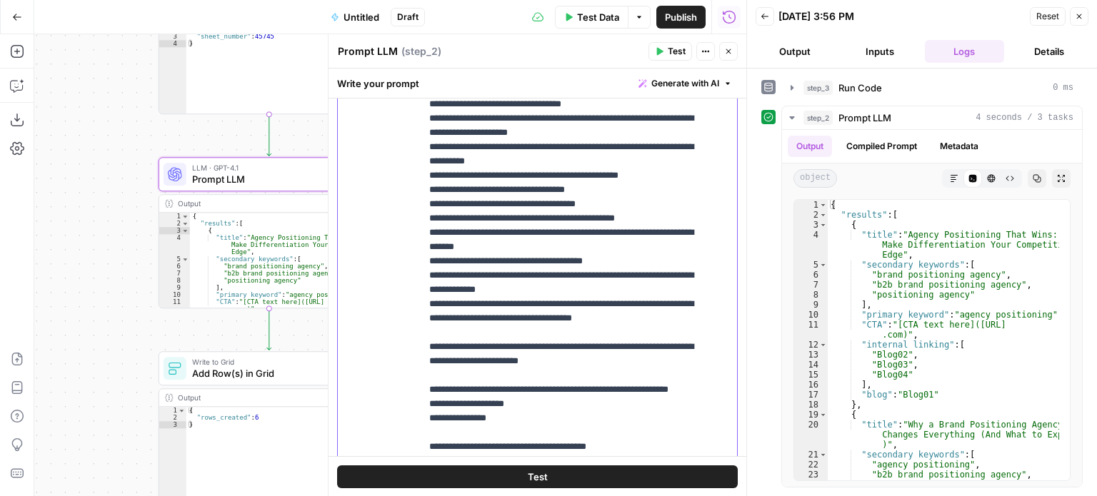
click at [654, 280] on p "**********" at bounding box center [568, 61] width 278 height 1442
drag, startPoint x: 647, startPoint y: 288, endPoint x: 413, endPoint y: 292, distance: 234.2
click at [413, 292] on div "**********" at bounding box center [537, 328] width 399 height 615
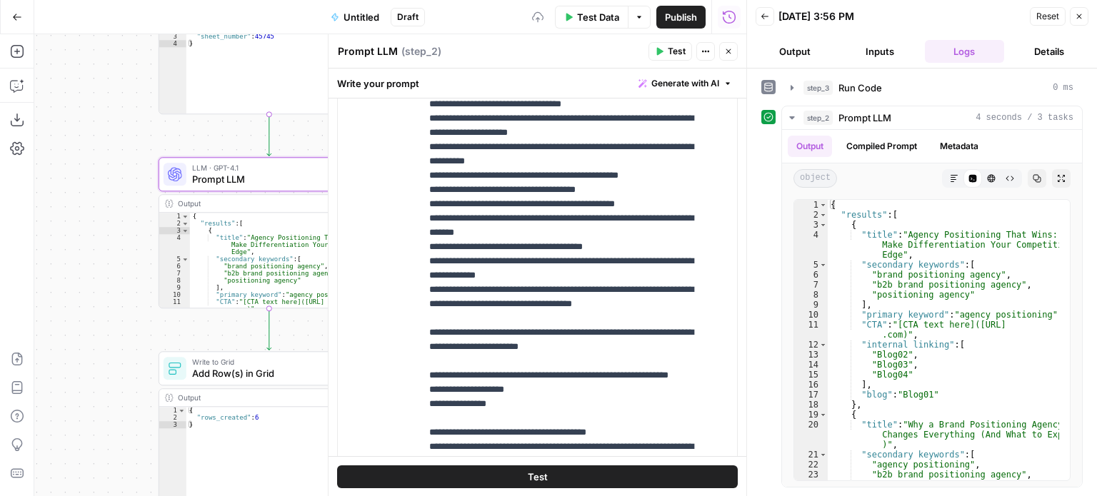
click at [663, 46] on button "Test" at bounding box center [670, 51] width 44 height 19
click at [603, 288] on p "**********" at bounding box center [568, 54] width 278 height 1428
type input "CTA text"
click at [680, 85] on div "1 of 2 Previous match Next Match Replace Close" at bounding box center [677, 91] width 74 height 13
click at [682, 89] on icon "button" at bounding box center [679, 91] width 7 height 7
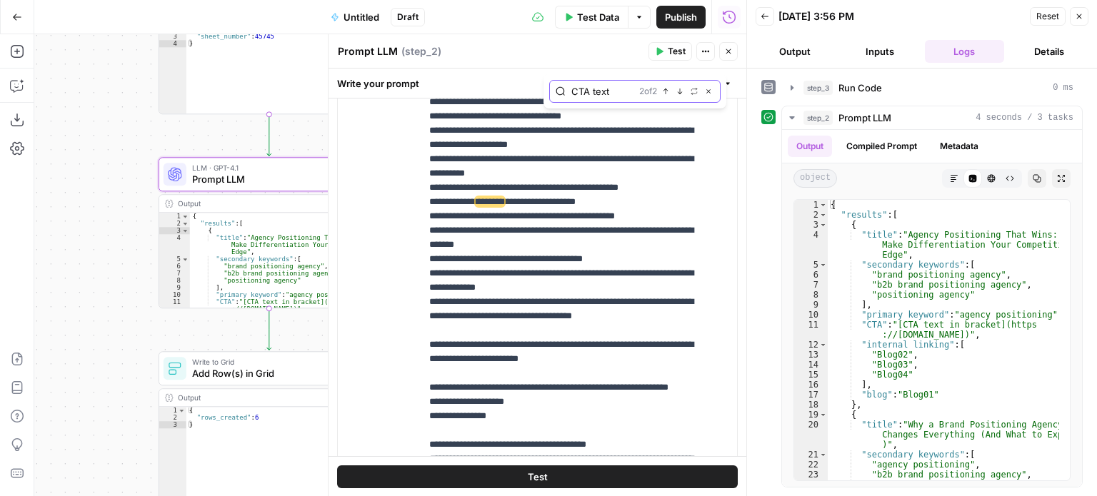
scroll to position [643, 0]
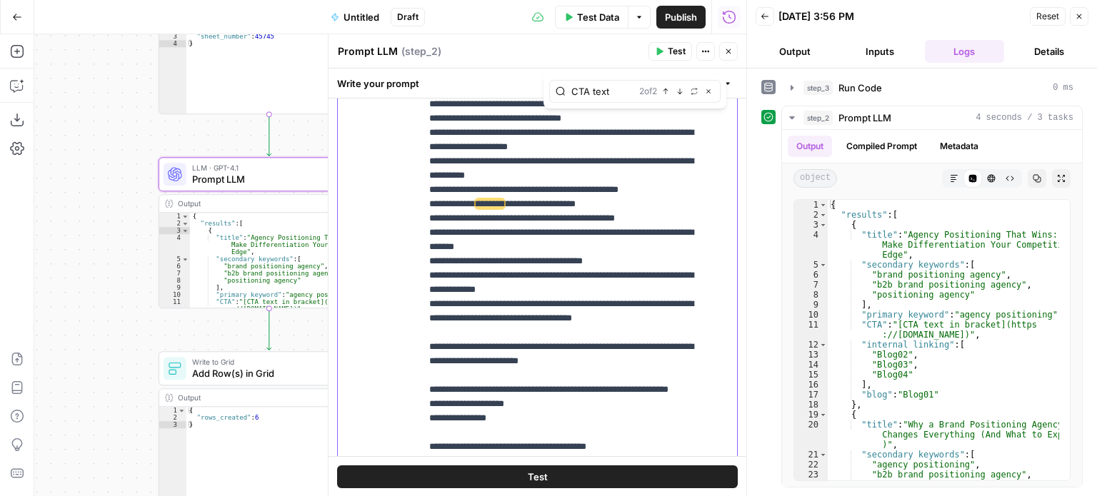
click at [504, 208] on span "********" at bounding box center [489, 203] width 29 height 9
click at [662, 303] on p "**********" at bounding box center [568, 69] width 278 height 1428
drag, startPoint x: 675, startPoint y: 302, endPoint x: 374, endPoint y: 308, distance: 301.3
click at [374, 308] on div "**********" at bounding box center [537, 299] width 399 height 615
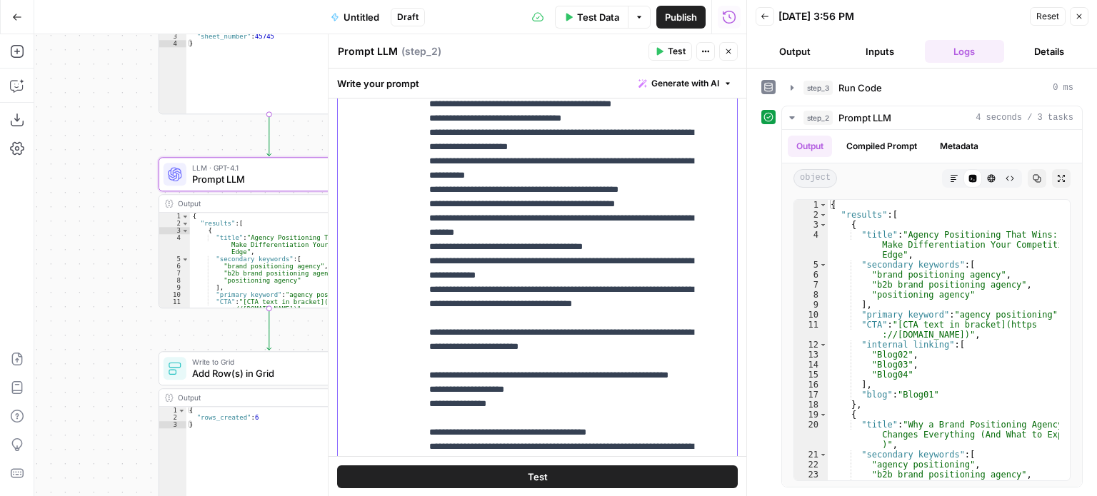
click at [586, 208] on p "**********" at bounding box center [568, 61] width 278 height 1413
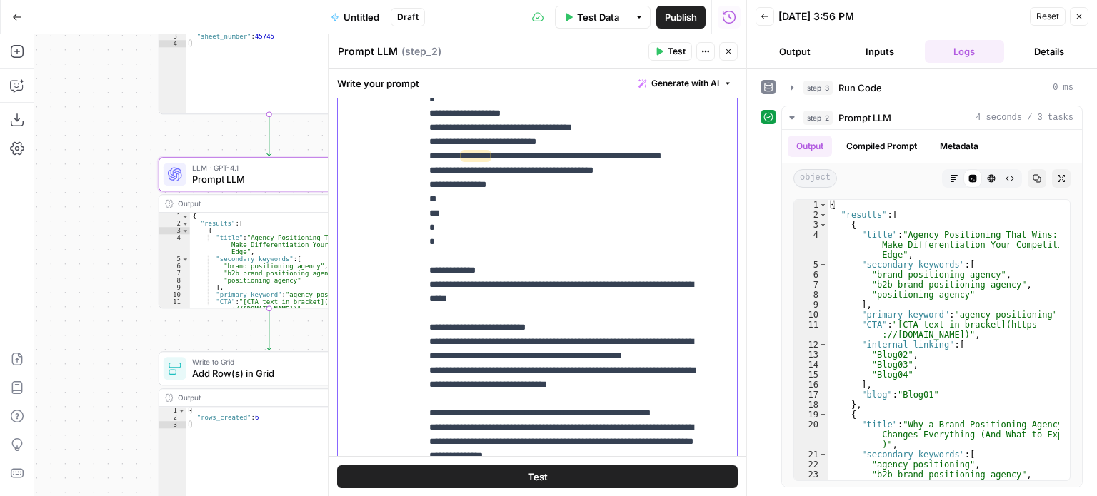
scroll to position [0, 0]
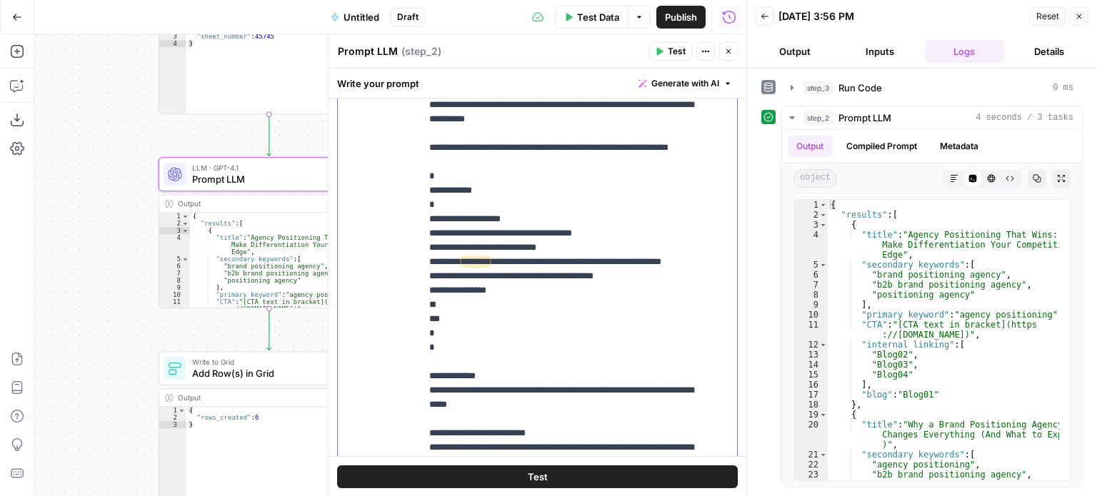
drag, startPoint x: 593, startPoint y: 236, endPoint x: 578, endPoint y: 143, distance: 94.7
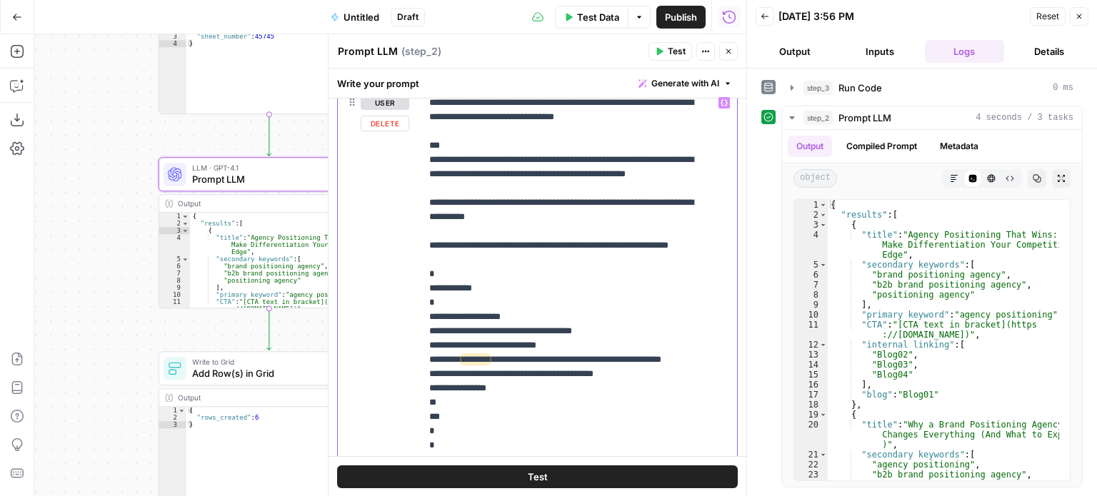
scroll to position [54, 0]
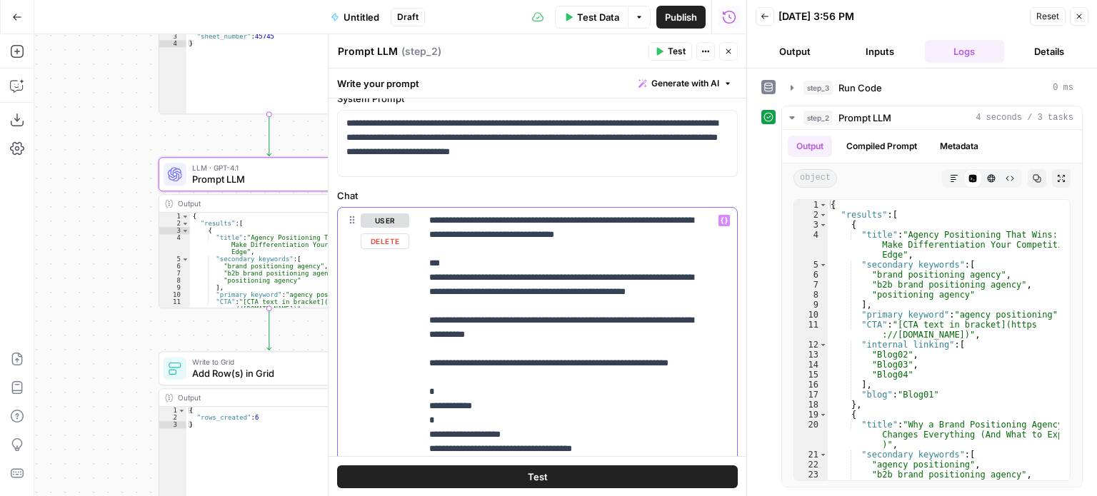
drag, startPoint x: 585, startPoint y: 299, endPoint x: 585, endPoint y: 173, distance: 125.6
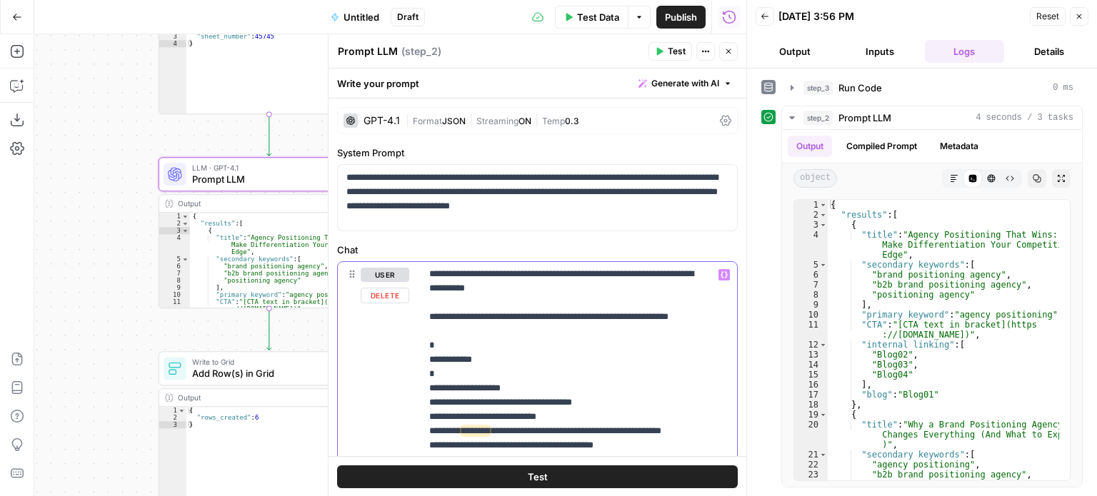
drag, startPoint x: 613, startPoint y: 274, endPoint x: 612, endPoint y: 400, distance: 126.4
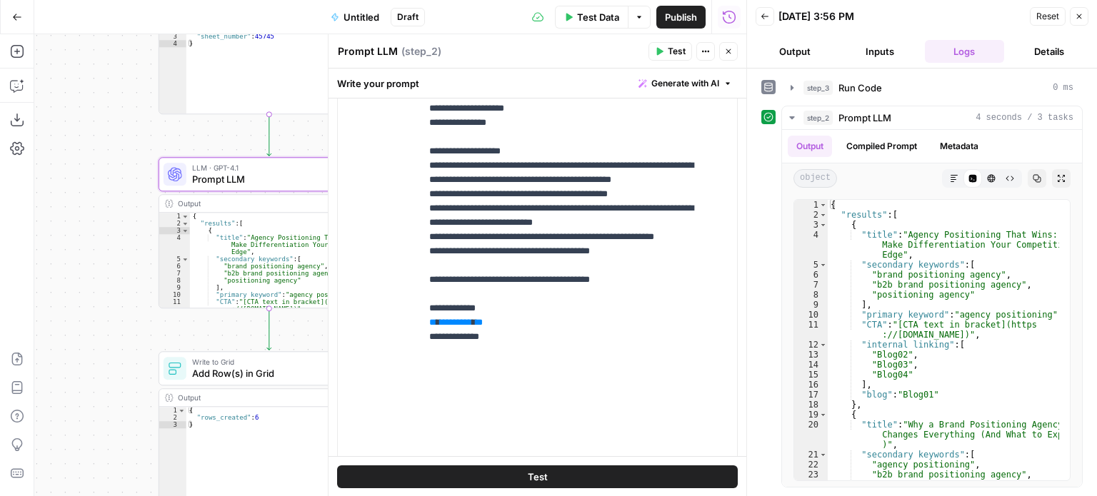
scroll to position [463, 0]
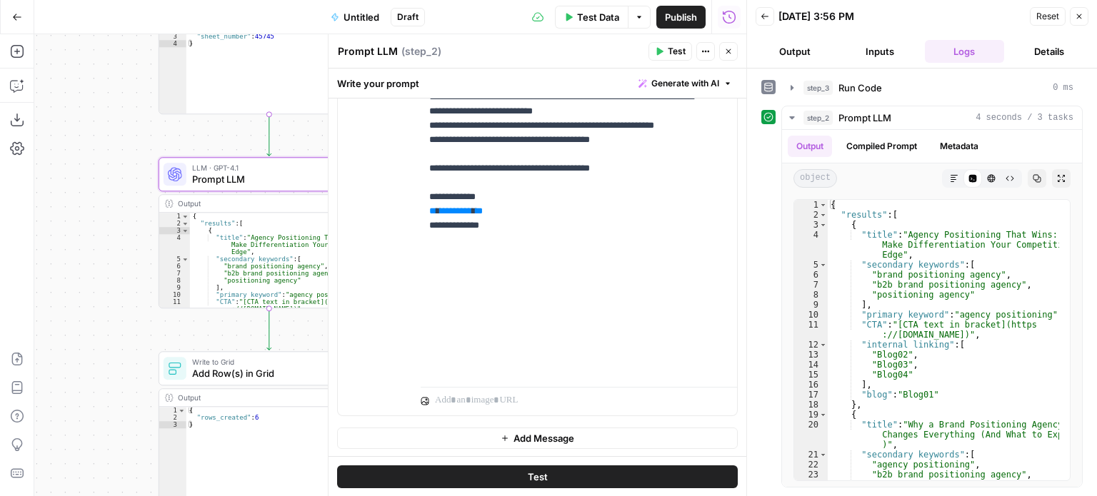
drag, startPoint x: 640, startPoint y: 283, endPoint x: 630, endPoint y: 425, distance: 141.7
drag, startPoint x: 497, startPoint y: 342, endPoint x: 392, endPoint y: 341, distance: 104.9
click at [405, 345] on div "**********" at bounding box center [537, 106] width 399 height 615
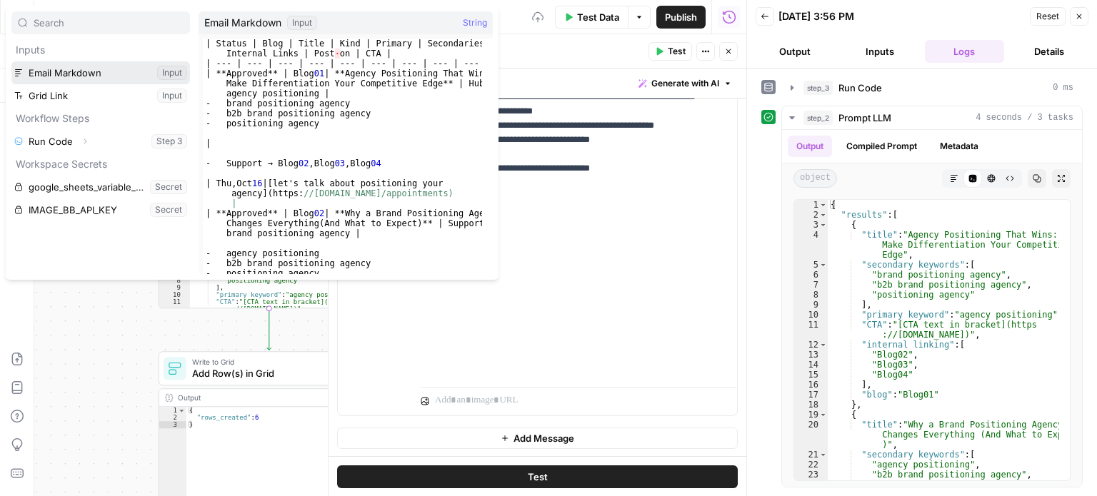
click at [113, 70] on button "Select variable Email Markdown" at bounding box center [100, 72] width 178 height 23
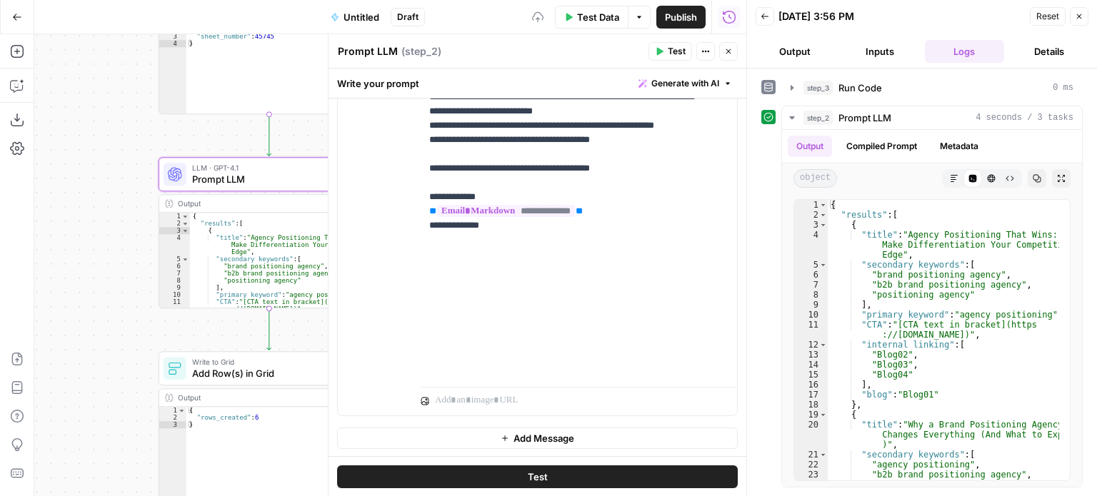
click at [662, 54] on icon "button" at bounding box center [659, 51] width 9 height 9
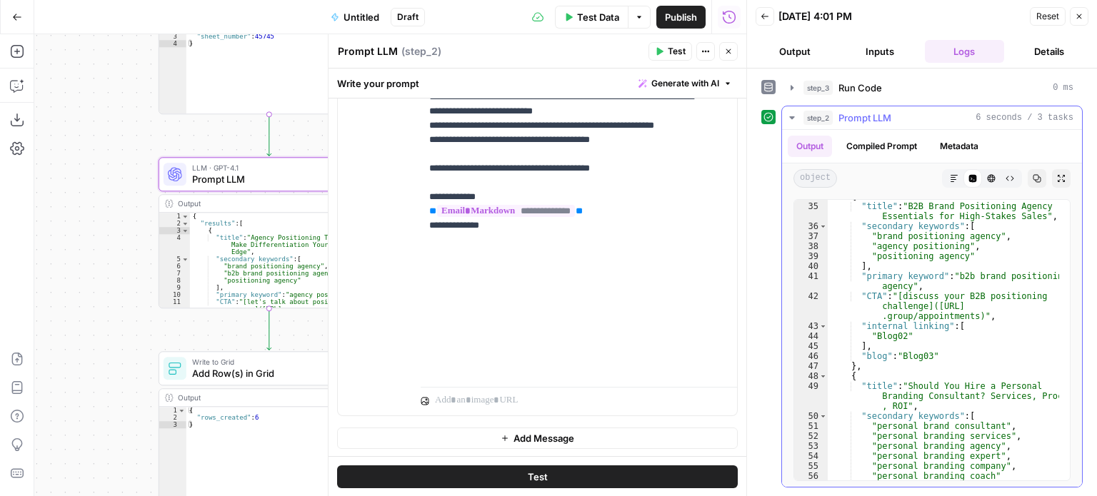
scroll to position [428, 0]
click at [729, 50] on icon "button" at bounding box center [728, 51] width 5 height 5
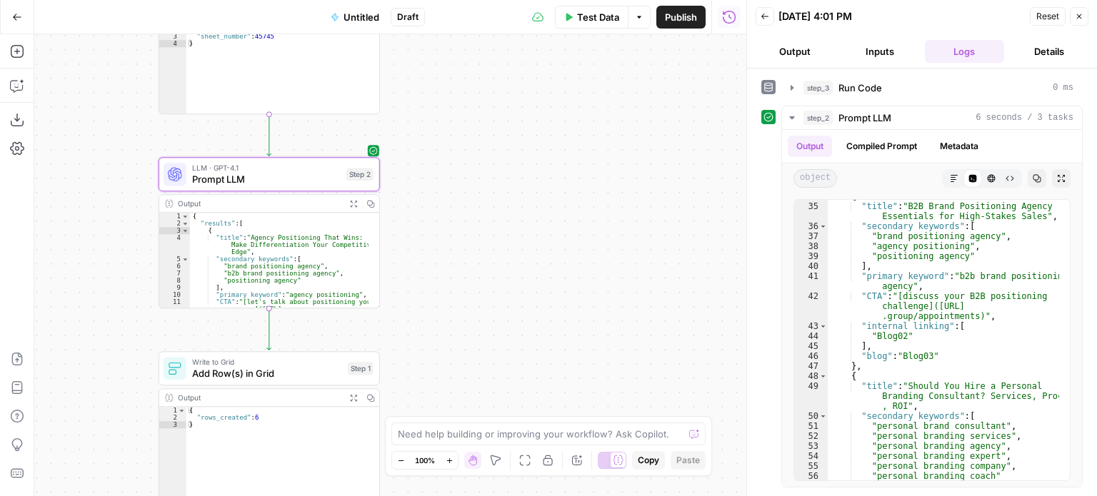
click at [614, 179] on div "Workflow Input Settings Inputs Run Code · Python Run Code Step 3 Output Expand …" at bounding box center [390, 265] width 712 height 462
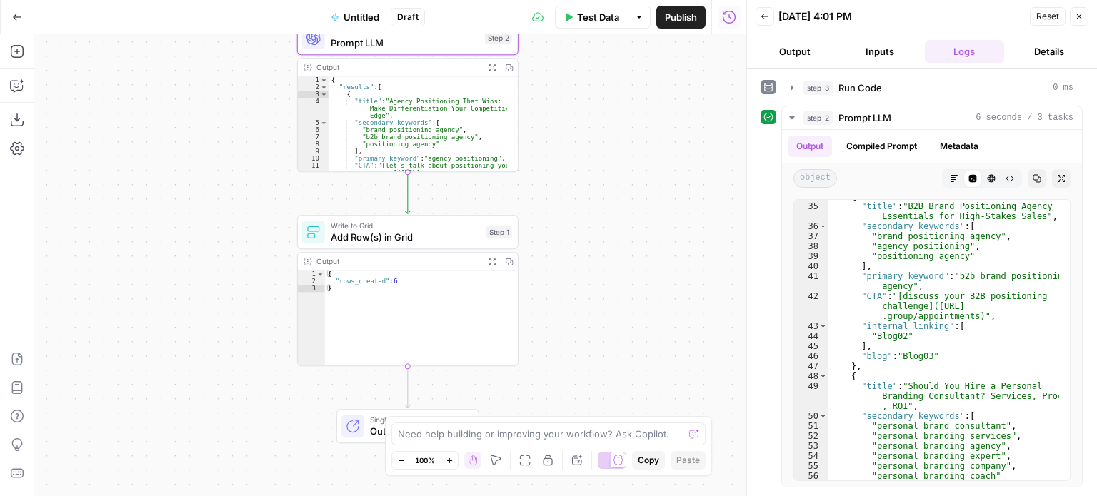
drag, startPoint x: 604, startPoint y: 246, endPoint x: 573, endPoint y: 188, distance: 66.4
click at [579, 188] on div "Workflow Input Settings Inputs Run Code · Python Run Code Step 3 Output Expand …" at bounding box center [390, 265] width 712 height 462
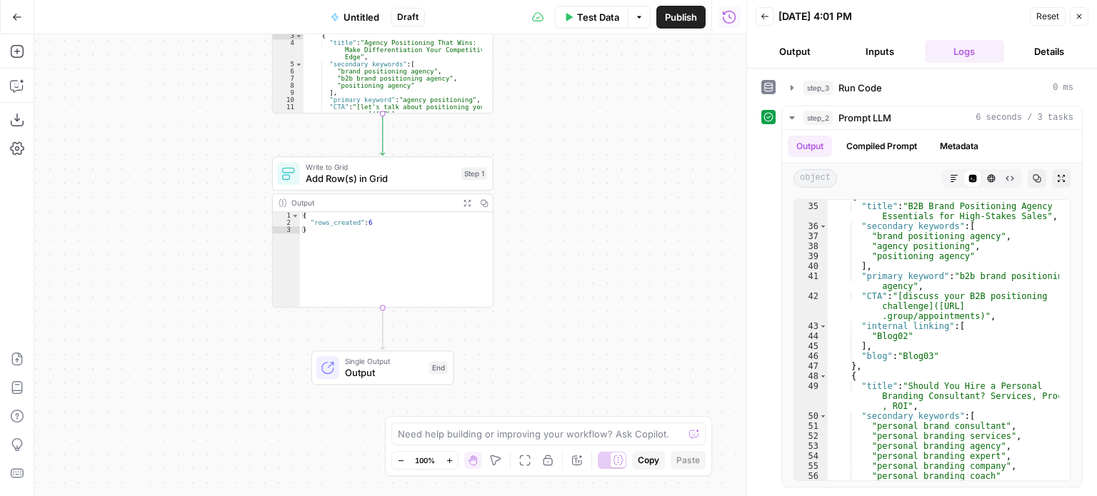
click at [354, 183] on span "Add Row(s) in Grid" at bounding box center [381, 178] width 150 height 14
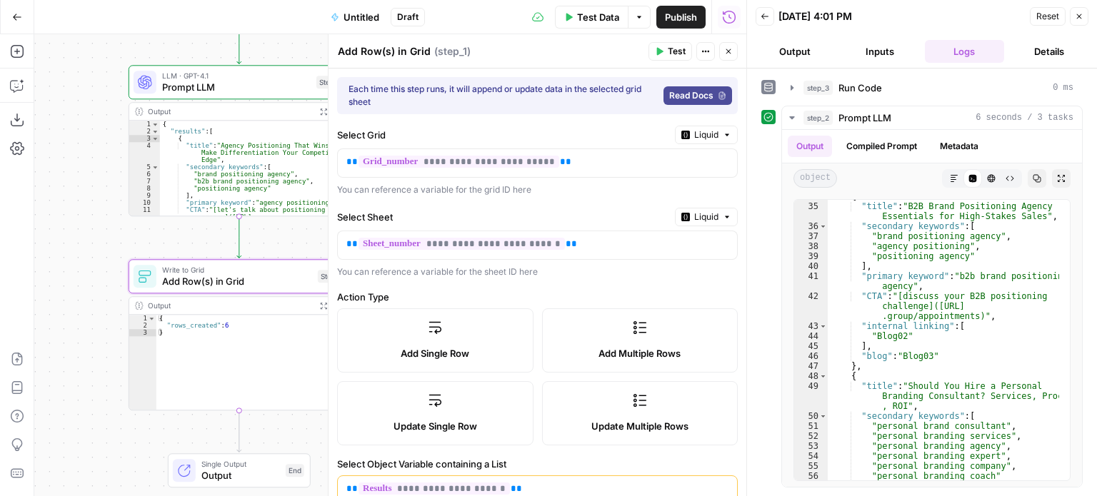
drag, startPoint x: 157, startPoint y: 158, endPoint x: 80, endPoint y: 276, distance: 141.4
click at [80, 276] on div "Workflow Input Settings Inputs Run Code · Python Run Code Step 3 Output Expand …" at bounding box center [390, 265] width 712 height 462
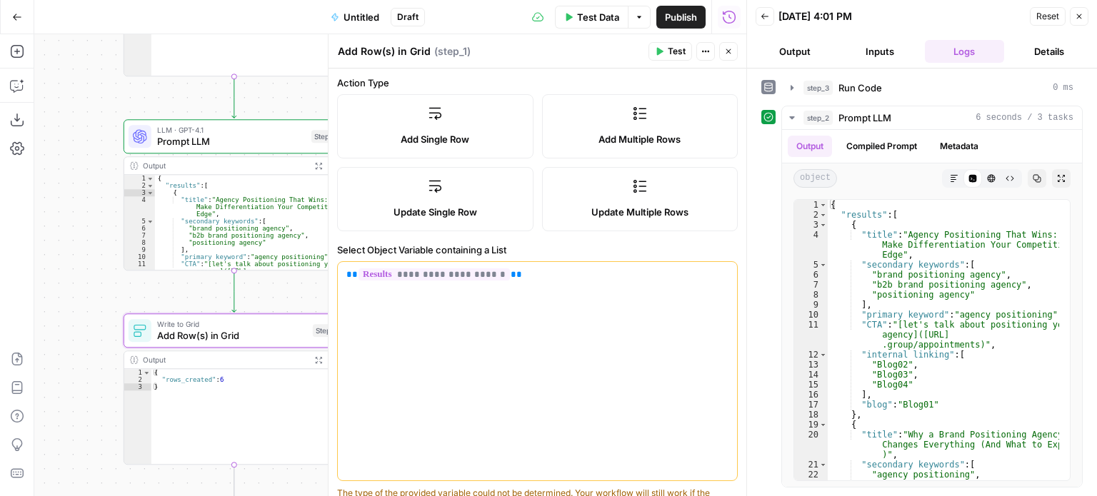
scroll to position [535, 0]
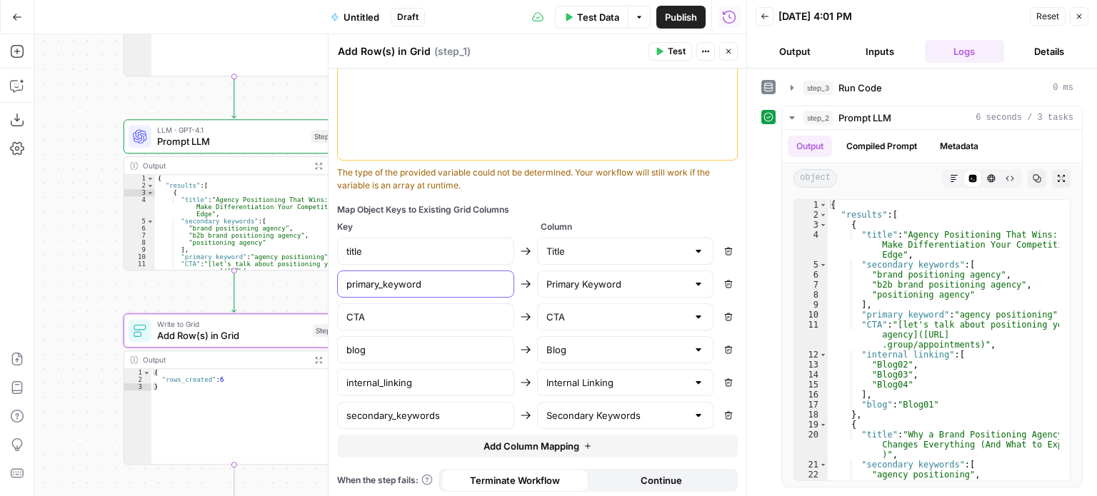
click at [384, 288] on input "primary_keyword" at bounding box center [425, 284] width 158 height 14
click at [382, 382] on input "internal_linking" at bounding box center [425, 383] width 158 height 14
type input "internal linking"
click at [397, 412] on input "secondary_keywords" at bounding box center [425, 415] width 158 height 14
type input "secondary keywords"
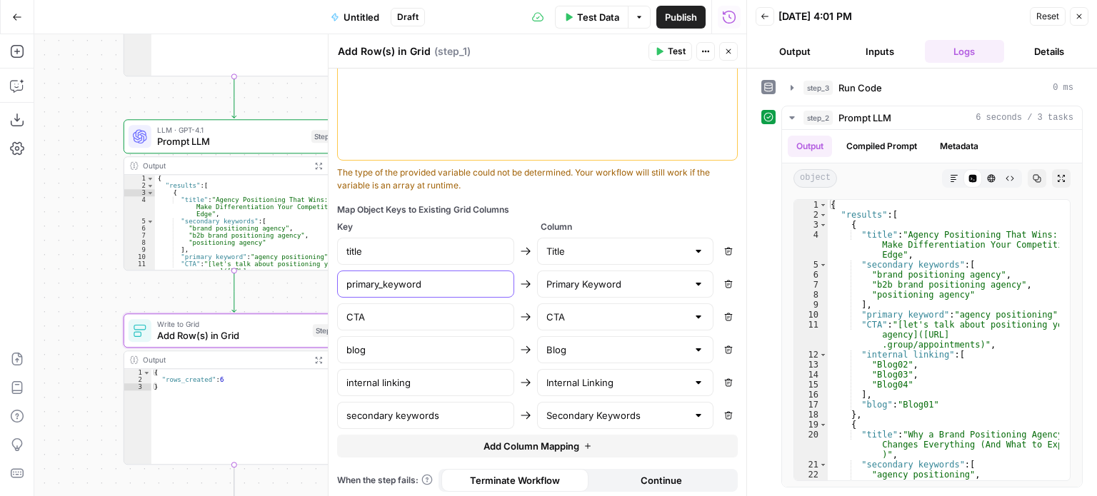
click at [384, 284] on input "primary_keyword" at bounding box center [425, 284] width 158 height 14
type input "primary keyword"
click at [591, 203] on div "Map Object Keys to Existing Grid Columns" at bounding box center [537, 209] width 400 height 13
click at [658, 54] on icon "button" at bounding box center [660, 52] width 6 height 8
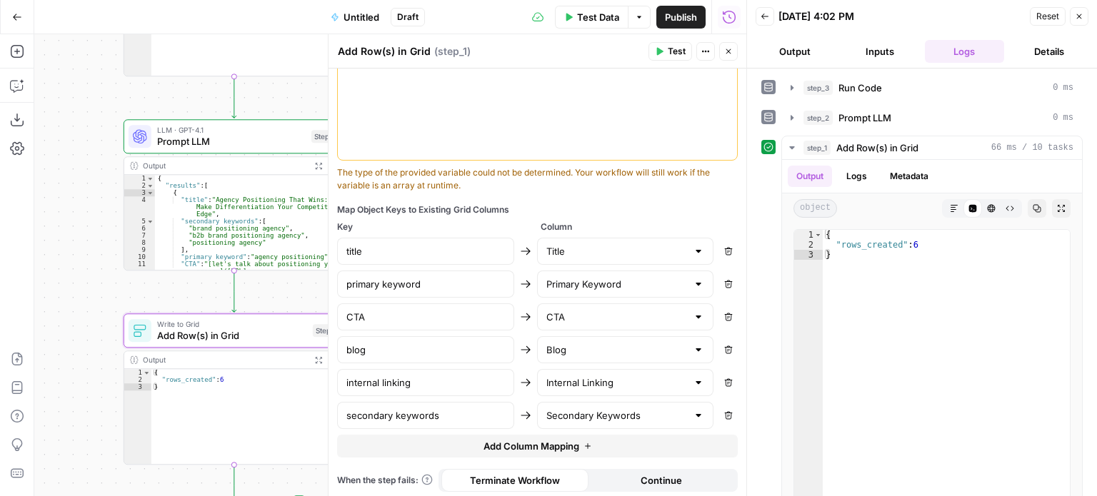
click at [728, 45] on button "Close" at bounding box center [728, 51] width 19 height 19
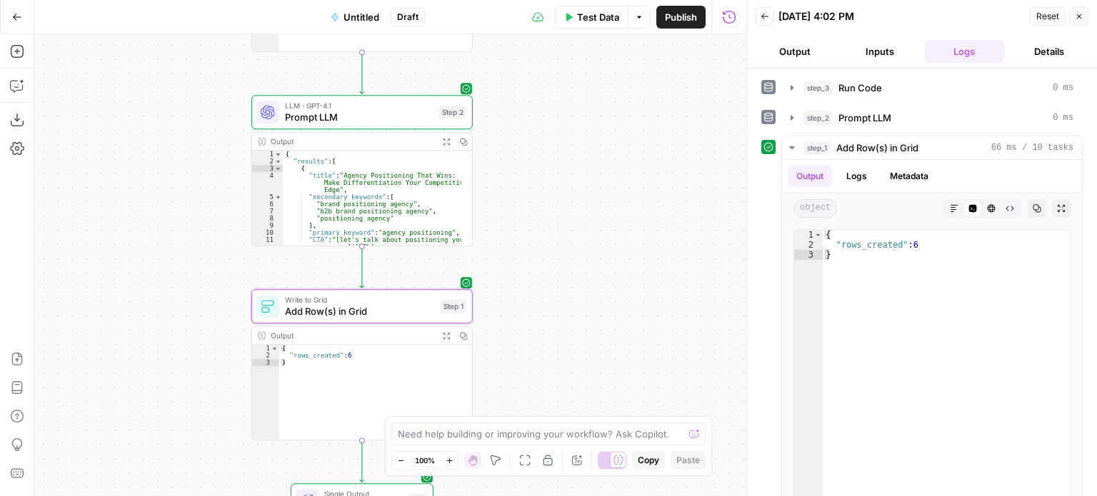
drag, startPoint x: 440, startPoint y: 105, endPoint x: 574, endPoint y: 80, distance: 136.5
click at [573, 81] on div "Workflow Input Settings Inputs Run Code · Python Run Code Step 3 Output Expand …" at bounding box center [390, 265] width 712 height 462
click at [603, 263] on div "Workflow Input Settings Inputs Run Code · Python Run Code Step 3 Output Expand …" at bounding box center [390, 265] width 712 height 462
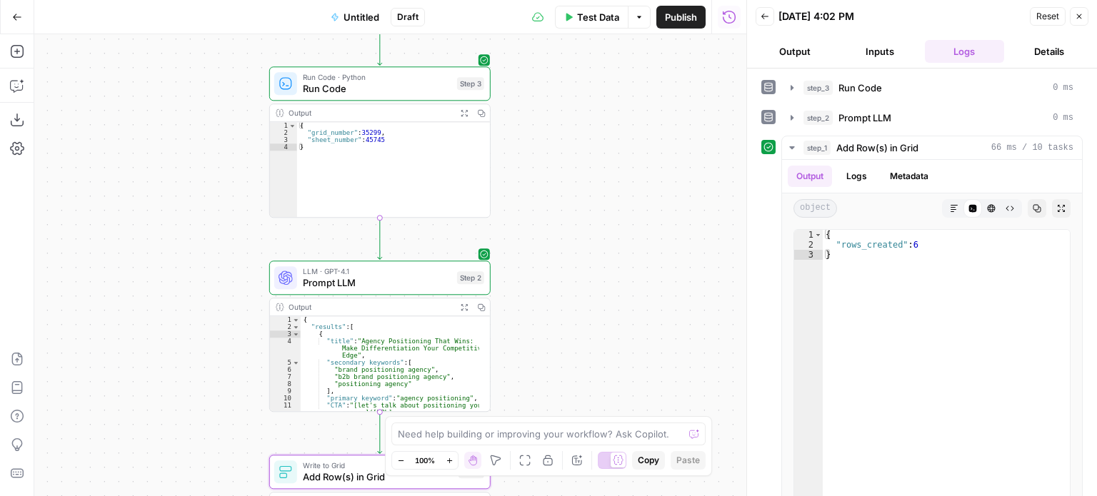
drag, startPoint x: 640, startPoint y: 302, endPoint x: 611, endPoint y: 71, distance: 232.3
click at [608, 46] on div "Workflow Input Settings Inputs Run Code · Python Run Code Step 3 Output Expand …" at bounding box center [390, 265] width 712 height 462
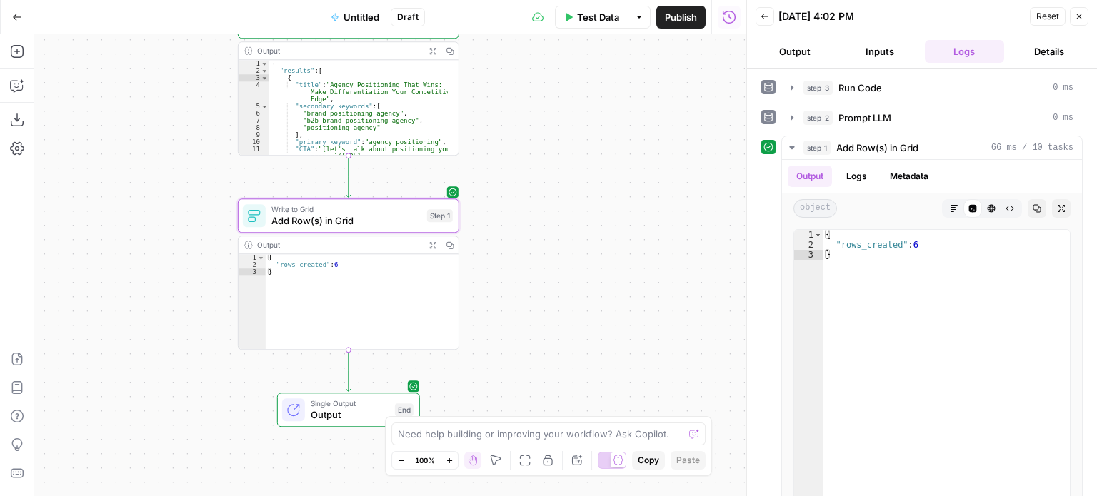
drag, startPoint x: 577, startPoint y: 154, endPoint x: 574, endPoint y: 76, distance: 77.9
click at [574, 76] on div "Workflow Input Settings Inputs Run Code · Python Run Code Step 3 Output Expand …" at bounding box center [390, 265] width 712 height 462
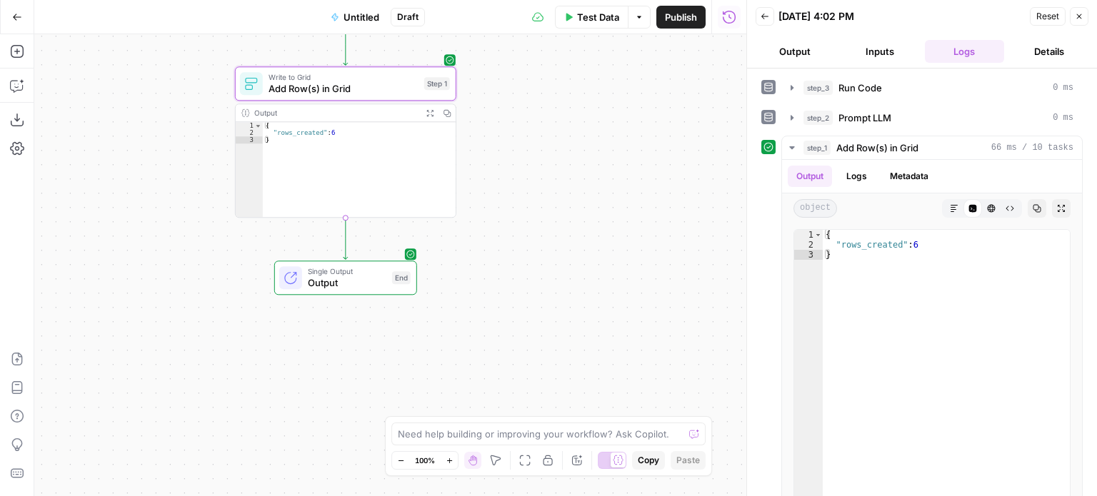
click at [574, 76] on div "Workflow Input Settings Inputs Run Code · Python Run Code Step 3 Output Expand …" at bounding box center [390, 265] width 712 height 462
drag, startPoint x: 574, startPoint y: 76, endPoint x: 579, endPoint y: 268, distance: 192.1
click at [579, 268] on div "Workflow Input Settings Inputs Run Code · Python Run Code Step 3 Output Expand …" at bounding box center [390, 265] width 712 height 462
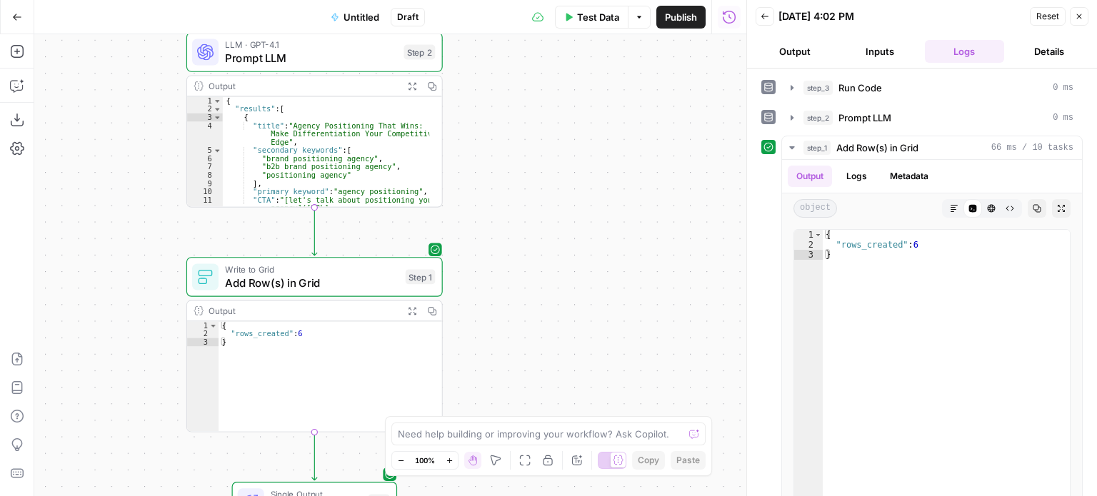
drag, startPoint x: 564, startPoint y: 123, endPoint x: 573, endPoint y: 203, distance: 81.2
click at [568, 222] on div "Workflow Input Settings Inputs Run Code · Python Run Code Step 3 Output Expand …" at bounding box center [390, 265] width 712 height 462
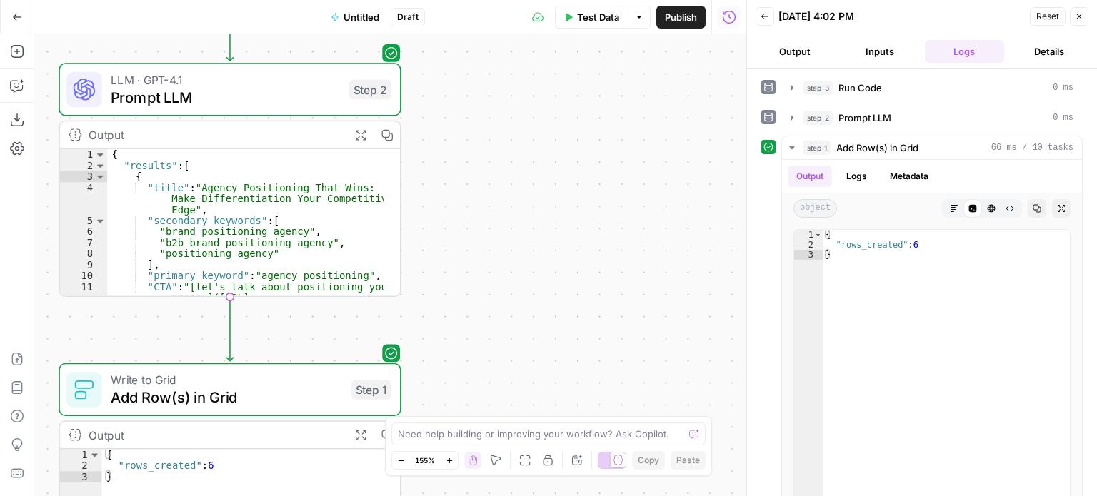
click at [593, 208] on div "Workflow Input Settings Inputs Run Code · Python Run Code Step 3 Output Expand …" at bounding box center [390, 265] width 712 height 462
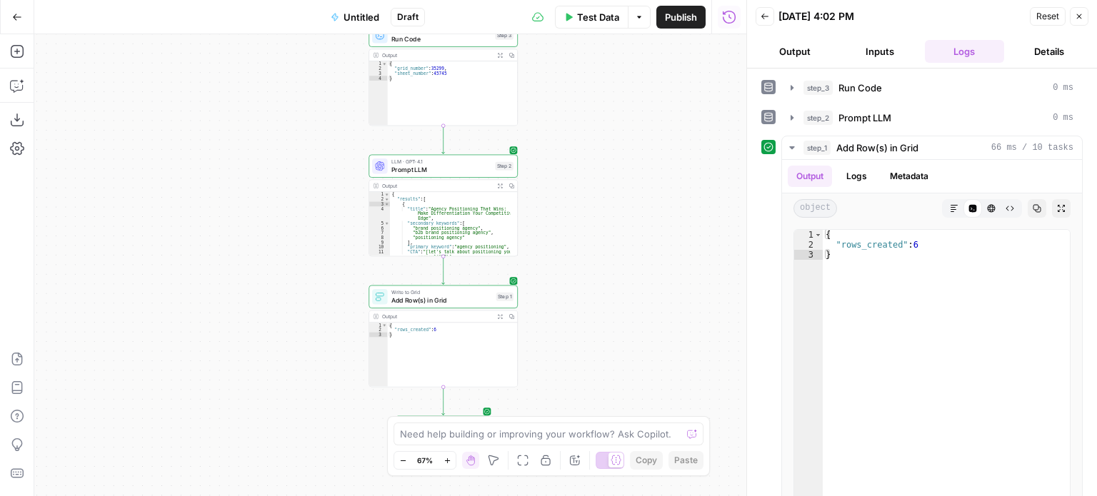
drag, startPoint x: 593, startPoint y: 163, endPoint x: 597, endPoint y: 213, distance: 49.4
click at [597, 211] on div "Workflow Input Settings Inputs Run Code · Python Run Code Step 3 Output Expand …" at bounding box center [390, 265] width 712 height 462
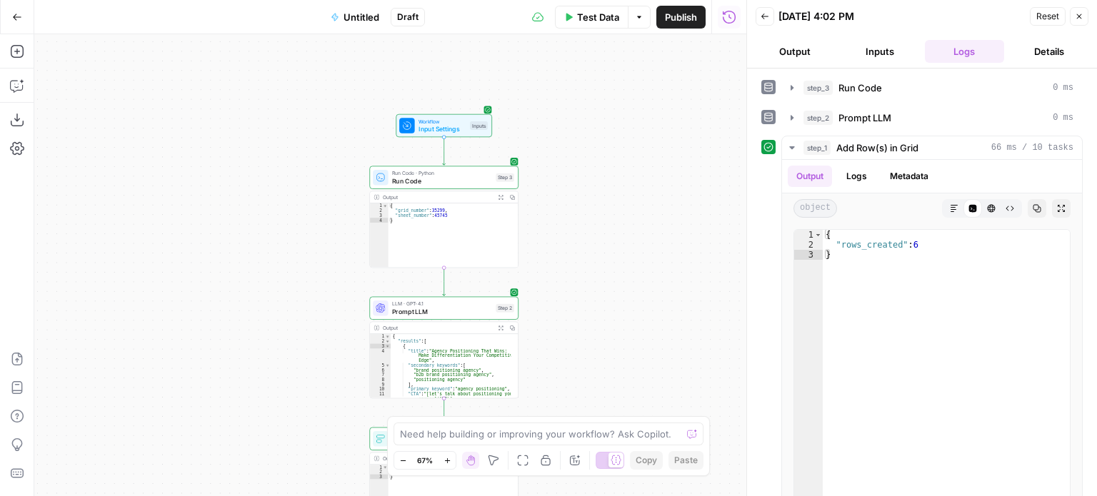
click at [361, 19] on span "Untitled" at bounding box center [361, 17] width 36 height 14
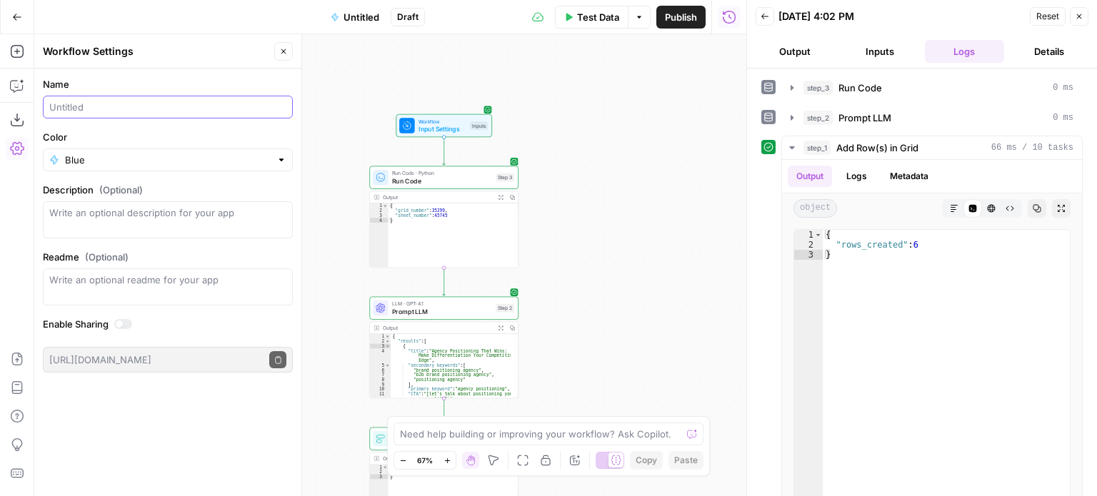
click at [119, 106] on input "Name" at bounding box center [167, 107] width 237 height 14
type input "Email E"
click at [632, 85] on div "Workflow Input Settings Inputs Test Step Run Code · Python Run Code Step 3 Outp…" at bounding box center [390, 265] width 712 height 462
click at [643, 138] on div "Workflow Input Settings Inputs Run Code · Python Run Code Step 3 Output Expand …" at bounding box center [390, 265] width 712 height 462
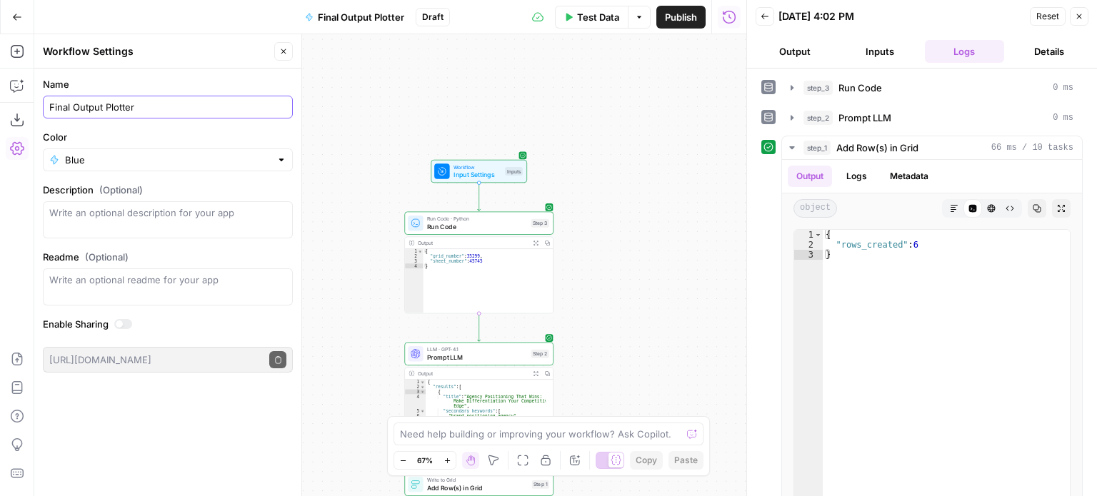
drag, startPoint x: 161, startPoint y: 107, endPoint x: 101, endPoint y: 114, distance: 61.1
click at [101, 114] on div "Final Output Plotter" at bounding box center [168, 107] width 250 height 23
type input "Final Outputs to"
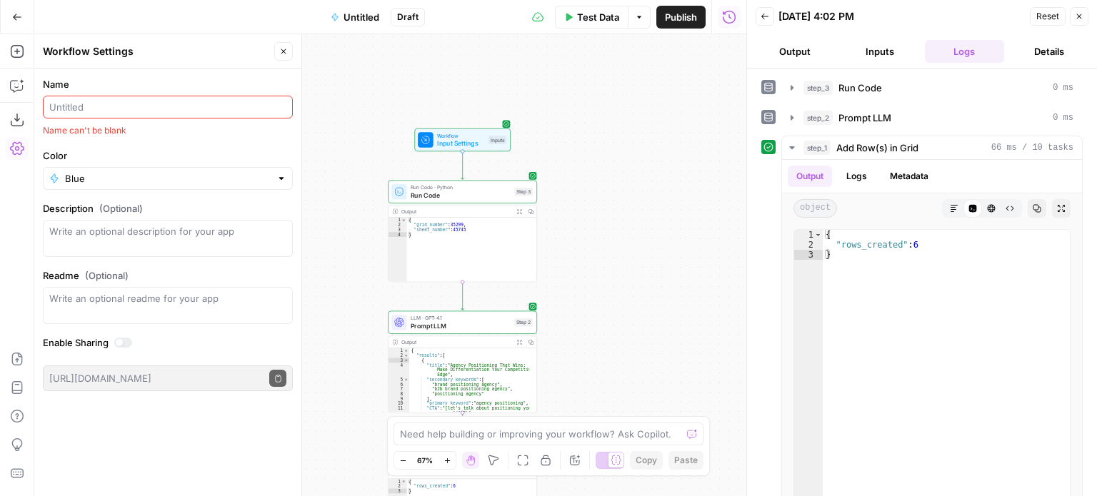
drag, startPoint x: 645, startPoint y: 312, endPoint x: 634, endPoint y: 286, distance: 28.5
click at [634, 286] on div "Workflow Input Settings Inputs Run Code · Python Run Code Step 3 Output Expand …" at bounding box center [390, 265] width 712 height 462
drag, startPoint x: 608, startPoint y: 291, endPoint x: 625, endPoint y: 198, distance: 94.5
click at [629, 166] on div "Workflow Input Settings Inputs Run Code · Python Run Code Step 3 Output Expand …" at bounding box center [390, 265] width 712 height 462
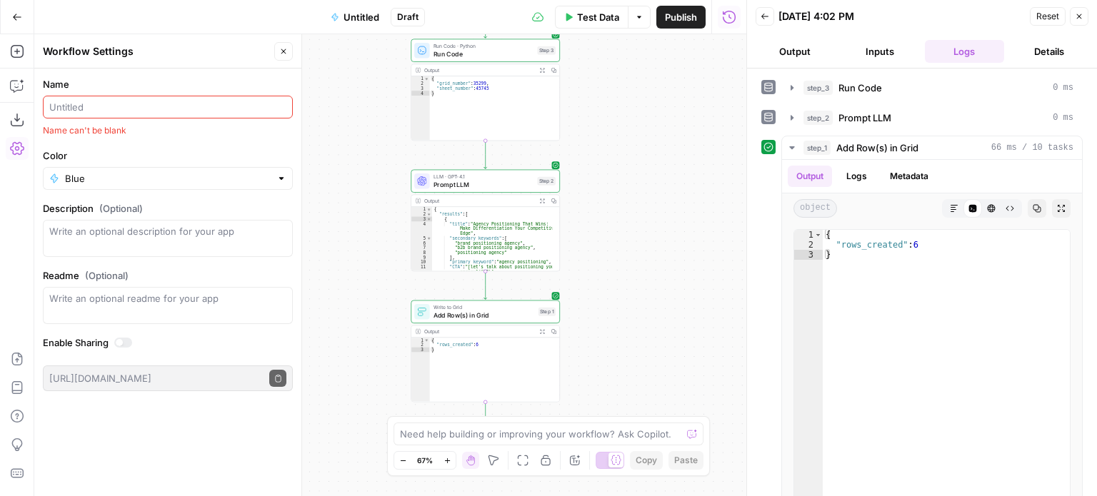
drag, startPoint x: 630, startPoint y: 241, endPoint x: 633, endPoint y: 188, distance: 52.9
click at [633, 188] on div "Workflow Input Settings Inputs Run Code · Python Run Code Step 3 Output Expand …" at bounding box center [390, 265] width 712 height 462
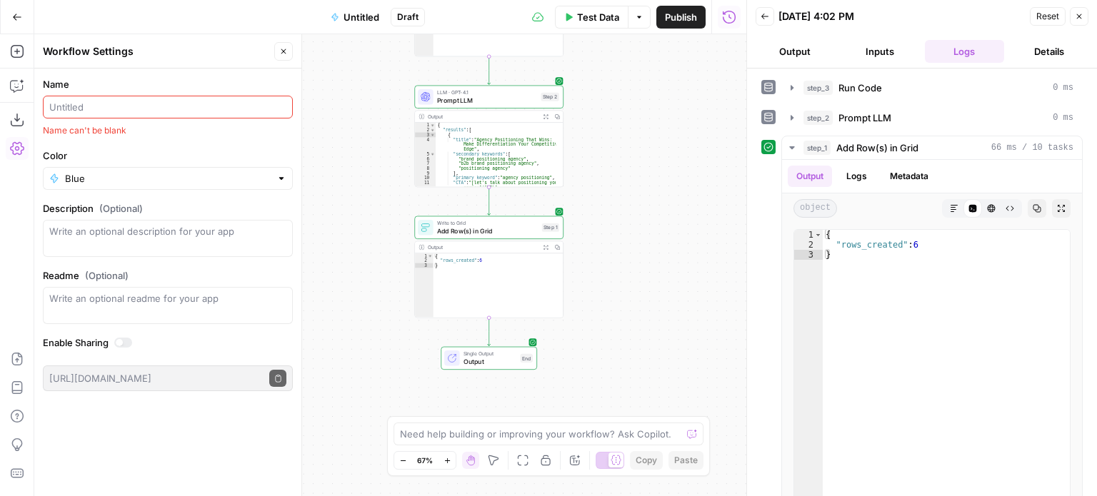
drag, startPoint x: 628, startPoint y: 258, endPoint x: 630, endPoint y: 204, distance: 53.6
click at [630, 204] on div "Workflow Input Settings Inputs Run Code · Python Run Code Step 3 Output Expand …" at bounding box center [390, 265] width 712 height 462
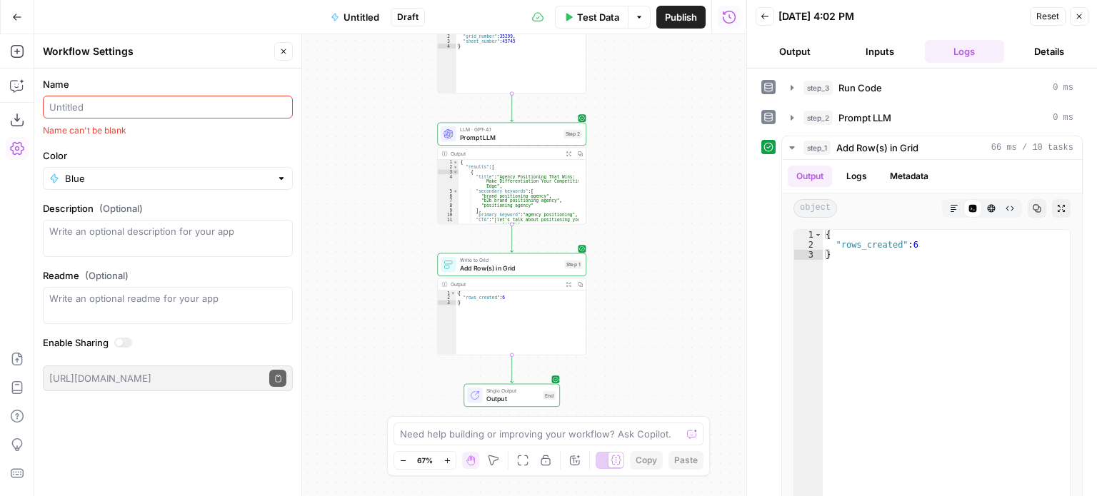
drag, startPoint x: 643, startPoint y: 298, endPoint x: 671, endPoint y: 380, distance: 86.7
click at [672, 380] on div "Workflow Input Settings Inputs Run Code · Python Run Code Step 3 Output Expand …" at bounding box center [390, 265] width 712 height 462
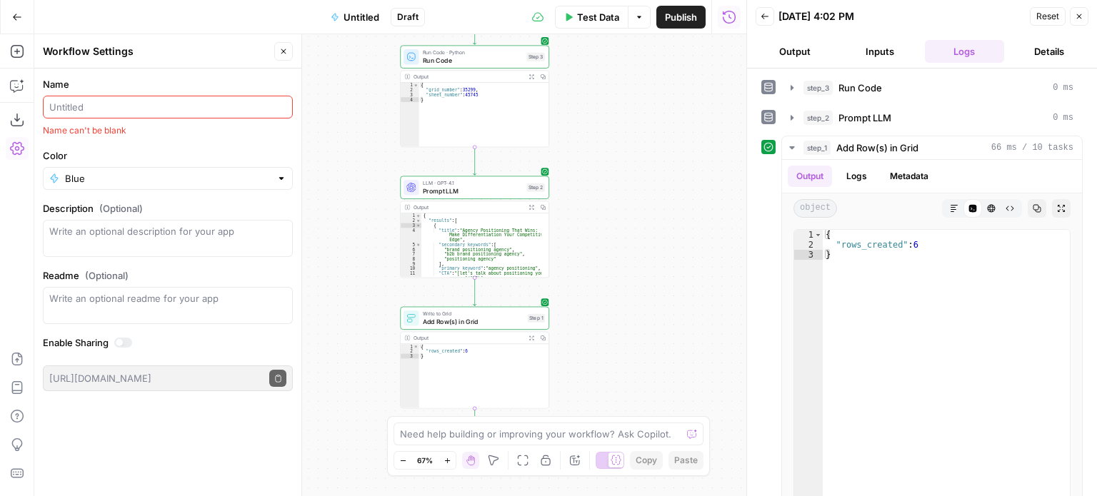
drag, startPoint x: 686, startPoint y: 130, endPoint x: 642, endPoint y: 146, distance: 46.5
click at [642, 146] on div "Workflow Input Settings Inputs Run Code · Python Run Code Step 3 Output Expand …" at bounding box center [390, 265] width 712 height 462
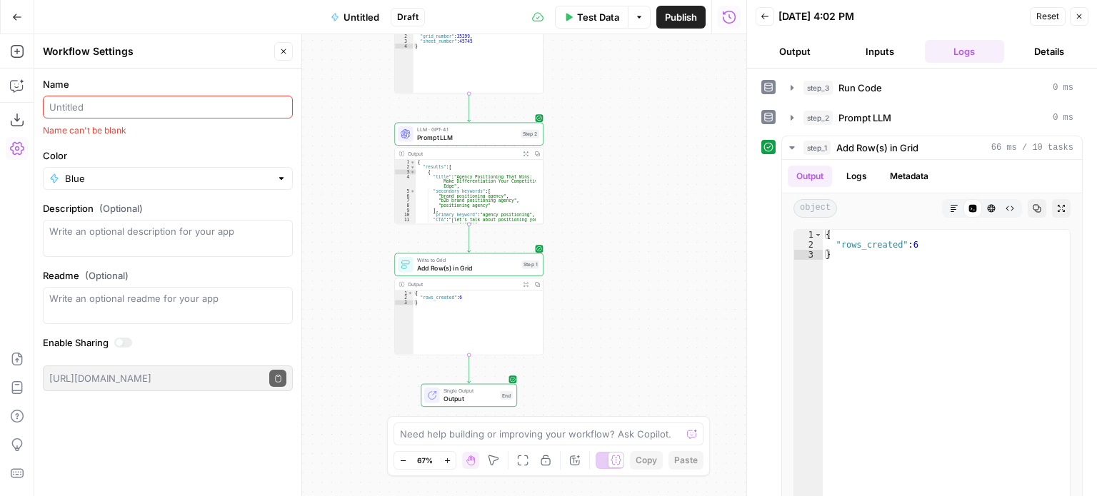
drag, startPoint x: 665, startPoint y: 316, endPoint x: 660, endPoint y: 262, distance: 53.8
click at [660, 262] on div "Workflow Input Settings Inputs Run Code · Python Run Code Step 3 Output Expand …" at bounding box center [390, 265] width 712 height 462
drag, startPoint x: 635, startPoint y: 178, endPoint x: 630, endPoint y: 233, distance: 55.9
click at [630, 233] on div "Workflow Input Settings Inputs Run Code · Python Run Code Step 3 Output Expand …" at bounding box center [390, 265] width 712 height 462
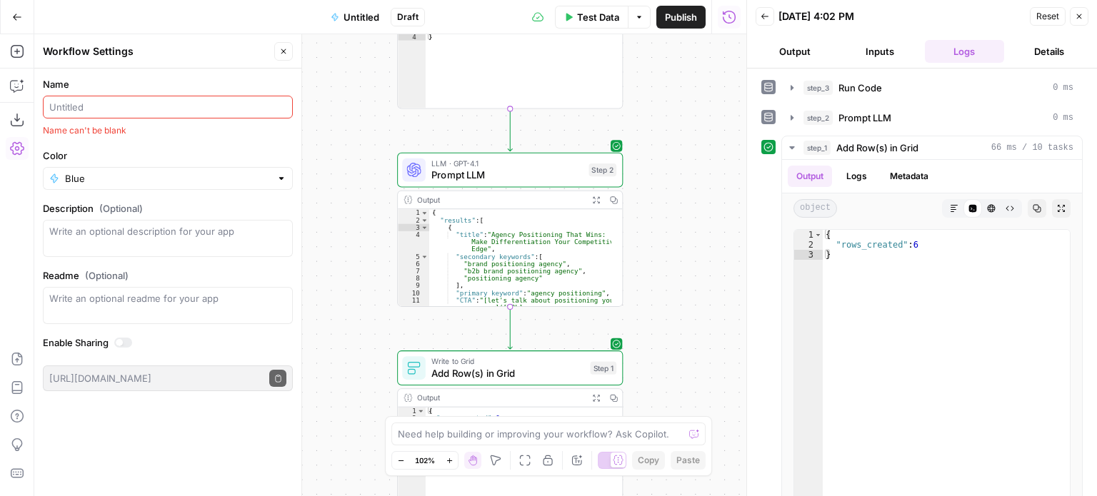
drag, startPoint x: 565, startPoint y: 258, endPoint x: 684, endPoint y: 259, distance: 119.2
click at [684, 259] on div "Workflow Input Settings Inputs Run Code · Python Run Code Step 3 Output Expand …" at bounding box center [390, 265] width 712 height 462
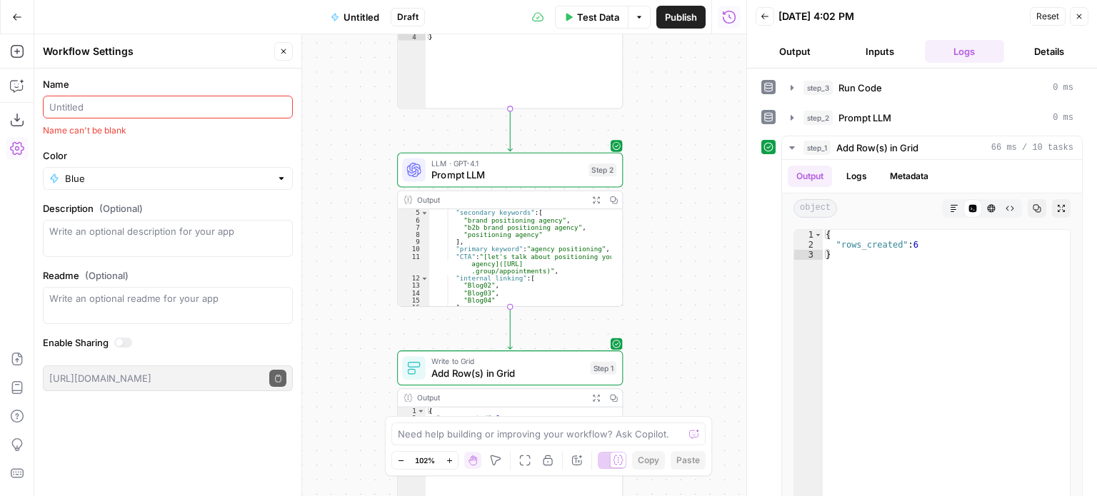
scroll to position [0, 0]
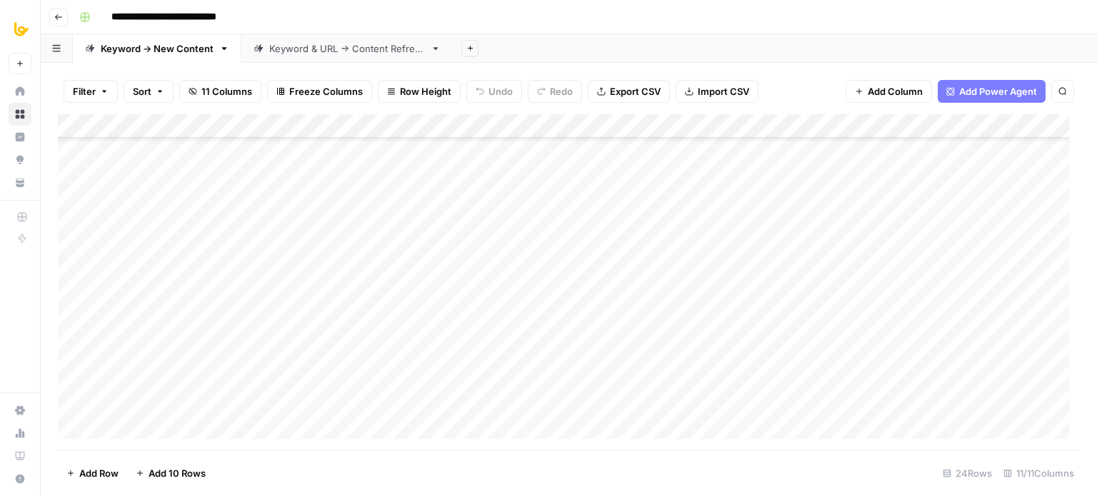
scroll to position [233, 0]
click at [271, 326] on div "Add Column" at bounding box center [569, 282] width 1022 height 336
click at [129, 324] on div "Add Column" at bounding box center [569, 282] width 1022 height 336
click at [74, 328] on div "Add Column" at bounding box center [569, 282] width 1022 height 336
click at [74, 304] on div "Add Column" at bounding box center [569, 282] width 1022 height 336
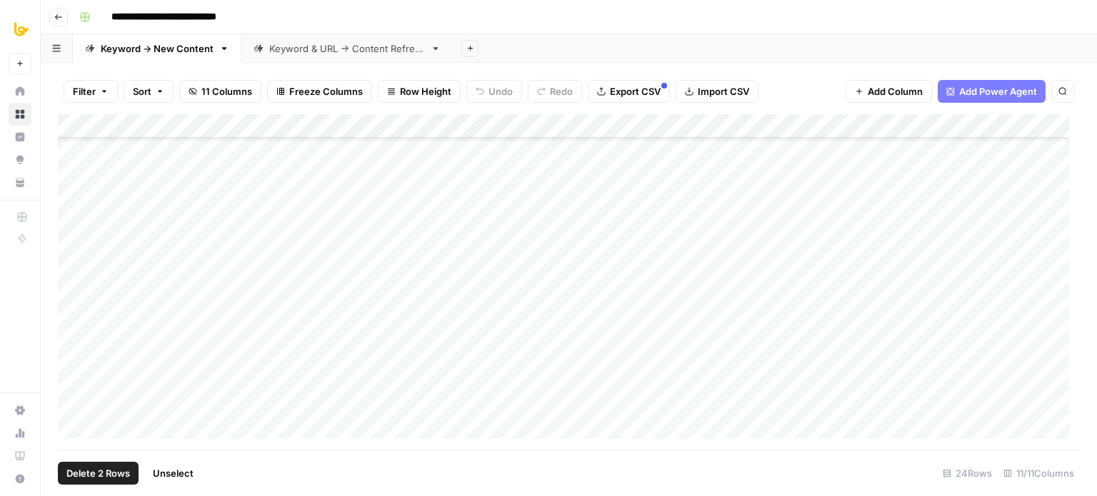
click at [72, 278] on div "Add Column" at bounding box center [569, 282] width 1022 height 336
click at [73, 256] on div "Add Column" at bounding box center [569, 282] width 1022 height 336
click at [71, 231] on div "Add Column" at bounding box center [569, 282] width 1022 height 336
click at [72, 205] on div "Add Column" at bounding box center [569, 282] width 1022 height 336
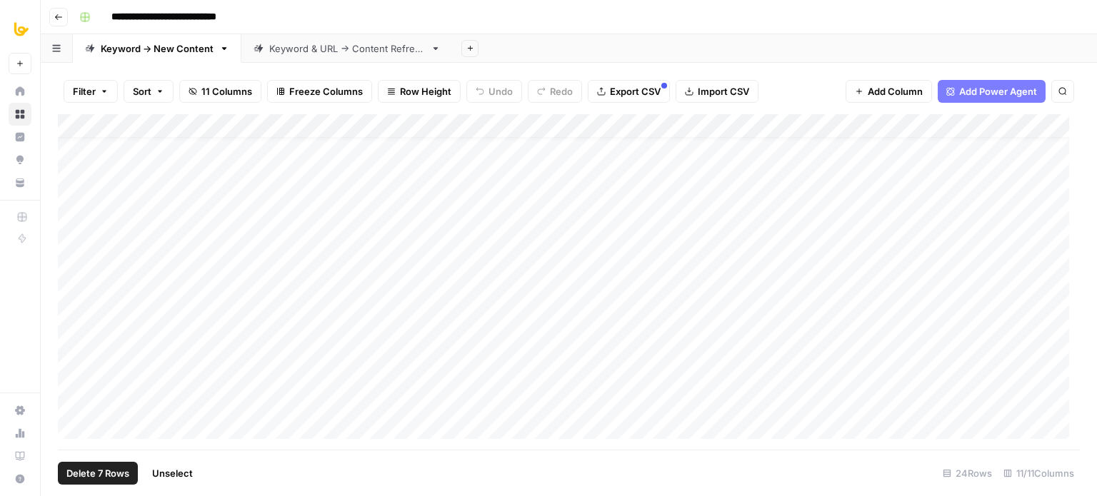
click at [76, 393] on div "Add Column" at bounding box center [569, 282] width 1022 height 336
click at [74, 371] on div "Add Column" at bounding box center [569, 282] width 1022 height 336
click at [71, 344] on div "Add Column" at bounding box center [569, 282] width 1022 height 336
click at [71, 319] on div "Add Column" at bounding box center [569, 282] width 1022 height 336
click at [72, 300] on div "Add Column" at bounding box center [569, 282] width 1022 height 336
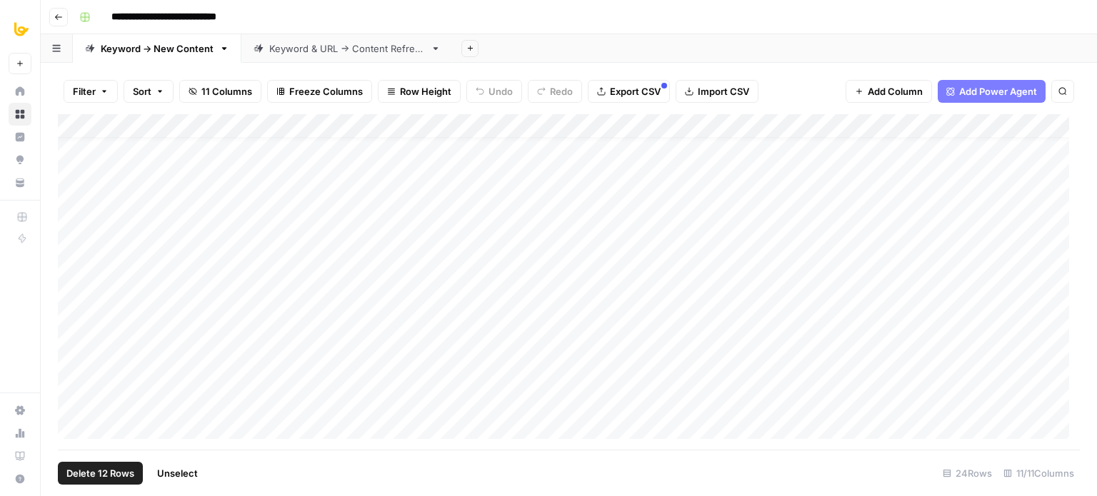
click at [72, 275] on div "Add Column" at bounding box center [569, 282] width 1022 height 336
click at [73, 253] on div "Add Column" at bounding box center [569, 282] width 1022 height 336
click at [73, 228] on div "Add Column" at bounding box center [569, 282] width 1022 height 336
click at [74, 201] on div "Add Column" at bounding box center [569, 282] width 1022 height 336
click at [76, 173] on div "Add Column" at bounding box center [569, 282] width 1022 height 336
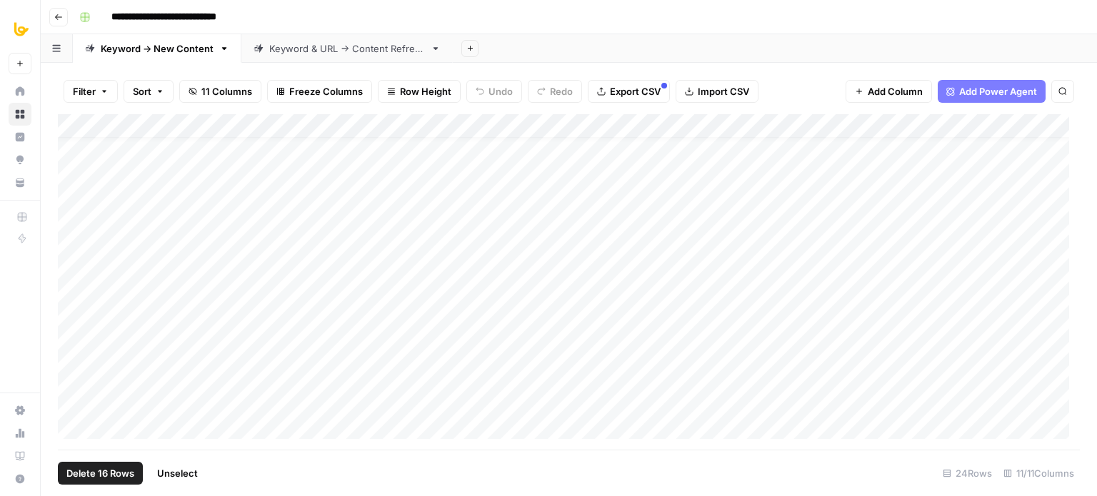
click at [76, 154] on div "Add Column" at bounding box center [569, 282] width 1022 height 336
click at [74, 148] on div "Add Column" at bounding box center [569, 282] width 1022 height 336
click at [95, 473] on span "Delete 18 Rows" at bounding box center [100, 473] width 68 height 14
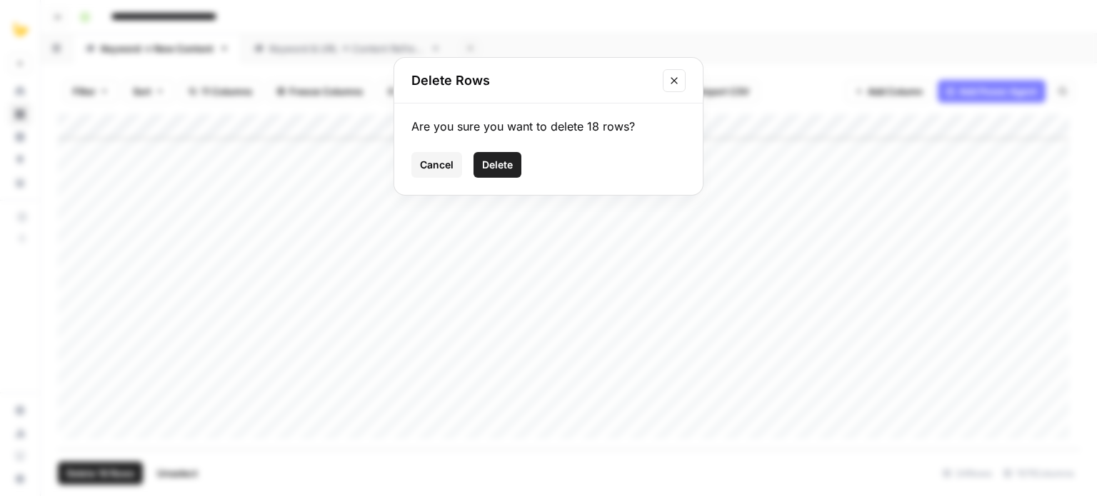
click at [498, 162] on span "Delete" at bounding box center [497, 165] width 31 height 14
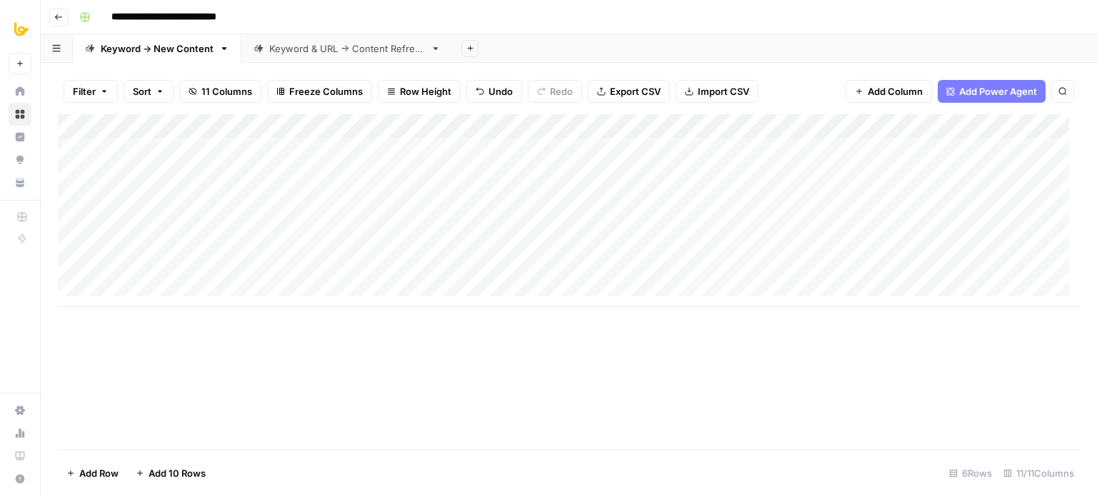
scroll to position [0, 0]
click at [164, 148] on div "Add Column" at bounding box center [569, 210] width 1022 height 193
click at [158, 173] on div "Add Column" at bounding box center [569, 210] width 1022 height 193
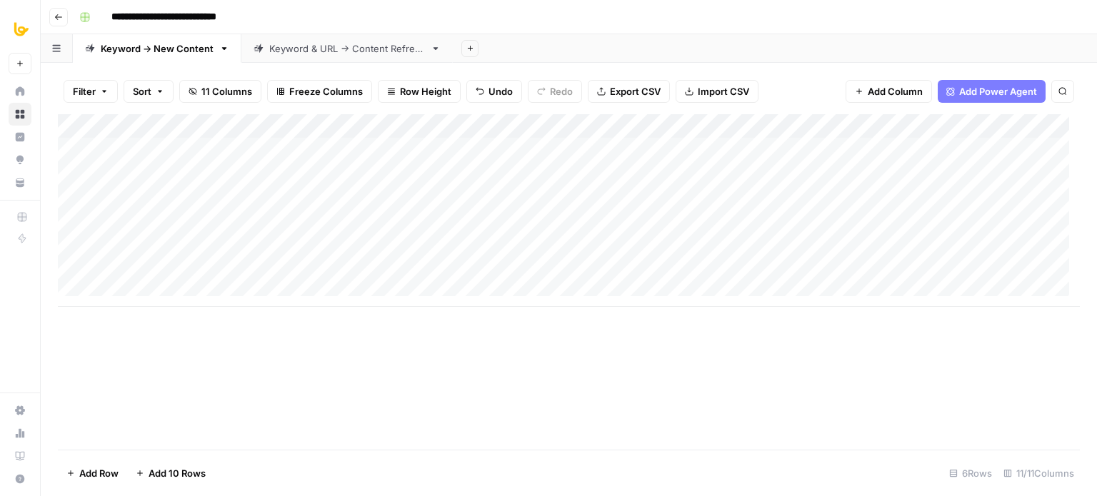
click at [162, 156] on div "Add Column" at bounding box center [569, 210] width 1022 height 193
type input "1"
click at [157, 173] on div "Add Column" at bounding box center [569, 210] width 1022 height 193
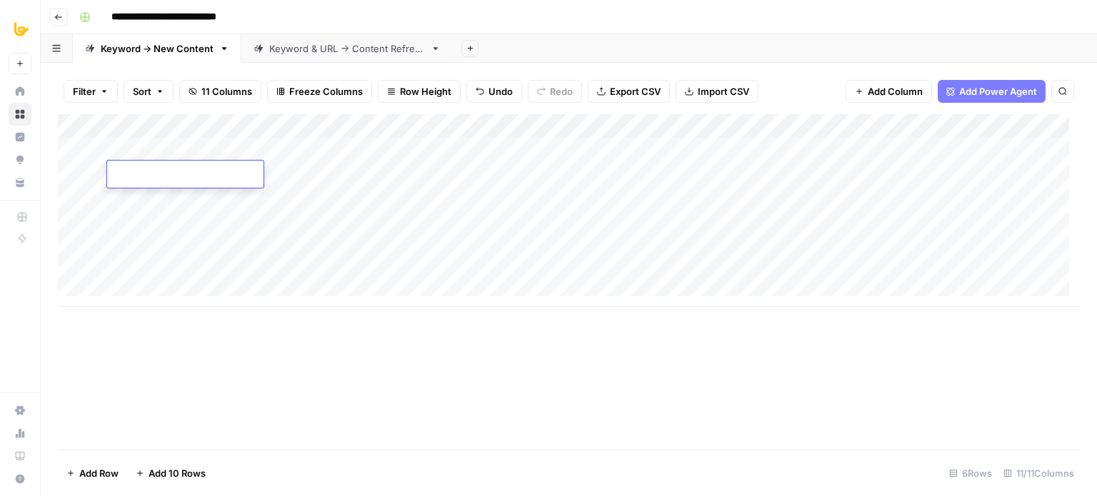
type input "1"
click at [150, 198] on div "Add Column" at bounding box center [569, 210] width 1022 height 193
click at [151, 224] on div "Add Column" at bounding box center [569, 210] width 1022 height 193
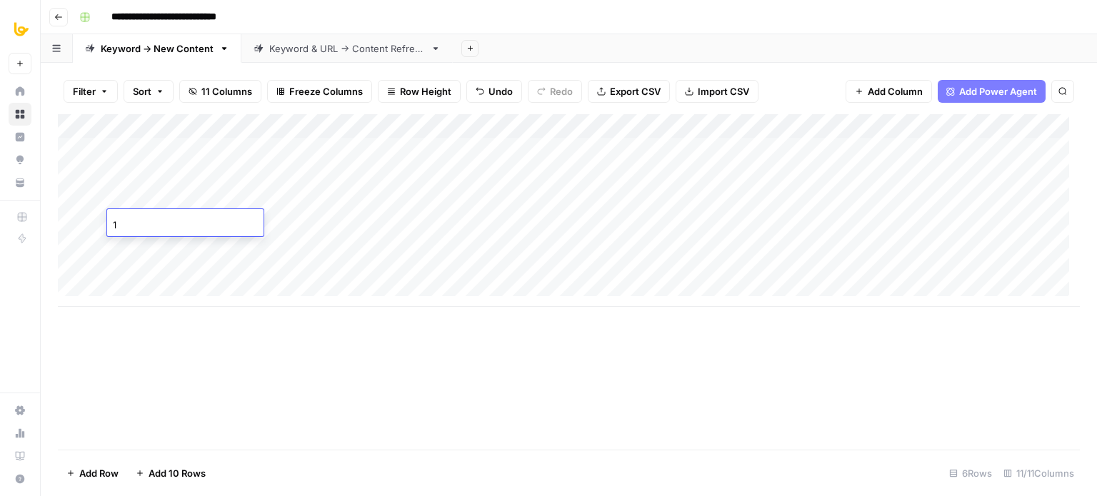
click at [150, 245] on div "Add Column" at bounding box center [569, 210] width 1022 height 193
click at [154, 268] on div "Add Column" at bounding box center [569, 210] width 1022 height 193
click at [238, 374] on div "Add Column" at bounding box center [569, 282] width 1022 height 336
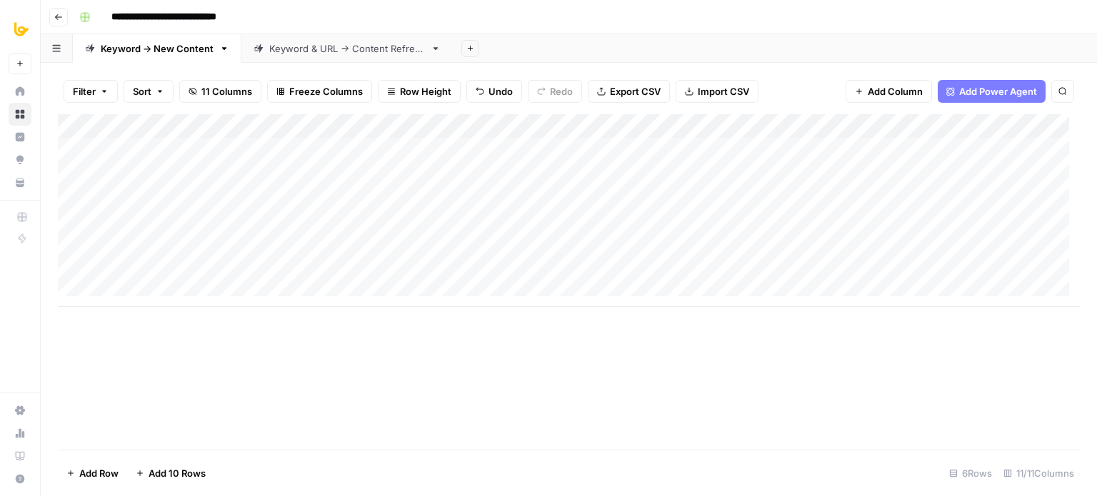
click at [238, 376] on div "Add Column" at bounding box center [569, 282] width 1022 height 336
click at [266, 146] on div "Add Column" at bounding box center [569, 210] width 1022 height 193
type textarea "********"
click at [273, 168] on div "Add Column" at bounding box center [569, 210] width 1022 height 193
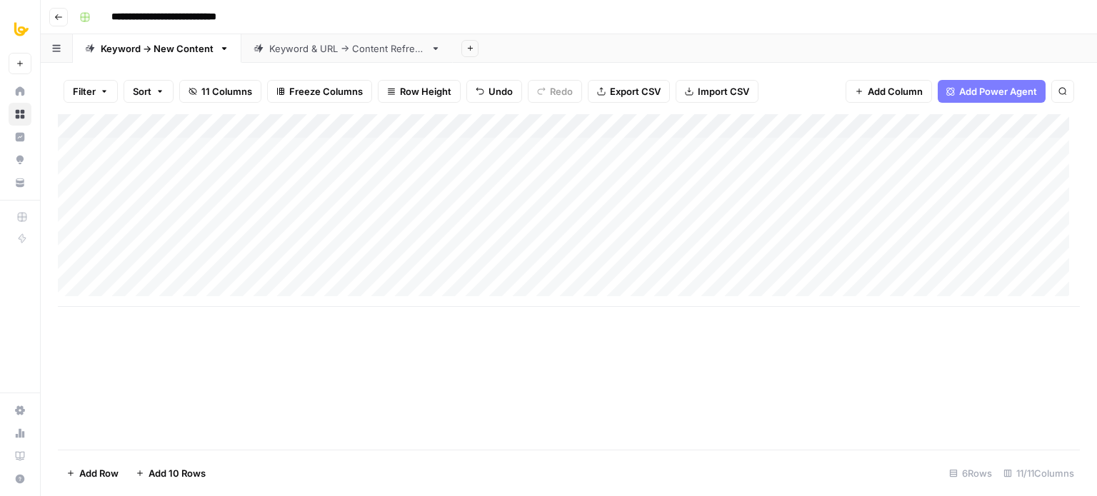
click at [273, 168] on div "Add Column" at bounding box center [569, 210] width 1022 height 193
click at [266, 198] on div "Add Column" at bounding box center [569, 210] width 1022 height 193
type textarea "********"
click at [270, 225] on div "Add Column" at bounding box center [569, 210] width 1022 height 193
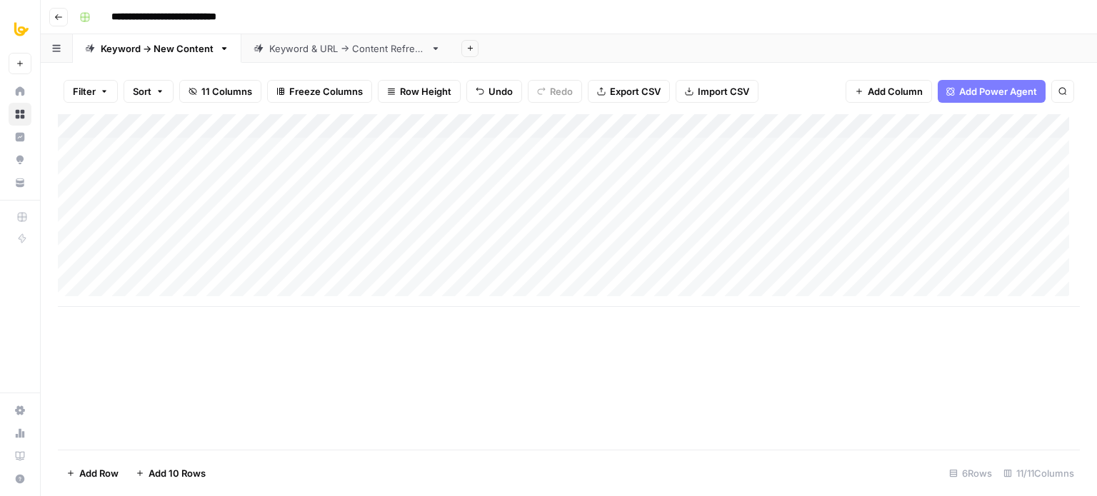
click at [270, 225] on div "Add Column" at bounding box center [569, 210] width 1022 height 193
click at [270, 225] on textarea at bounding box center [319, 223] width 228 height 20
type textarea "********"
click at [271, 248] on div "Add Column" at bounding box center [569, 210] width 1022 height 193
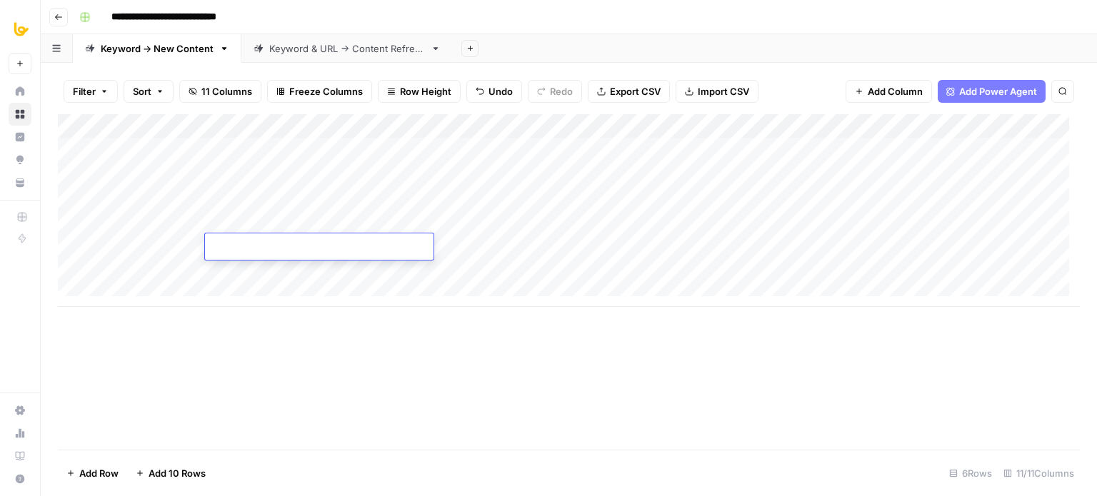
type textarea "********"
click at [274, 266] on div "Add Column" at bounding box center [569, 210] width 1022 height 193
click at [383, 357] on div "Add Column" at bounding box center [569, 282] width 1022 height 336
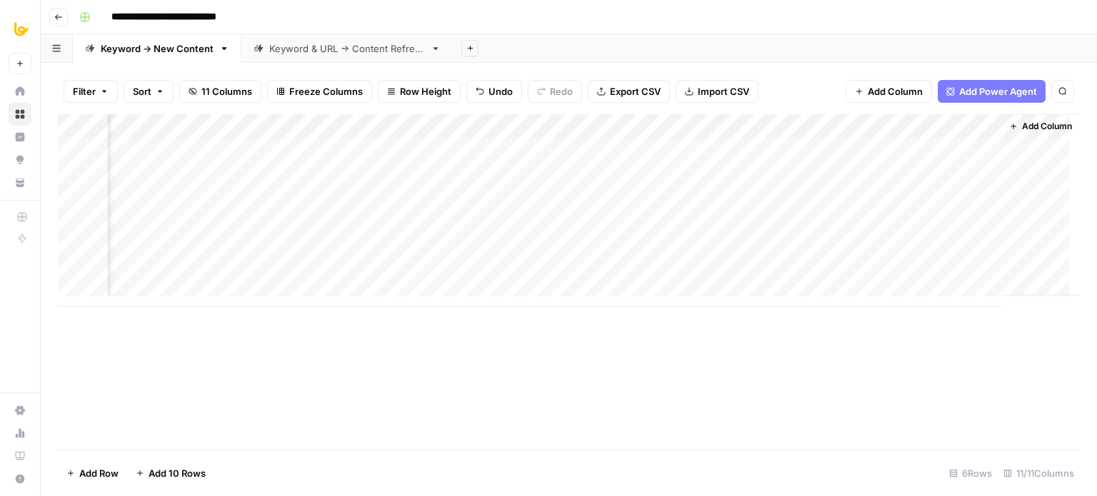
scroll to position [0, 295]
click at [429, 141] on div "Add Column" at bounding box center [569, 210] width 1022 height 193
click at [493, 146] on div "Add Column" at bounding box center [569, 210] width 1022 height 193
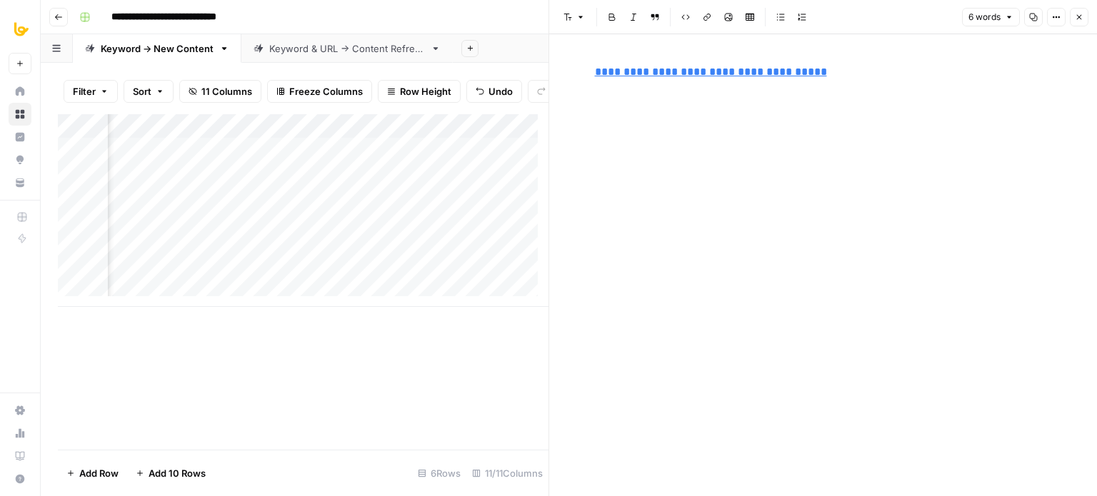
click at [765, 71] on link "**********" at bounding box center [711, 71] width 232 height 11
click at [665, 176] on div "**********" at bounding box center [823, 265] width 474 height 462
click at [1082, 16] on icon "button" at bounding box center [1078, 17] width 9 height 9
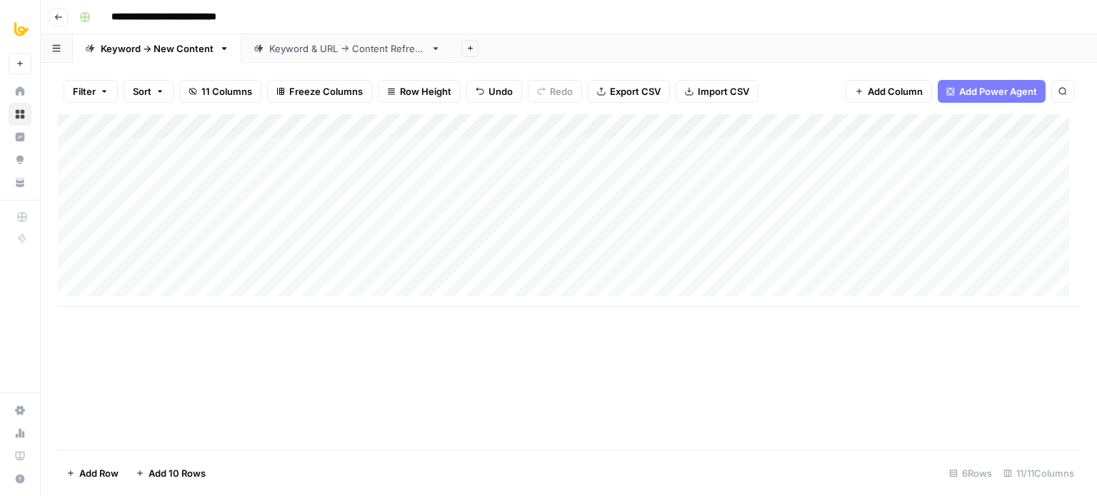
click at [475, 146] on div "Add Column" at bounding box center [569, 210] width 1022 height 193
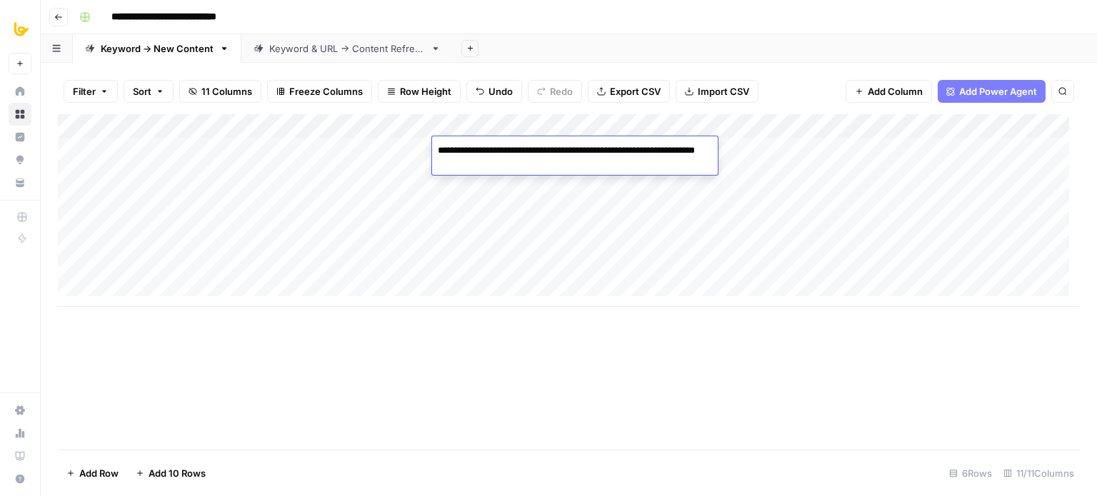
click at [490, 191] on div "Add Column" at bounding box center [569, 210] width 1022 height 193
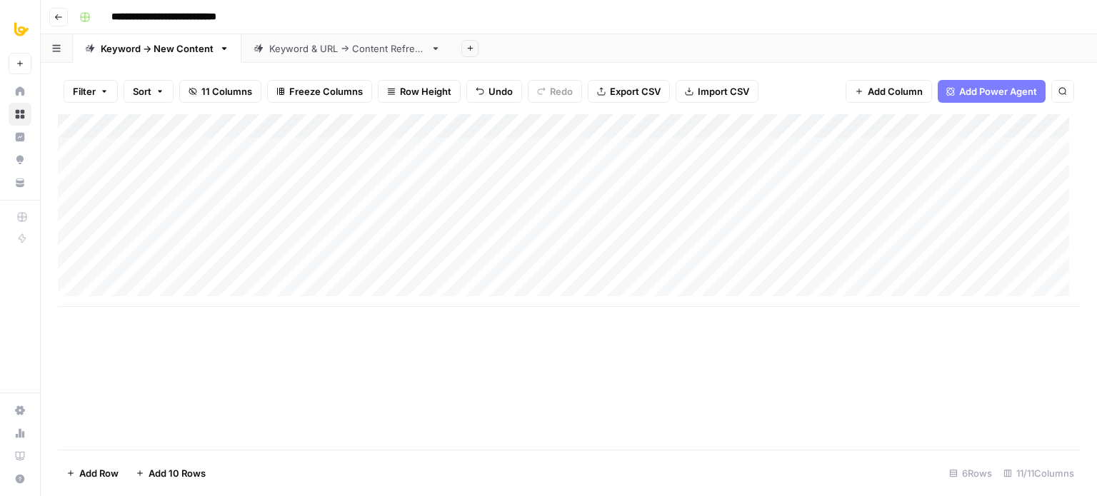
click at [490, 191] on div "Add Column" at bounding box center [569, 210] width 1022 height 193
click at [480, 378] on div "Add Column" at bounding box center [569, 282] width 1022 height 336
drag, startPoint x: 515, startPoint y: 307, endPoint x: 788, endPoint y: 316, distance: 272.9
click at [791, 316] on div "Add Column" at bounding box center [569, 282] width 1022 height 336
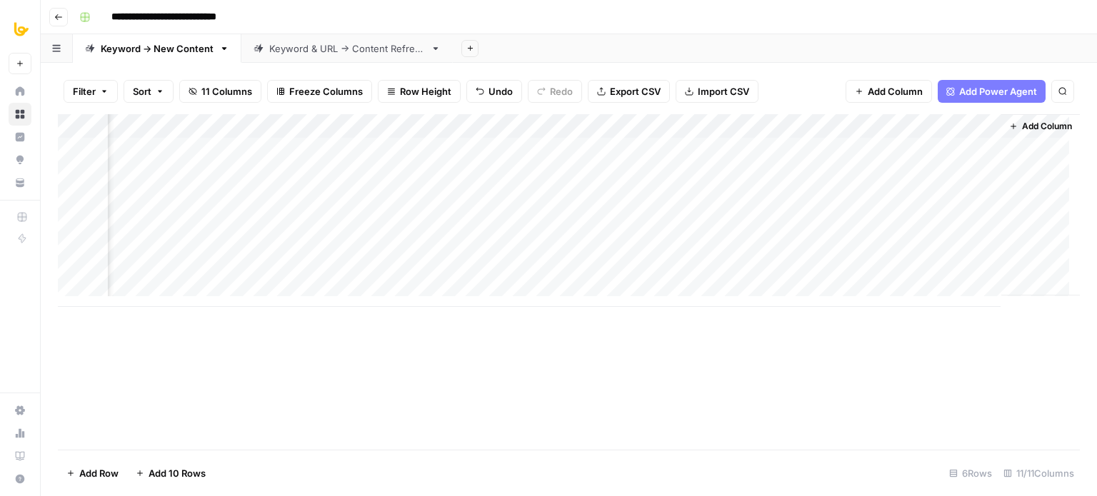
click at [702, 119] on div "Add Column" at bounding box center [569, 210] width 1022 height 193
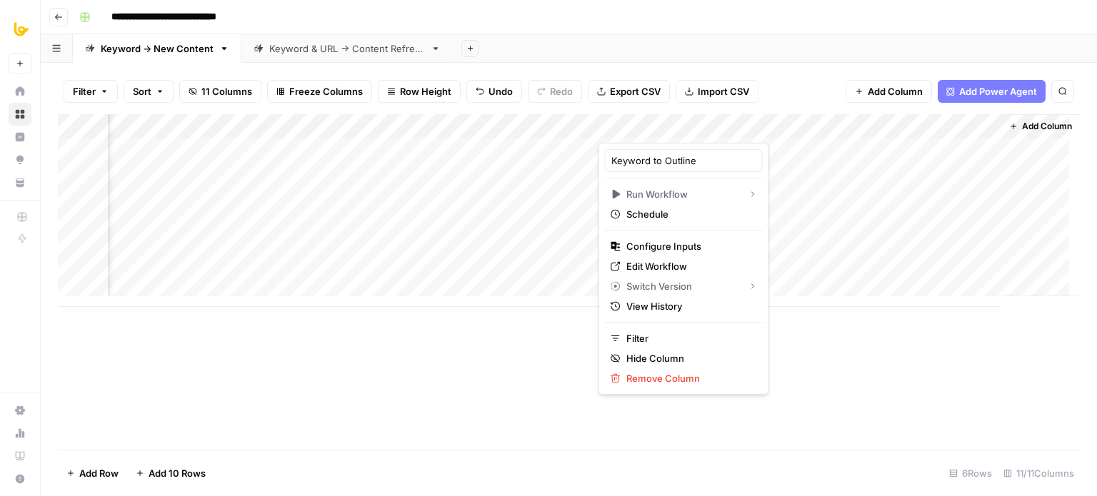
click at [798, 335] on div "Add Column" at bounding box center [569, 282] width 1022 height 336
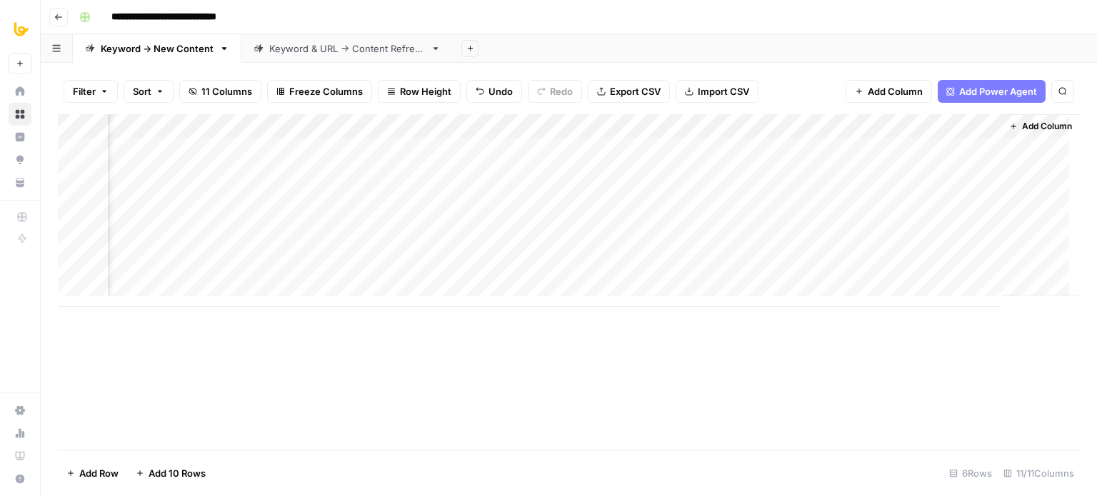
click at [699, 126] on div "Add Column" at bounding box center [569, 210] width 1022 height 193
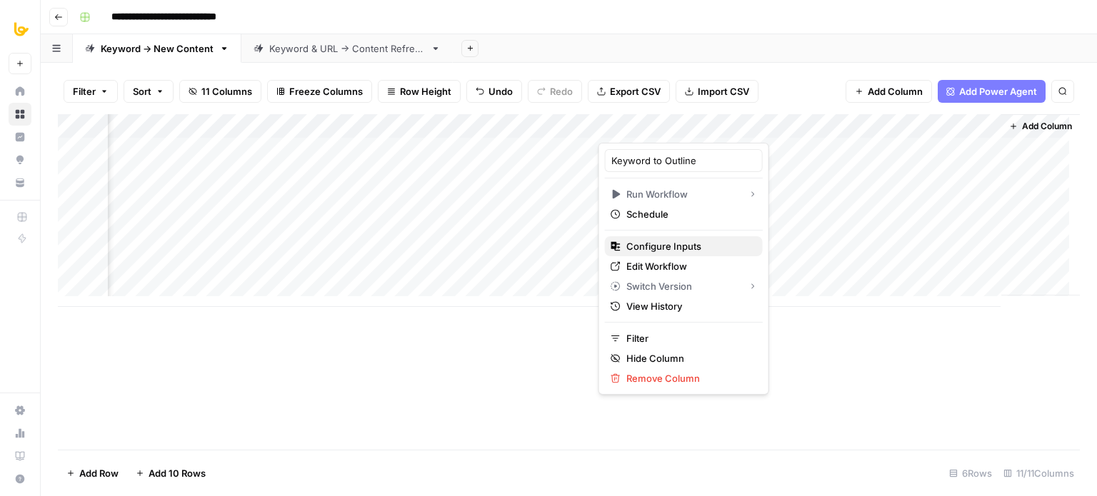
click at [684, 248] on span "Configure Inputs" at bounding box center [688, 246] width 125 height 14
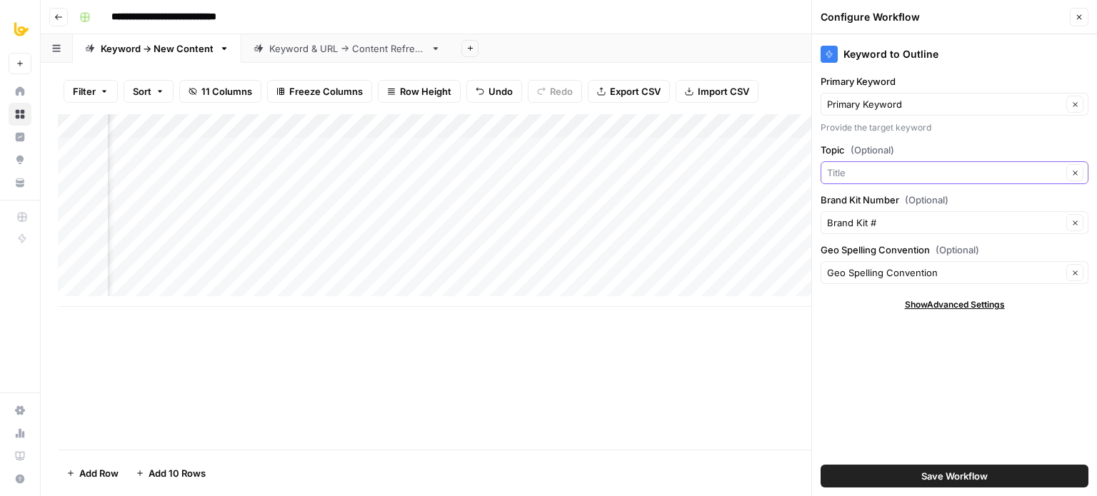
click at [881, 168] on input "Topic (Optional)" at bounding box center [944, 173] width 235 height 14
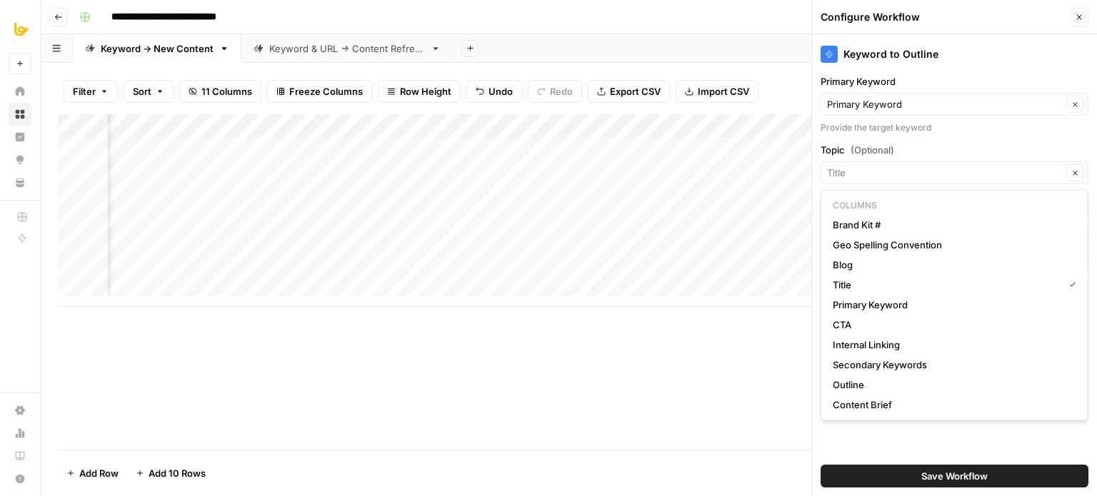
type input "Title"
click at [942, 143] on label "Topic (Optional)" at bounding box center [954, 150] width 268 height 14
click at [942, 166] on input "Title" at bounding box center [944, 173] width 235 height 14
click at [942, 143] on label "Topic (Optional)" at bounding box center [954, 150] width 268 height 14
click at [942, 166] on input "Topic (Optional)" at bounding box center [944, 173] width 235 height 14
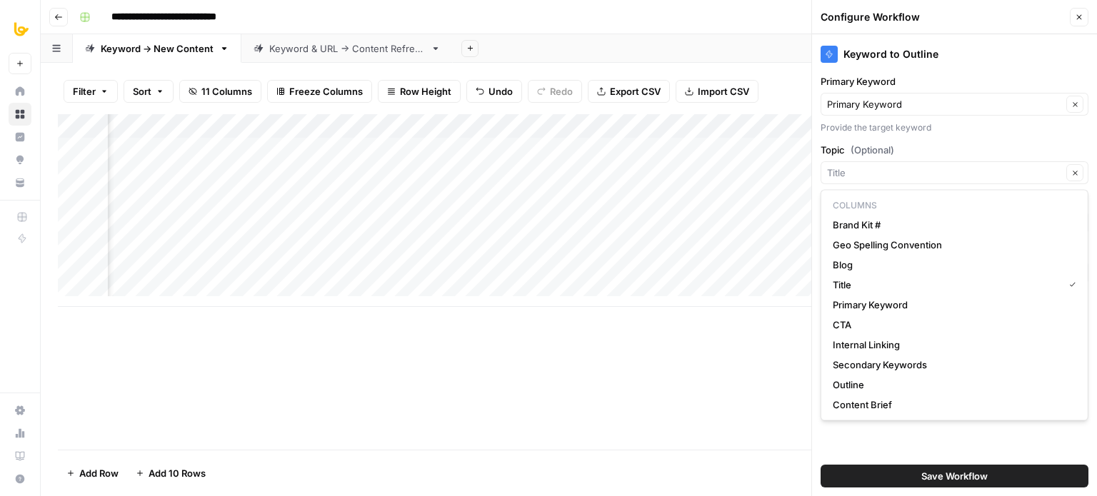
click at [942, 143] on label "Topic (Optional)" at bounding box center [954, 150] width 268 height 14
click at [942, 166] on input "Topic (Optional)" at bounding box center [944, 173] width 235 height 14
click at [988, 48] on div "Keyword to Outline" at bounding box center [954, 54] width 268 height 17
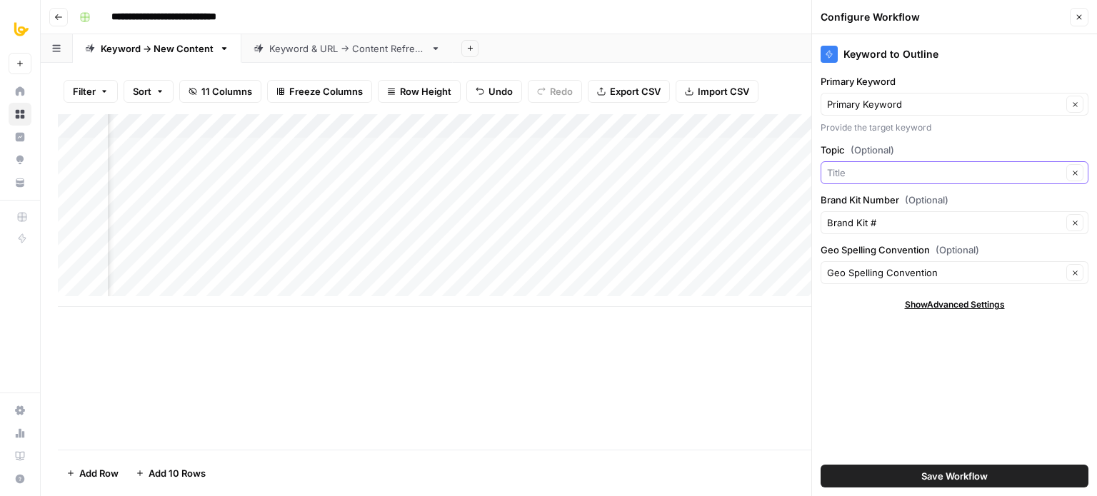
click at [854, 166] on input "Topic (Optional)" at bounding box center [944, 173] width 235 height 14
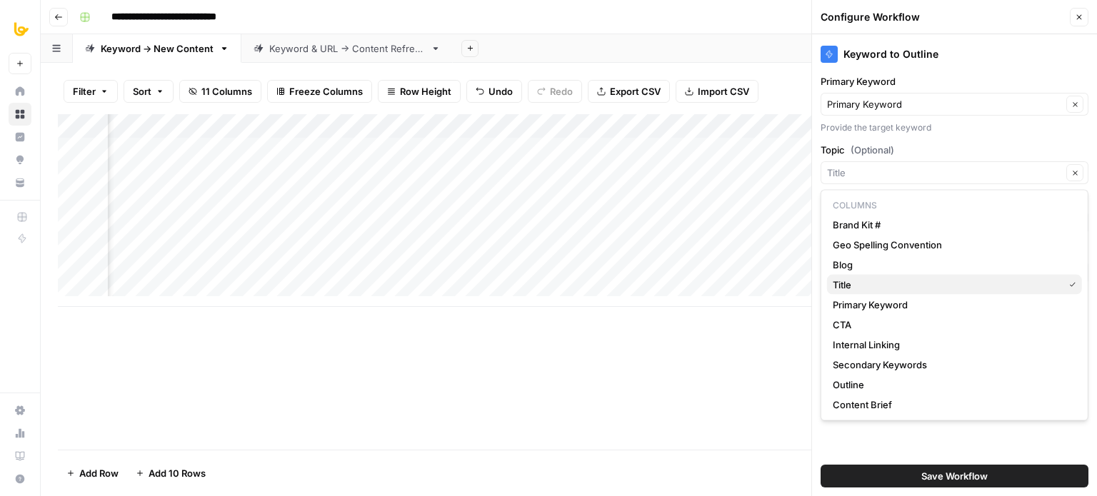
click at [865, 279] on span "Title" at bounding box center [944, 285] width 225 height 14
type input "Title"
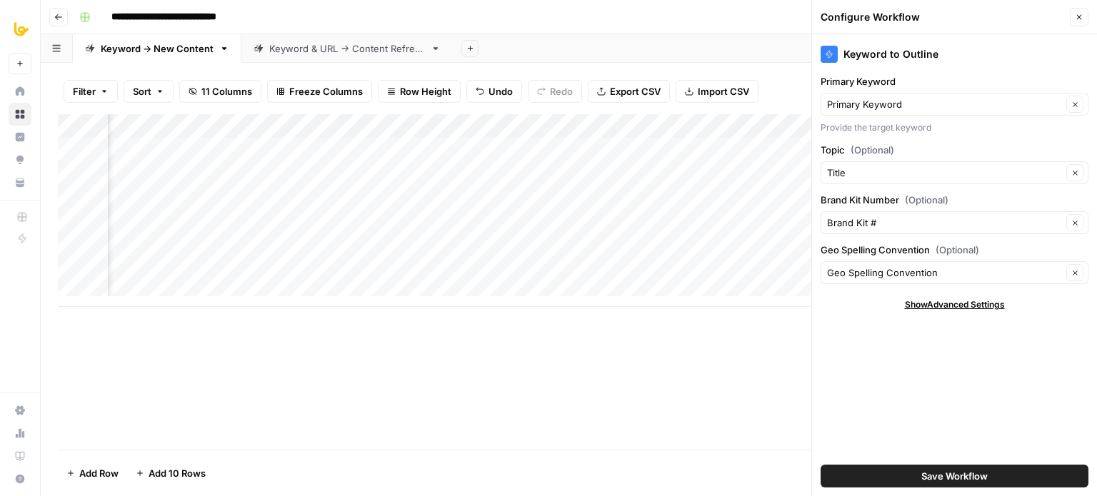
click at [942, 384] on div "Keyword to Outline Primary Keyword Primary Keyword Clear Provide the target key…" at bounding box center [954, 265] width 285 height 462
click at [945, 470] on span "Save Workflow" at bounding box center [954, 476] width 66 height 14
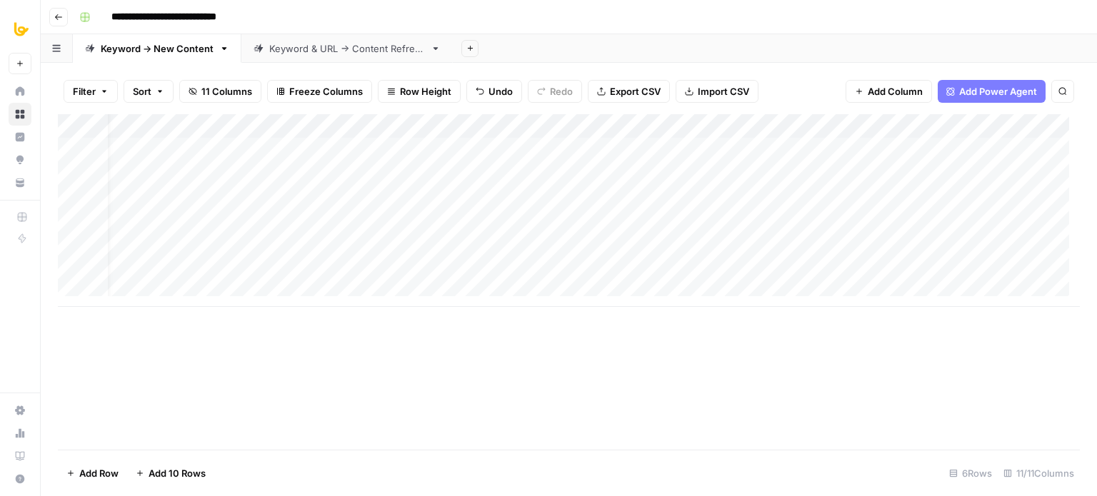
scroll to position [0, 168]
click at [919, 360] on div "Add Column" at bounding box center [569, 282] width 1022 height 336
click at [535, 351] on div "Add Column" at bounding box center [569, 282] width 1022 height 336
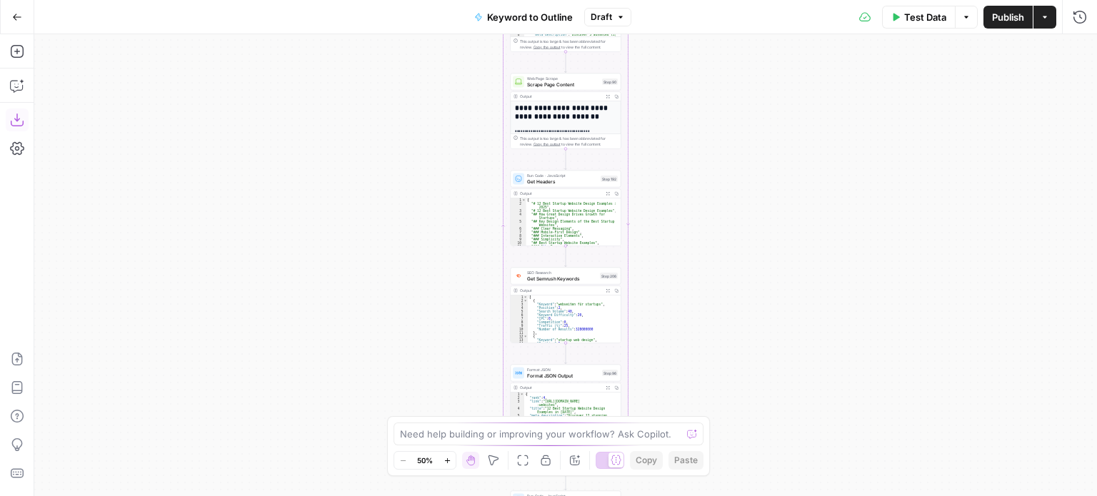
click at [18, 121] on icon "button" at bounding box center [17, 120] width 14 height 14
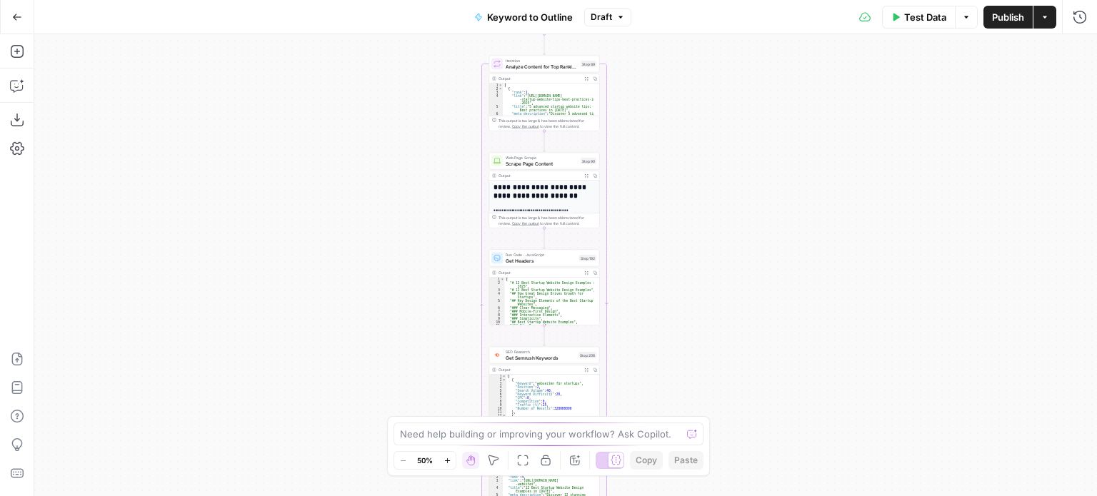
drag, startPoint x: 426, startPoint y: 156, endPoint x: 397, endPoint y: 230, distance: 79.8
click at [398, 265] on div "Workflow Input Settings Inputs Workflow Workflow Step 1 Output Expand Output Co…" at bounding box center [565, 265] width 1062 height 462
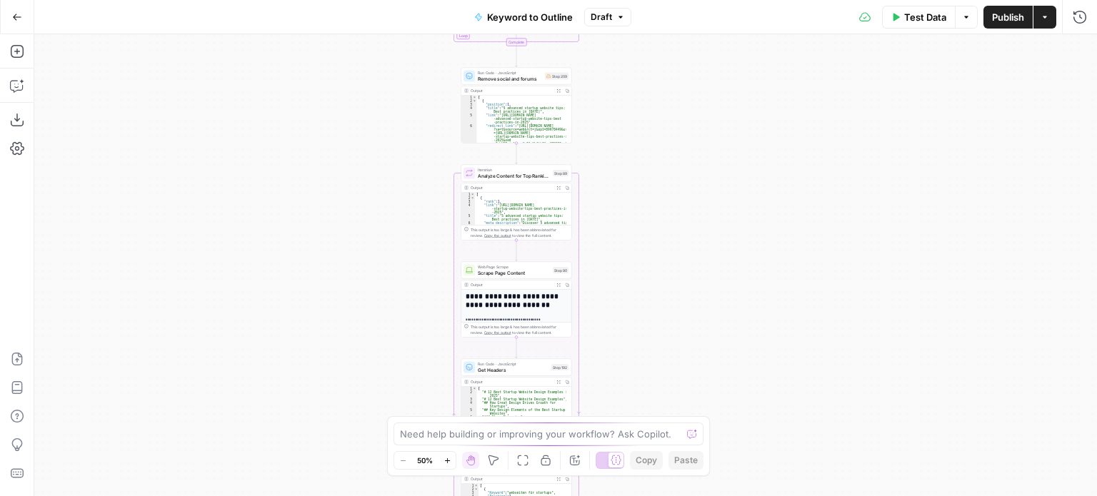
click at [347, 303] on div "Workflow Input Settings Inputs Workflow Workflow Step 1 Output Expand Output Co…" at bounding box center [565, 265] width 1062 height 462
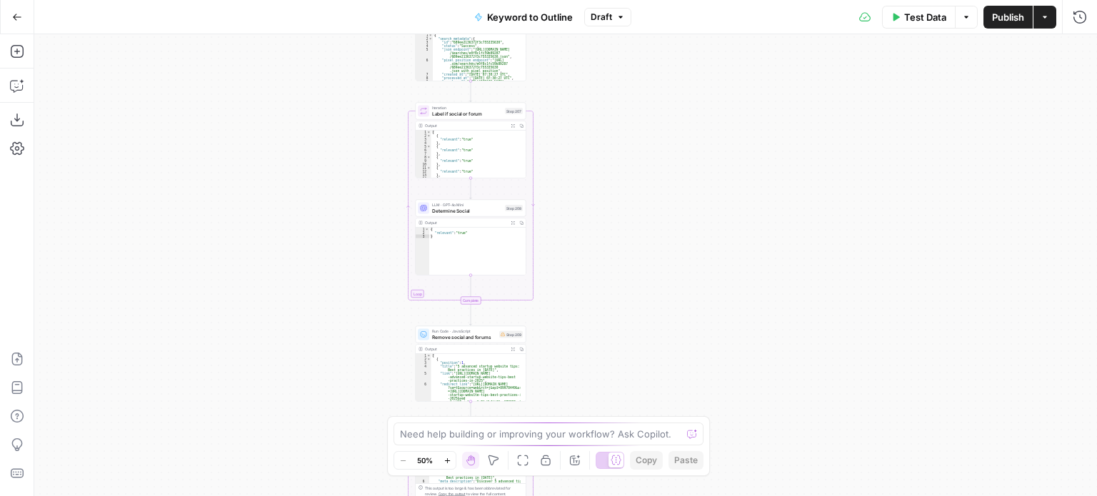
drag, startPoint x: 323, startPoint y: 148, endPoint x: 314, endPoint y: 283, distance: 135.2
click at [314, 283] on div "Workflow Input Settings Inputs Workflow Workflow Step 1 Output Expand Output Co…" at bounding box center [565, 265] width 1062 height 462
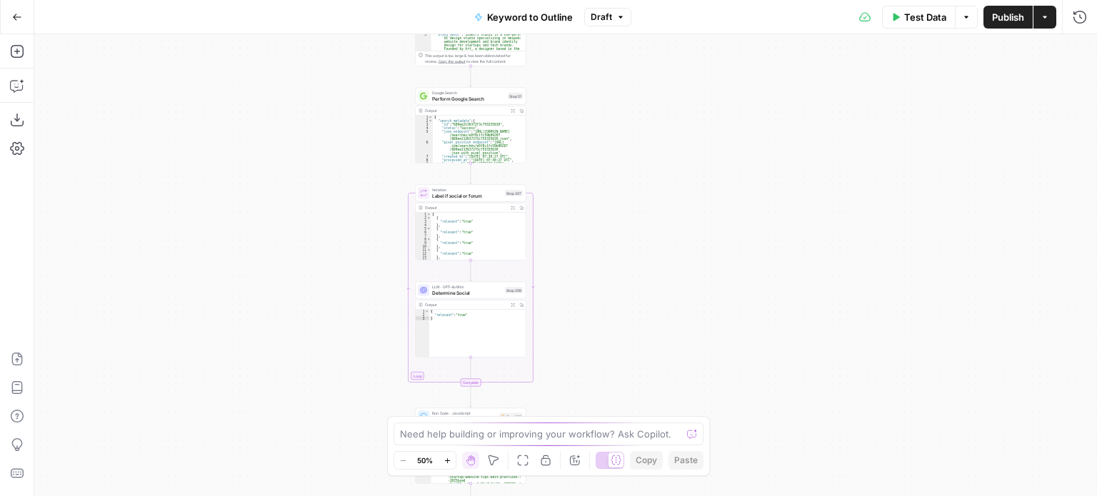
drag, startPoint x: 289, startPoint y: 226, endPoint x: 286, endPoint y: 239, distance: 13.3
click at [283, 319] on div "Workflow Input Settings Inputs Workflow Workflow Step 1 Output Expand Output Co…" at bounding box center [565, 265] width 1062 height 462
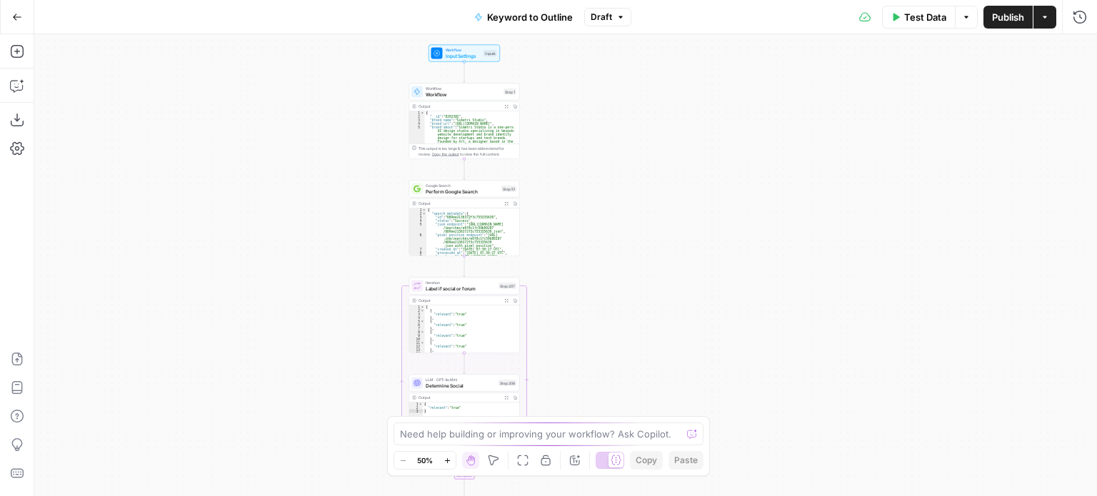
drag, startPoint x: 286, startPoint y: 146, endPoint x: 305, endPoint y: 311, distance: 166.7
click at [300, 331] on div "Workflow Input Settings Inputs Workflow Workflow Step 1 Output Expand Output Co…" at bounding box center [565, 265] width 1062 height 462
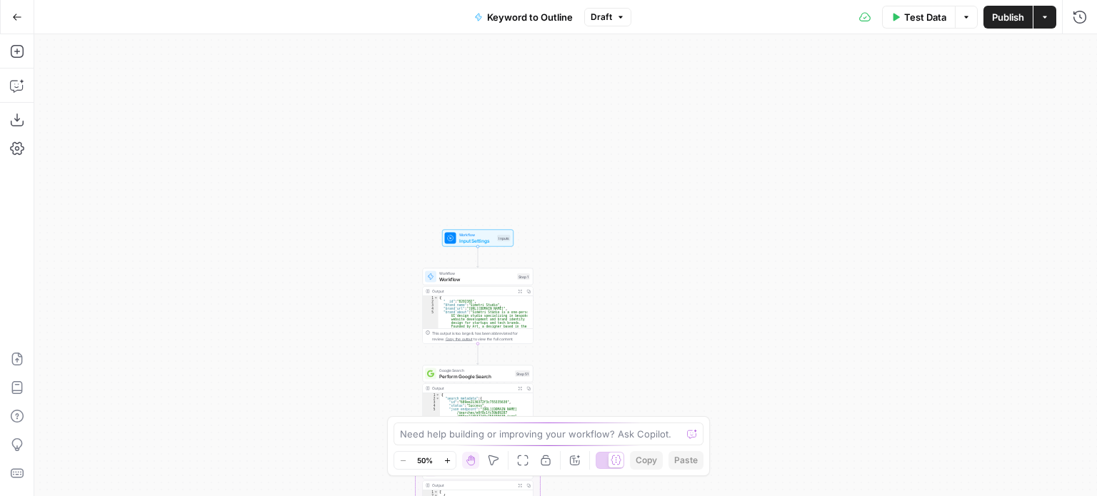
drag, startPoint x: 291, startPoint y: 279, endPoint x: 296, endPoint y: 237, distance: 42.3
click at [279, 251] on div "Workflow Input Settings Inputs Workflow Workflow Step 1 Output Expand Output Co…" at bounding box center [565, 265] width 1062 height 462
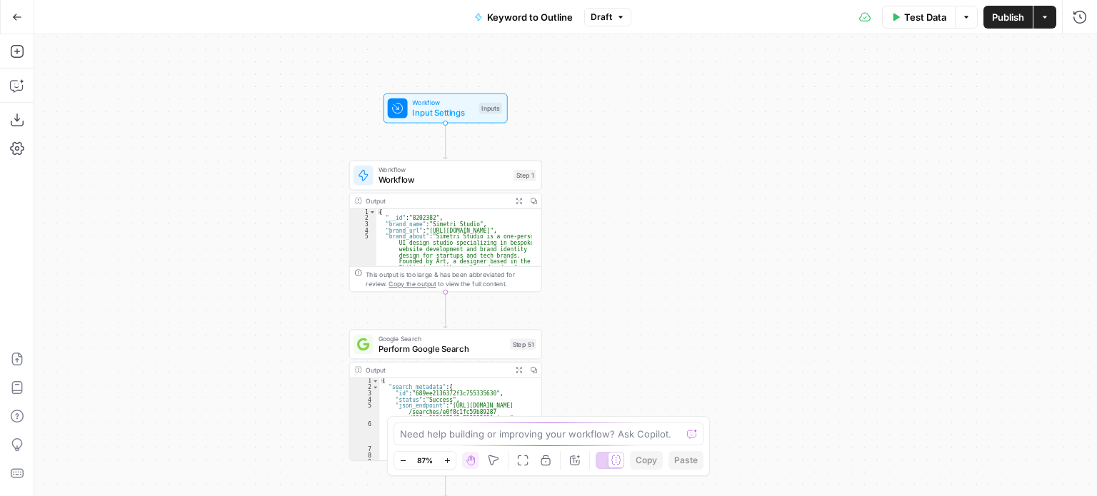
drag, startPoint x: 353, startPoint y: 176, endPoint x: 291, endPoint y: 169, distance: 63.1
click at [291, 168] on div "Workflow Input Settings Inputs Workflow Workflow Step 1 Output Expand Output Co…" at bounding box center [565, 265] width 1062 height 462
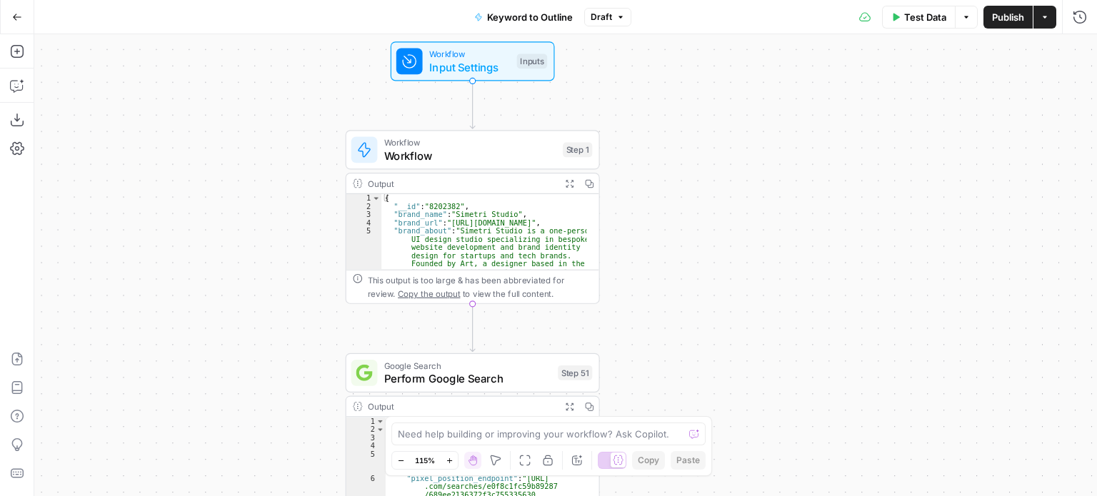
click at [537, 10] on span "Keyword to Outline" at bounding box center [530, 17] width 86 height 14
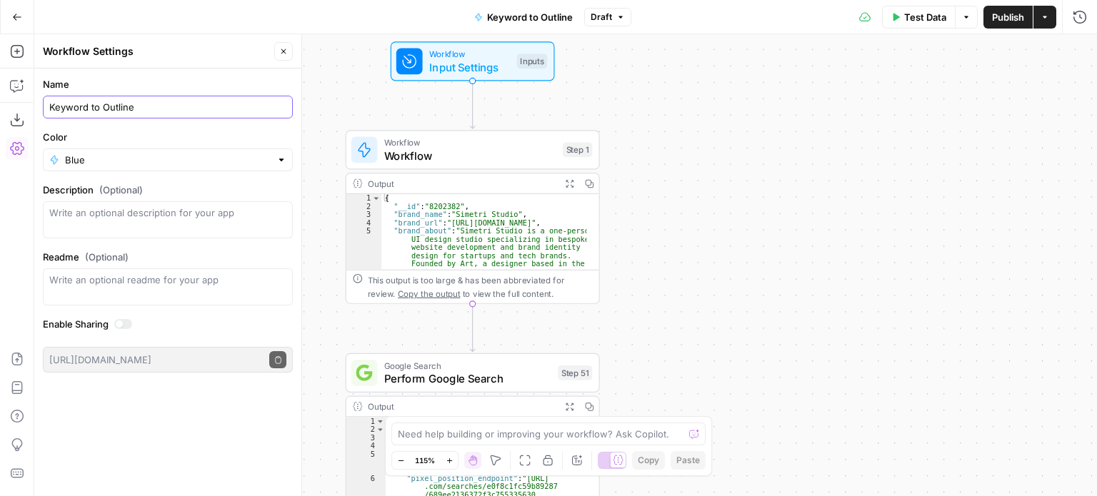
click at [169, 103] on input "Keyword to Outline" at bounding box center [167, 107] width 237 height 14
type input "Keyword to Outline[Latest Version]"
click at [237, 114] on div "Keyword to Outline[Latest Version]" at bounding box center [168, 107] width 250 height 23
click at [255, 112] on input "Keyword to Outline[Latest Version]" at bounding box center [167, 107] width 237 height 14
click at [254, 109] on input "Keyword to Outline[Latest Version]" at bounding box center [167, 107] width 237 height 14
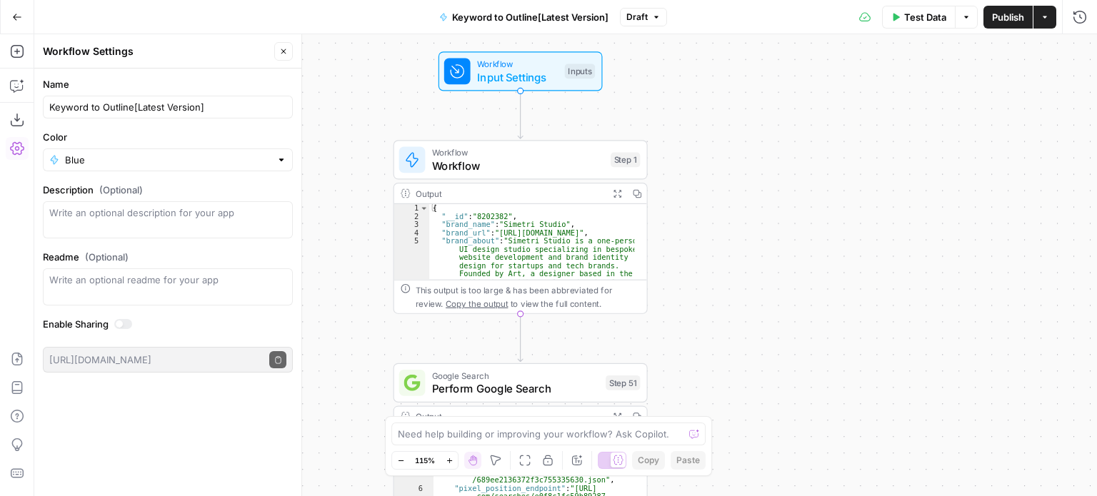
drag, startPoint x: 738, startPoint y: 116, endPoint x: 771, endPoint y: 119, distance: 33.0
click at [770, 119] on div "Workflow Input Settings Inputs Workflow Workflow Step 1 Output Expand Output Co…" at bounding box center [565, 265] width 1062 height 462
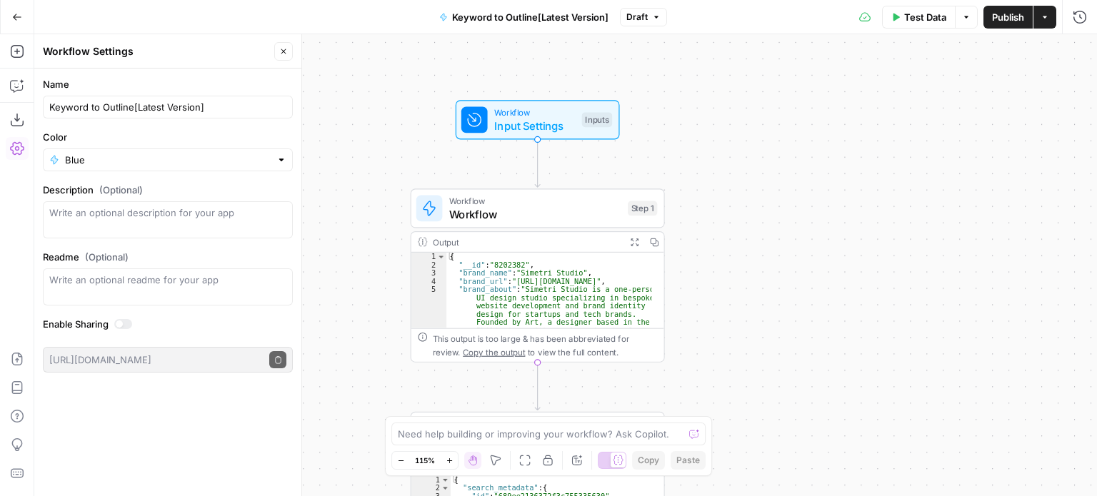
drag, startPoint x: 840, startPoint y: 159, endPoint x: 842, endPoint y: 186, distance: 27.3
click at [848, 189] on div "Workflow Input Settings Inputs Workflow Workflow Step 1 Output Expand Output Co…" at bounding box center [565, 265] width 1062 height 462
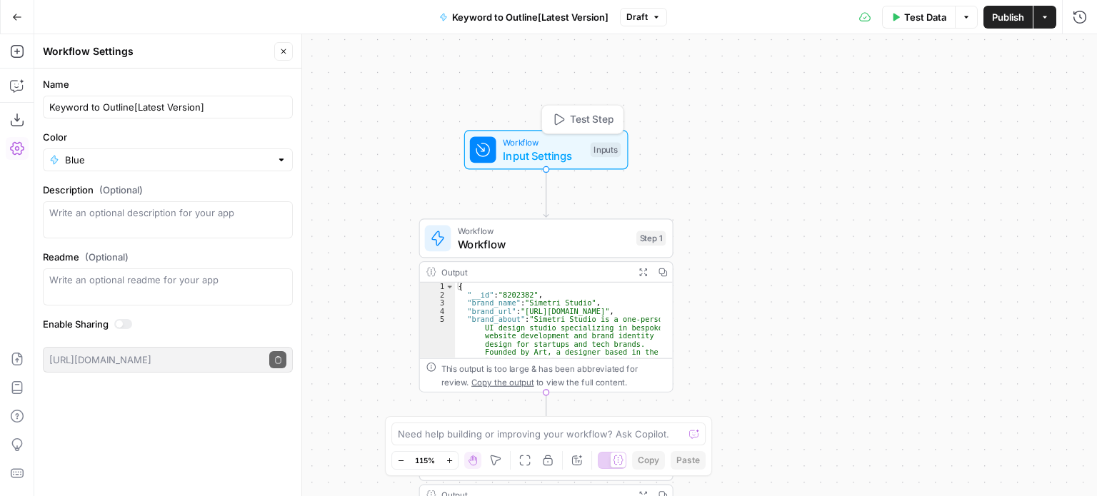
click at [588, 142] on div "Workflow Input Settings Inputs Test Step" at bounding box center [545, 150] width 151 height 28
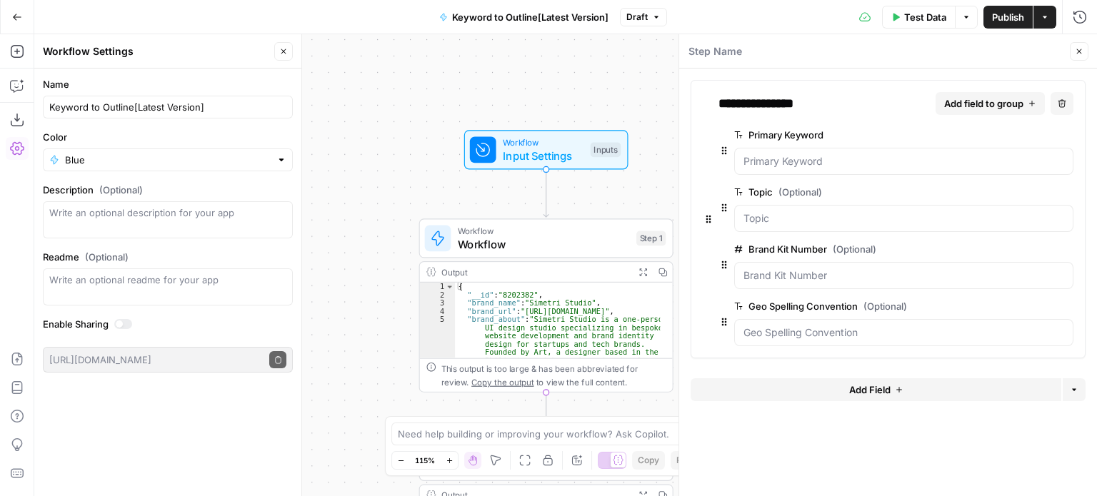
click at [967, 102] on span "Add field to group" at bounding box center [983, 103] width 79 height 14
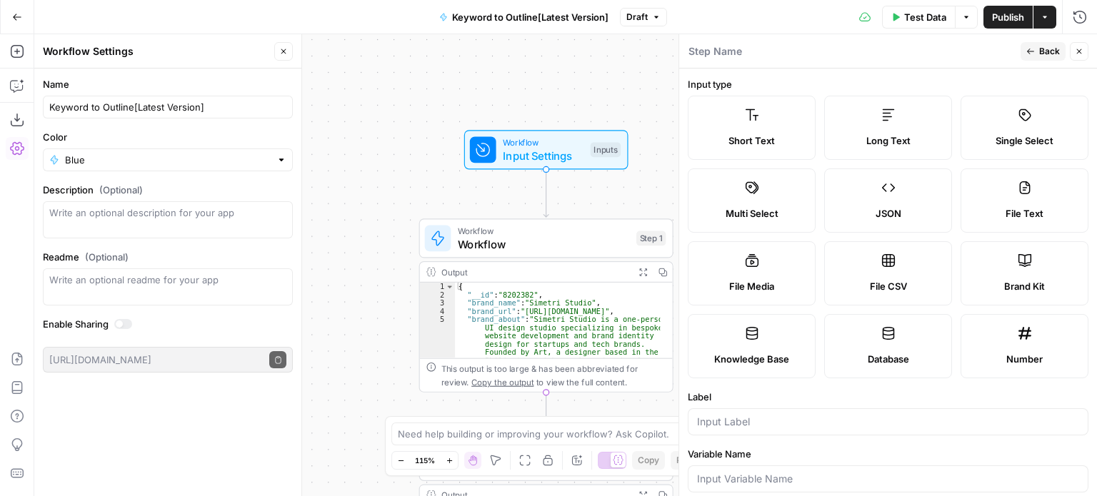
click at [896, 202] on label "JSON" at bounding box center [888, 200] width 128 height 64
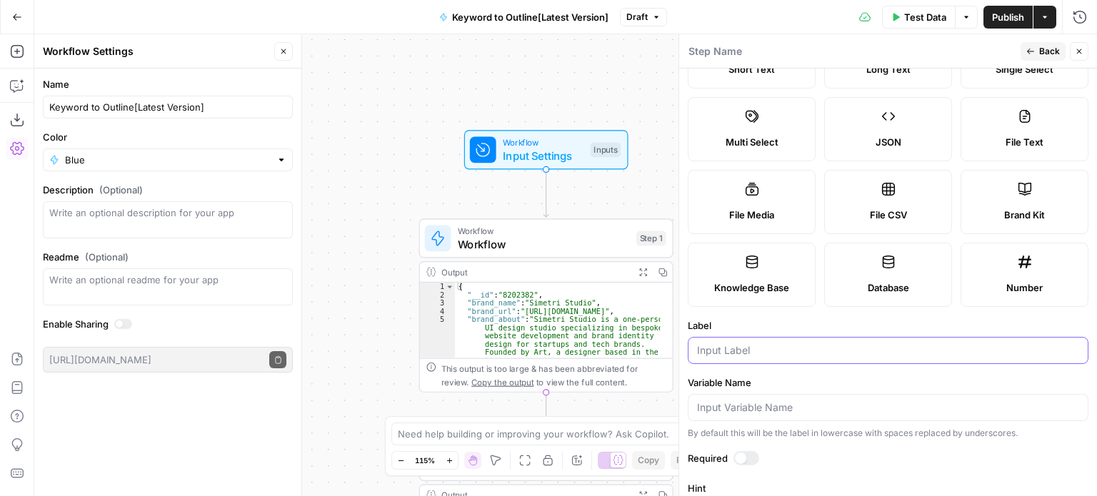
click at [739, 343] on input "Label" at bounding box center [888, 350] width 382 height 14
type input "Secondary Keywords"
click at [905, 382] on label "Variable Name" at bounding box center [887, 383] width 400 height 14
click at [905, 400] on input "Variable Name" at bounding box center [888, 407] width 382 height 14
click at [1041, 55] on span "Back" at bounding box center [1049, 51] width 21 height 13
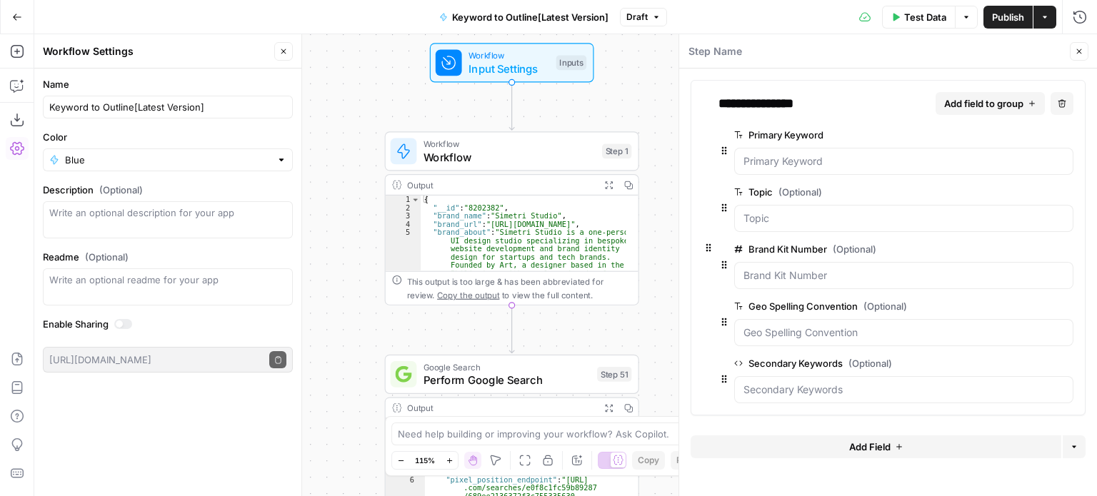
drag, startPoint x: 374, startPoint y: 143, endPoint x: 340, endPoint y: 56, distance: 93.6
click at [340, 56] on div "Workflow Input Settings Inputs Workflow Workflow Step 1 Output Expand Output Co…" at bounding box center [565, 265] width 1062 height 462
click at [338, 74] on div "Workflow Input Settings Inputs Workflow Workflow Step 1 Output Expand Output Co…" at bounding box center [565, 265] width 1062 height 462
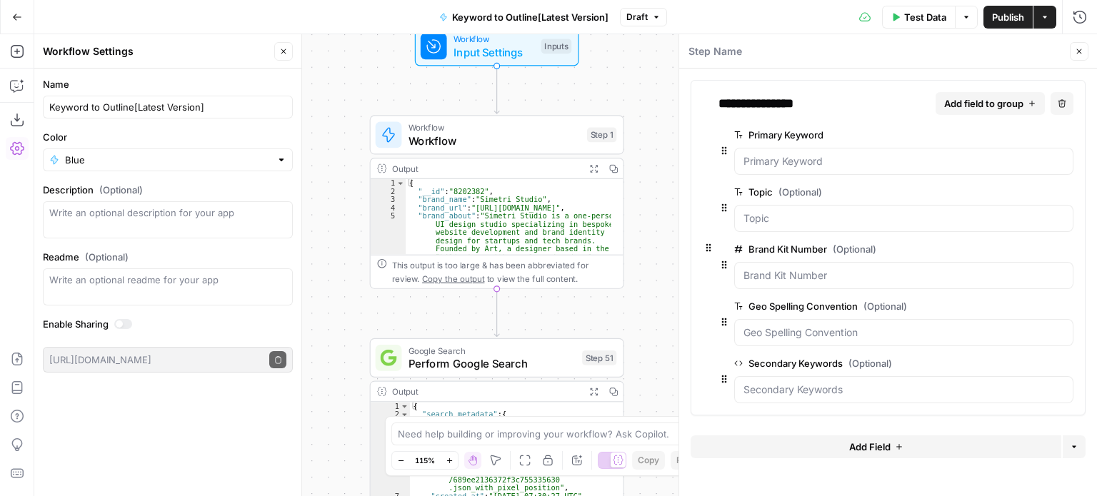
click at [964, 92] on button "Add field to group" at bounding box center [989, 103] width 109 height 23
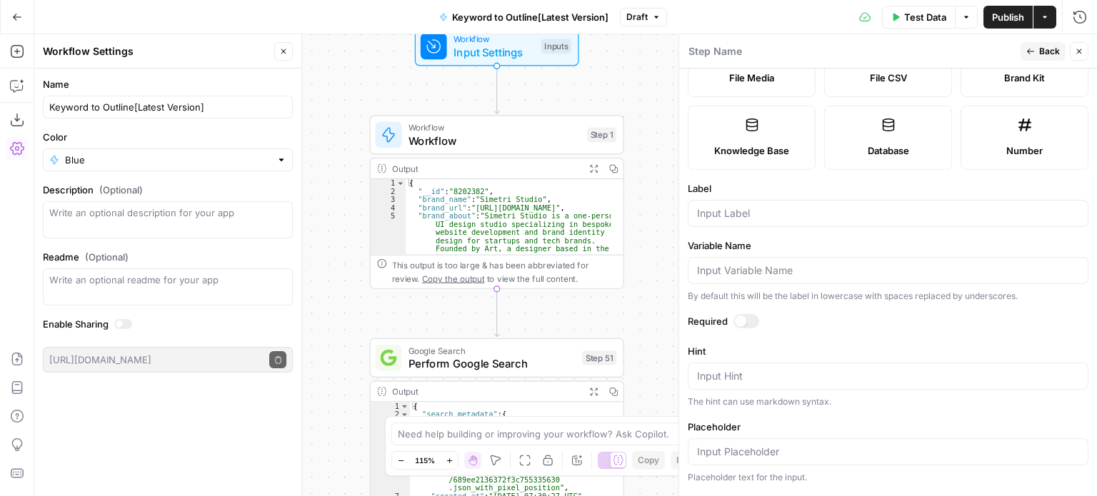
scroll to position [214, 0]
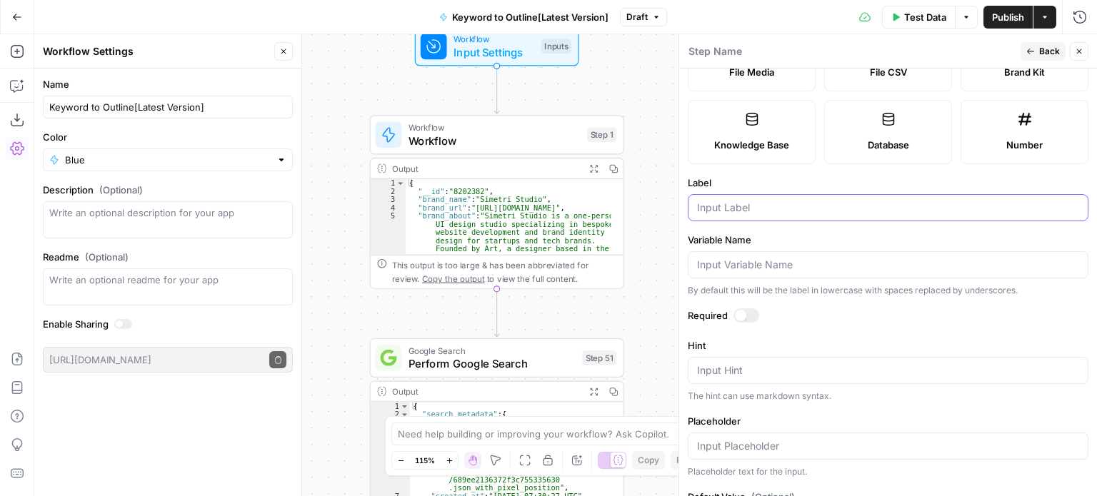
click at [727, 208] on input "Label" at bounding box center [888, 208] width 382 height 14
type input "S"
type input "website slu"
type input "Blog Path"
click at [768, 225] on form "Input type Short Text Long Text Single Select Multi Select JSON File Text File …" at bounding box center [888, 283] width 418 height 428
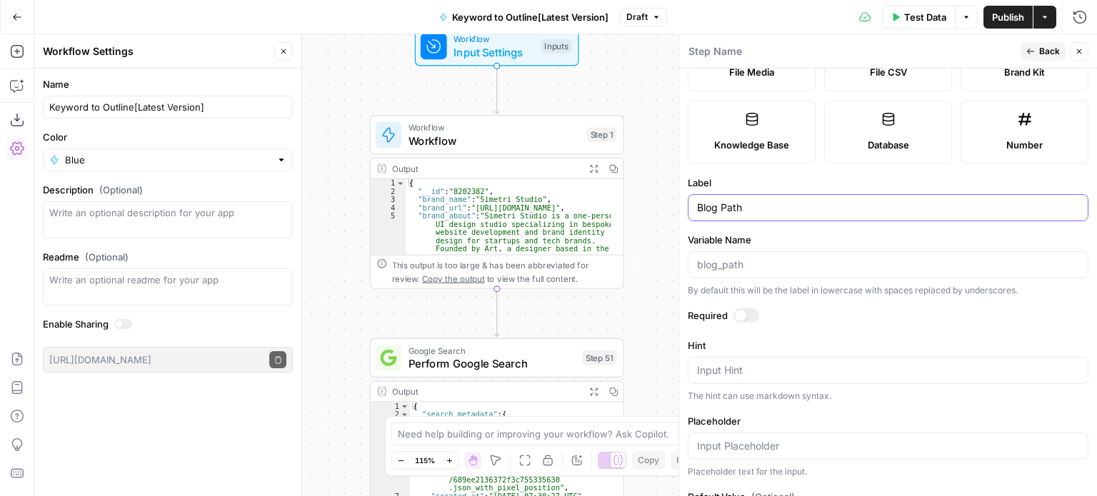
click at [782, 204] on input "Blog Path" at bounding box center [888, 208] width 382 height 14
click at [795, 226] on form "Input type Short Text Long Text Single Select Multi Select JSON File Text File …" at bounding box center [888, 283] width 418 height 428
click at [880, 230] on form "Input type Short Text Long Text Single Select Multi Select JSON File Text File …" at bounding box center [888, 283] width 418 height 428
click at [880, 231] on form "Input type Short Text Long Text Single Select Multi Select JSON File Text File …" at bounding box center [888, 283] width 418 height 428
click at [1031, 44] on button "Back" at bounding box center [1042, 51] width 45 height 19
